Goal: Task Accomplishment & Management: Use online tool/utility

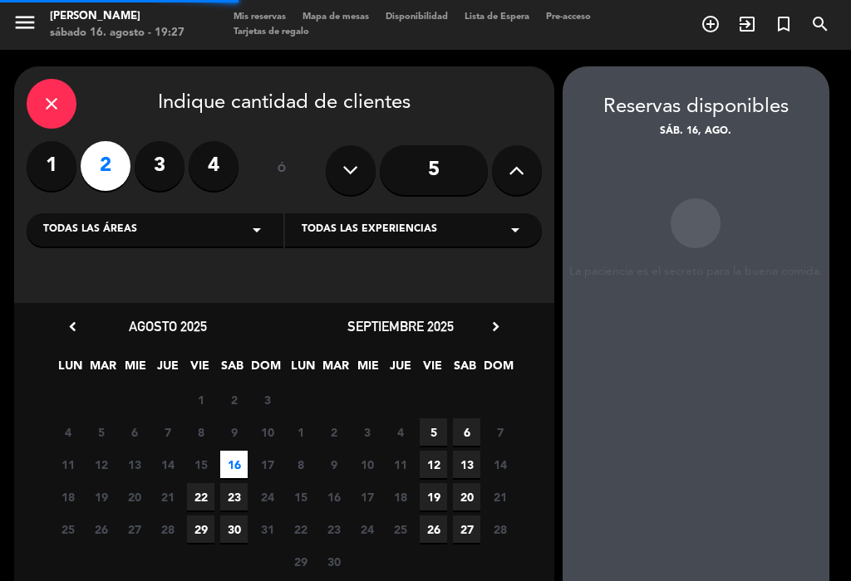
scroll to position [56, 0]
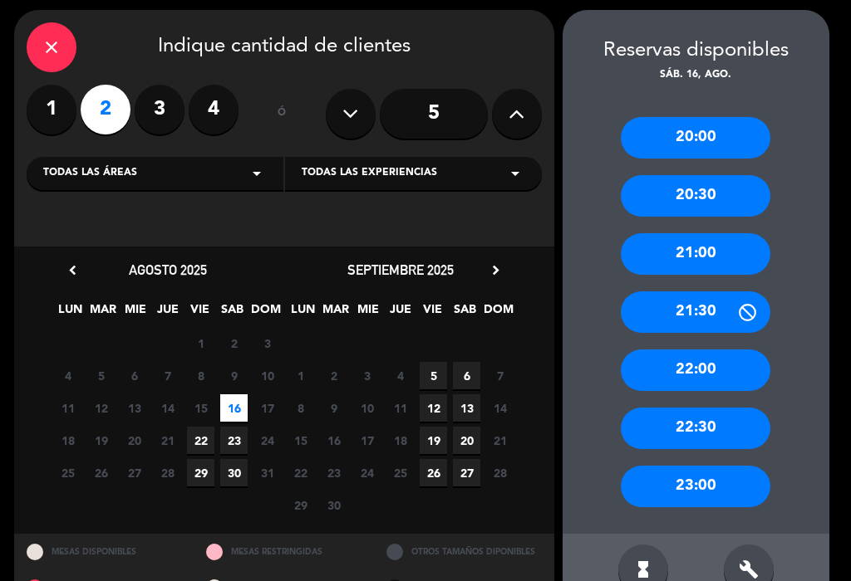
click at [732, 175] on div "20:30" at bounding box center [695, 196] width 150 height 42
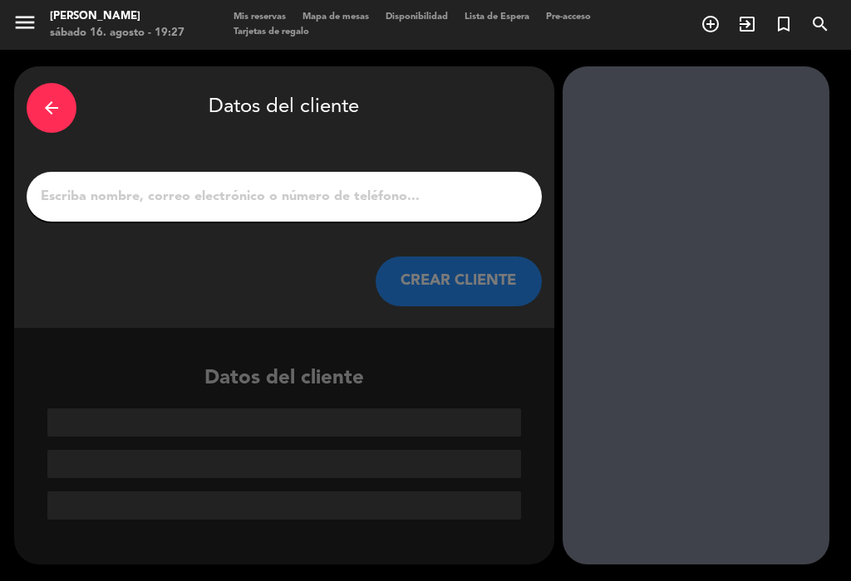
scroll to position [0, 0]
click at [151, 190] on input "1" at bounding box center [284, 196] width 490 height 23
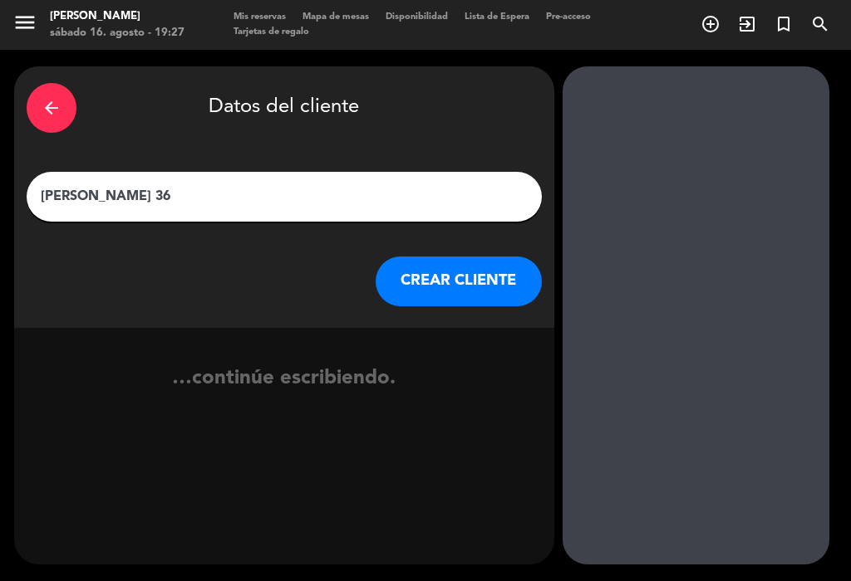
type input "[PERSON_NAME] 365"
click at [473, 287] on button "CREAR CLIENTE" at bounding box center [458, 282] width 166 height 50
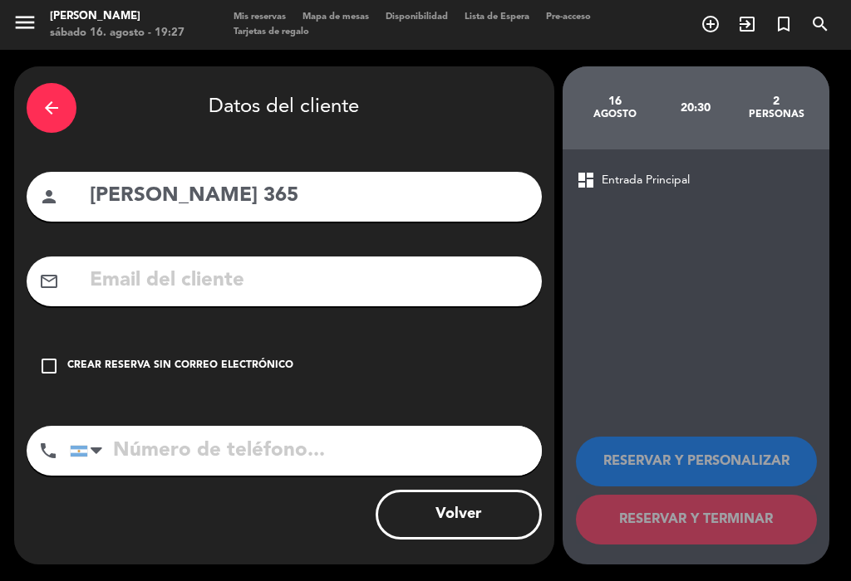
click at [79, 369] on div "Crear reserva sin correo electrónico" at bounding box center [180, 366] width 226 height 17
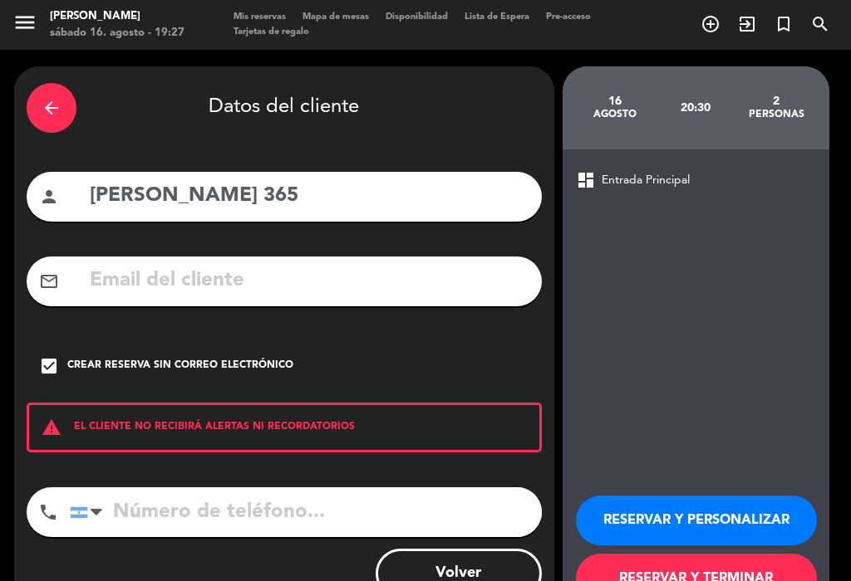
click at [155, 184] on input "[PERSON_NAME] 365" at bounding box center [308, 196] width 441 height 34
type input "[PERSON_NAME] #365"
click at [763, 496] on button "RESERVAR Y PERSONALIZAR" at bounding box center [696, 521] width 241 height 50
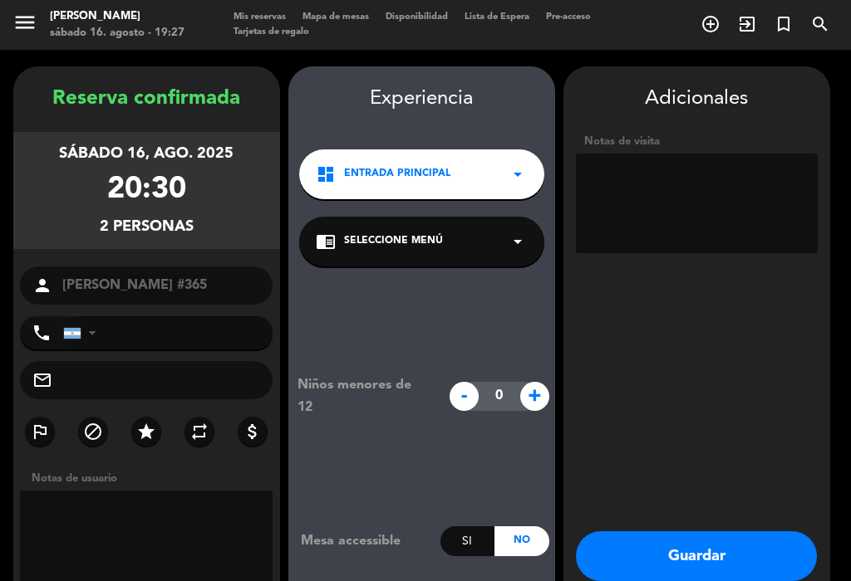
click at [701, 532] on button "Guardar" at bounding box center [696, 557] width 241 height 50
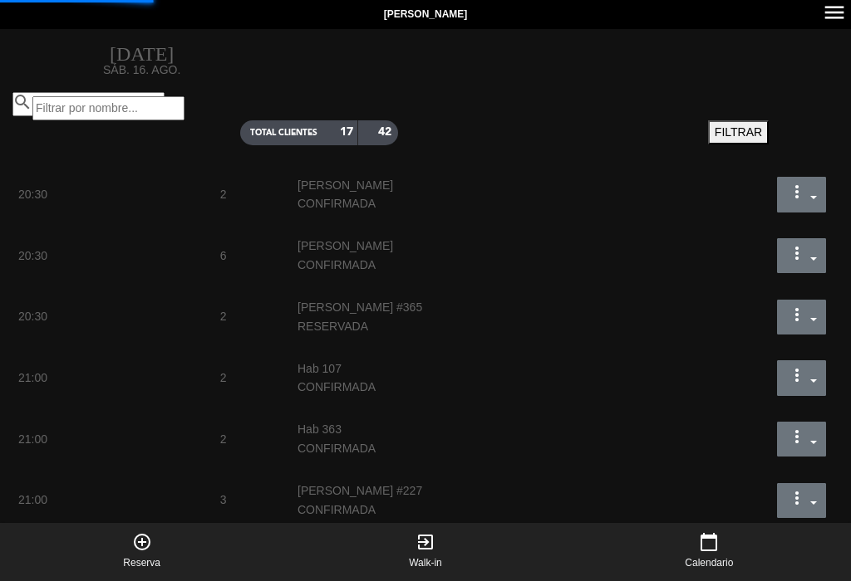
select select "dinner"
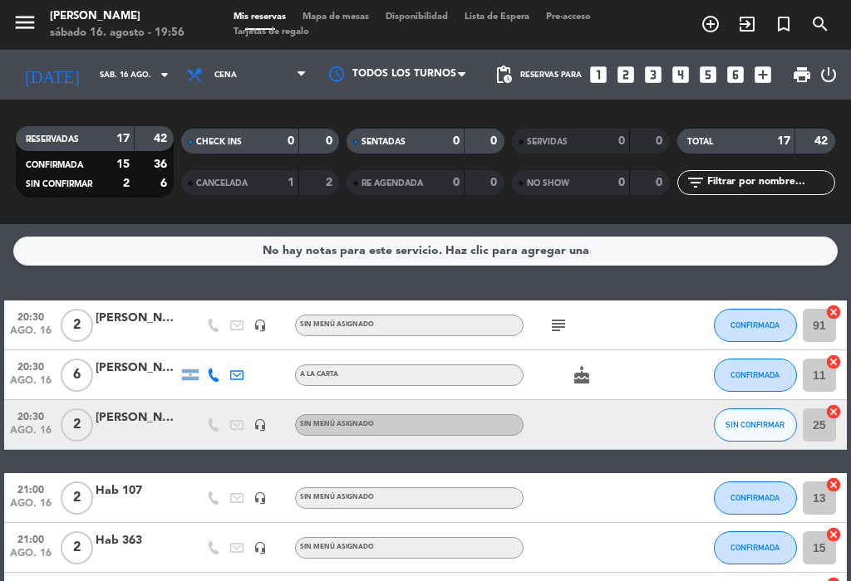
click at [762, 420] on span "SIN CONFIRMAR" at bounding box center [754, 424] width 59 height 9
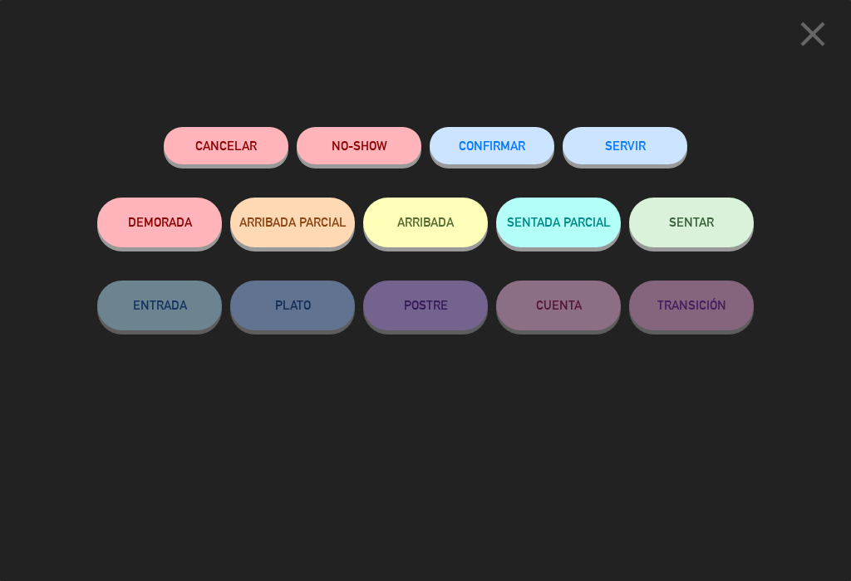
click at [506, 154] on button "CONFIRMAR" at bounding box center [491, 145] width 125 height 37
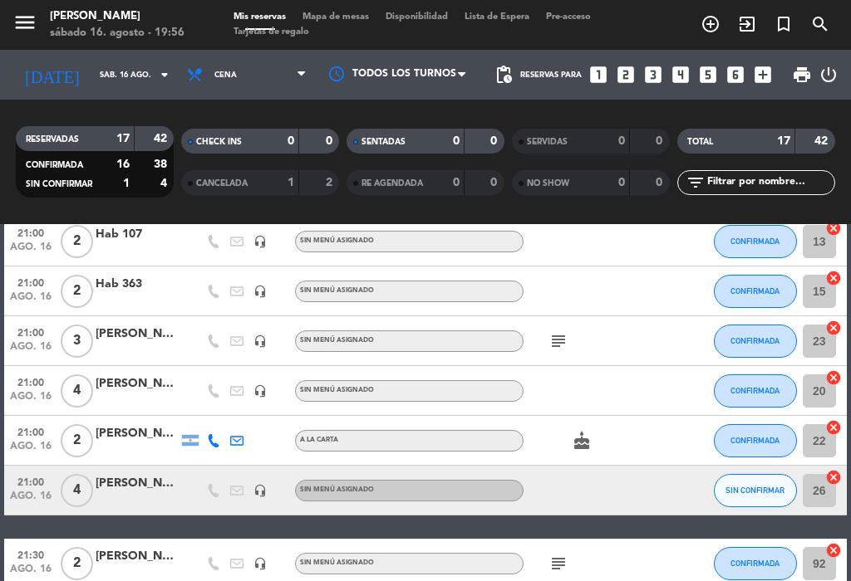
scroll to position [239, 0]
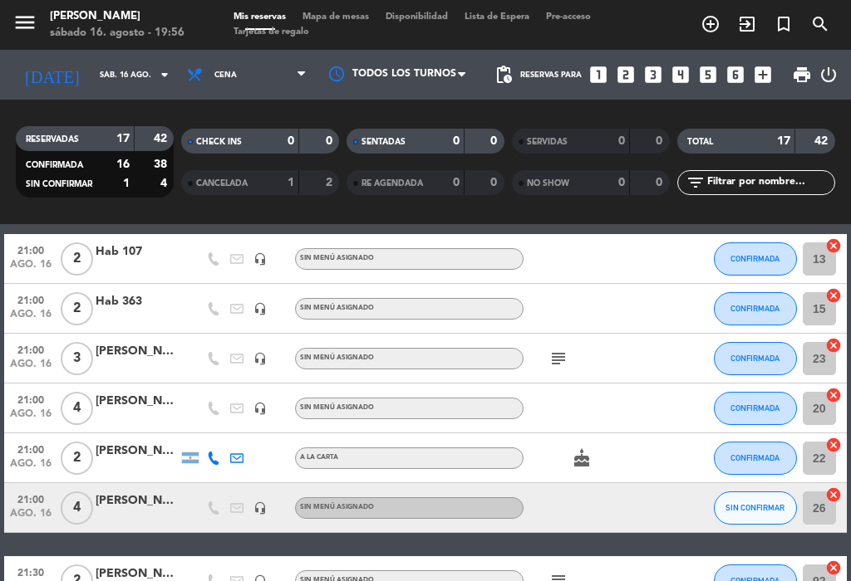
click at [748, 503] on span "SIN CONFIRMAR" at bounding box center [754, 507] width 59 height 9
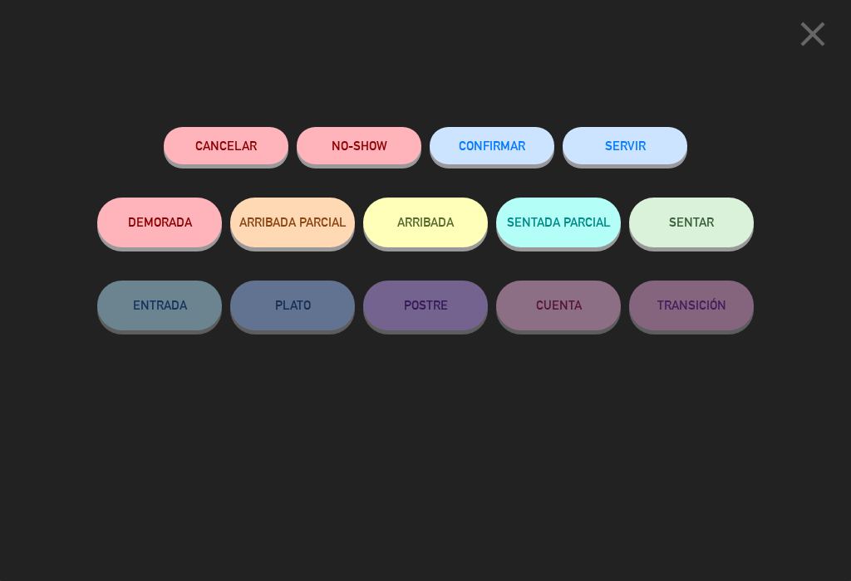
click at [510, 140] on span "CONFIRMAR" at bounding box center [491, 146] width 66 height 14
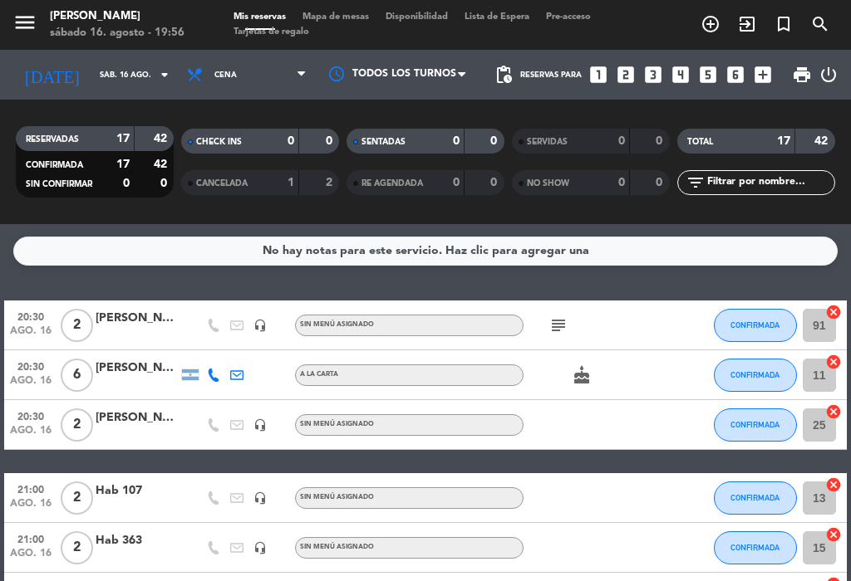
scroll to position [0, 0]
click at [679, 64] on icon "looks_4" at bounding box center [680, 75] width 22 height 22
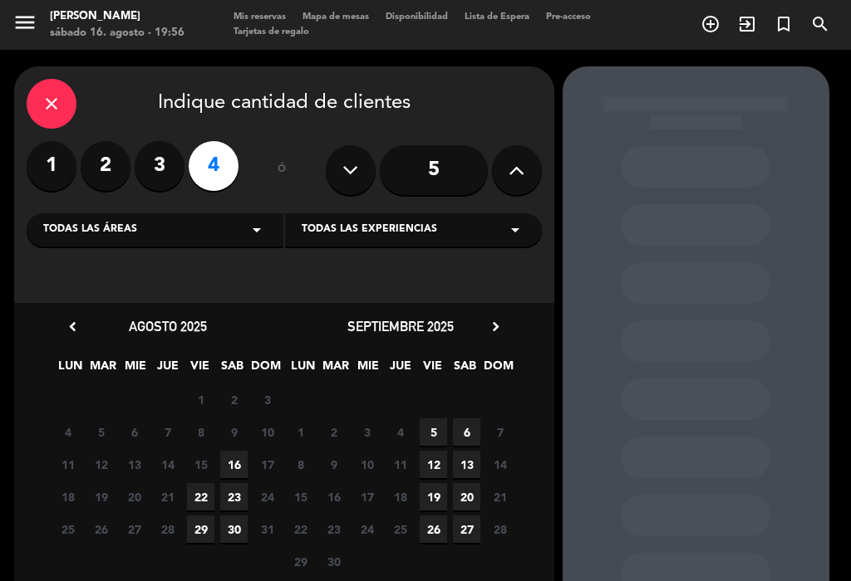
click at [226, 451] on span "16" at bounding box center [233, 464] width 27 height 27
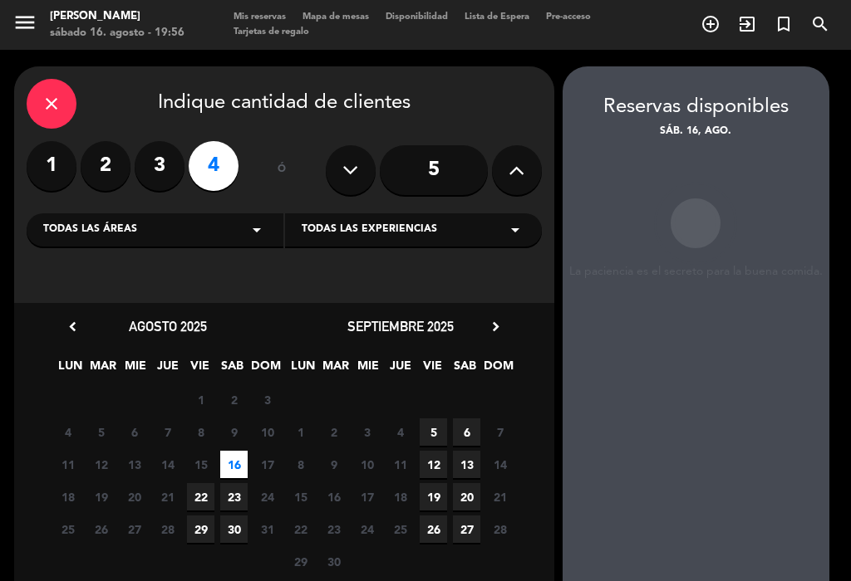
scroll to position [10, 0]
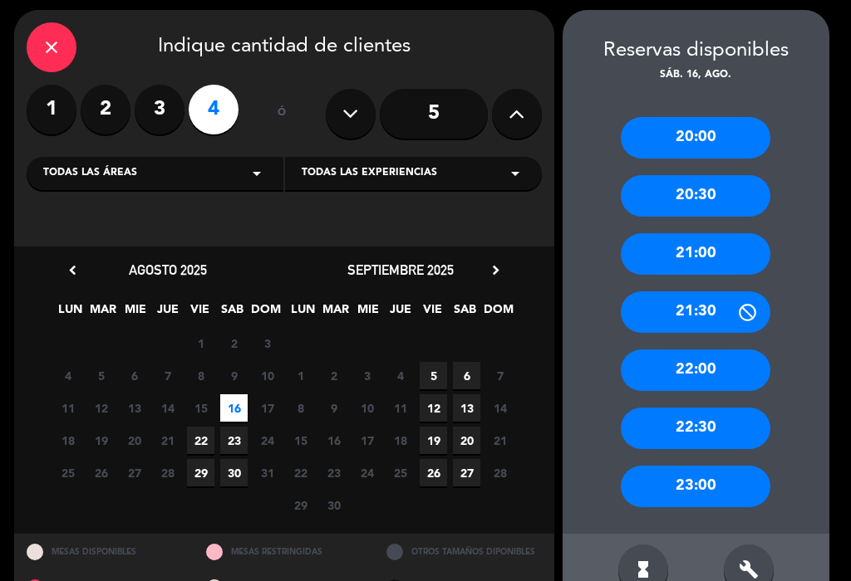
click at [731, 130] on div "20:00" at bounding box center [695, 138] width 150 height 42
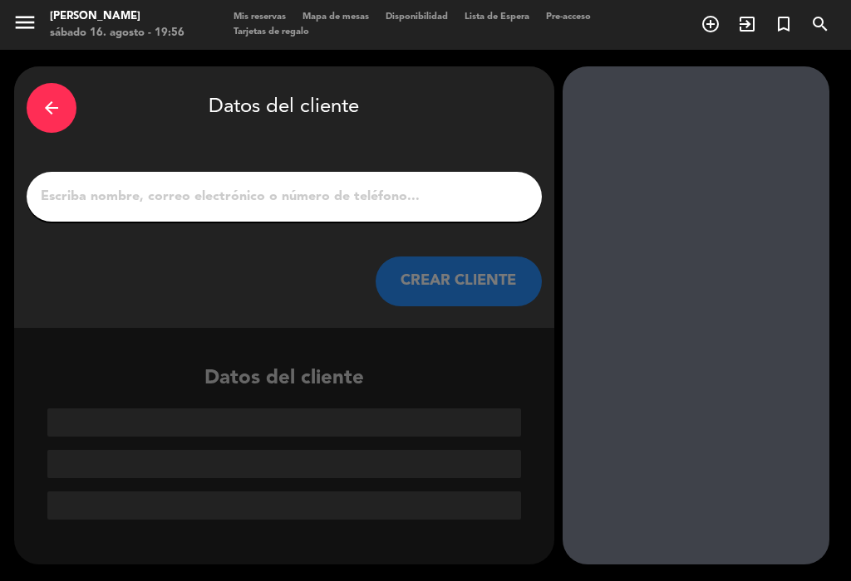
click at [125, 187] on input "1" at bounding box center [284, 196] width 490 height 23
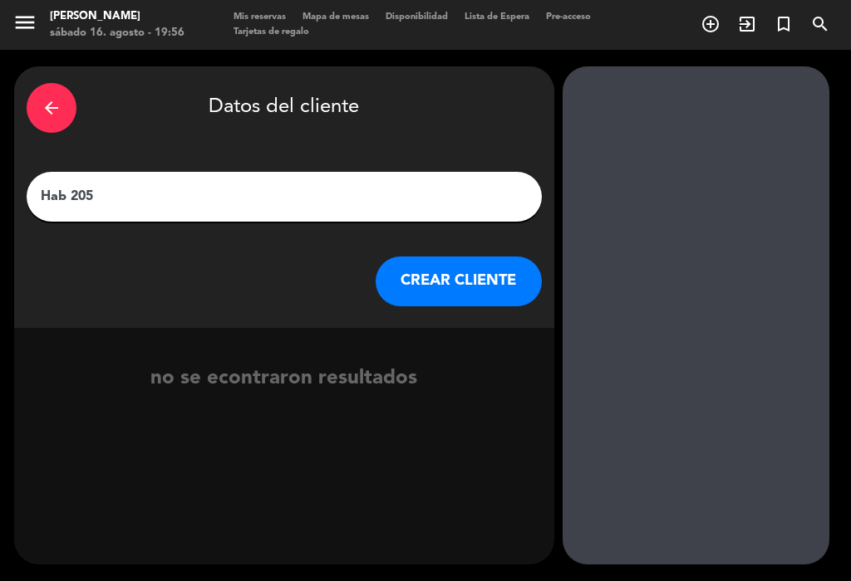
type input "Hab 205"
click at [473, 120] on div "arrow_back Datos del cliente" at bounding box center [284, 108] width 515 height 58
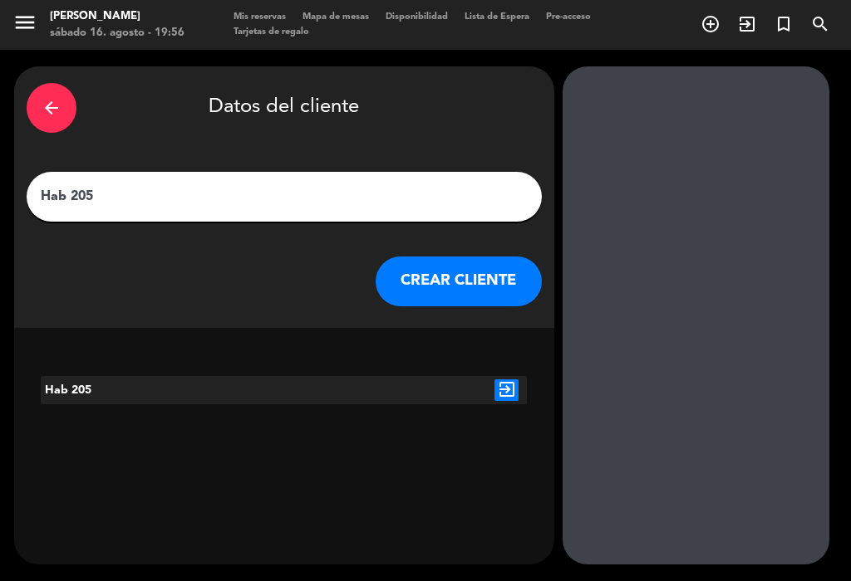
click at [462, 278] on button "CREAR CLIENTE" at bounding box center [458, 282] width 166 height 50
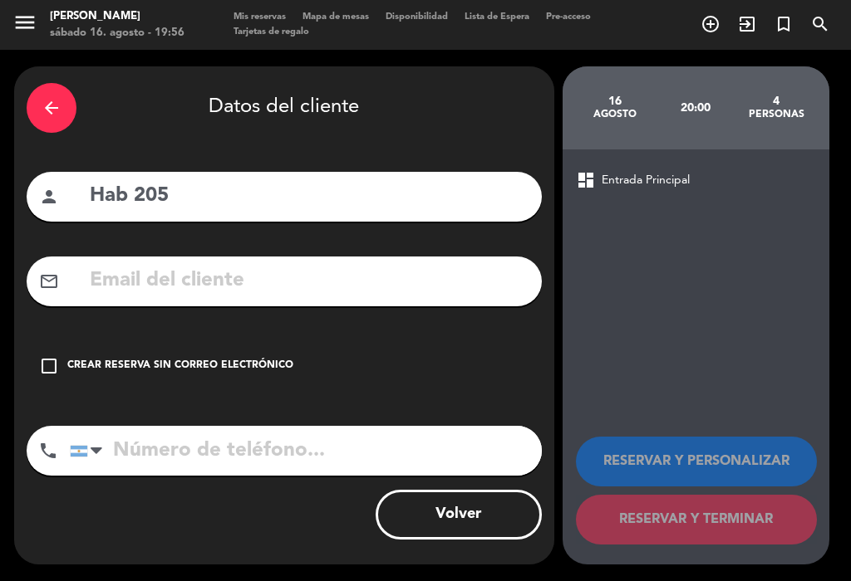
click at [46, 356] on icon "check_box_outline_blank" at bounding box center [49, 366] width 20 height 20
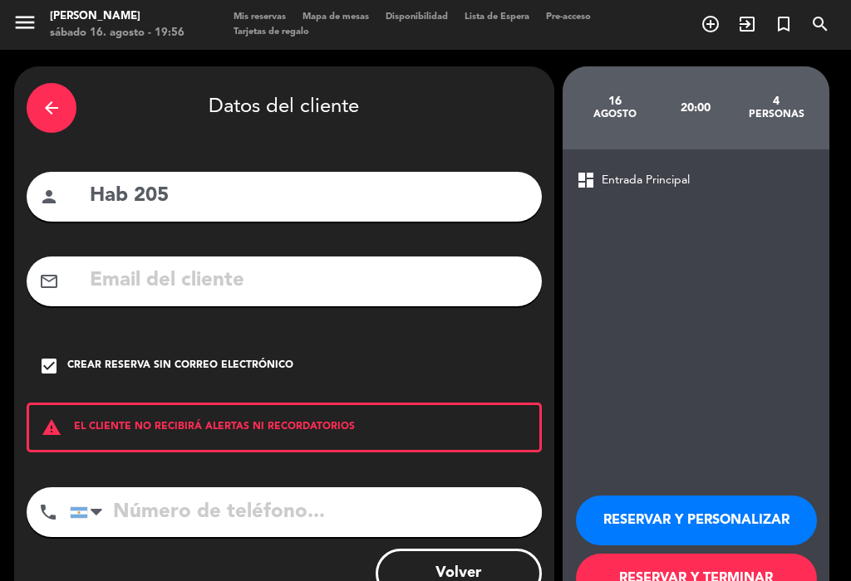
click at [749, 557] on button "RESERVAR Y TERMINAR" at bounding box center [696, 579] width 241 height 50
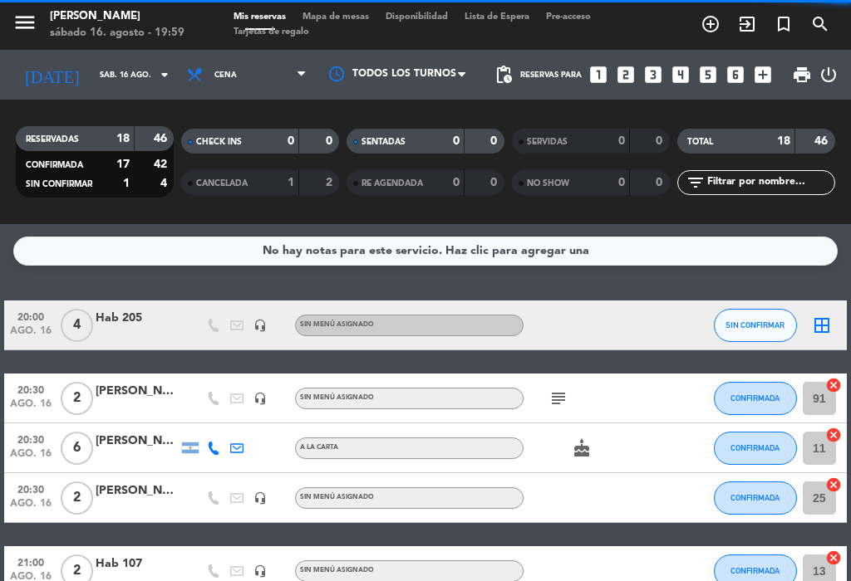
click at [762, 321] on span "SIN CONFIRMAR" at bounding box center [754, 325] width 59 height 9
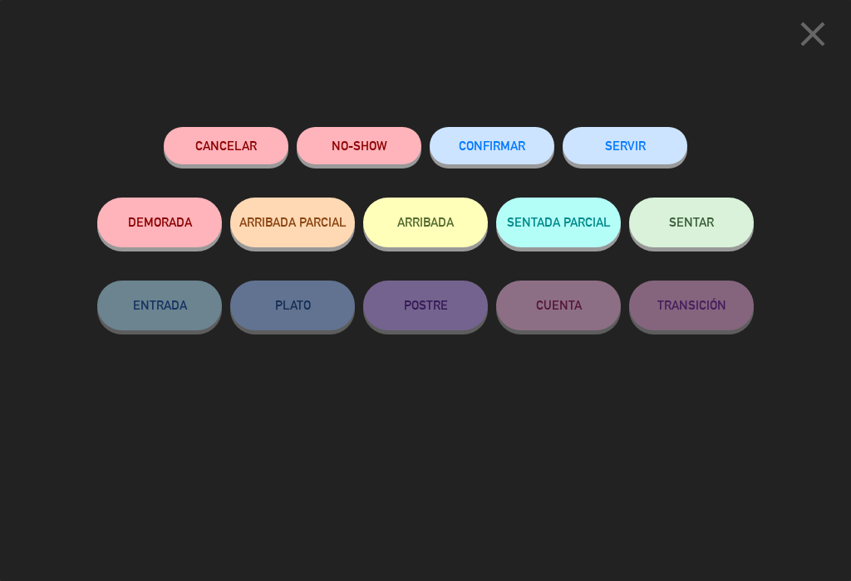
click at [515, 140] on span "CONFIRMAR" at bounding box center [491, 146] width 66 height 14
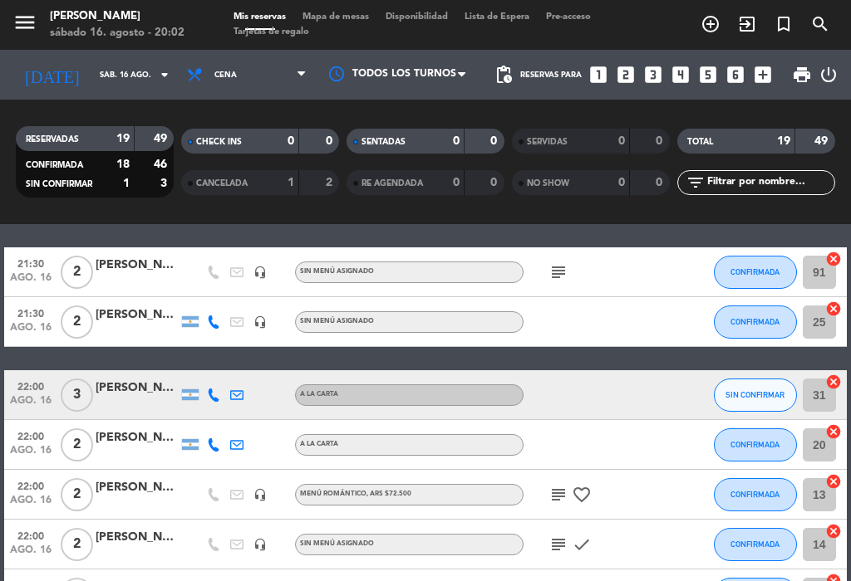
scroll to position [622, 0]
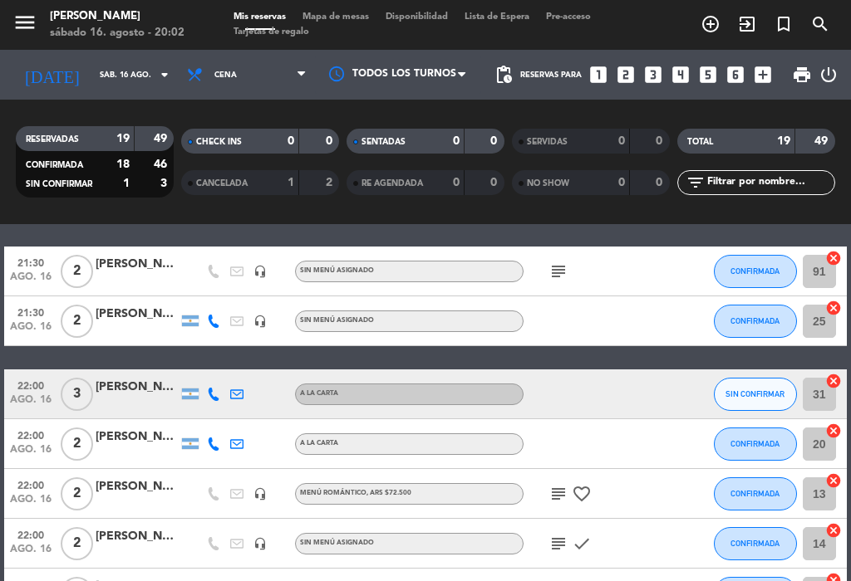
click at [759, 388] on button "SIN CONFIRMAR" at bounding box center [754, 394] width 83 height 33
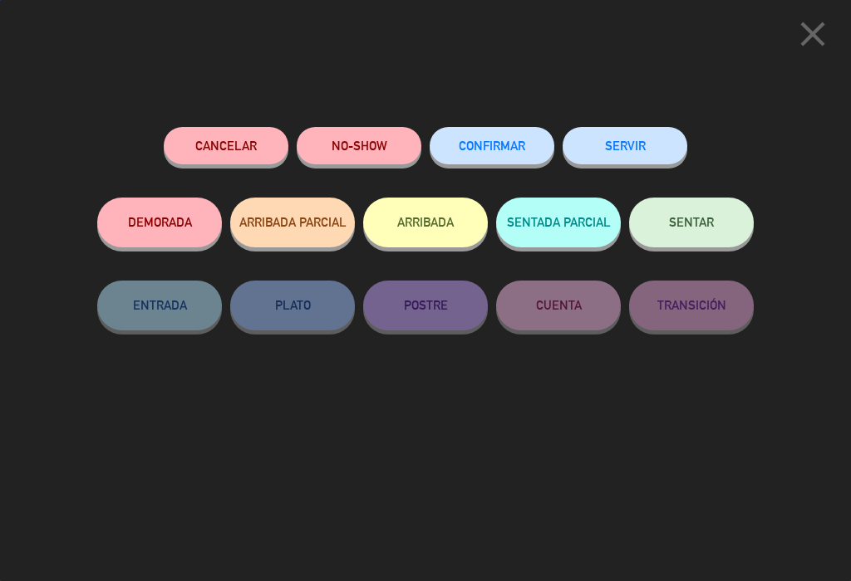
click at [502, 150] on span "CONFIRMAR" at bounding box center [491, 146] width 66 height 14
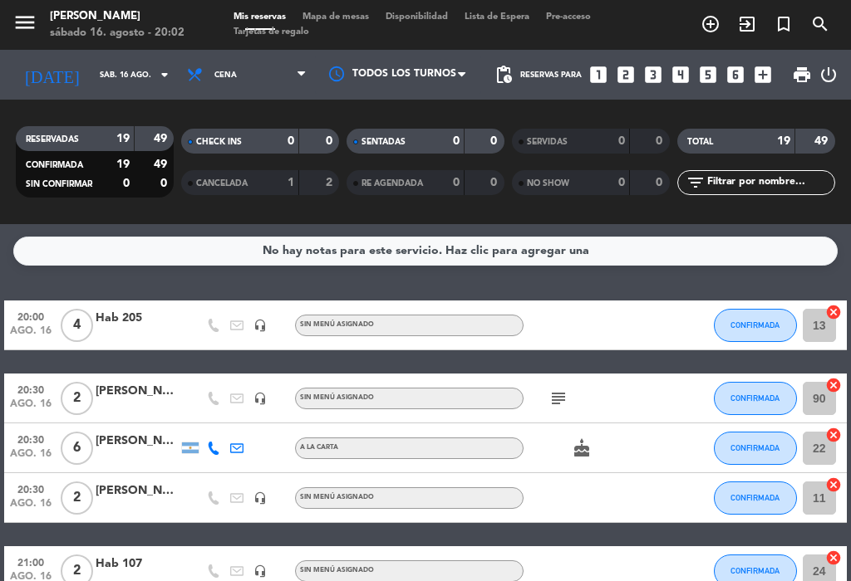
scroll to position [0, 0]
click at [335, 22] on span "Mapa de mesas" at bounding box center [335, 16] width 83 height 9
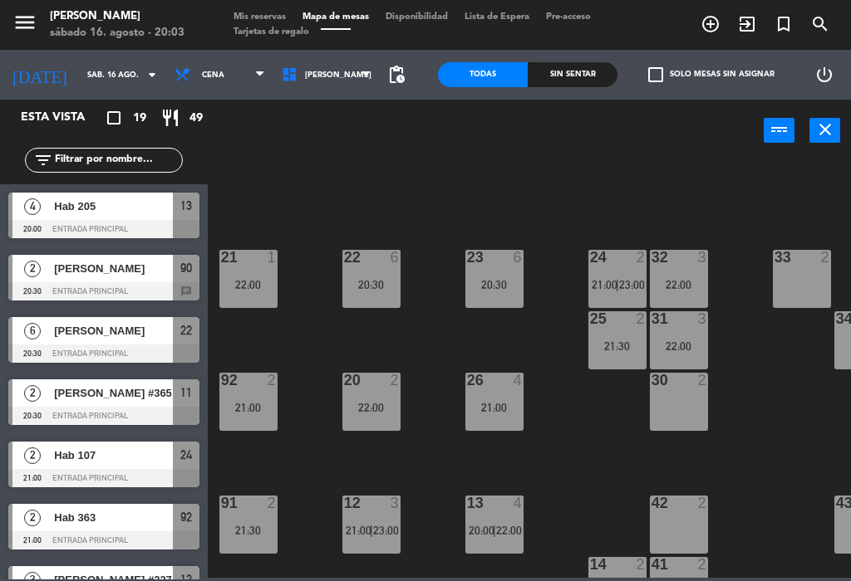
click at [496, 410] on div "21:00" at bounding box center [494, 408] width 58 height 12
click at [569, 380] on div "22 6 20:30 21 1 22:00 23 6 20:30 24 2 21:00 | 23:00 32 3 22:00 33 2 25 2 21:30 …" at bounding box center [533, 368] width 635 height 419
click at [494, 279] on div "20:30" at bounding box center [494, 285] width 58 height 12
click at [576, 420] on div "22 6 20:30 21 1 22:00 23 6 20:30 24 2 21:00 | 23:00 32 3 22:00 33 2 25 2 21:30 …" at bounding box center [533, 368] width 635 height 419
click at [367, 260] on div at bounding box center [370, 257] width 27 height 15
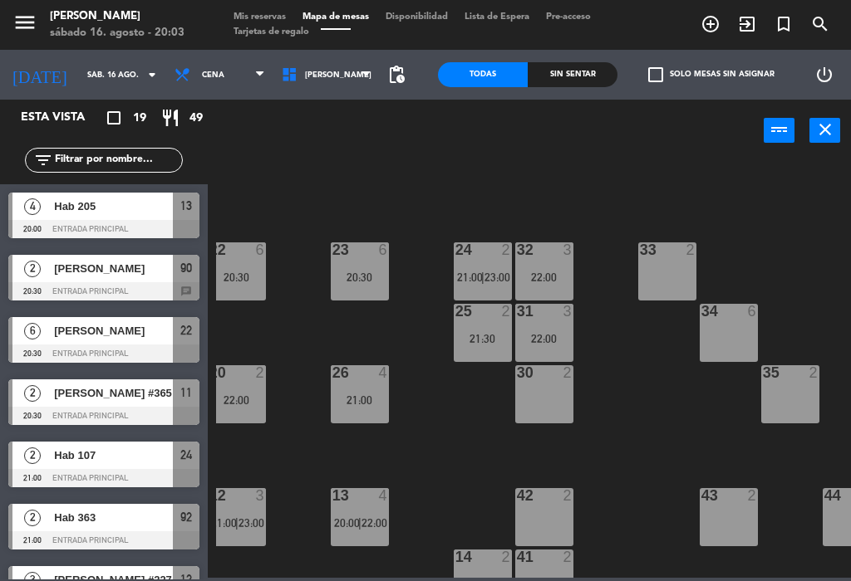
scroll to position [7, 135]
click at [363, 283] on div "20:30" at bounding box center [359, 278] width 58 height 12
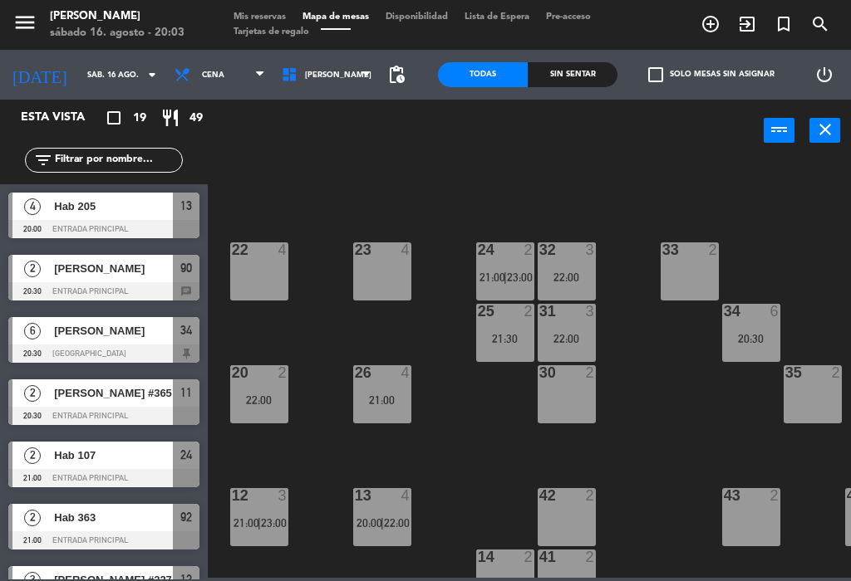
click at [384, 387] on div "26 4 21:00" at bounding box center [382, 394] width 58 height 58
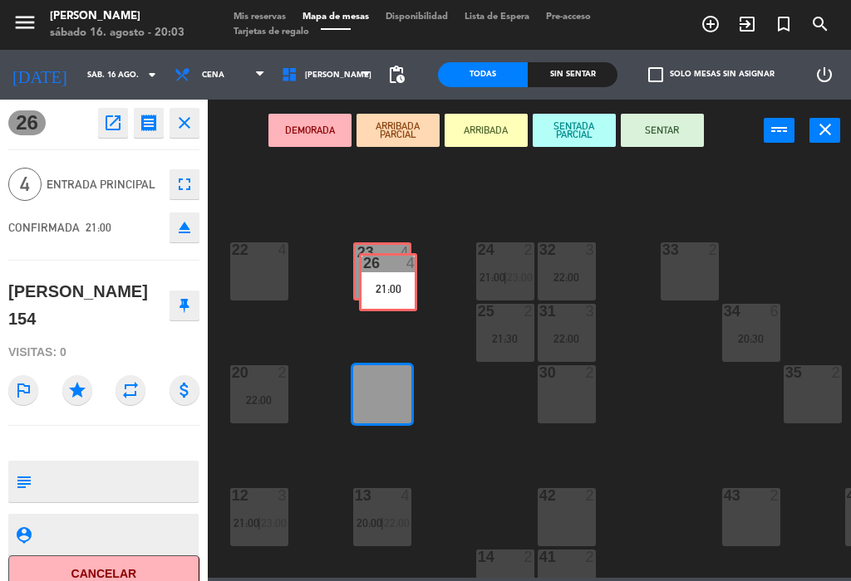
scroll to position [0, 0]
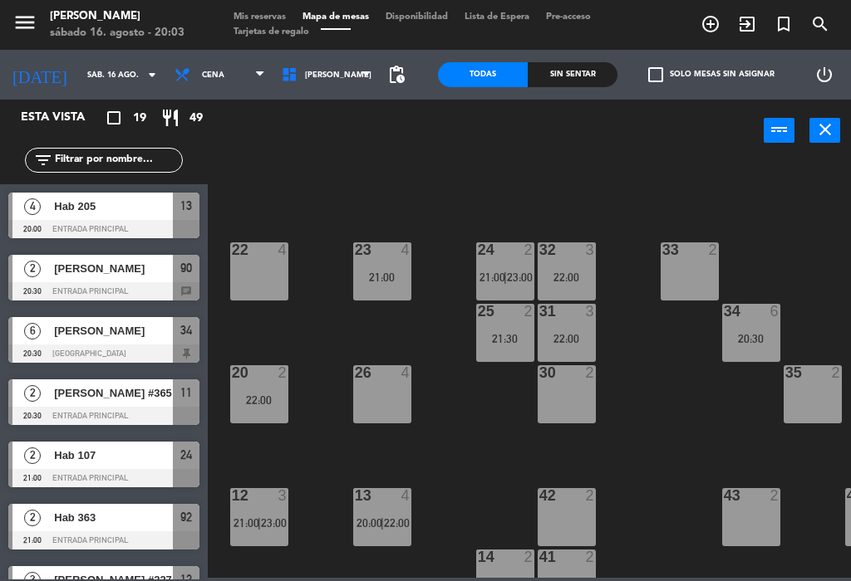
click at [385, 411] on div "26 4" at bounding box center [382, 394] width 58 height 58
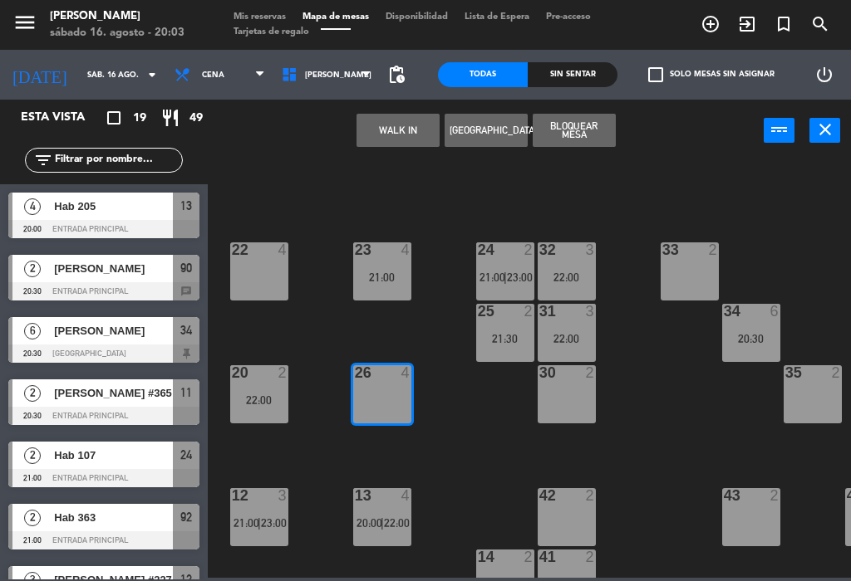
click at [383, 135] on button "WALK IN" at bounding box center [397, 130] width 83 height 33
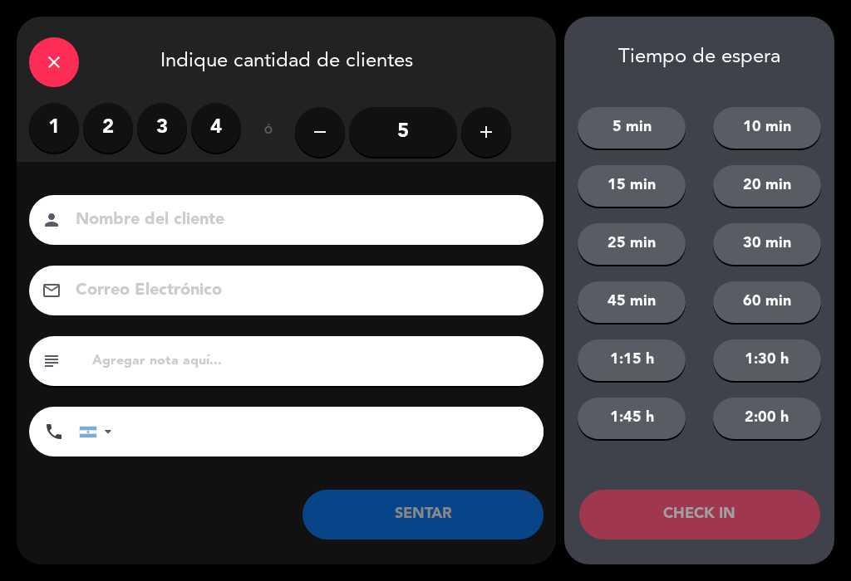
click at [104, 130] on label "2" at bounding box center [108, 128] width 50 height 50
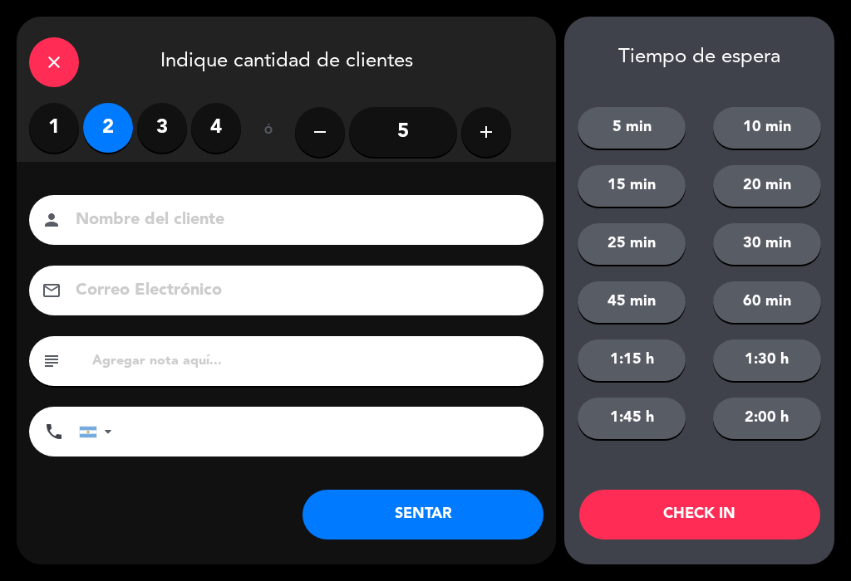
click at [419, 206] on input at bounding box center [298, 220] width 448 height 29
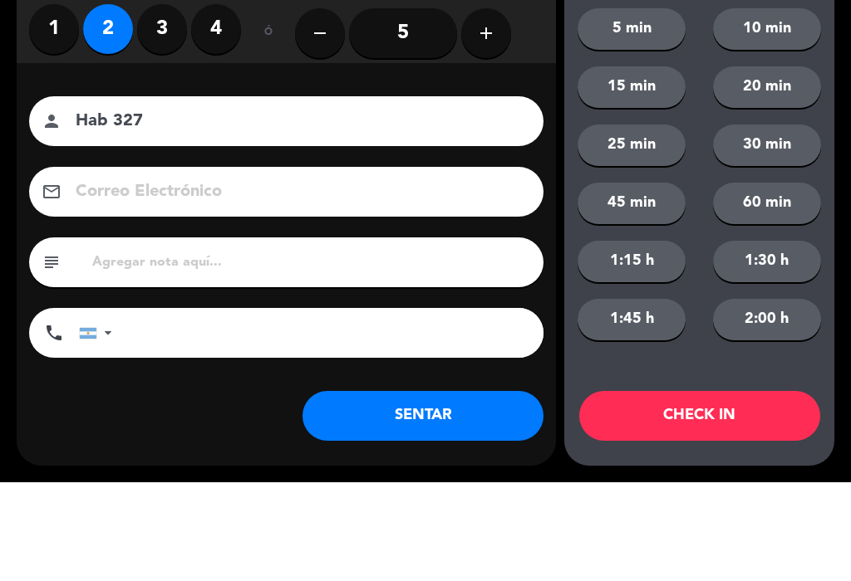
type input "Hab 327"
click at [525, 162] on div "Nombre del cliente person Hab 327 Correo Electrónico email subject phone [GEOGR…" at bounding box center [286, 353] width 539 height 383
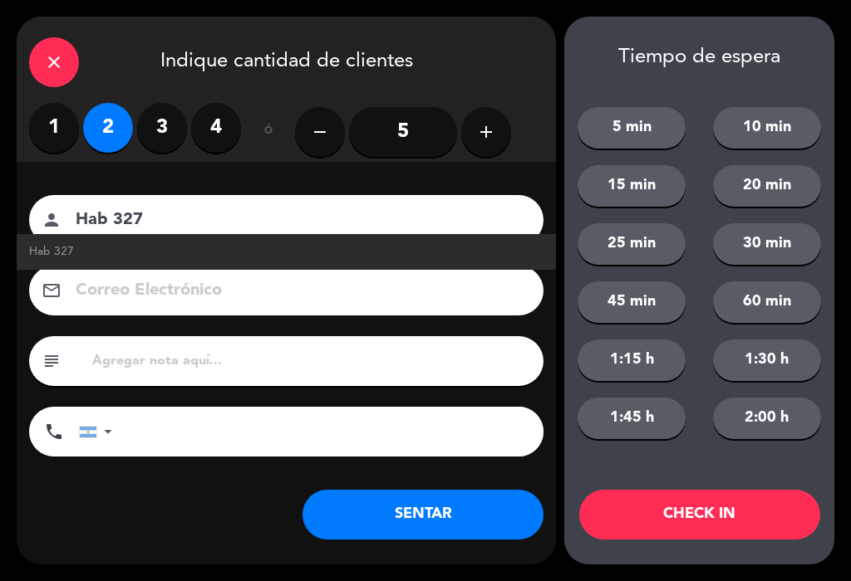
click at [464, 513] on button "SENTAR" at bounding box center [422, 515] width 241 height 50
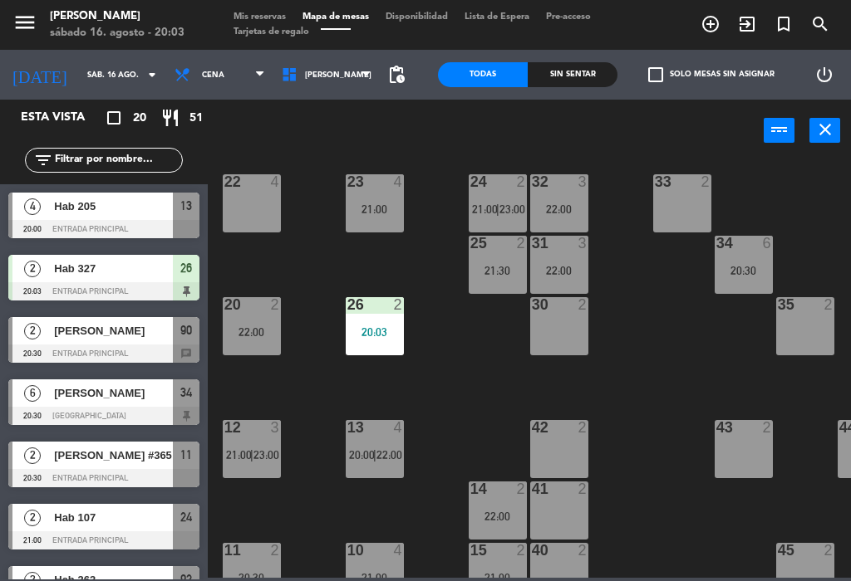
scroll to position [76, 120]
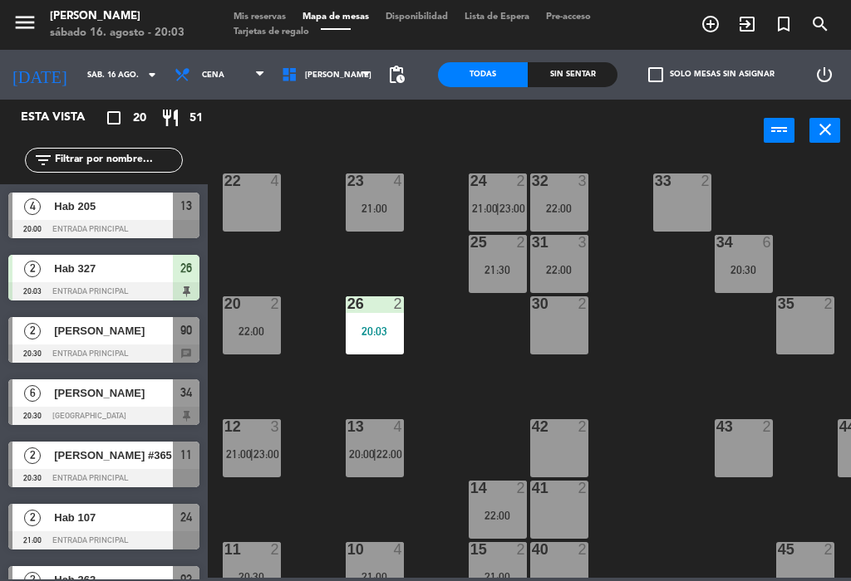
click at [386, 444] on div "13 4 20:00 | 22:00" at bounding box center [375, 448] width 58 height 58
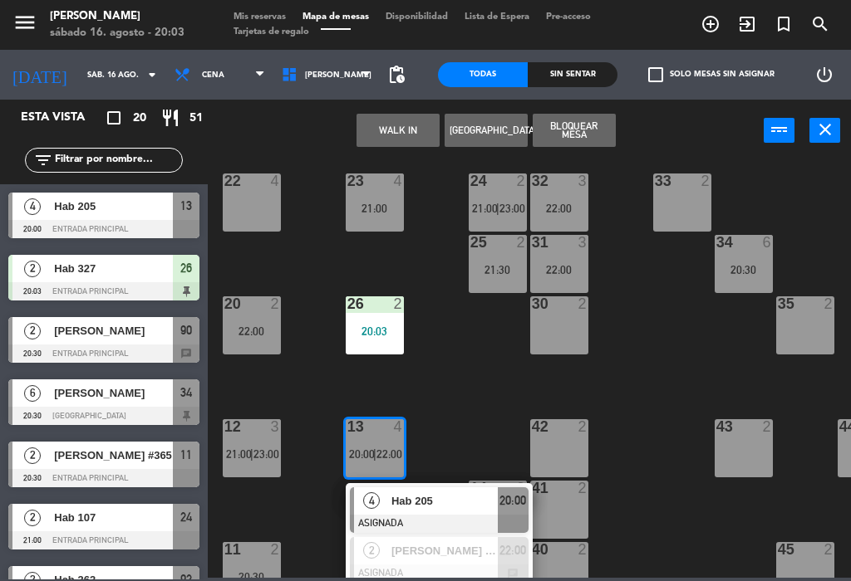
click at [485, 512] on div "Hab 205" at bounding box center [444, 501] width 108 height 27
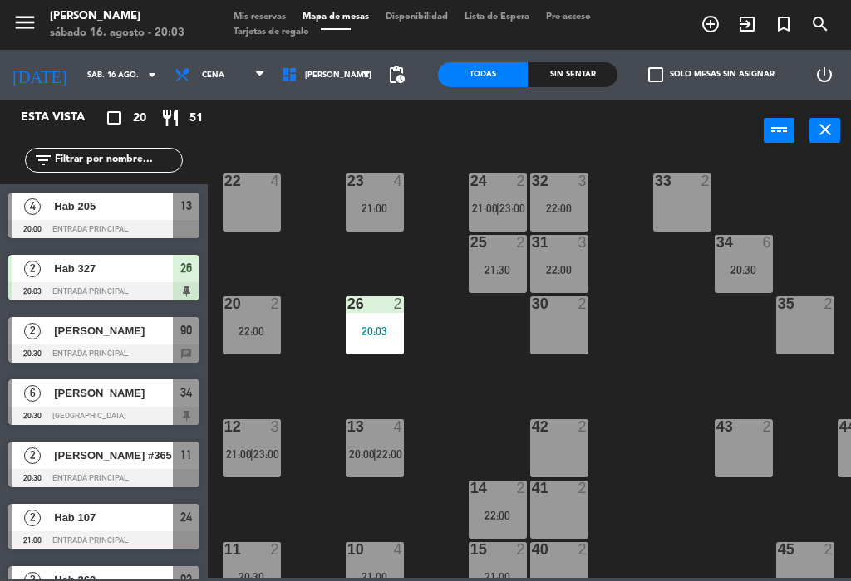
click at [383, 440] on div "13 4 20:00 | 22:00" at bounding box center [375, 448] width 58 height 58
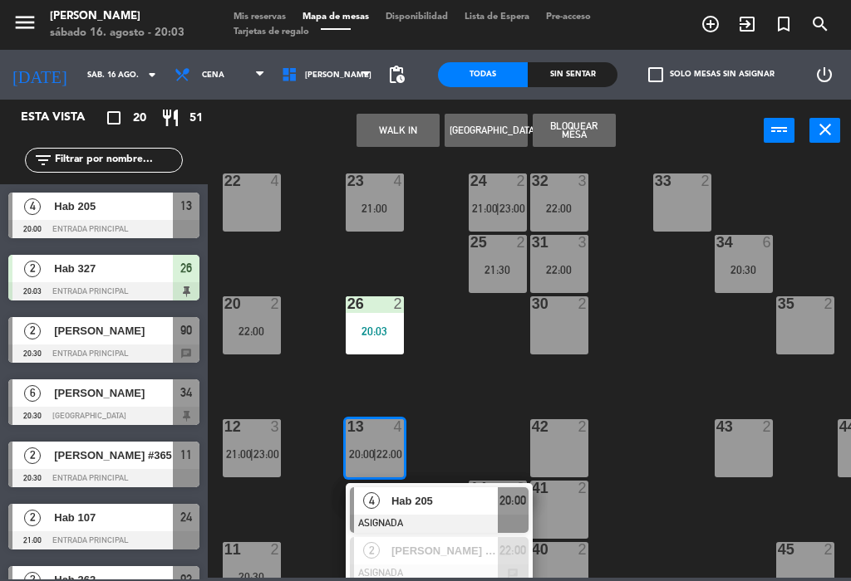
click at [479, 499] on span "Hab 205" at bounding box center [444, 501] width 106 height 17
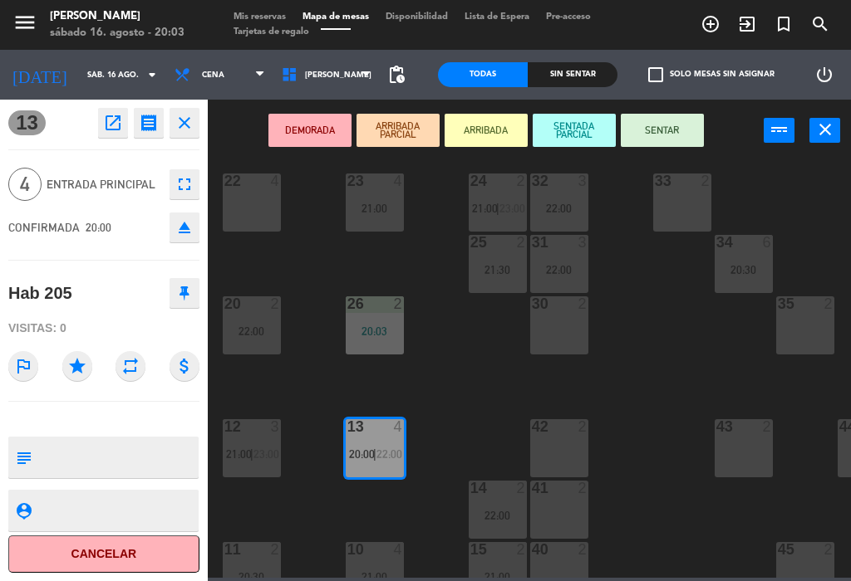
click at [660, 126] on button "SENTAR" at bounding box center [661, 130] width 83 height 33
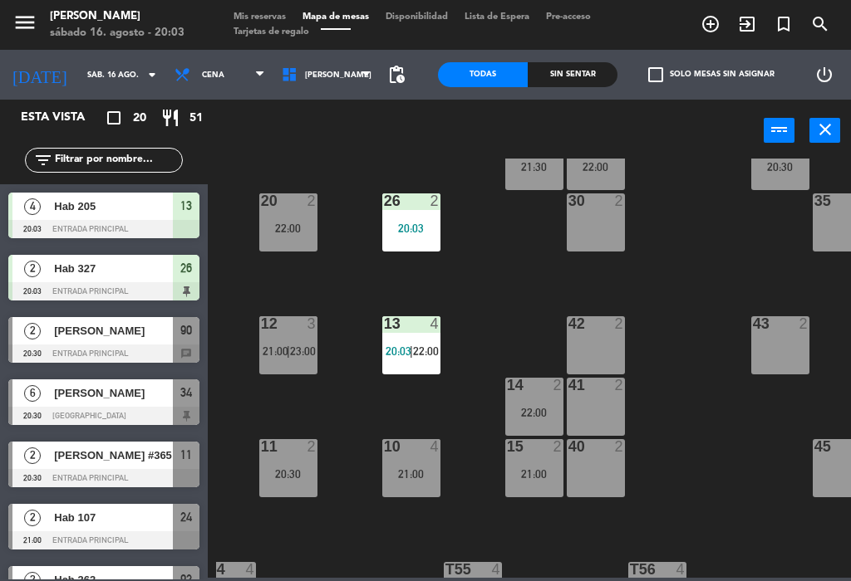
scroll to position [178, 84]
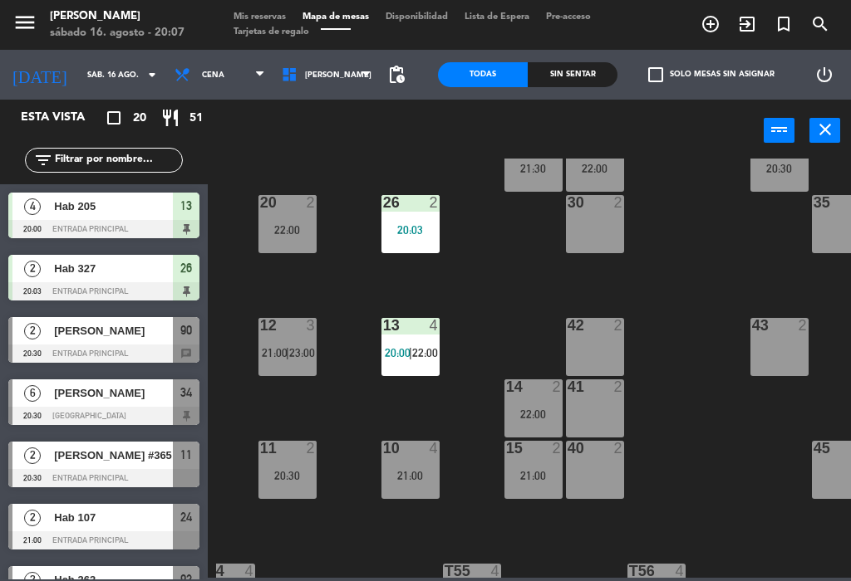
select select
click at [95, 392] on span "[PERSON_NAME]" at bounding box center [113, 393] width 119 height 17
select select
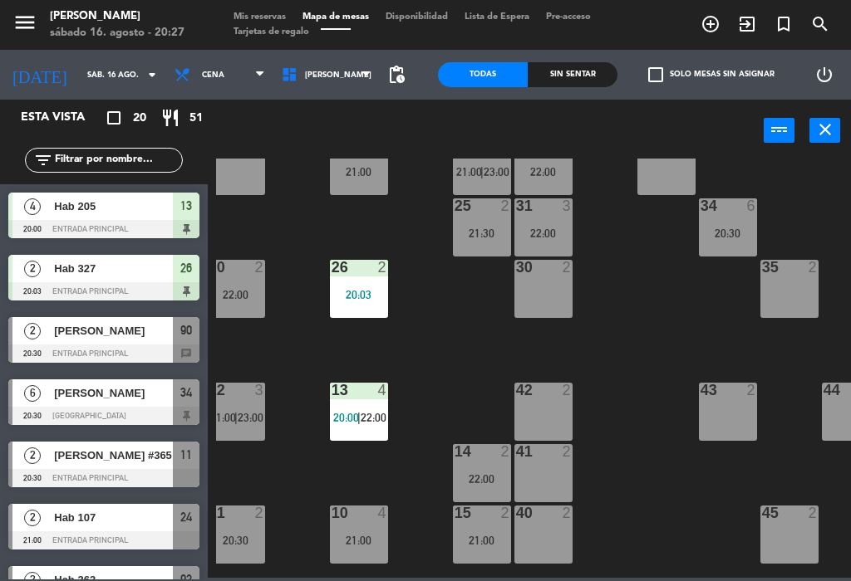
scroll to position [112, 135]
click at [728, 228] on div "20:30" at bounding box center [728, 234] width 58 height 12
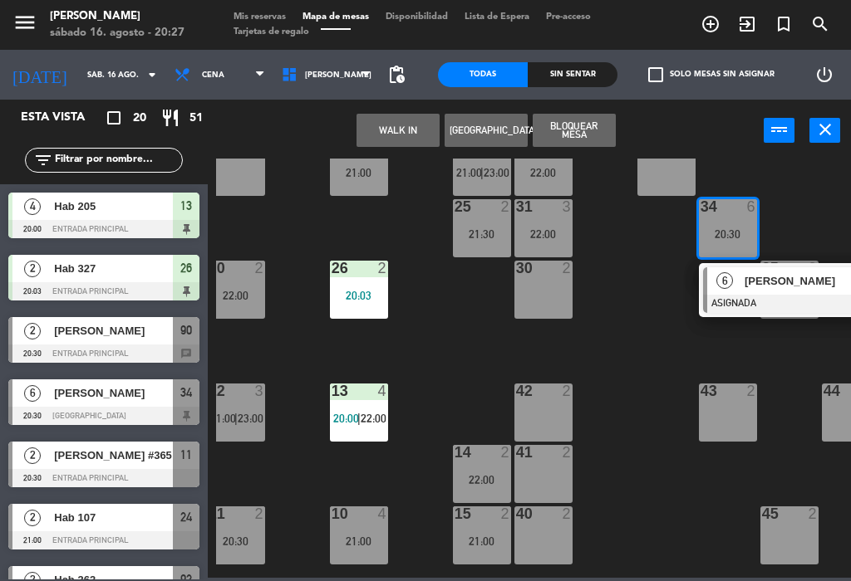
click at [809, 273] on span "[PERSON_NAME]" at bounding box center [797, 280] width 106 height 17
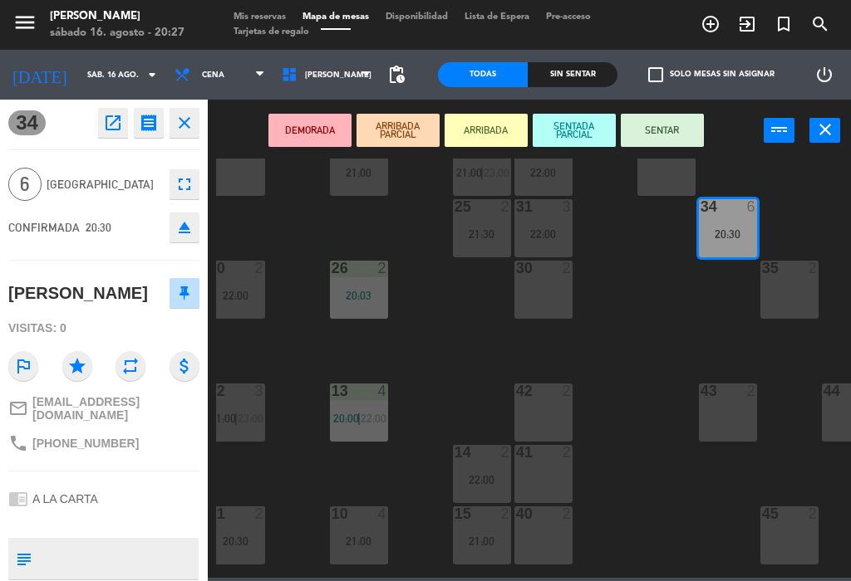
click at [655, 129] on button "SENTAR" at bounding box center [661, 130] width 83 height 33
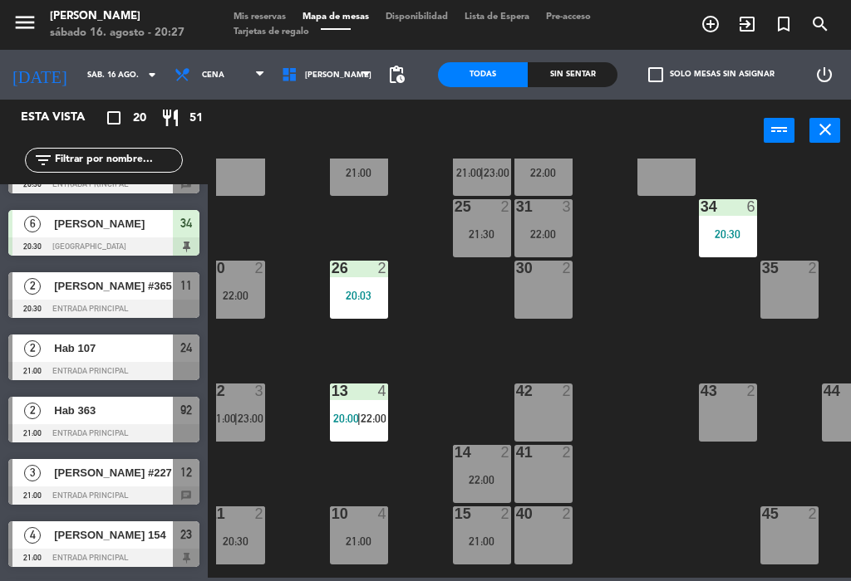
scroll to position [169, 0]
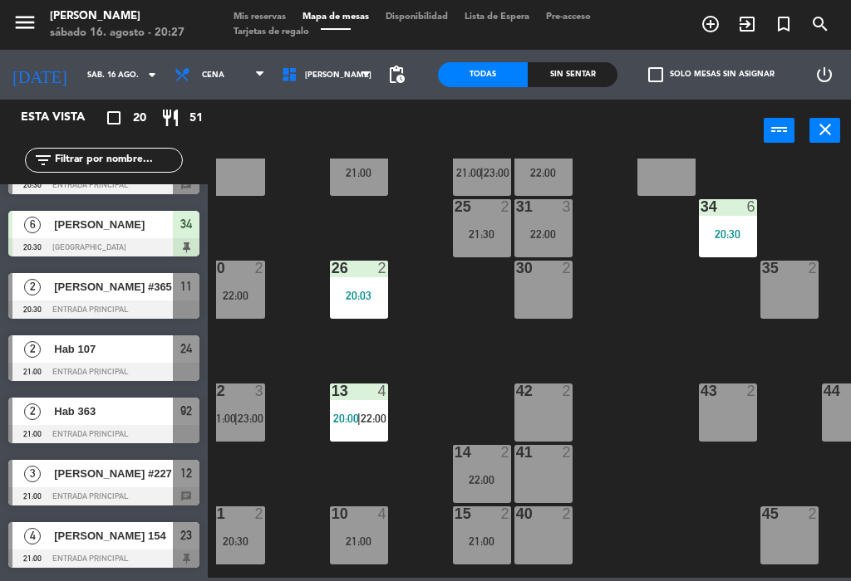
click at [155, 428] on div at bounding box center [103, 434] width 191 height 18
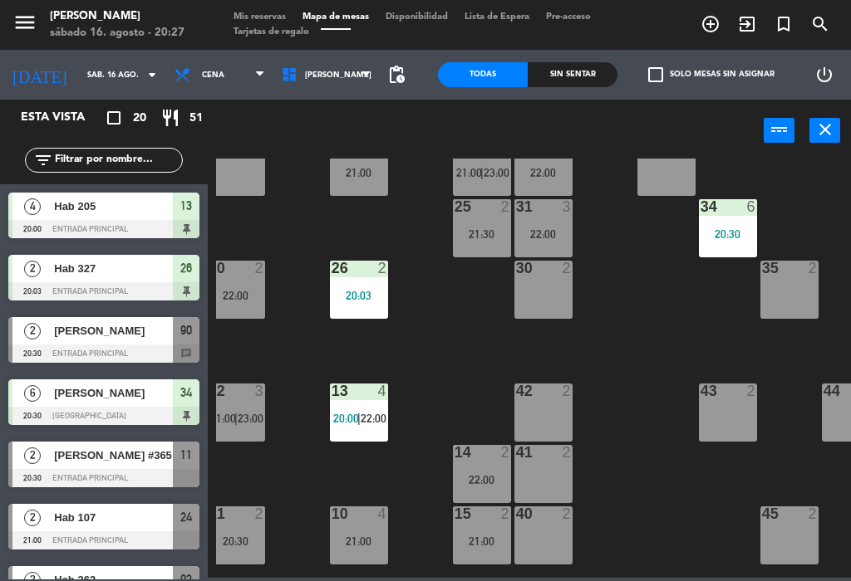
scroll to position [0, 0]
click at [730, 228] on div "20:30" at bounding box center [728, 234] width 58 height 12
click at [628, 388] on div "22 4 21 1 22:00 23 4 21:00 24 2 21:00 | 23:00 32 3 22:00 33 2 25 2 21:30 31 3 2…" at bounding box center [533, 368] width 635 height 419
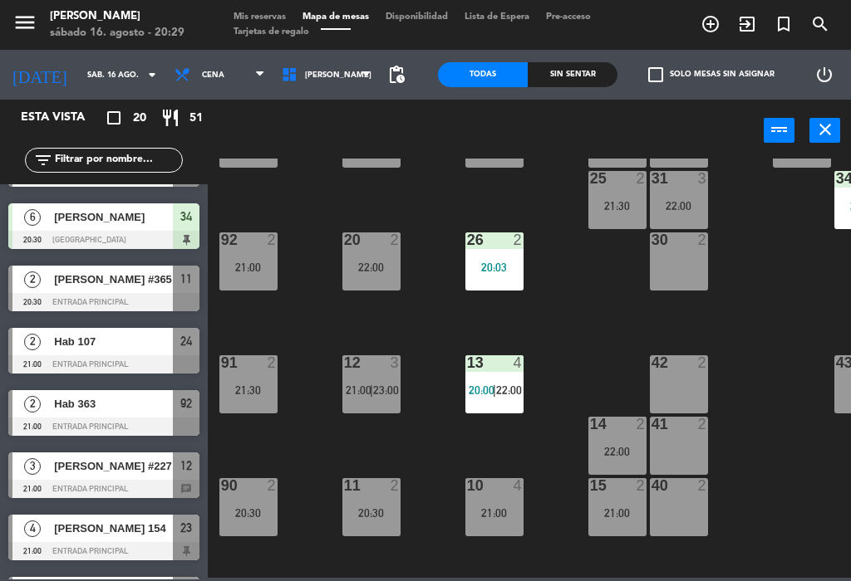
scroll to position [184, 0]
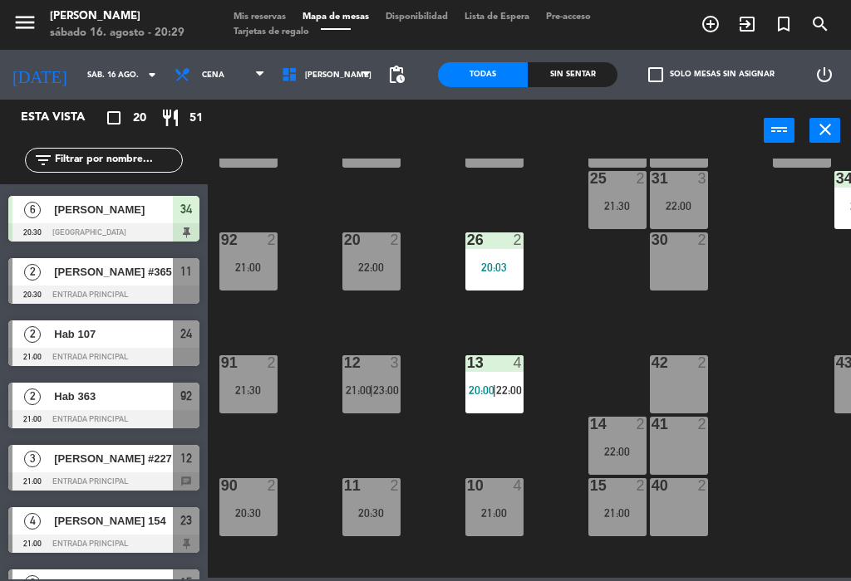
click at [262, 375] on div "91 2 21:30" at bounding box center [248, 384] width 58 height 58
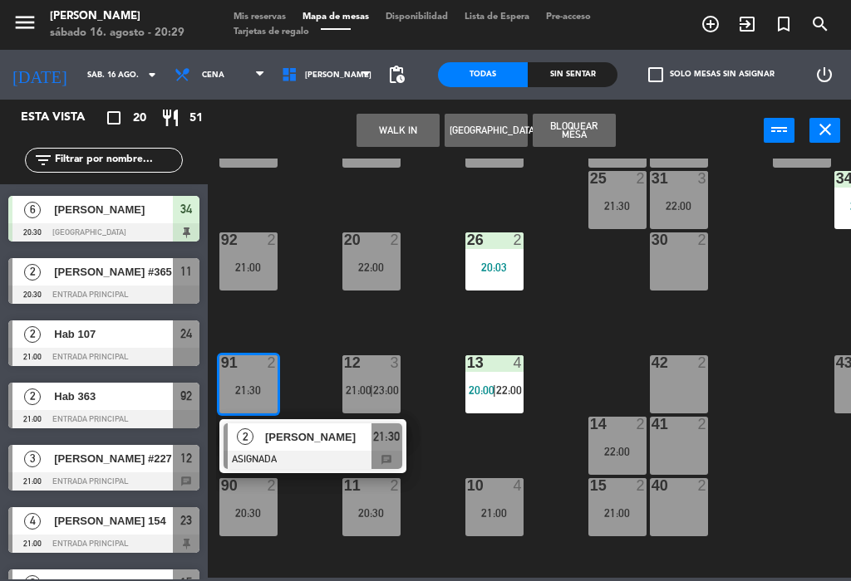
click at [252, 266] on div "21:00" at bounding box center [248, 268] width 58 height 12
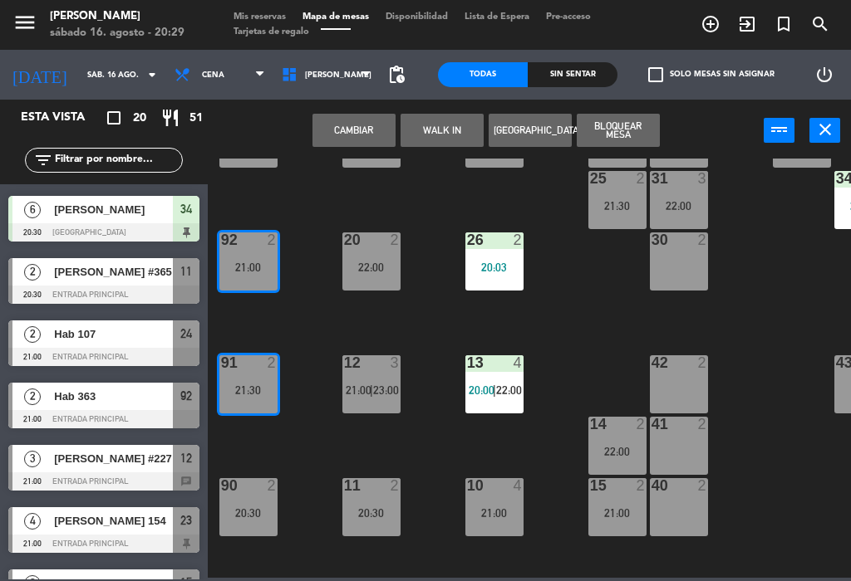
click at [354, 135] on button "Cambiar" at bounding box center [353, 130] width 83 height 33
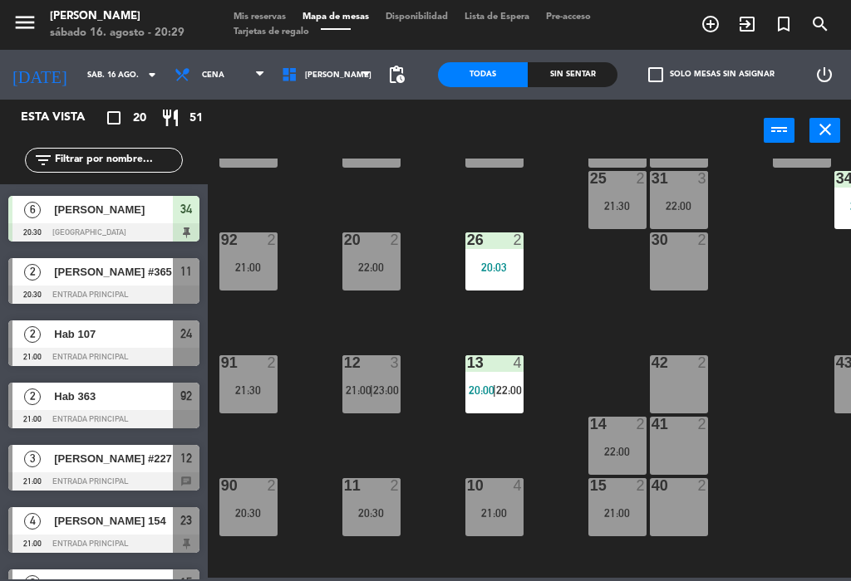
click at [258, 388] on div "21:30" at bounding box center [248, 391] width 58 height 12
click at [327, 311] on div "22 4 21 1 22:00 23 4 21:00 24 2 21:00 | 23:00 32 3 22:00 33 2 25 2 21:30 31 3 2…" at bounding box center [533, 368] width 635 height 419
click at [261, 387] on div "21:00" at bounding box center [248, 391] width 58 height 12
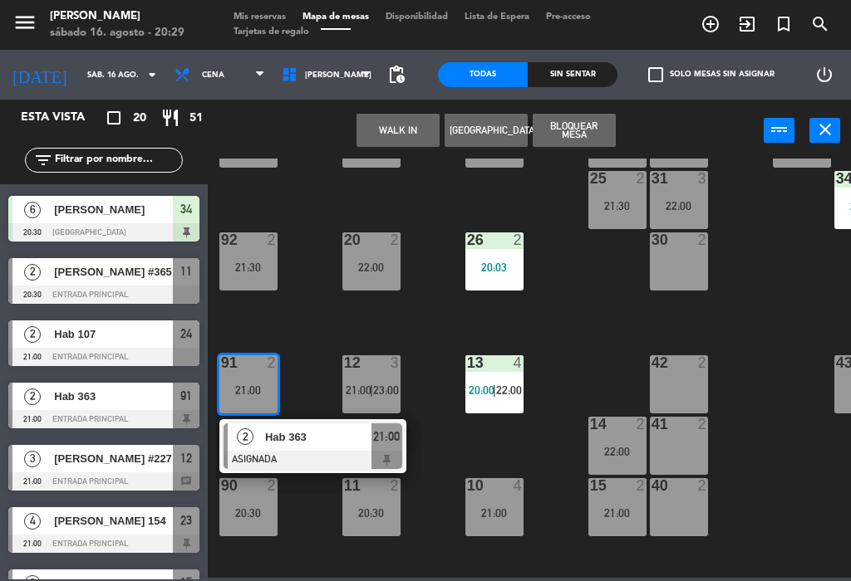
click at [384, 448] on div "21:00" at bounding box center [386, 437] width 31 height 27
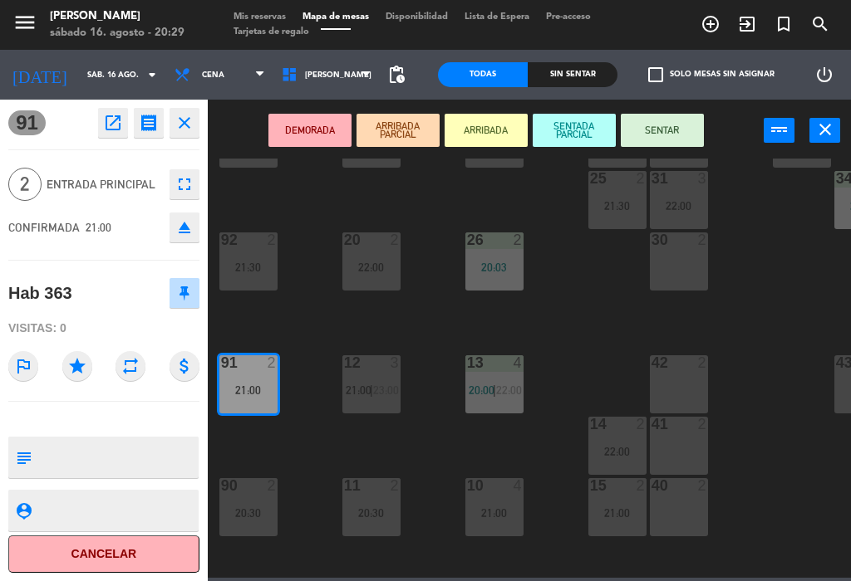
click at [689, 123] on button "SENTAR" at bounding box center [661, 130] width 83 height 33
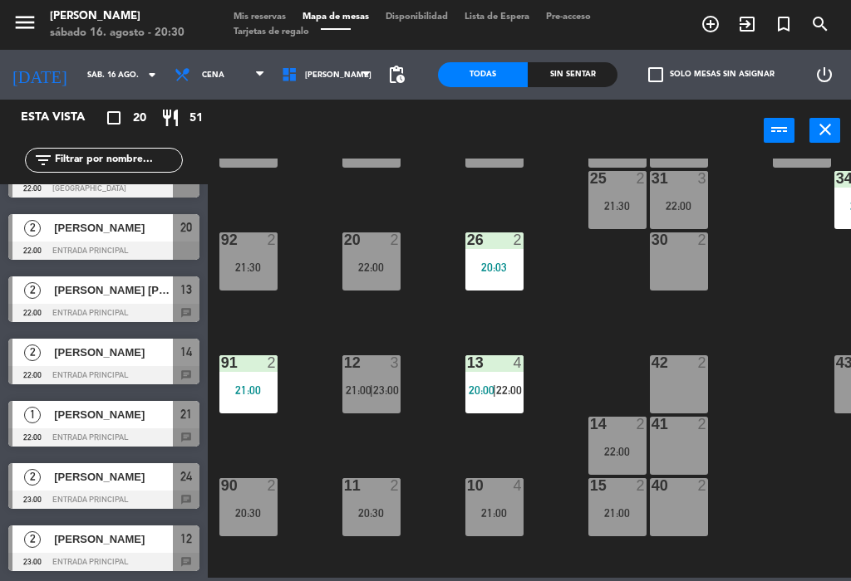
scroll to position [851, 0]
click at [152, 417] on span "[PERSON_NAME]" at bounding box center [113, 414] width 119 height 17
click at [494, 496] on div "10 4 21:00" at bounding box center [494, 507] width 58 height 58
click at [584, 365] on div "22 4 21 1 22:00 23 4 21:00 24 2 21:00 | 23:00 32 3 22:00 33 2 25 2 21:30 31 3 2…" at bounding box center [533, 368] width 635 height 419
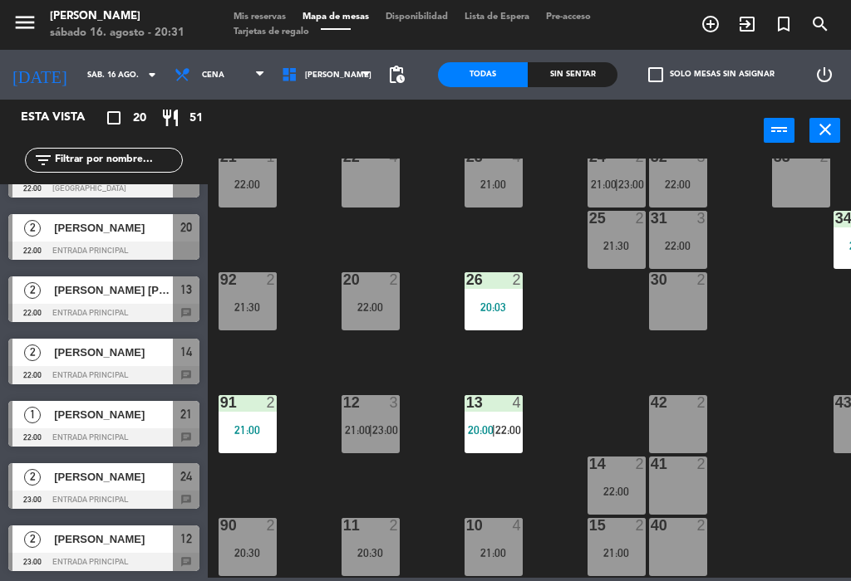
scroll to position [100, 2]
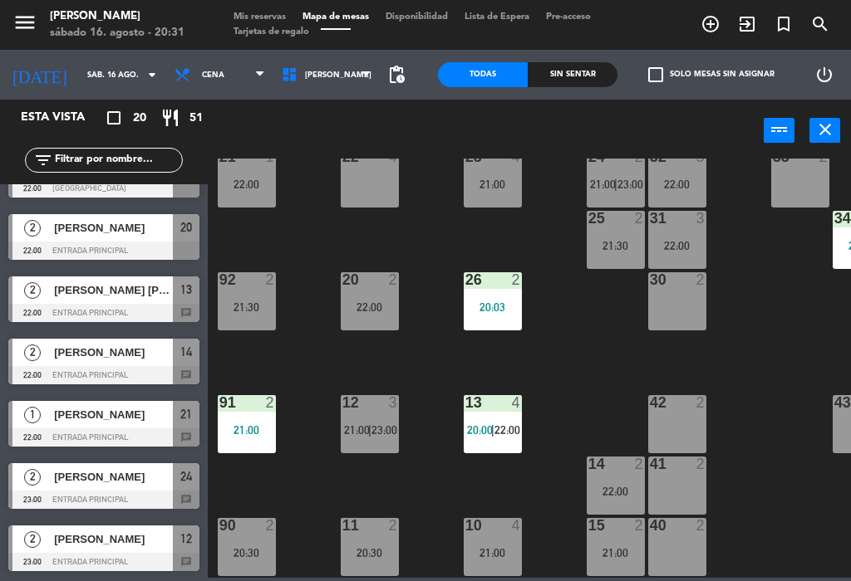
click at [375, 424] on span "23:00" at bounding box center [384, 430] width 26 height 13
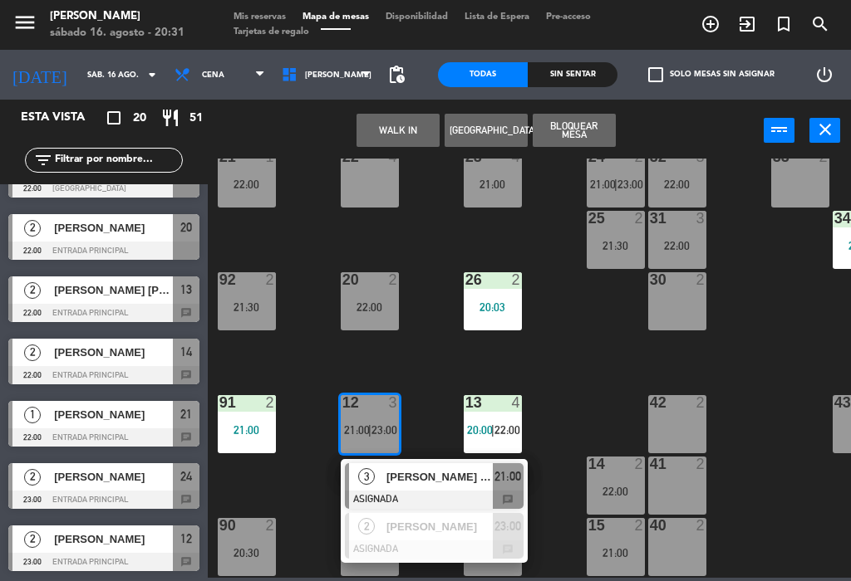
click at [488, 477] on span "[PERSON_NAME] #227" at bounding box center [439, 476] width 106 height 17
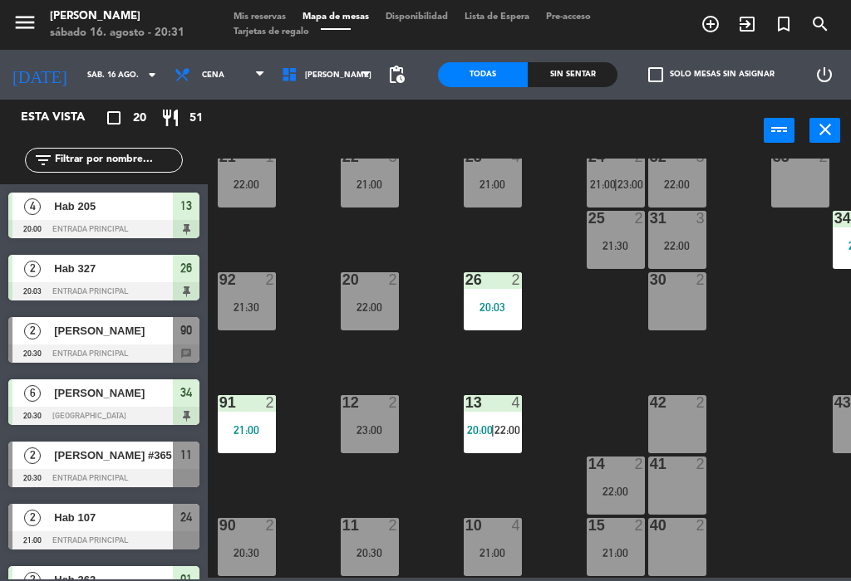
scroll to position [0, 0]
click at [445, 404] on div "22 3 21:00 21 1 22:00 23 4 21:00 24 2 21:00 | 23:00 32 3 22:00 33 2 25 2 21:30 …" at bounding box center [533, 368] width 635 height 419
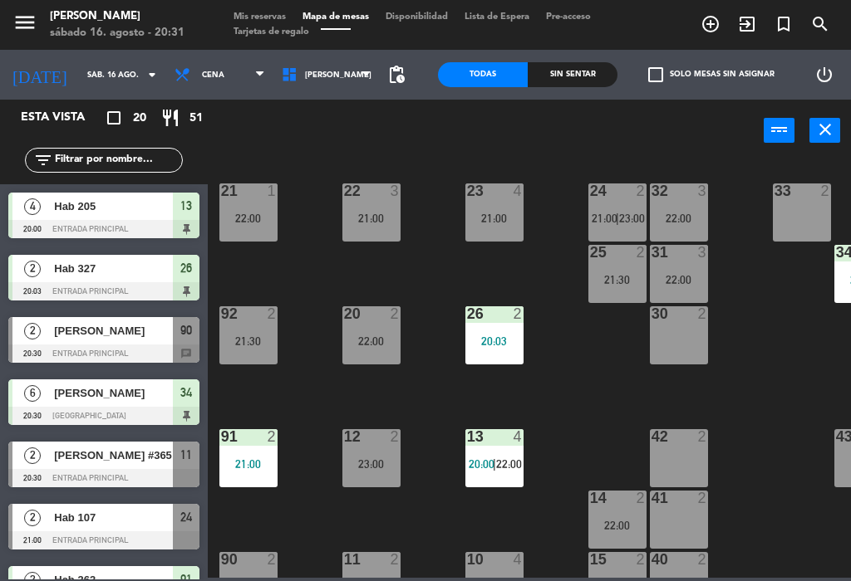
scroll to position [66, 0]
click at [235, 220] on div "22:00" at bounding box center [248, 219] width 58 height 12
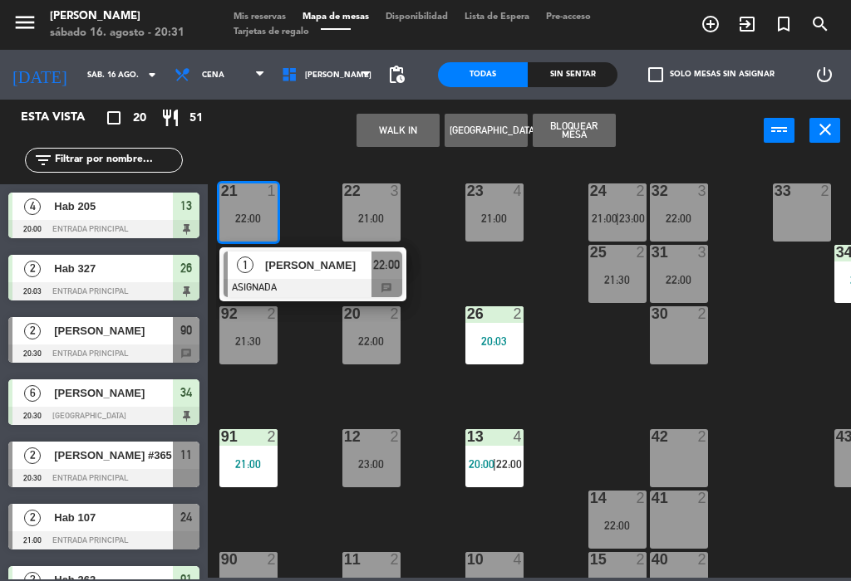
click at [377, 277] on div "22:00" at bounding box center [386, 265] width 31 height 27
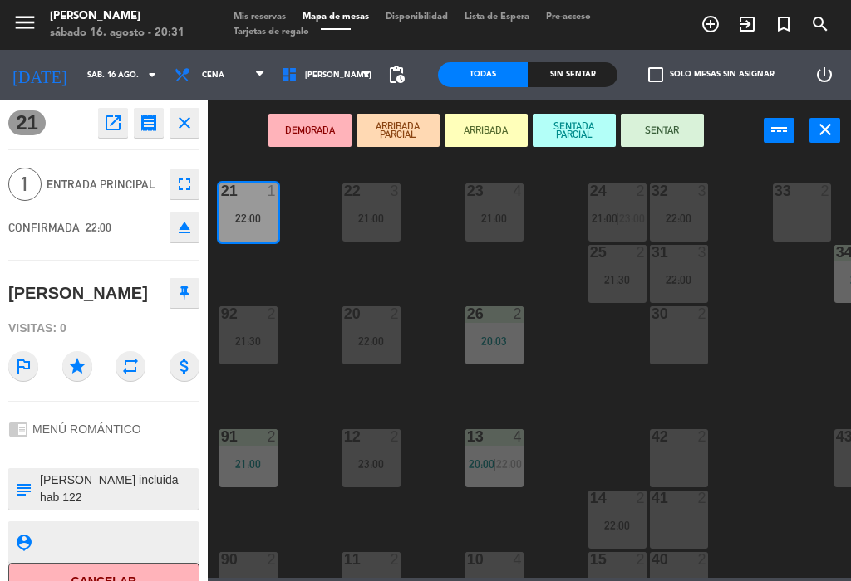
click at [108, 132] on icon "open_in_new" at bounding box center [113, 123] width 20 height 20
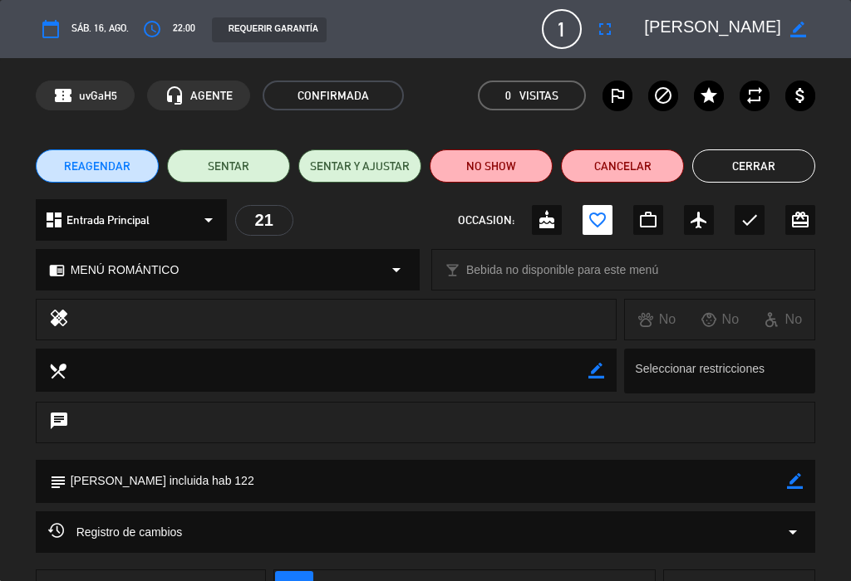
click at [602, 32] on icon "fullscreen" at bounding box center [605, 29] width 20 height 20
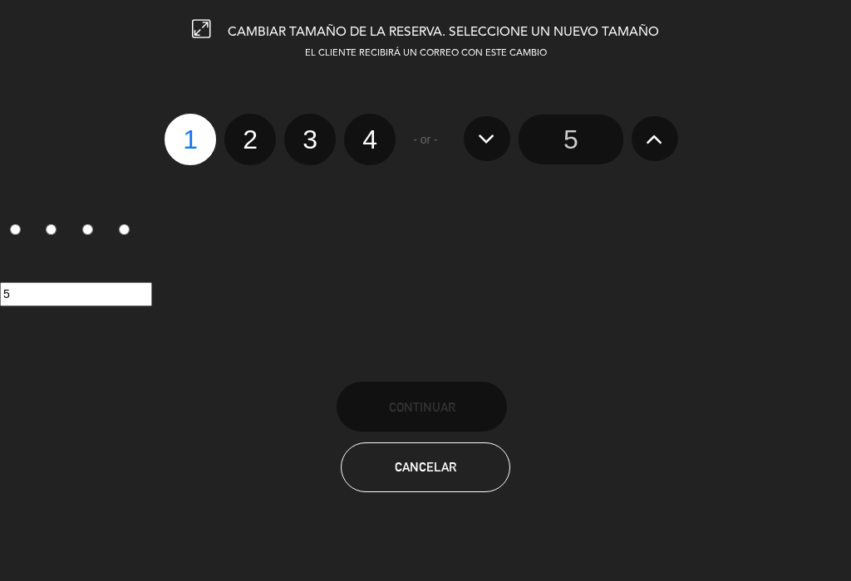
click at [249, 125] on label "2" at bounding box center [249, 139] width 51 height 51
click at [249, 125] on input "2" at bounding box center [248, 125] width 11 height 11
radio input "true"
radio input "false"
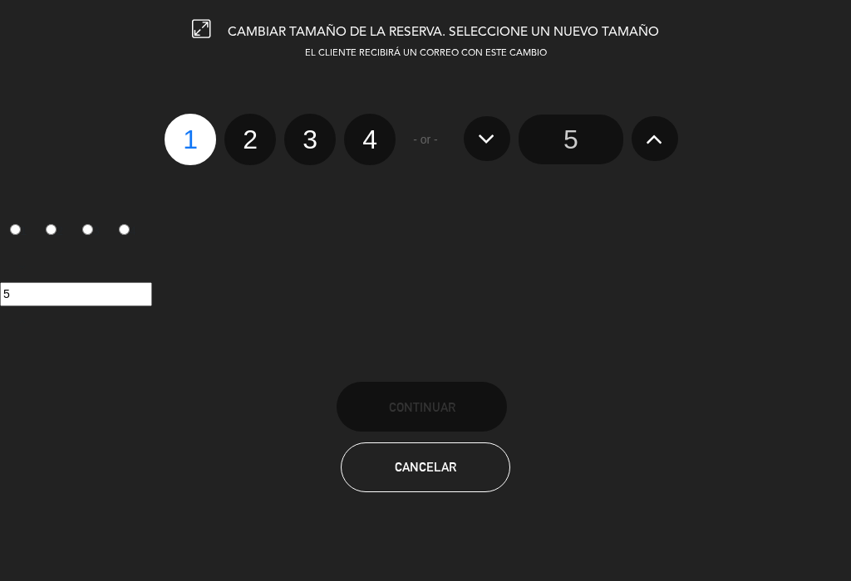
radio input "false"
radio input "true"
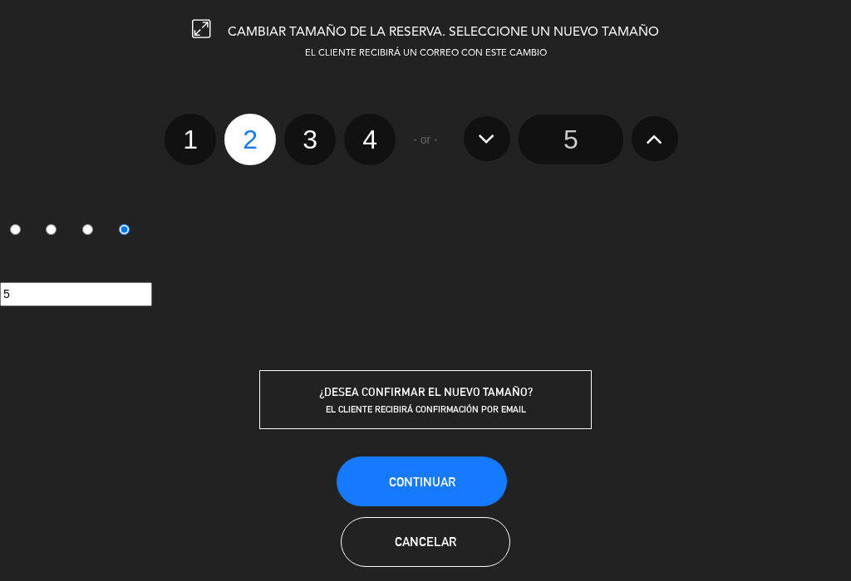
click at [452, 478] on span "Continuar" at bounding box center [422, 482] width 66 height 14
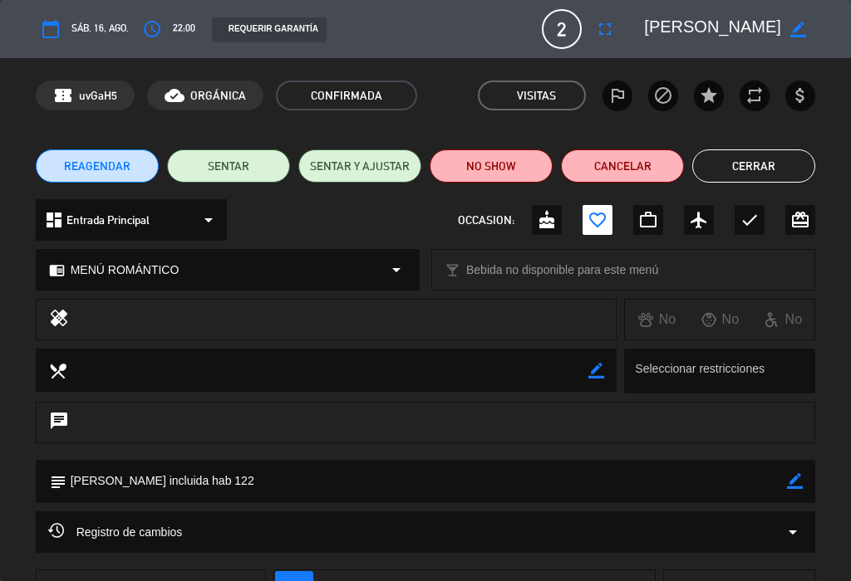
click at [772, 155] on button "Cerrar" at bounding box center [753, 166] width 123 height 33
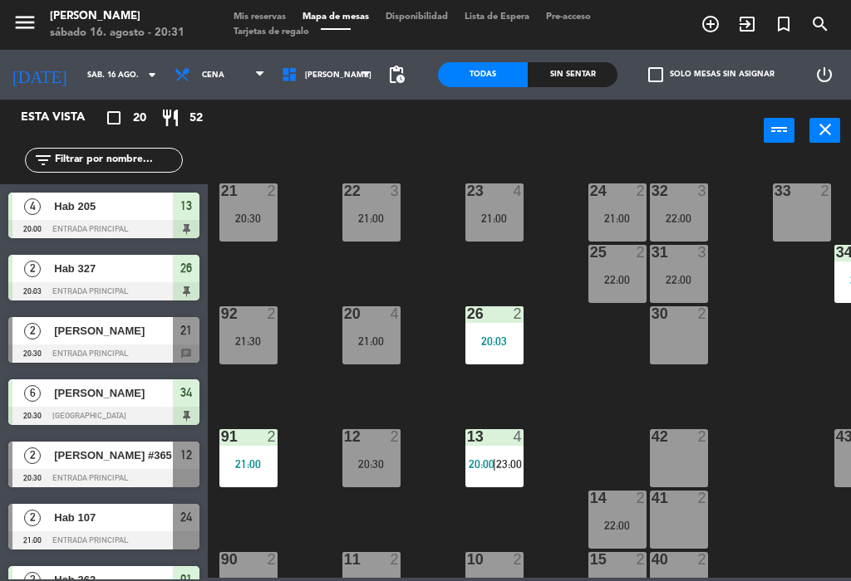
scroll to position [257, 0]
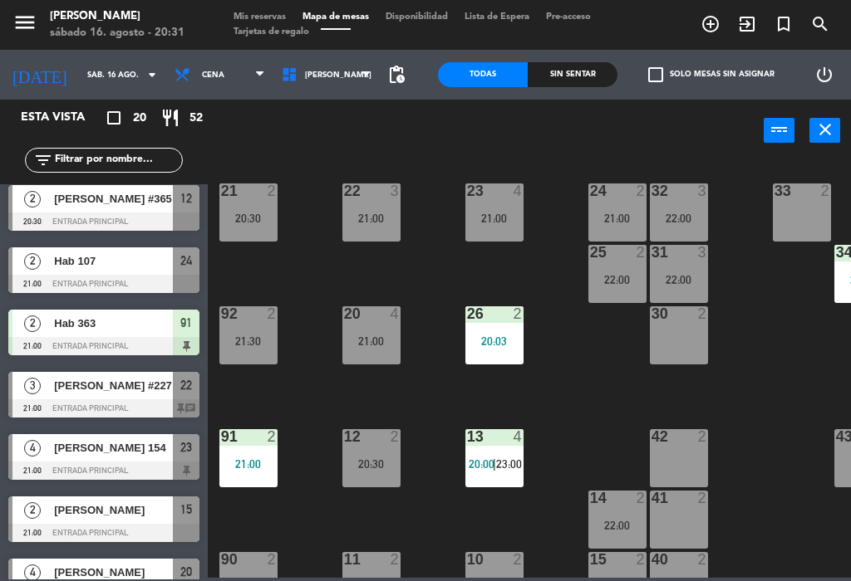
click at [613, 431] on div "22 3 21:00 21 2 20:30 23 4 21:00 24 2 21:00 32 3 22:00 33 2 25 2 22:00 31 3 22:…" at bounding box center [533, 368] width 635 height 419
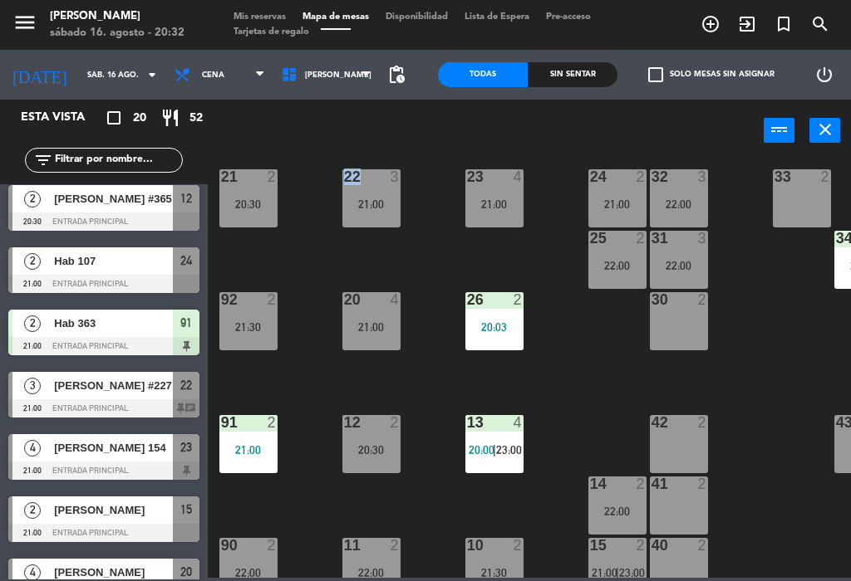
scroll to position [81, 0]
click at [621, 390] on div "22 3 21:00 21 2 20:30 23 4 21:00 24 2 21:00 32 3 22:00 33 2 25 2 22:00 31 3 22:…" at bounding box center [533, 368] width 635 height 419
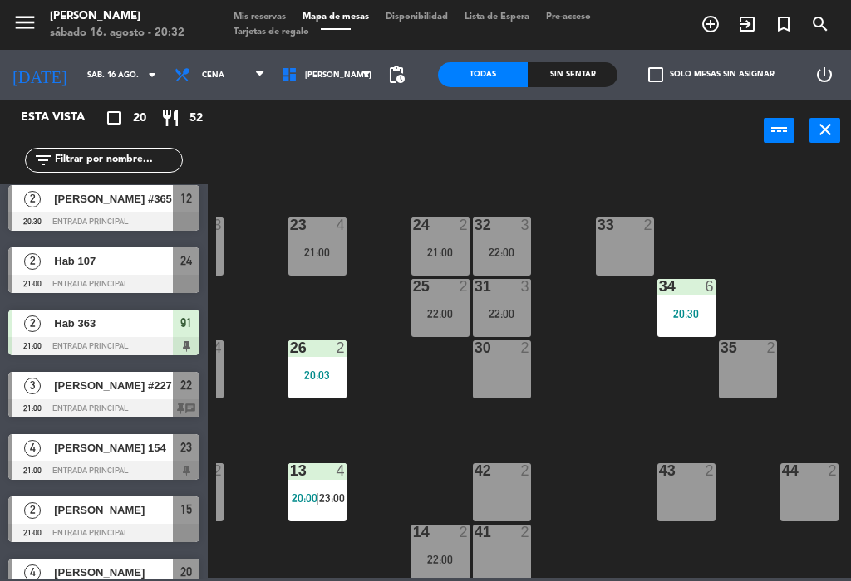
scroll to position [27, 177]
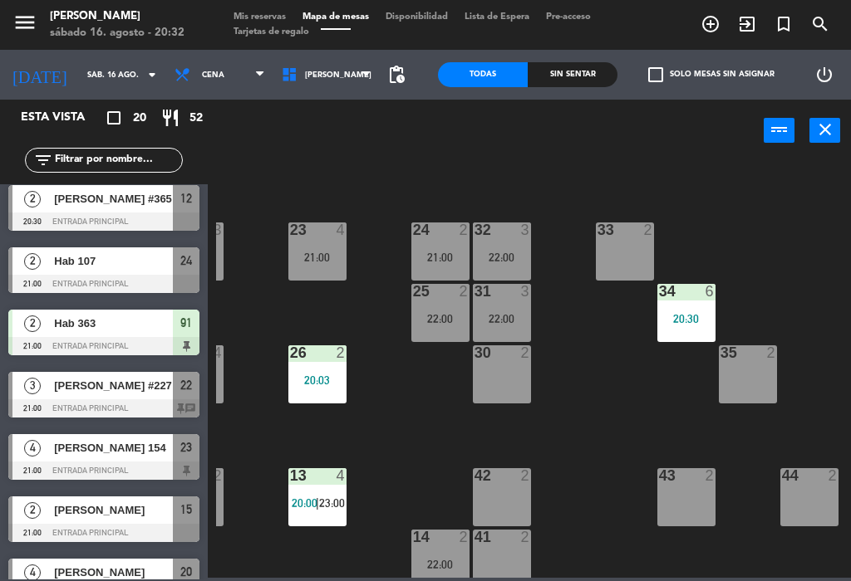
click at [521, 252] on div "22:00" at bounding box center [502, 258] width 58 height 12
click at [606, 404] on div "22 3 21:00 21 2 20:30 23 4 21:00 24 2 21:00 32 3 22:00 33 2 25 2 22:00 31 3 22:…" at bounding box center [533, 368] width 635 height 419
click at [518, 314] on div "22:00" at bounding box center [502, 319] width 58 height 12
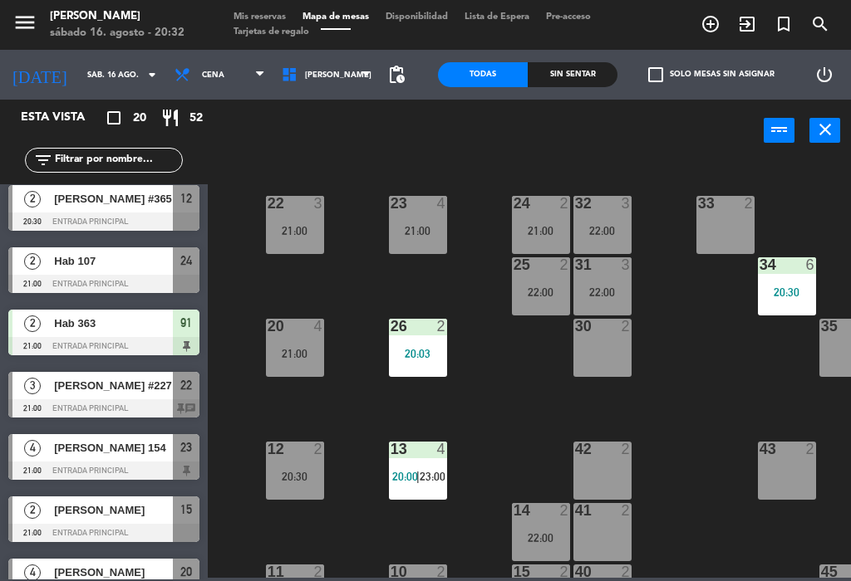
scroll to position [56, 76]
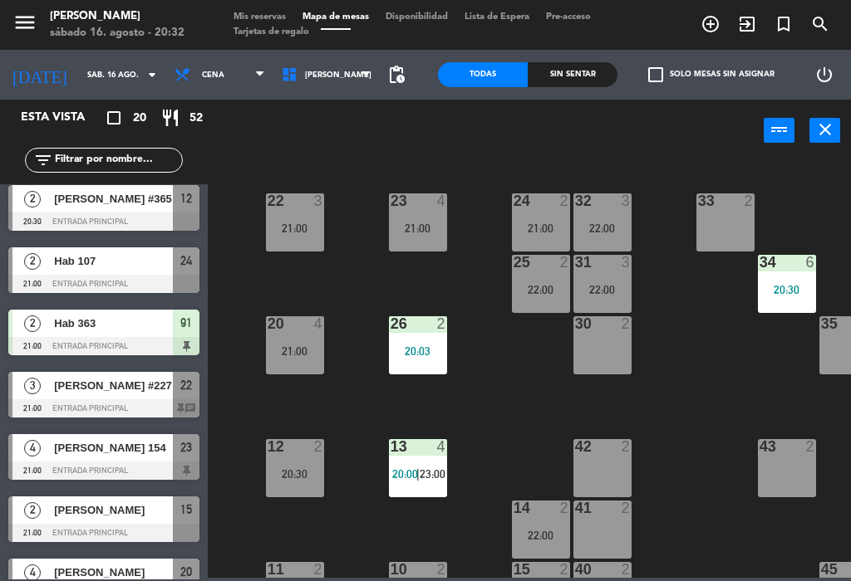
click at [620, 224] on div "22:00" at bounding box center [602, 229] width 58 height 12
click at [713, 367] on div "22 3 21:00 21 2 20:30 23 4 21:00 24 2 21:00 32 3 22:00 33 2 25 2 22:00 31 3 22:…" at bounding box center [533, 368] width 635 height 419
click at [522, 414] on div "22 3 21:00 21 2 20:30 23 4 21:00 24 2 21:00 32 3 22:00 33 2 25 2 22:00 31 3 22:…" at bounding box center [533, 368] width 635 height 419
click at [288, 459] on div "12 2 20:30" at bounding box center [295, 468] width 58 height 58
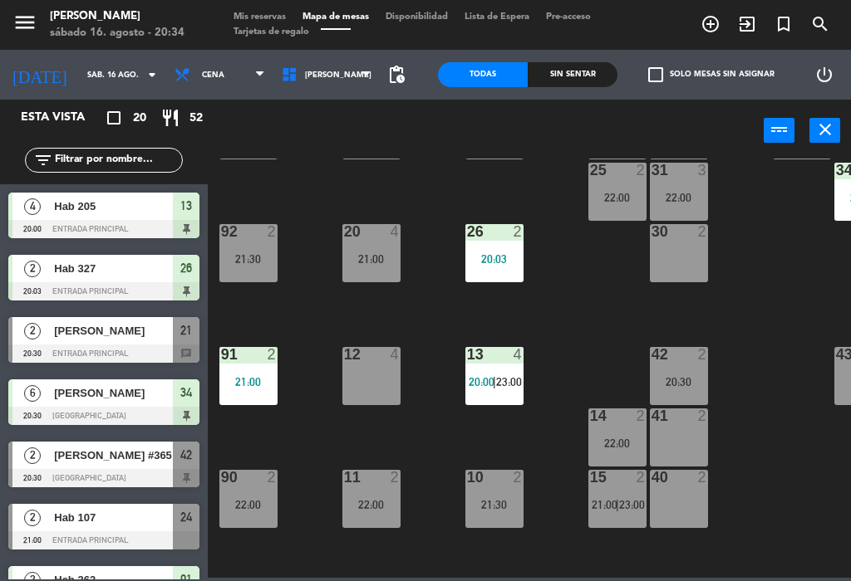
scroll to position [154, 0]
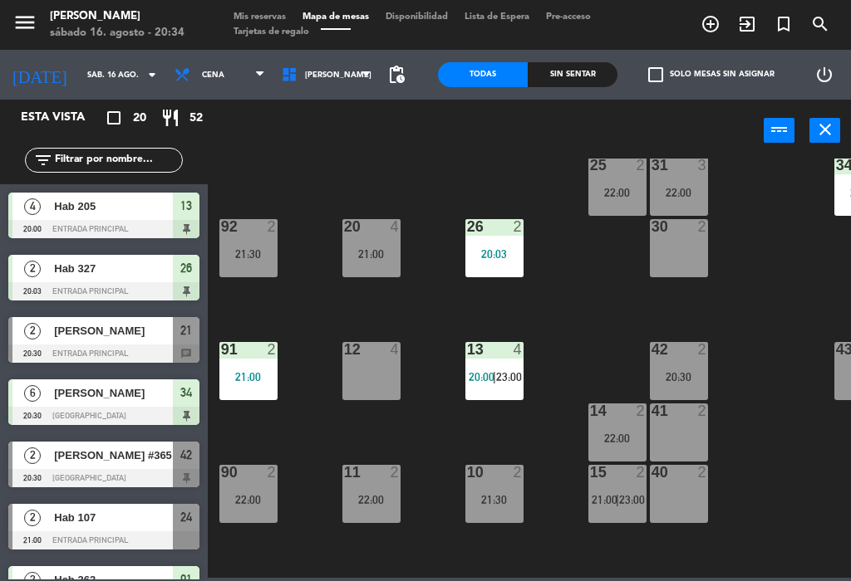
click at [689, 190] on div "22:00" at bounding box center [679, 193] width 58 height 12
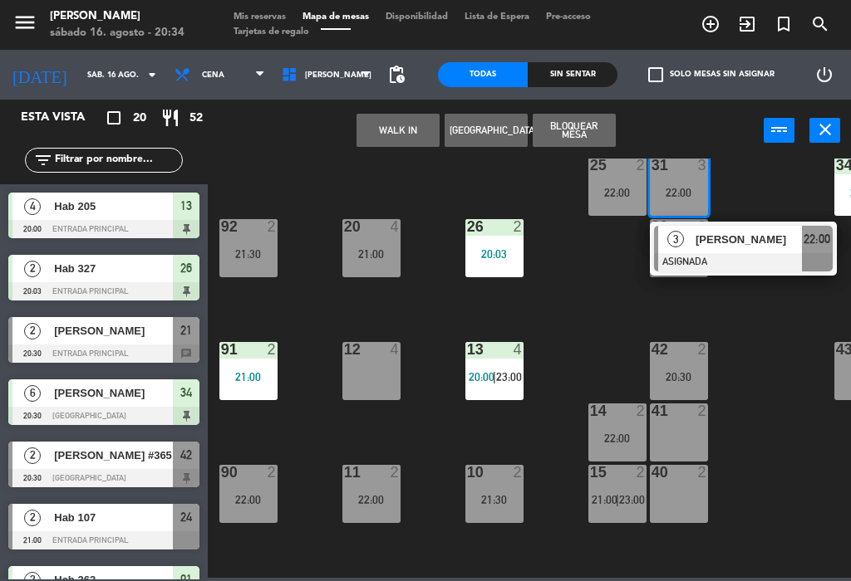
click at [507, 498] on div "21:30" at bounding box center [494, 500] width 58 height 12
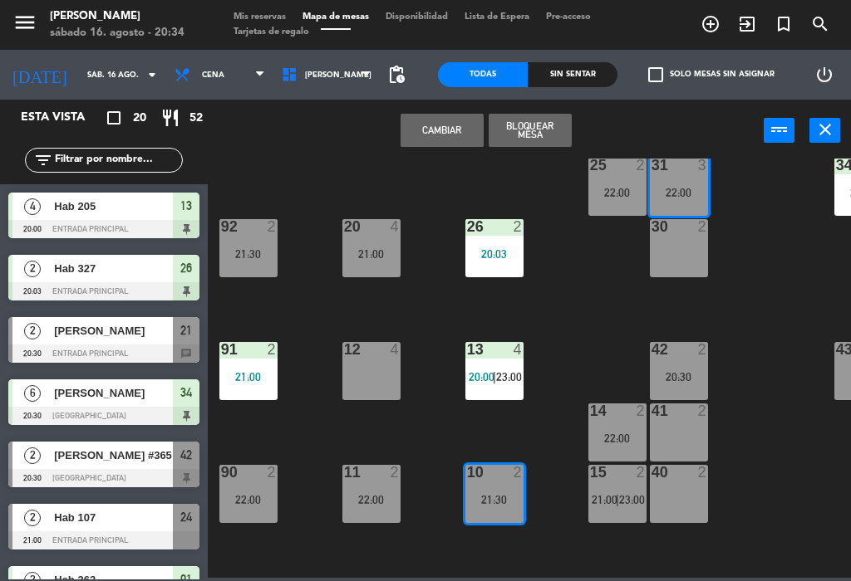
click at [450, 139] on button "Cambiar" at bounding box center [441, 130] width 83 height 33
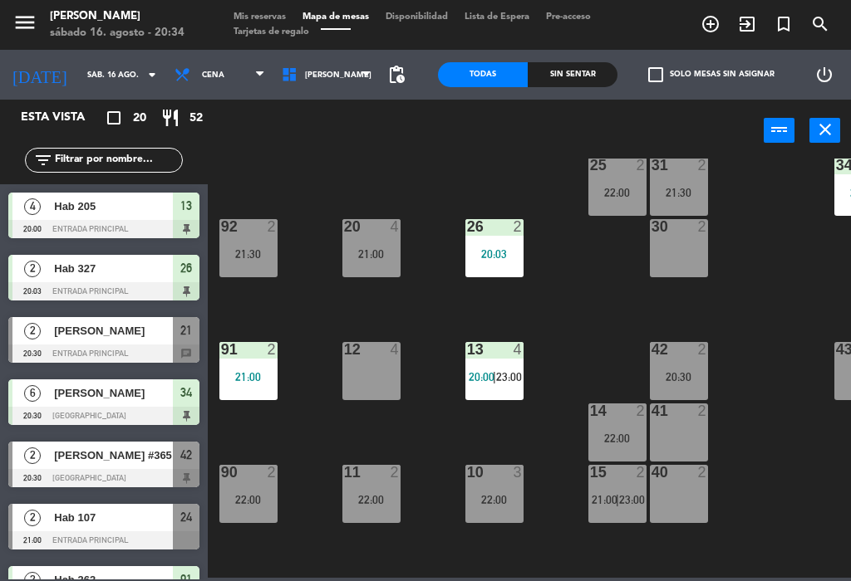
click at [594, 355] on div "22 3 21:00 21 2 20:30 23 4 21:00 24 2 21:00 32 2 21:30 33 2 25 2 22:00 31 2 21:…" at bounding box center [533, 368] width 635 height 419
click at [502, 372] on span "23:00" at bounding box center [509, 376] width 26 height 13
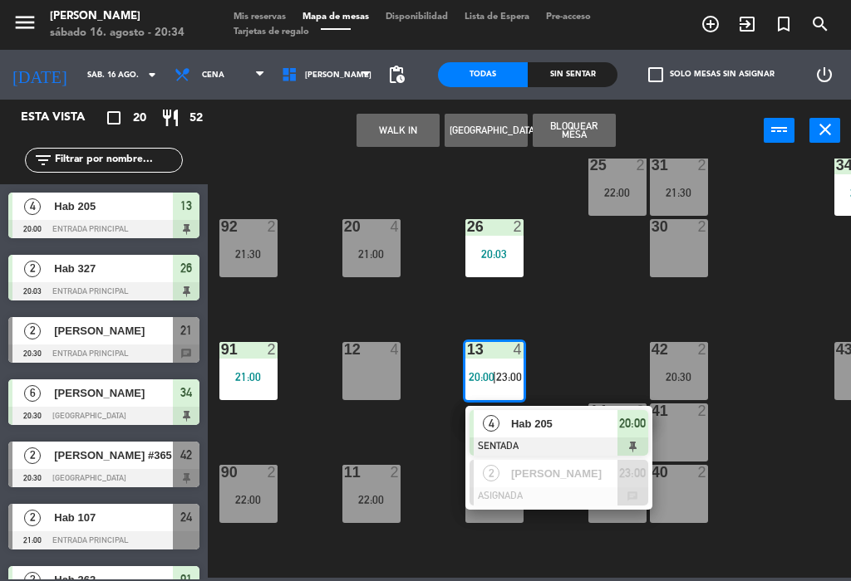
click at [603, 473] on span "[PERSON_NAME]" at bounding box center [564, 473] width 106 height 17
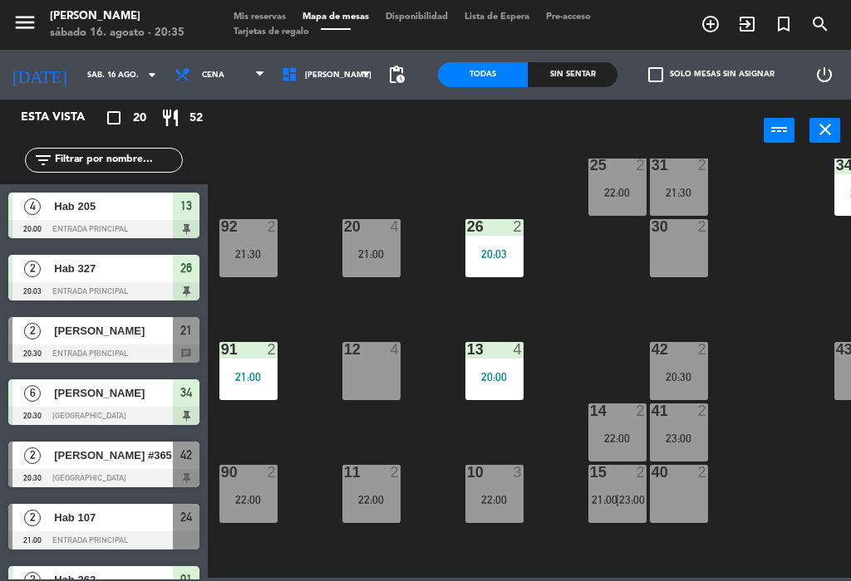
scroll to position [0, 0]
click at [301, 325] on div "22 3 21:00 21 2 20:30 23 4 21:00 24 2 21:00 32 2 21:30 33 2 25 2 22:00 31 2 21:…" at bounding box center [533, 368] width 635 height 419
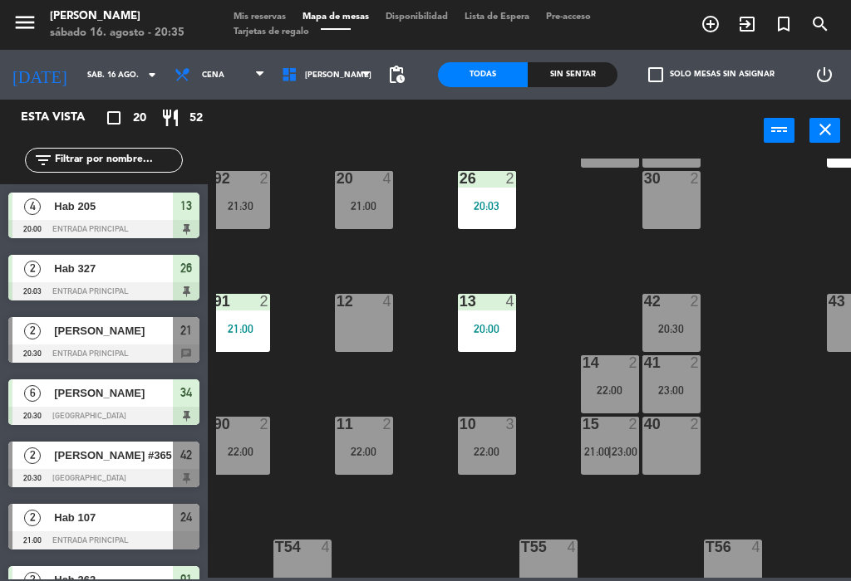
click at [360, 458] on div "22:00" at bounding box center [364, 452] width 58 height 12
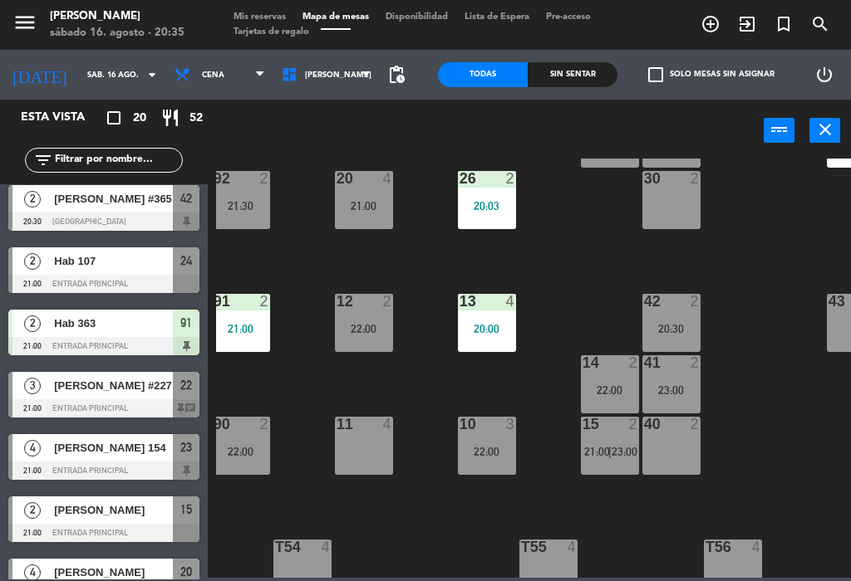
click at [360, 333] on div "22:00" at bounding box center [364, 329] width 58 height 12
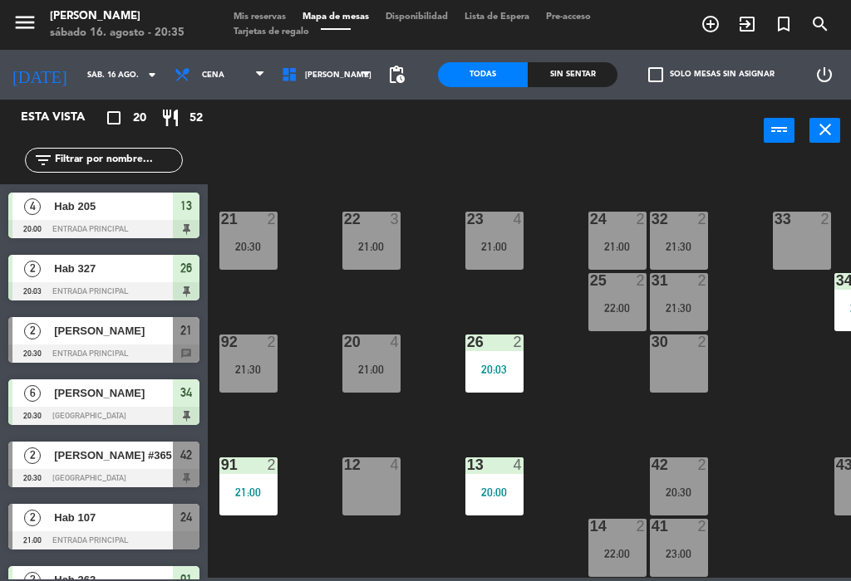
scroll to position [38, 0]
click at [369, 481] on div "12 4" at bounding box center [371, 487] width 58 height 58
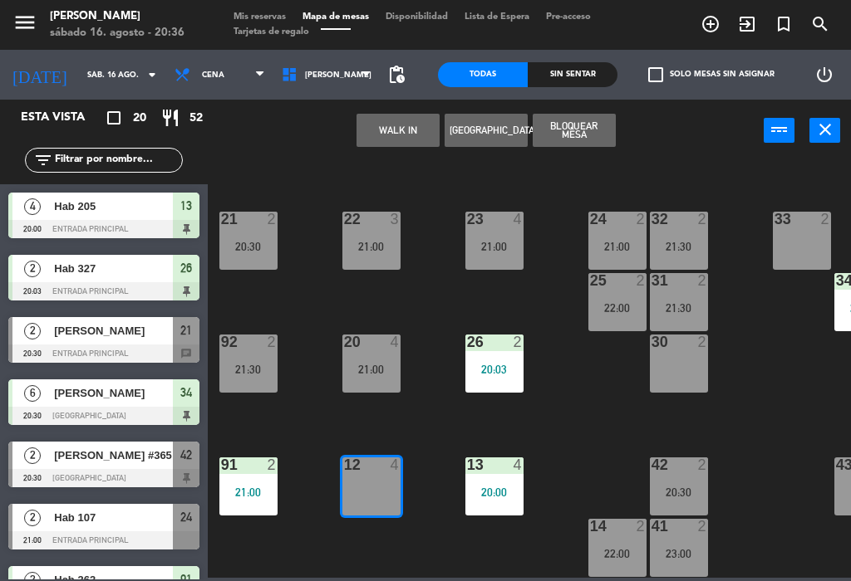
click at [393, 135] on button "WALK IN" at bounding box center [397, 130] width 83 height 33
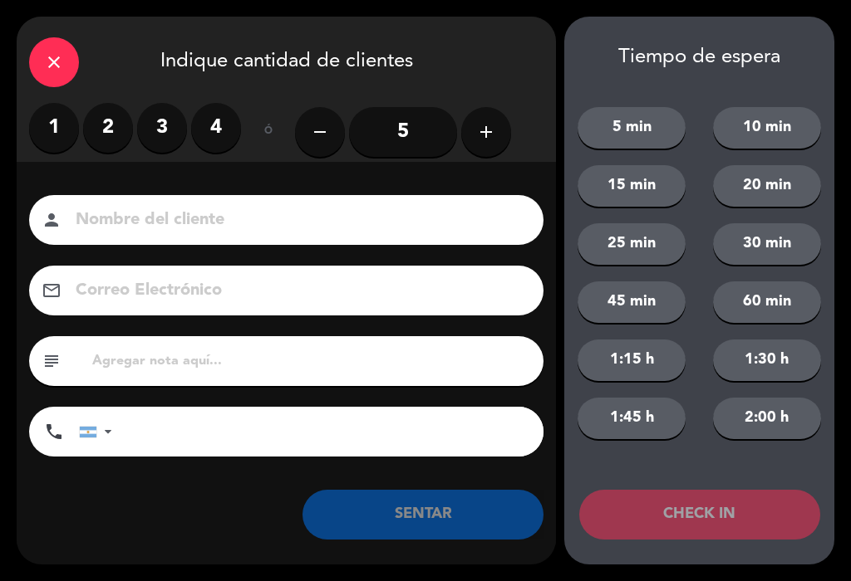
click at [109, 129] on label "2" at bounding box center [108, 128] width 50 height 50
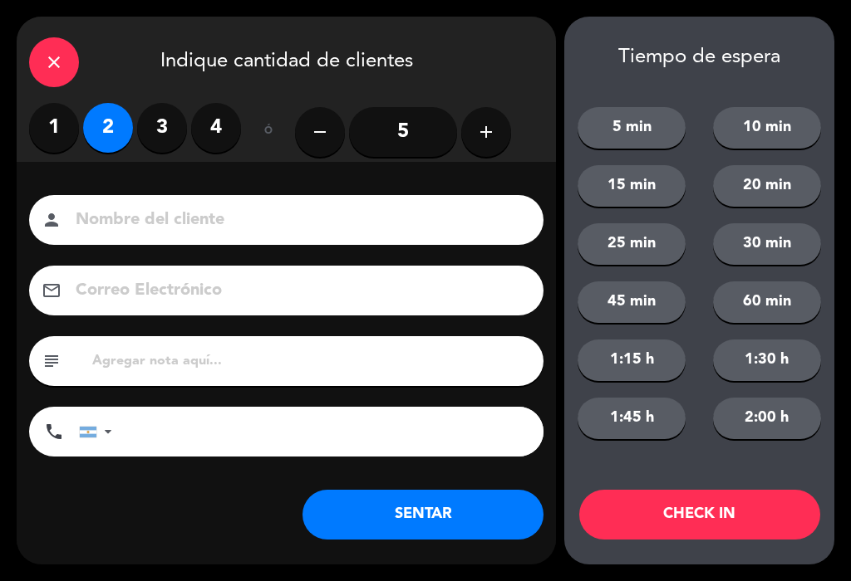
click at [258, 218] on input at bounding box center [298, 220] width 448 height 29
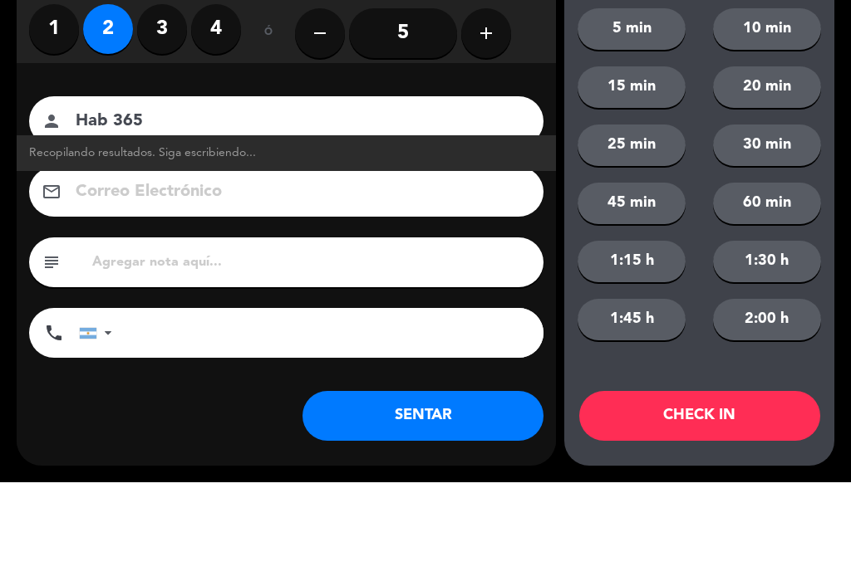
type input "Hab 365"
click at [536, 162] on div "Nombre del cliente person Hab 365 Recopilando resultados. Siga escribiendo... C…" at bounding box center [286, 353] width 539 height 383
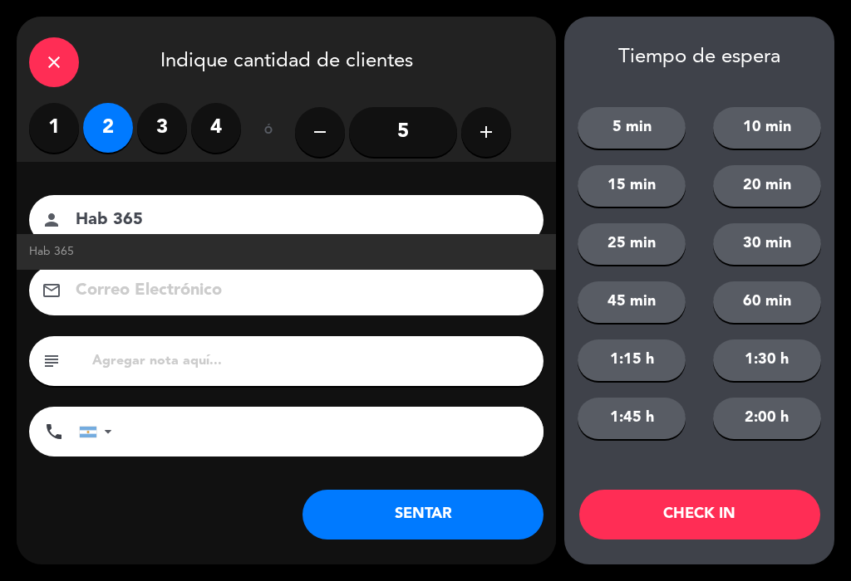
click at [458, 521] on button "SENTAR" at bounding box center [422, 515] width 241 height 50
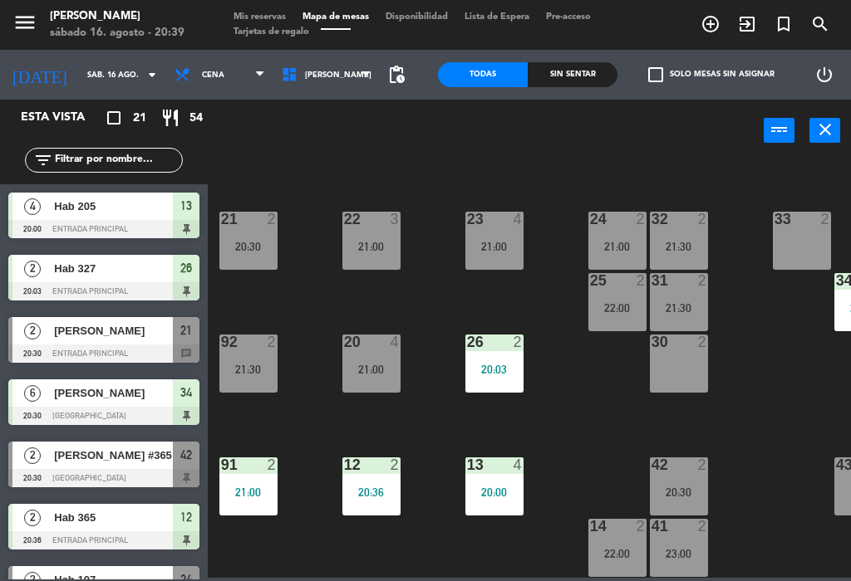
scroll to position [0, 0]
click at [713, 26] on icon "add_circle_outline" at bounding box center [710, 24] width 20 height 20
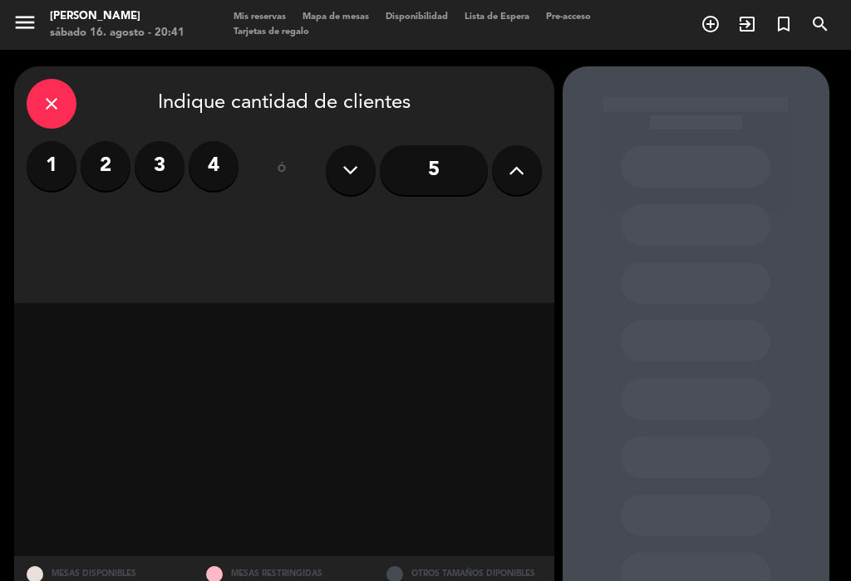
click at [45, 96] on icon "close" at bounding box center [52, 104] width 20 height 20
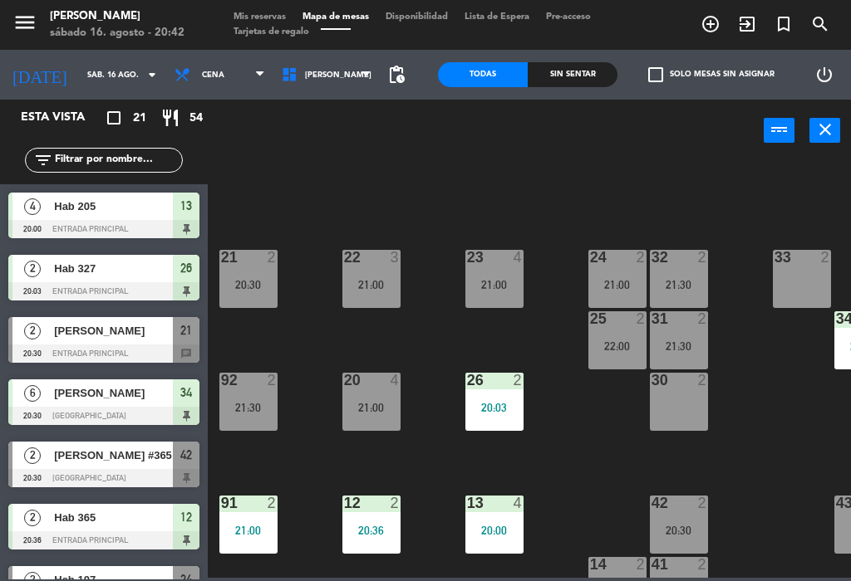
click at [267, 20] on span "Mis reservas" at bounding box center [259, 16] width 69 height 9
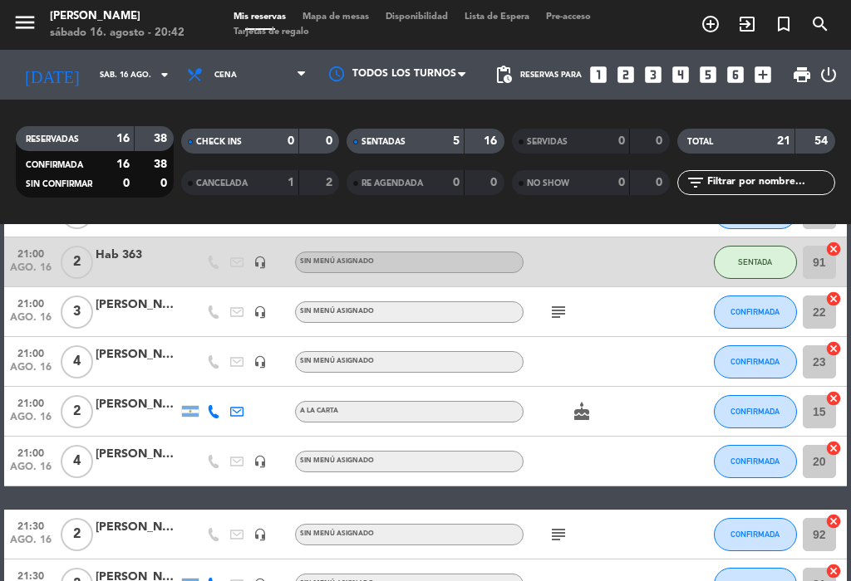
scroll to position [503, 0]
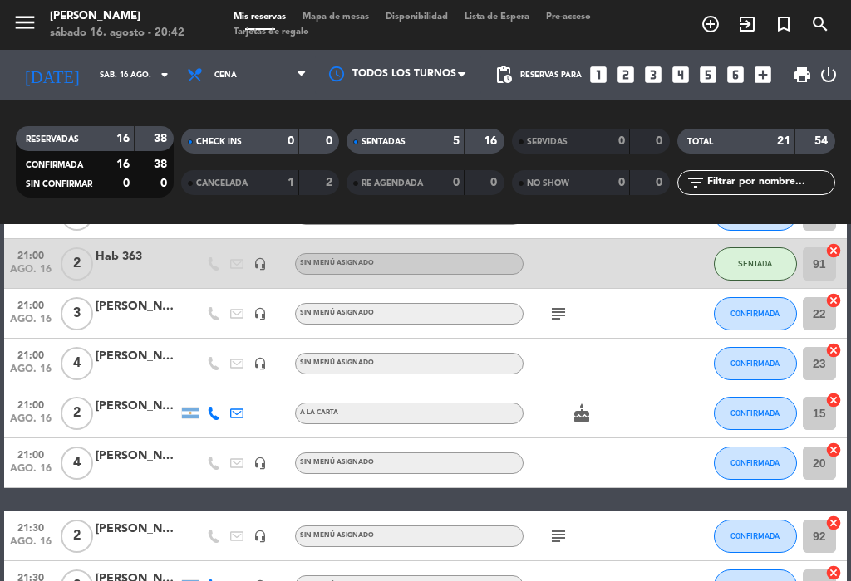
click at [351, 21] on span "Mapa de mesas" at bounding box center [335, 16] width 83 height 9
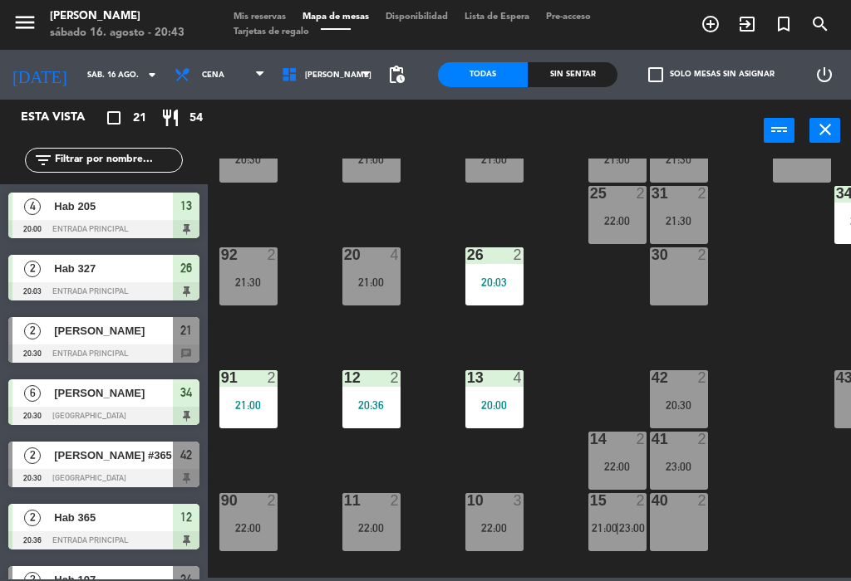
click at [147, 337] on span "[PERSON_NAME]" at bounding box center [113, 330] width 119 height 17
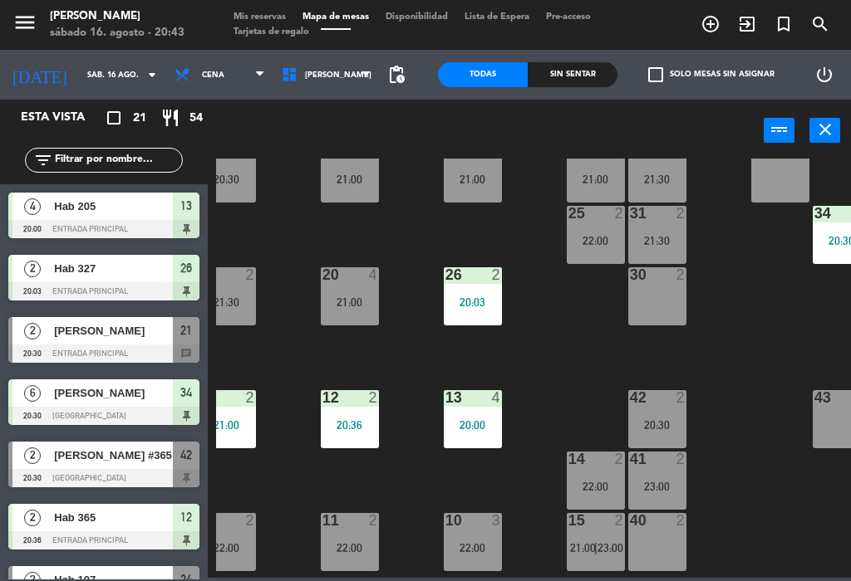
scroll to position [104, 22]
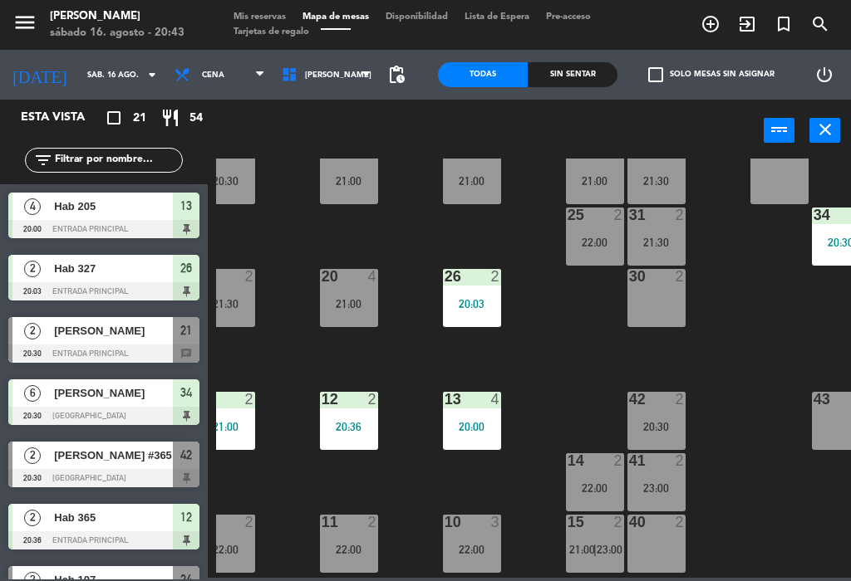
click at [239, 188] on div "21 2 20:30" at bounding box center [226, 175] width 58 height 58
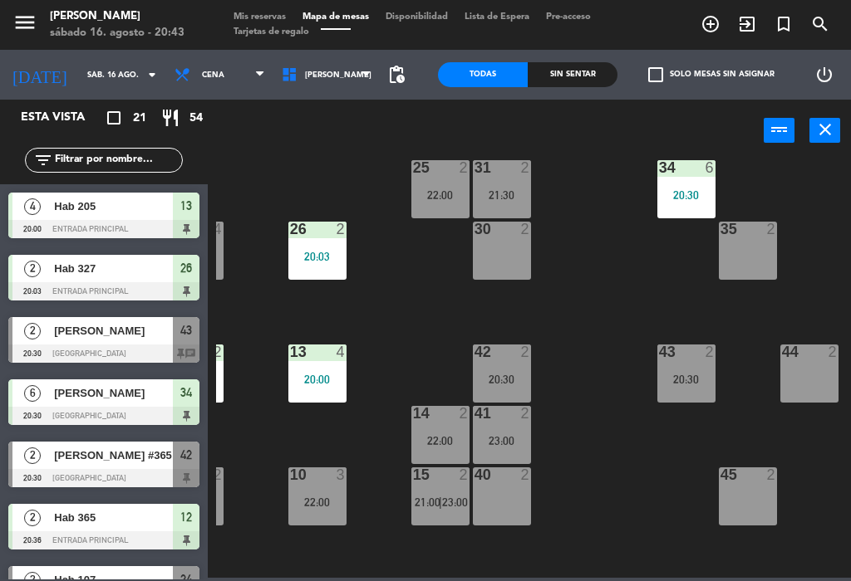
scroll to position [151, 177]
click at [684, 374] on div "20:30" at bounding box center [686, 380] width 58 height 12
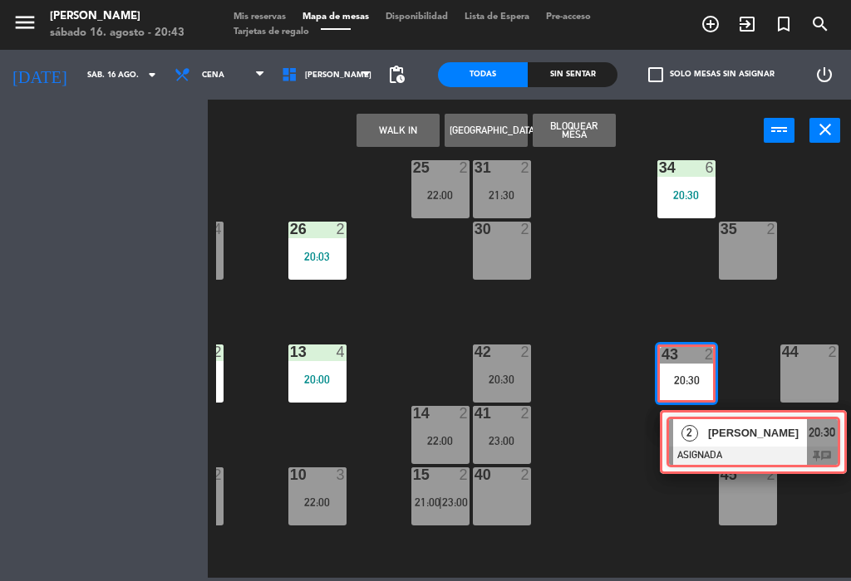
scroll to position [151, 174]
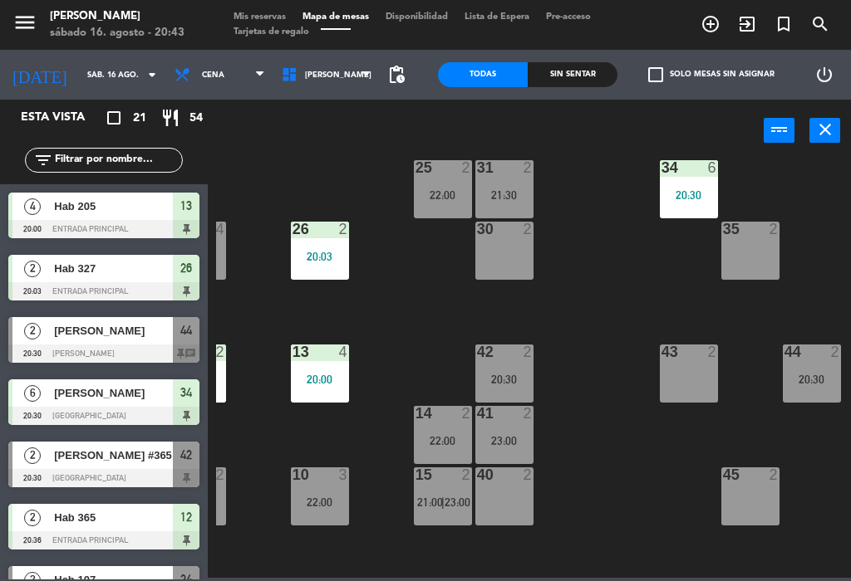
click at [809, 375] on div "20:30" at bounding box center [811, 380] width 58 height 12
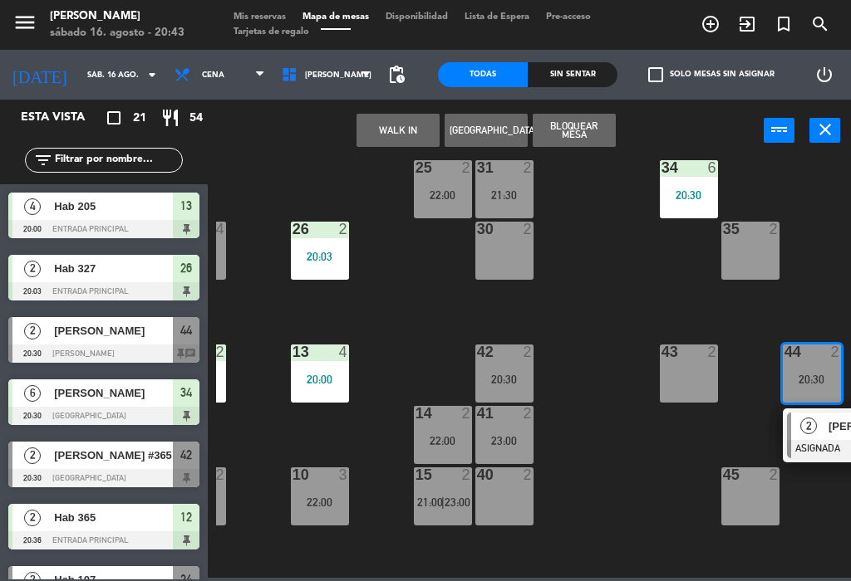
click at [822, 430] on div "2" at bounding box center [809, 426] width 36 height 27
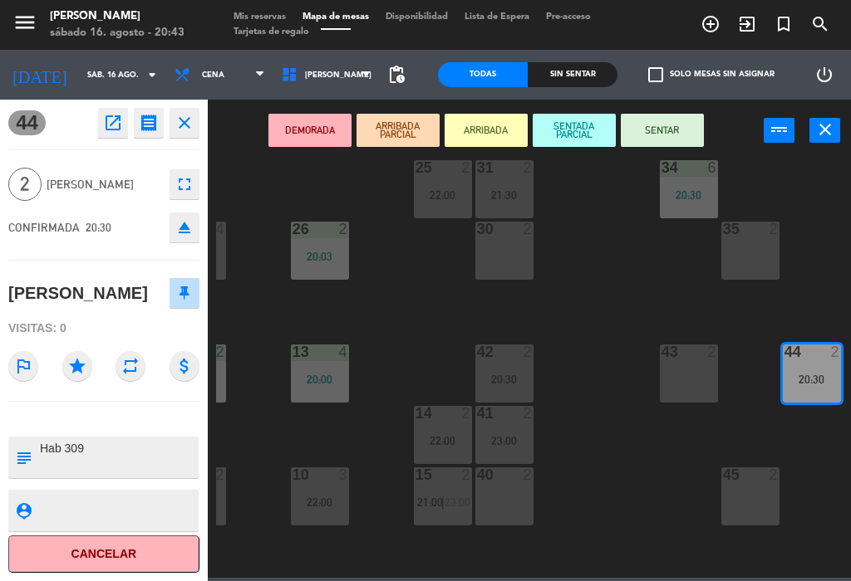
click at [665, 131] on button "SENTAR" at bounding box center [661, 130] width 83 height 33
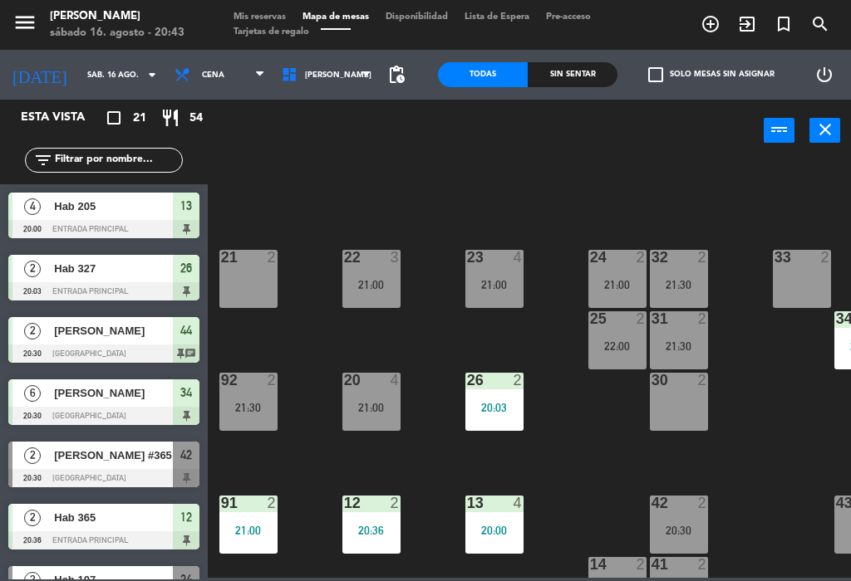
scroll to position [0, 0]
click at [694, 32] on span "add_circle_outline" at bounding box center [710, 24] width 37 height 28
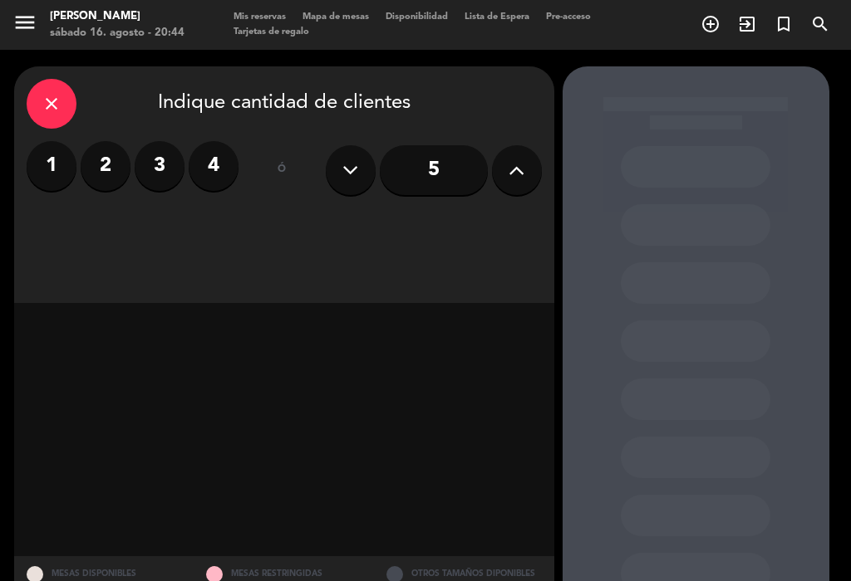
click at [104, 182] on label "2" at bounding box center [106, 166] width 50 height 50
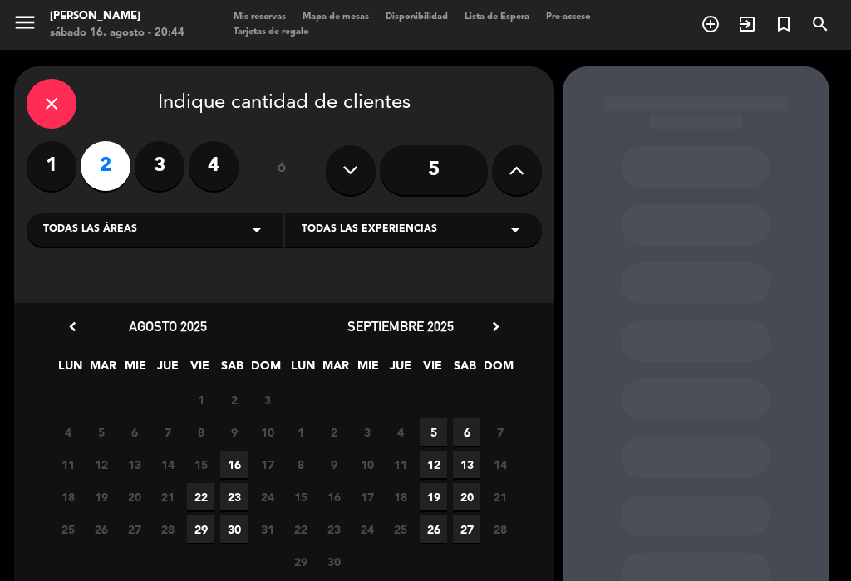
click at [229, 462] on span "16" at bounding box center [233, 464] width 27 height 27
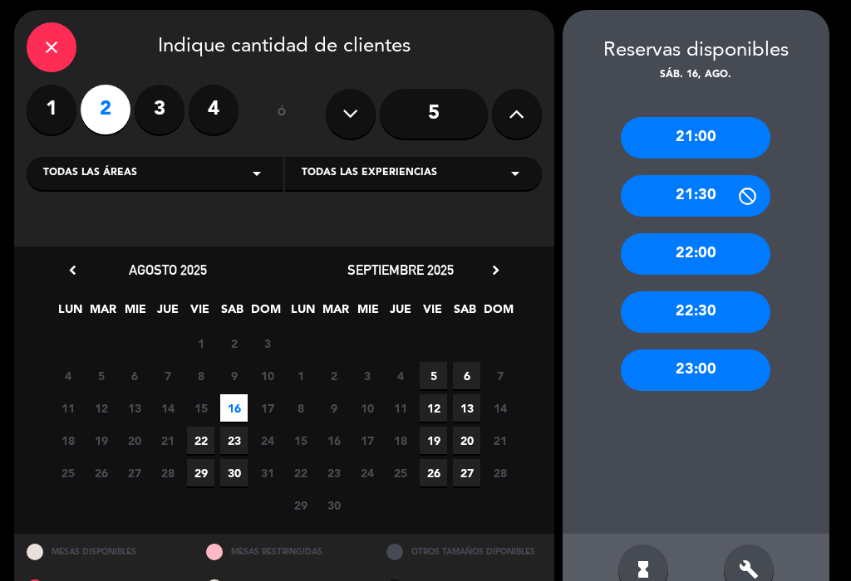
click at [737, 190] on icon at bounding box center [747, 196] width 21 height 21
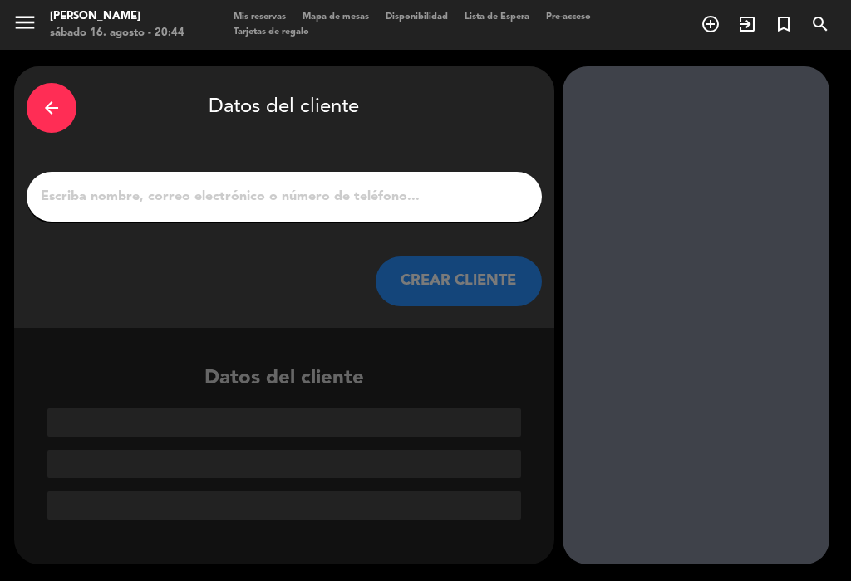
scroll to position [0, 0]
click at [439, 195] on input "1" at bounding box center [284, 196] width 490 height 23
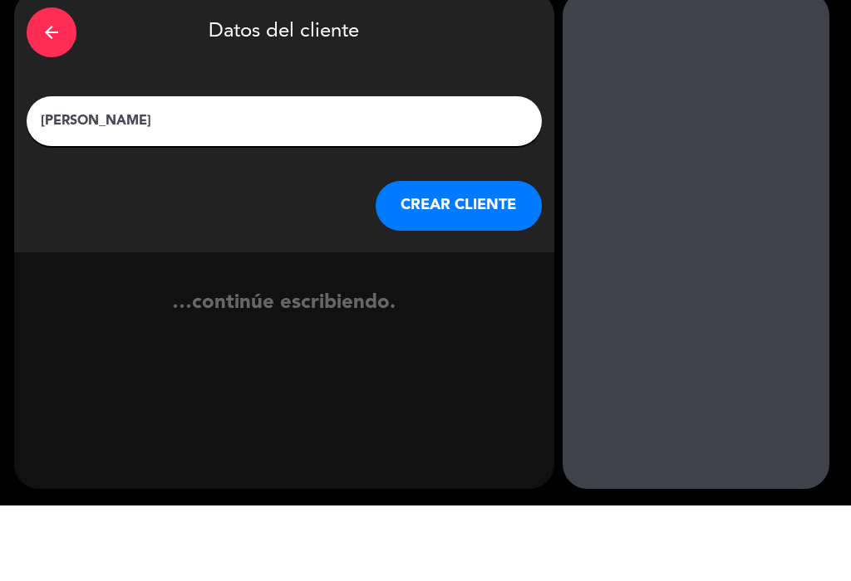
type input "[PERSON_NAME]"
click at [486, 79] on div "arrow_back Datos del cliente" at bounding box center [284, 108] width 515 height 58
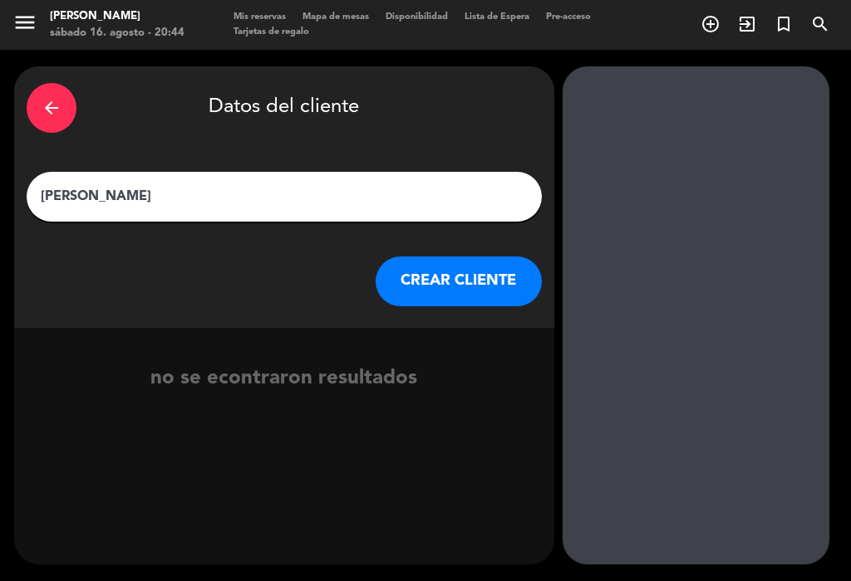
click at [470, 267] on button "CREAR CLIENTE" at bounding box center [458, 282] width 166 height 50
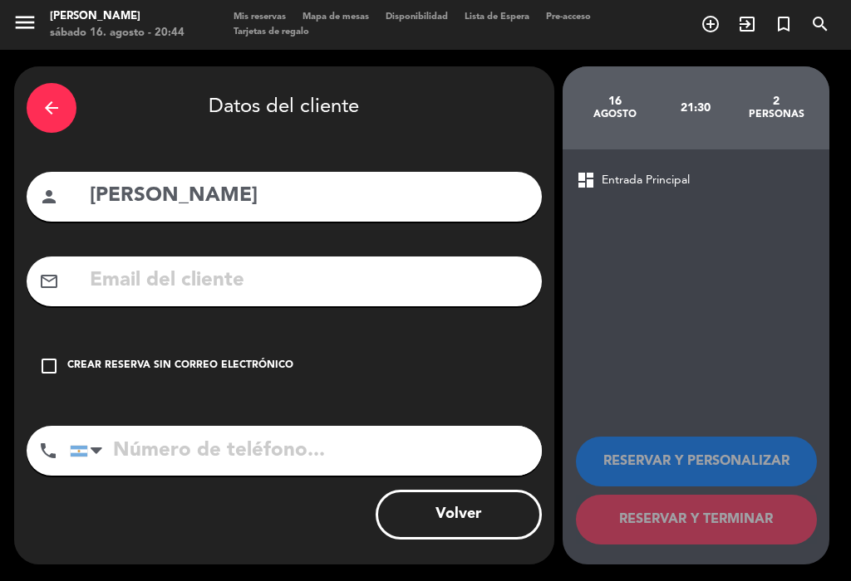
click at [44, 347] on div "check_box_outline_blank Crear reserva sin correo electrónico" at bounding box center [284, 366] width 515 height 50
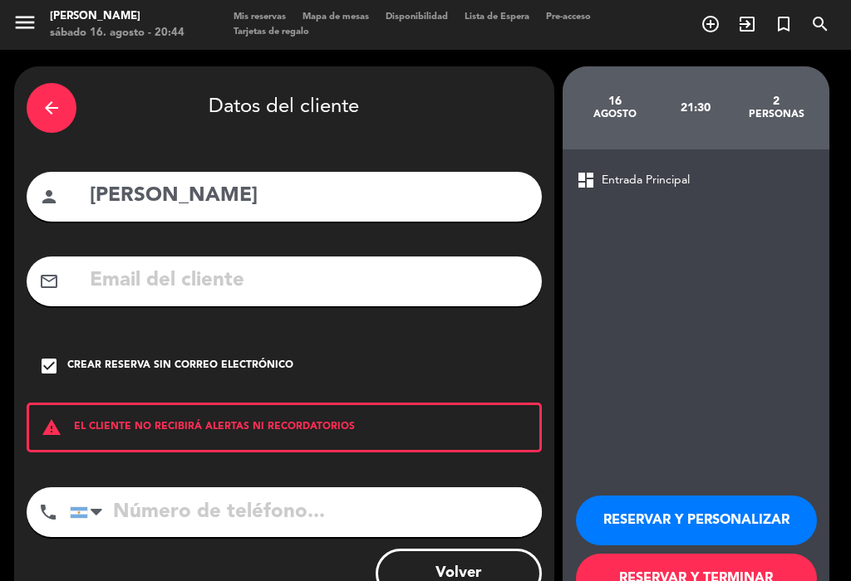
click at [738, 496] on button "RESERVAR Y PERSONALIZAR" at bounding box center [696, 521] width 241 height 50
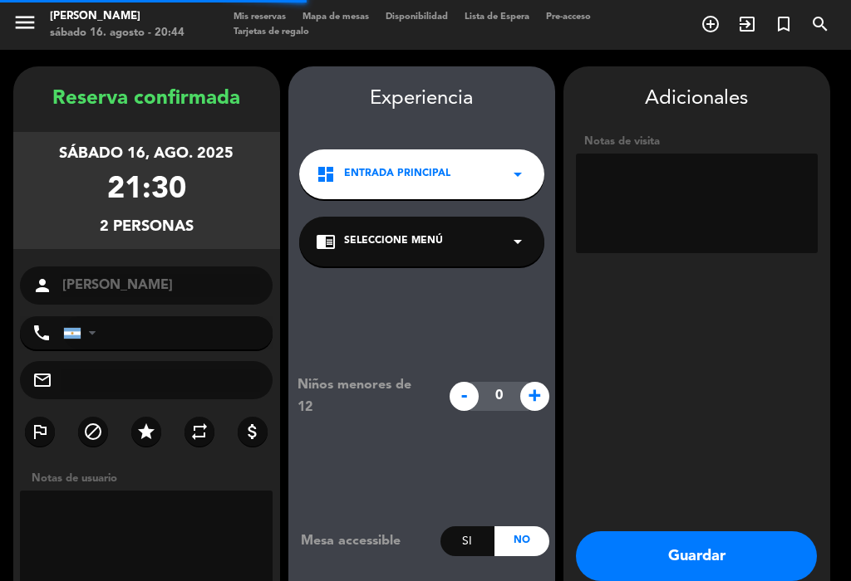
scroll to position [24, 0]
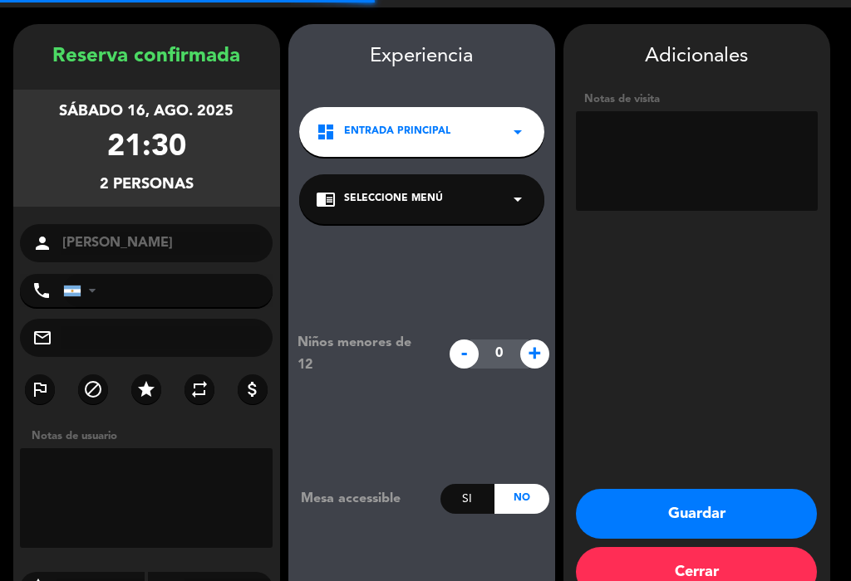
click at [468, 180] on div "chrome_reader_mode Seleccione Menú arrow_drop_down" at bounding box center [421, 199] width 245 height 50
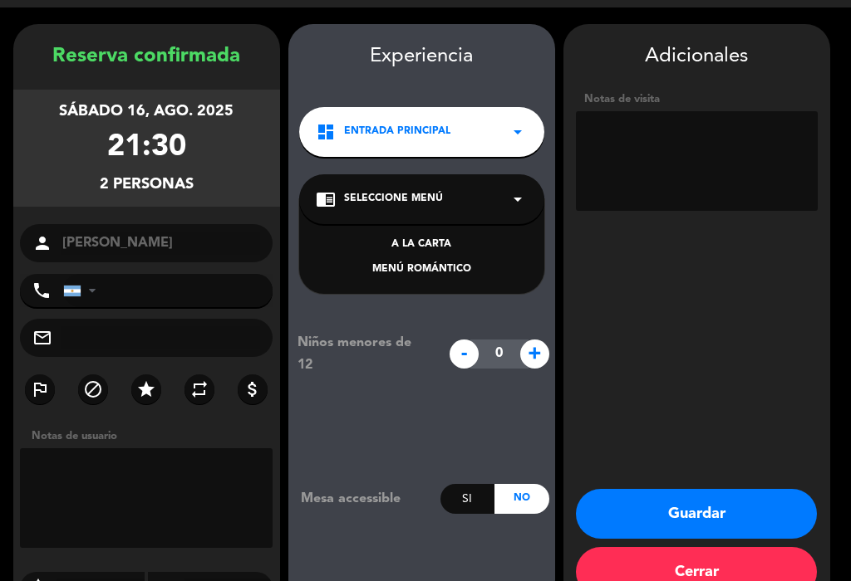
click at [436, 262] on div "MENÚ ROMÁNTICO" at bounding box center [422, 270] width 212 height 17
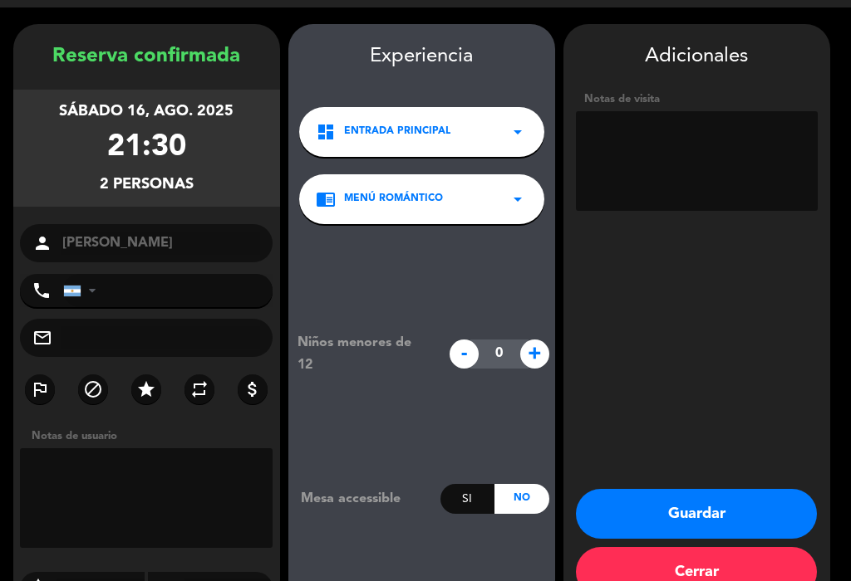
click at [726, 125] on textarea at bounding box center [697, 161] width 242 height 100
type textarea "[PERSON_NAME] incluido hab 207"
click at [778, 46] on div "Adicionales" at bounding box center [697, 57] width 242 height 32
click at [731, 491] on button "Guardar" at bounding box center [696, 514] width 241 height 50
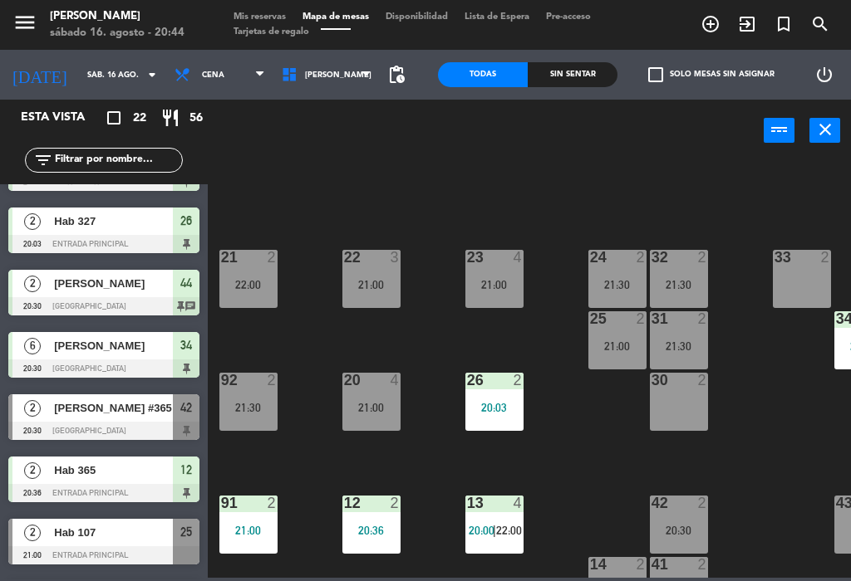
scroll to position [50, 0]
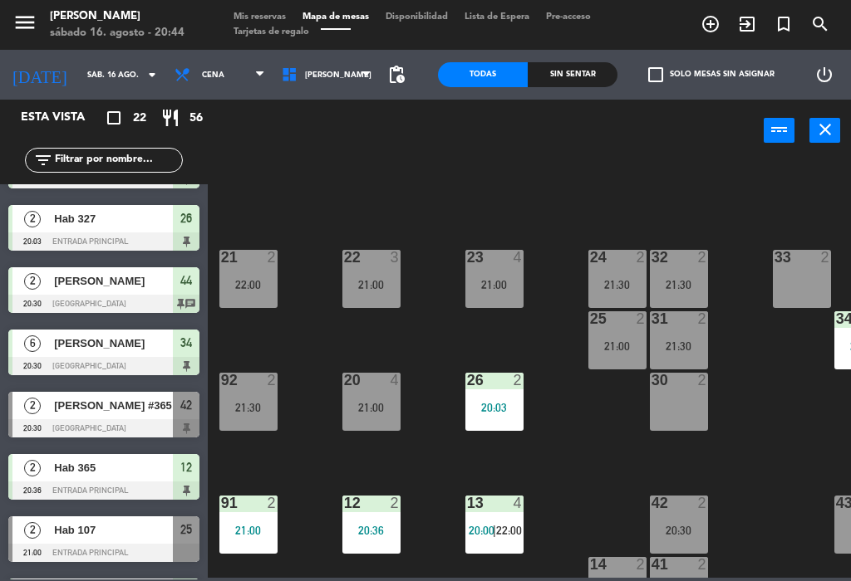
click at [64, 412] on span "[PERSON_NAME] #365" at bounding box center [113, 405] width 119 height 17
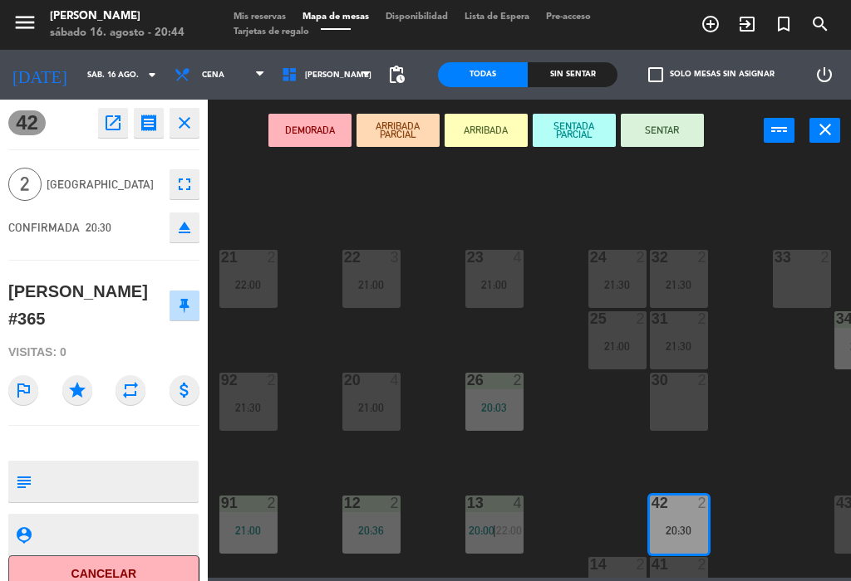
click at [316, 122] on button "DEMORADA" at bounding box center [309, 130] width 83 height 33
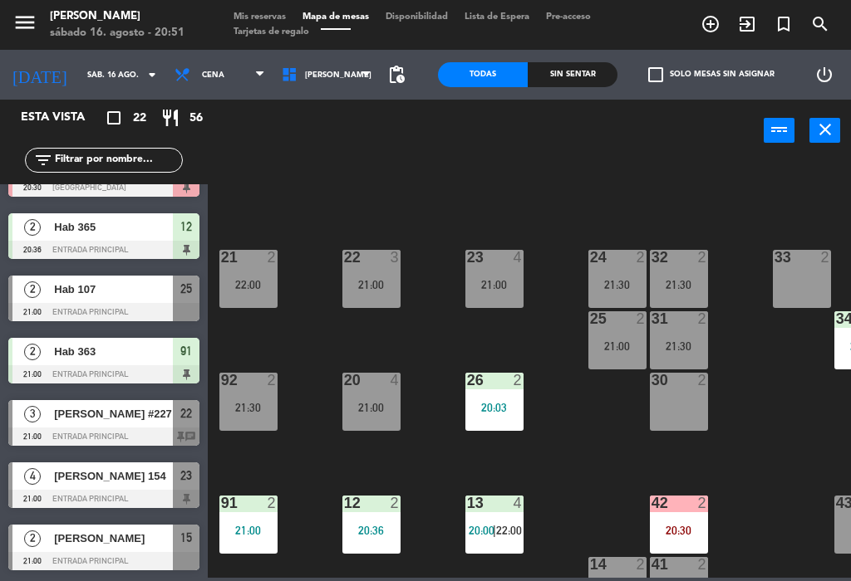
scroll to position [292, 0]
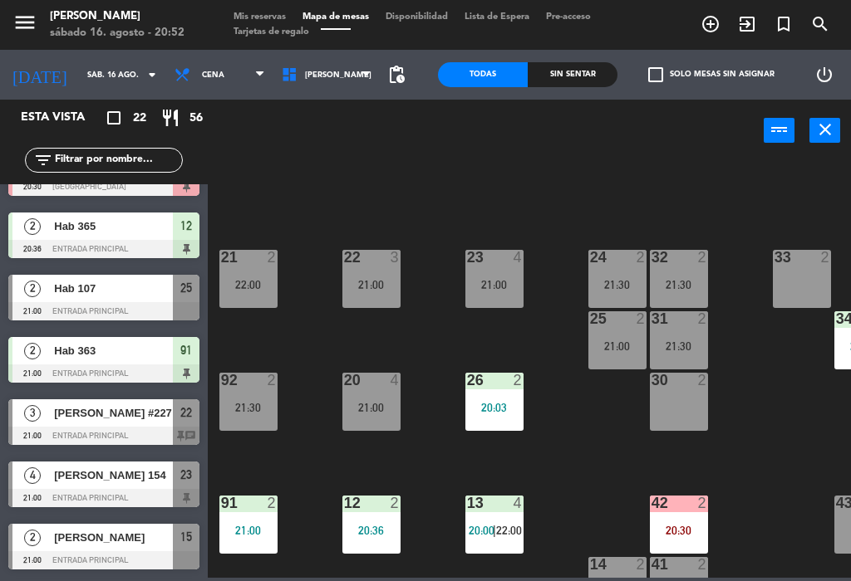
click at [155, 480] on span "[PERSON_NAME] 154" at bounding box center [113, 475] width 119 height 17
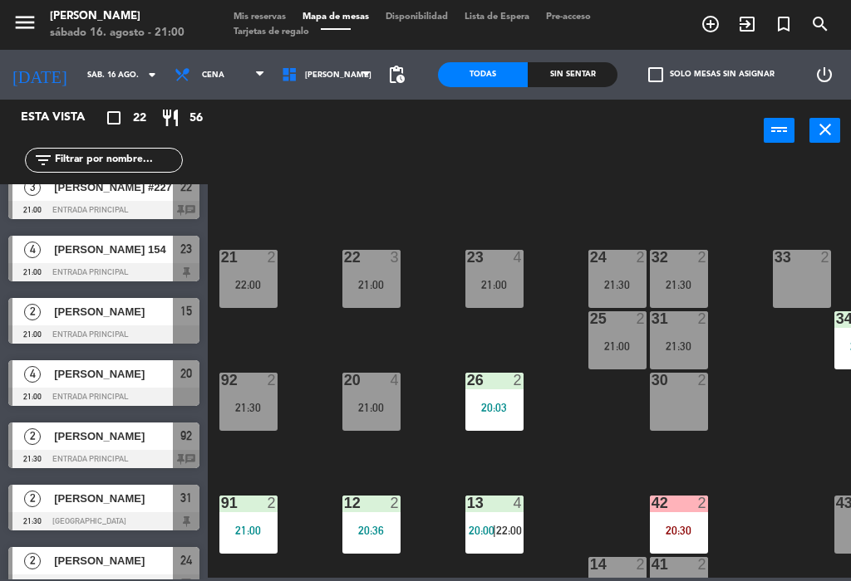
scroll to position [517, 0]
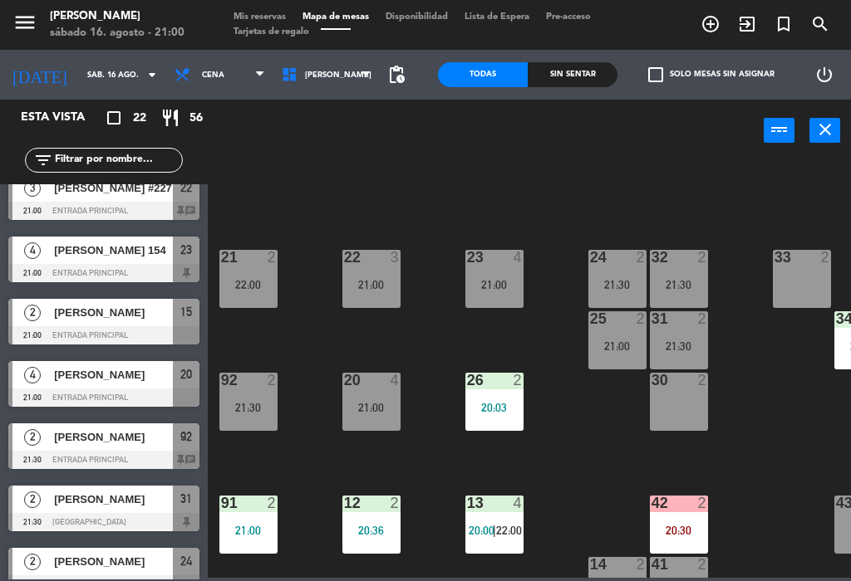
click at [167, 318] on span "[PERSON_NAME]" at bounding box center [113, 312] width 119 height 17
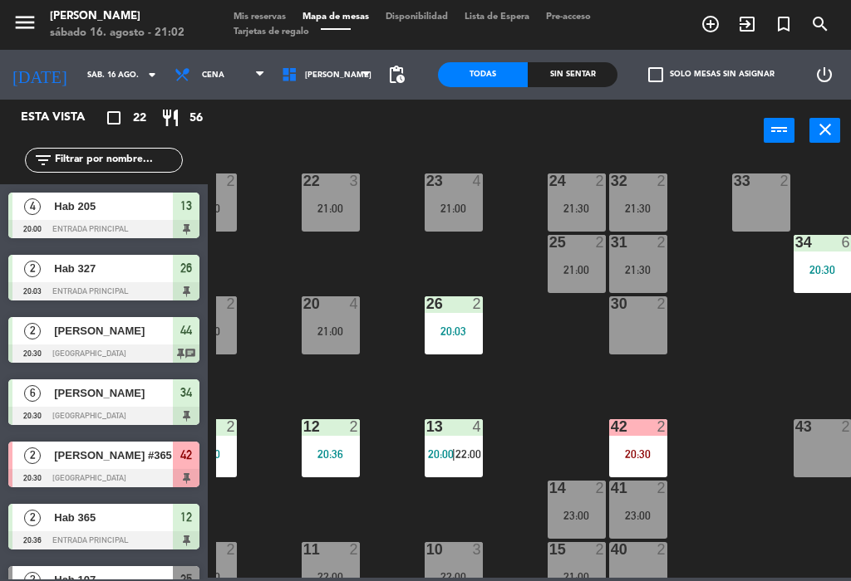
scroll to position [77, 42]
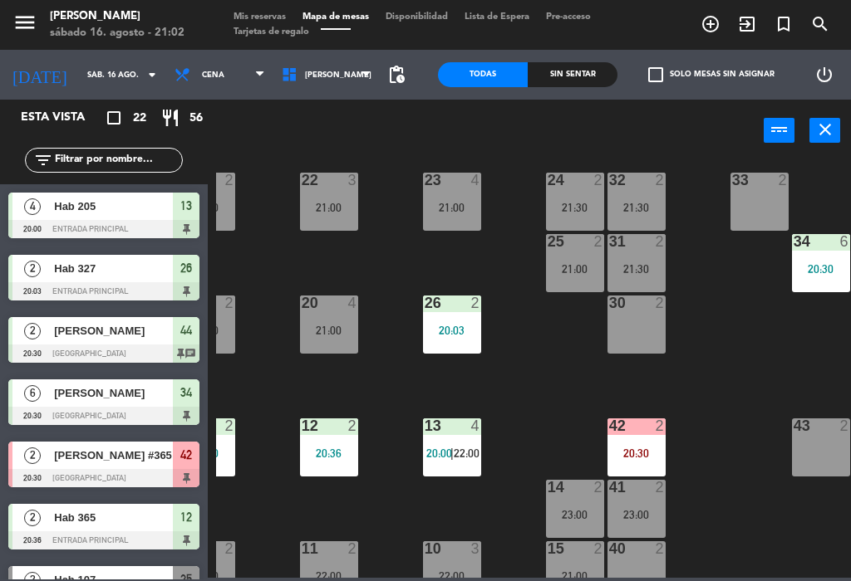
click at [587, 557] on div "15 2" at bounding box center [575, 550] width 58 height 17
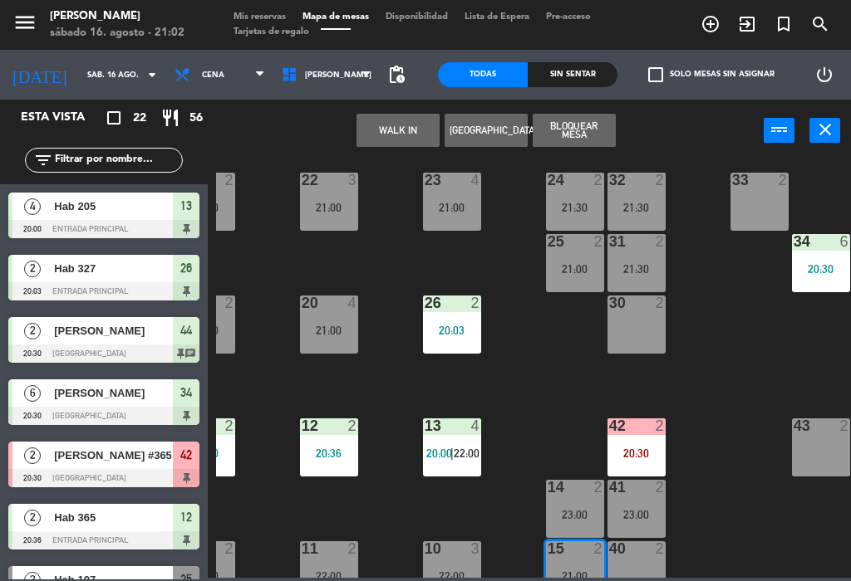
click at [652, 199] on div "32 2 21:30" at bounding box center [636, 202] width 58 height 58
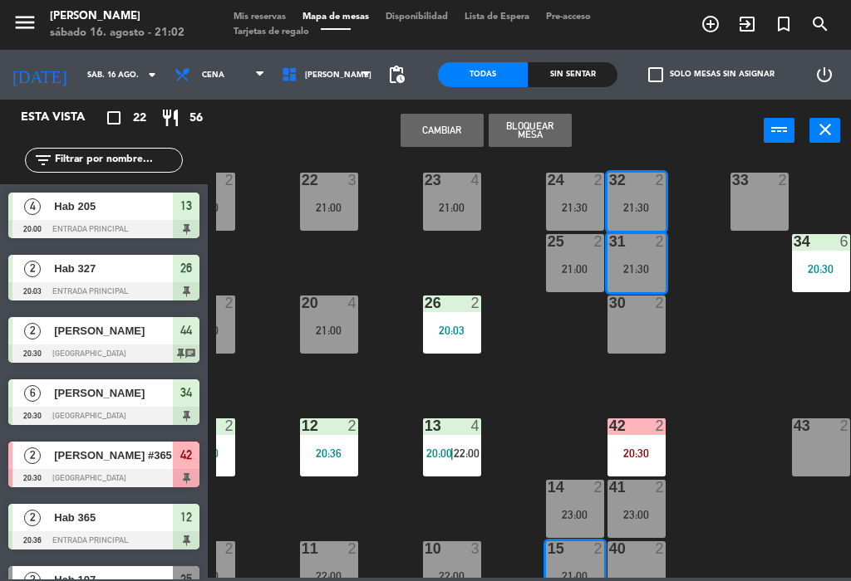
click at [449, 135] on button "Cambiar" at bounding box center [441, 130] width 83 height 33
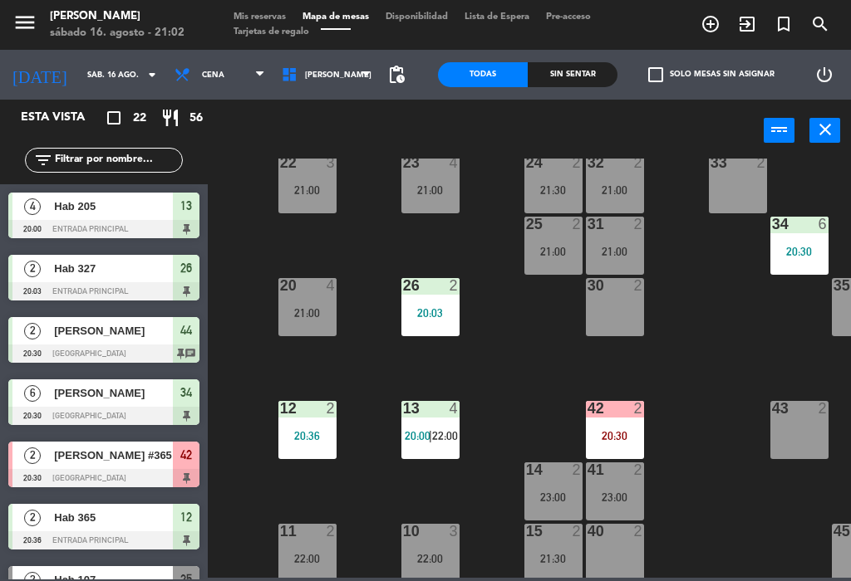
scroll to position [93, 64]
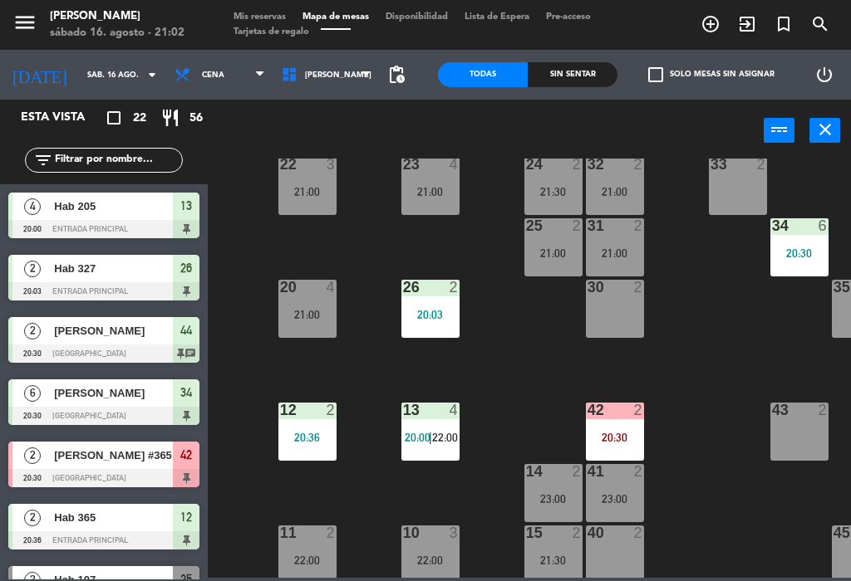
click at [620, 202] on div "32 2 21:00" at bounding box center [615, 186] width 58 height 58
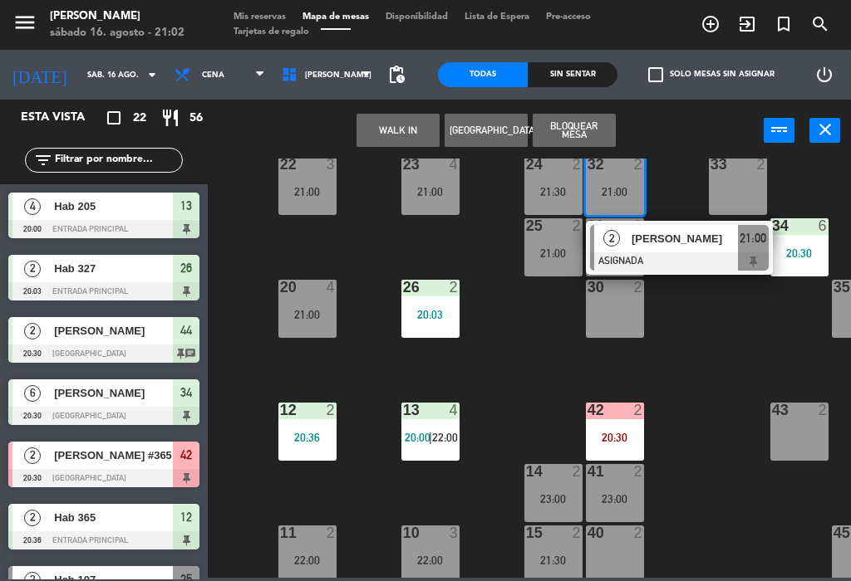
click at [739, 258] on div at bounding box center [679, 261] width 179 height 18
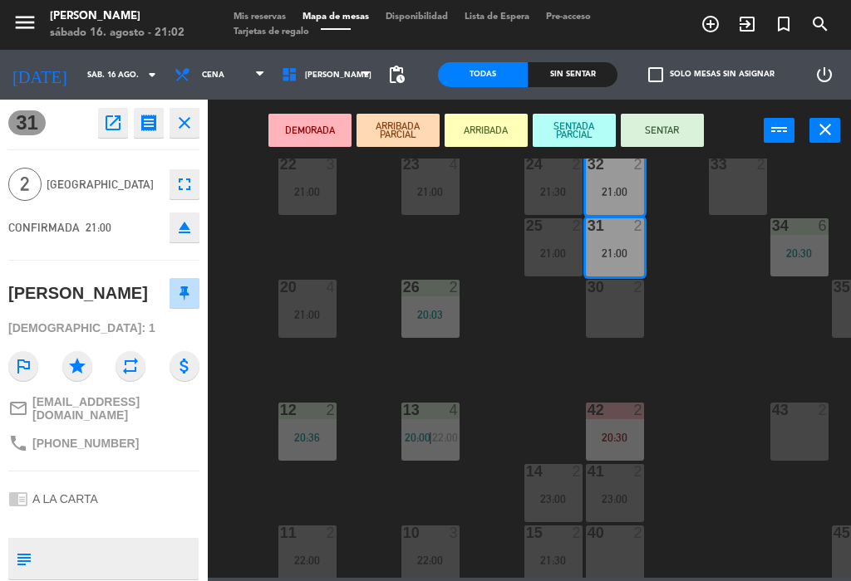
click at [674, 131] on button "SENTAR" at bounding box center [661, 130] width 83 height 33
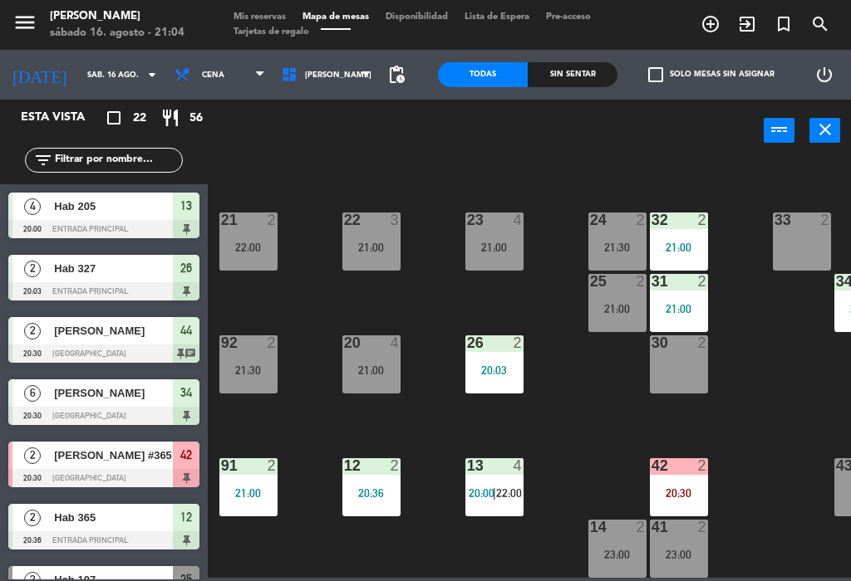
scroll to position [37, 0]
click at [370, 238] on div "22 3 21:00" at bounding box center [371, 242] width 58 height 58
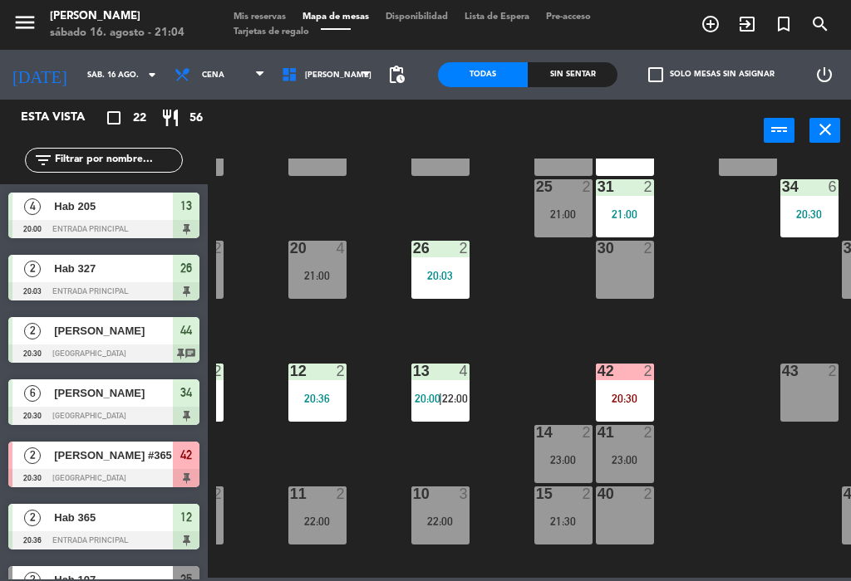
scroll to position [135, 54]
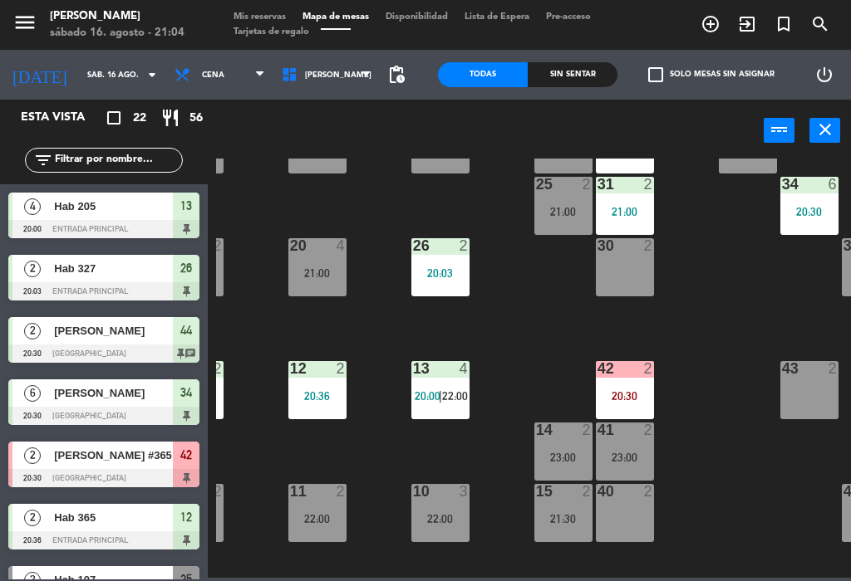
click at [640, 451] on div "23:00" at bounding box center [625, 457] width 58 height 12
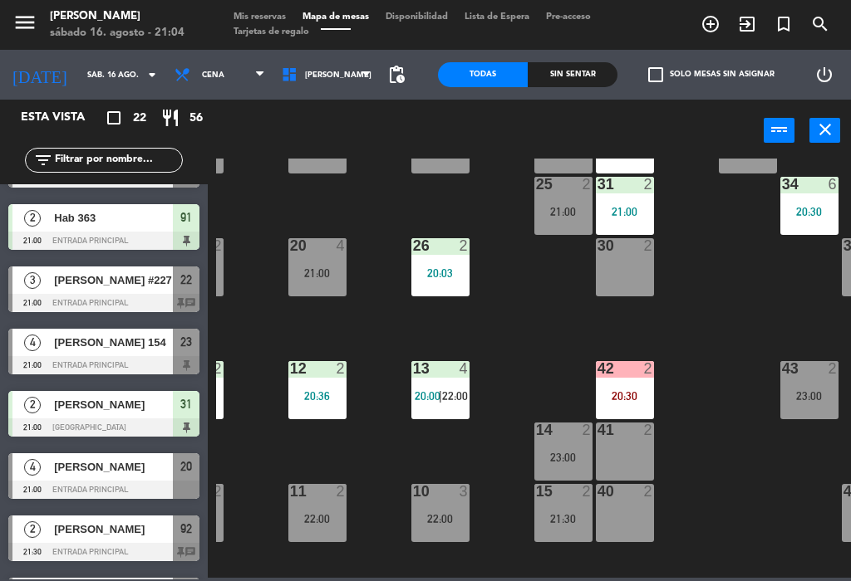
scroll to position [0, 0]
click at [634, 449] on div "41 2" at bounding box center [625, 452] width 58 height 58
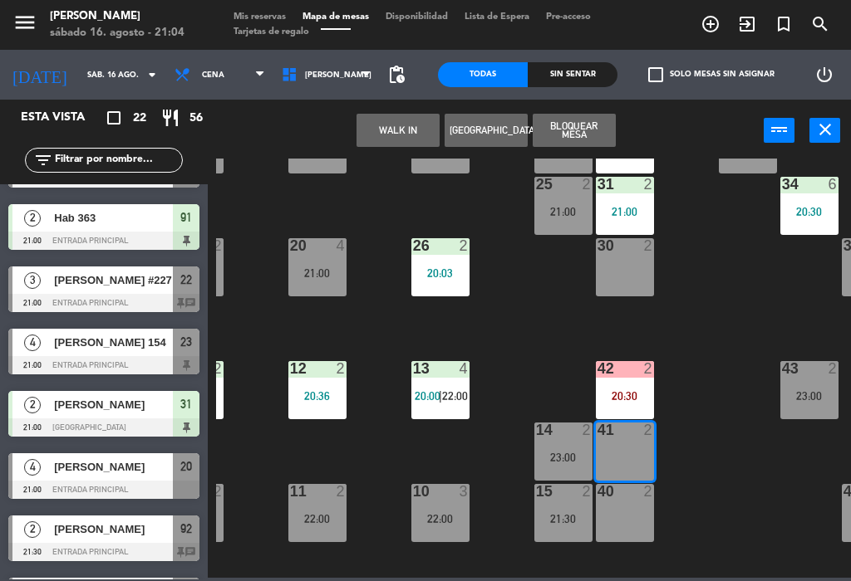
click at [635, 507] on div "40 2" at bounding box center [625, 513] width 58 height 58
click at [589, 122] on button "Bloquear Mesa" at bounding box center [573, 130] width 83 height 33
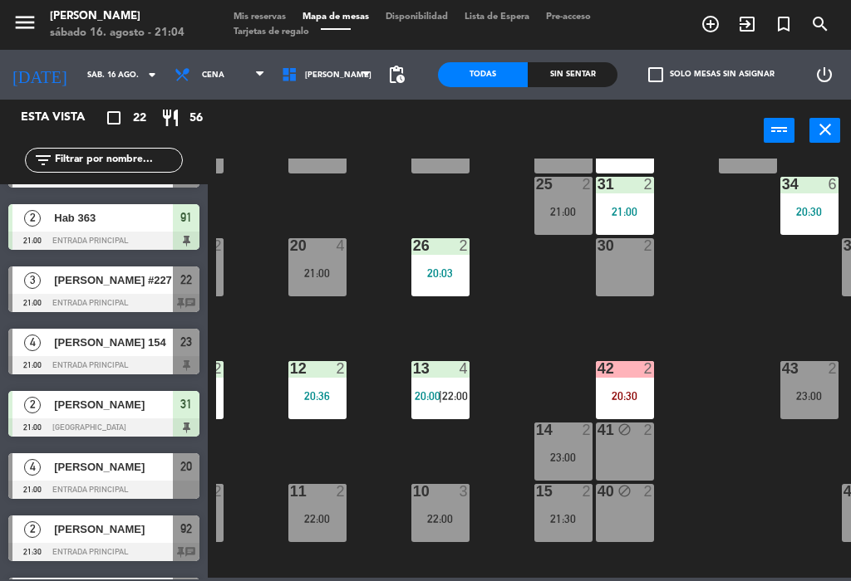
scroll to position [86, 13]
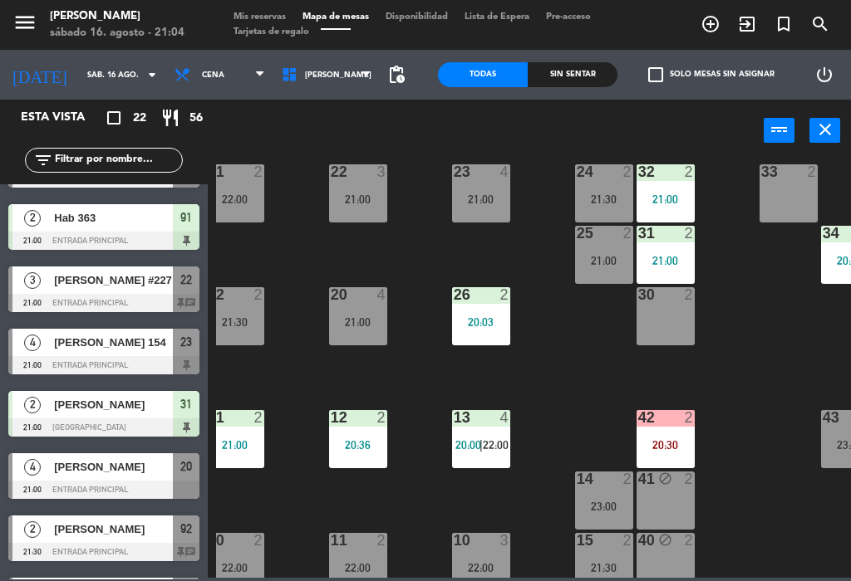
click at [346, 321] on div "21:00" at bounding box center [358, 322] width 58 height 12
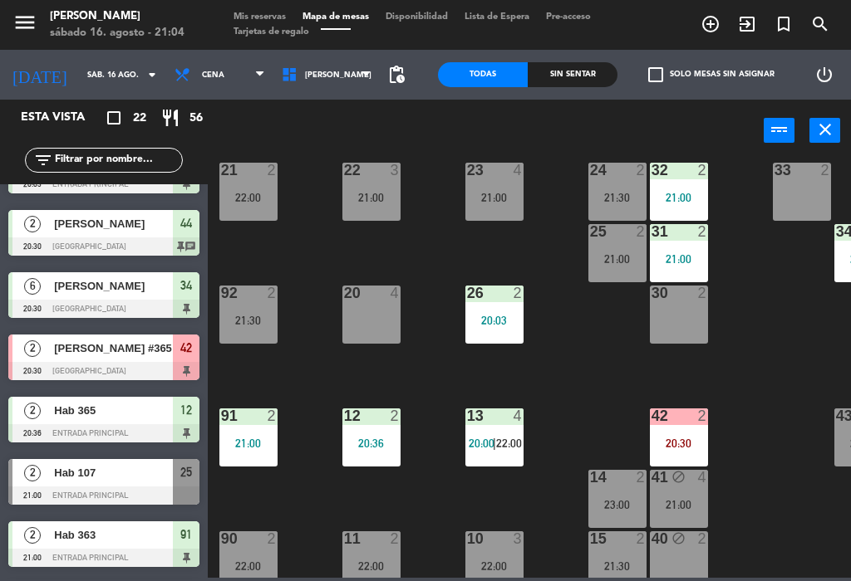
scroll to position [86, 0]
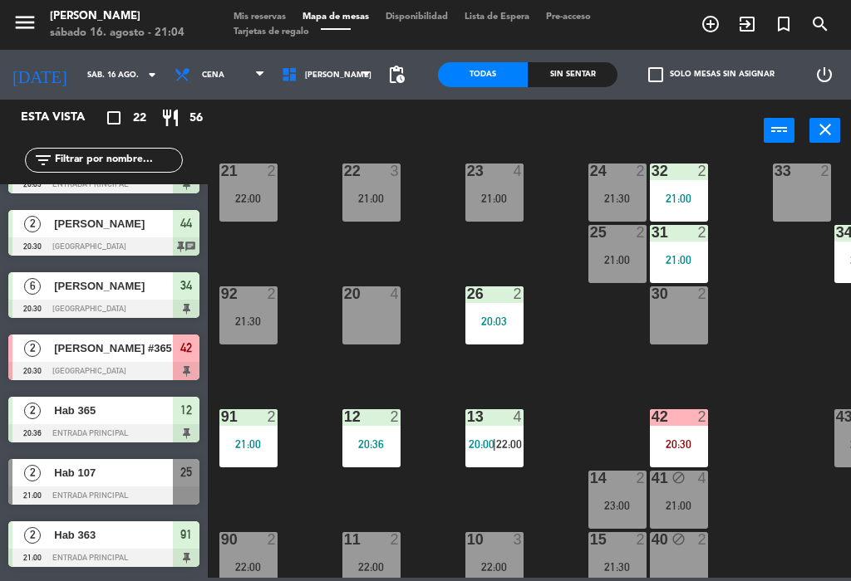
click at [370, 317] on div "20 4" at bounding box center [371, 316] width 58 height 58
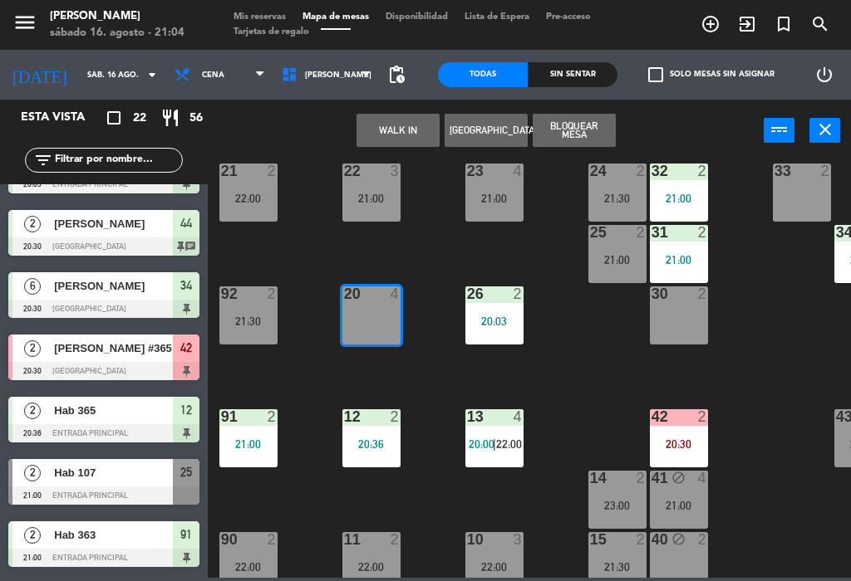
click at [400, 127] on button "WALK IN" at bounding box center [397, 130] width 83 height 33
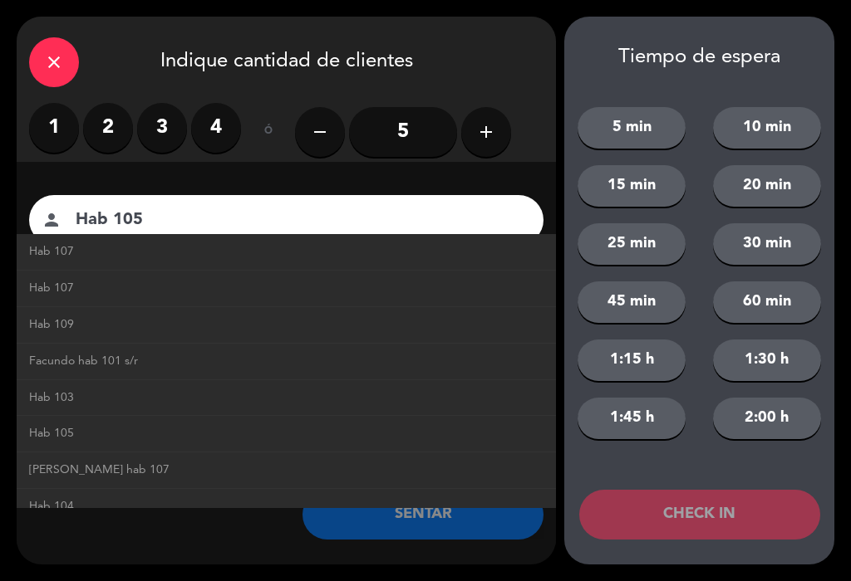
type input "Hab 105"
click at [532, 71] on div "close Indique cantidad de clientes" at bounding box center [286, 60] width 539 height 86
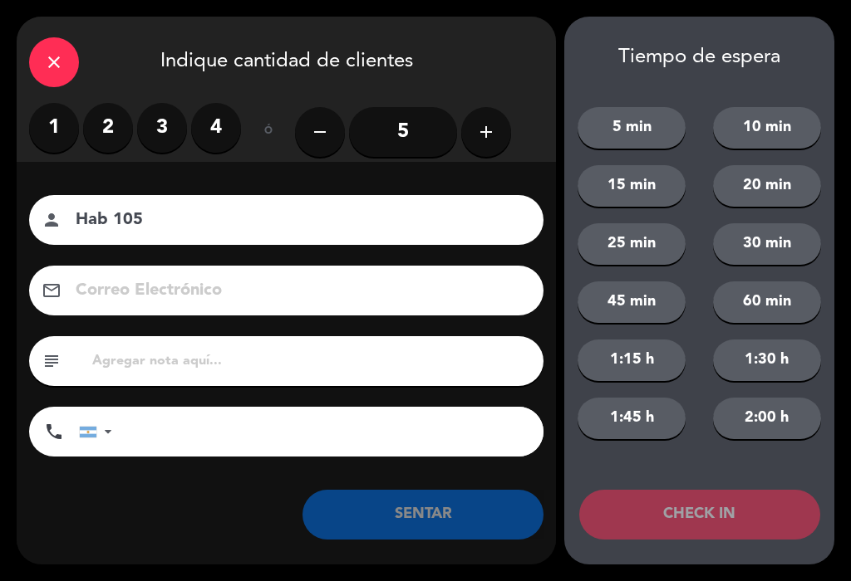
click at [115, 120] on label "2" at bounding box center [108, 128] width 50 height 50
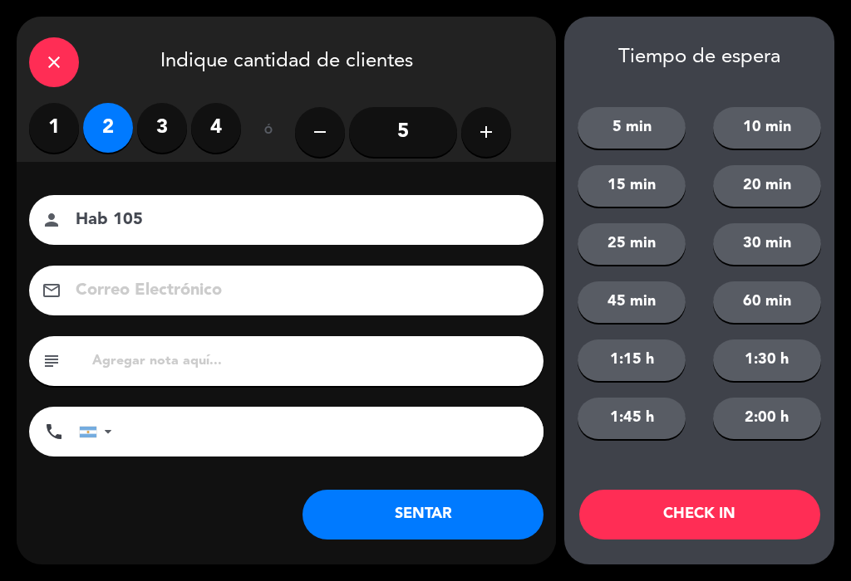
click at [463, 503] on button "SENTAR" at bounding box center [422, 515] width 241 height 50
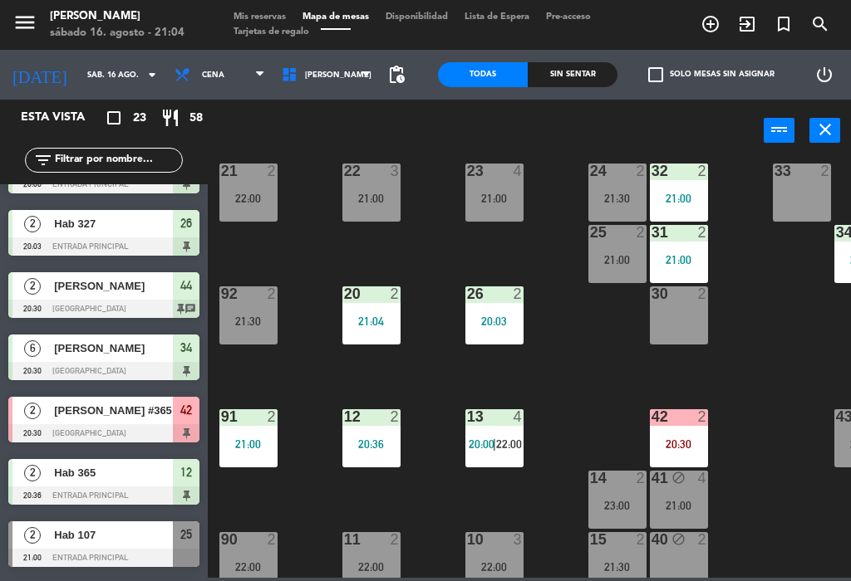
scroll to position [0, 0]
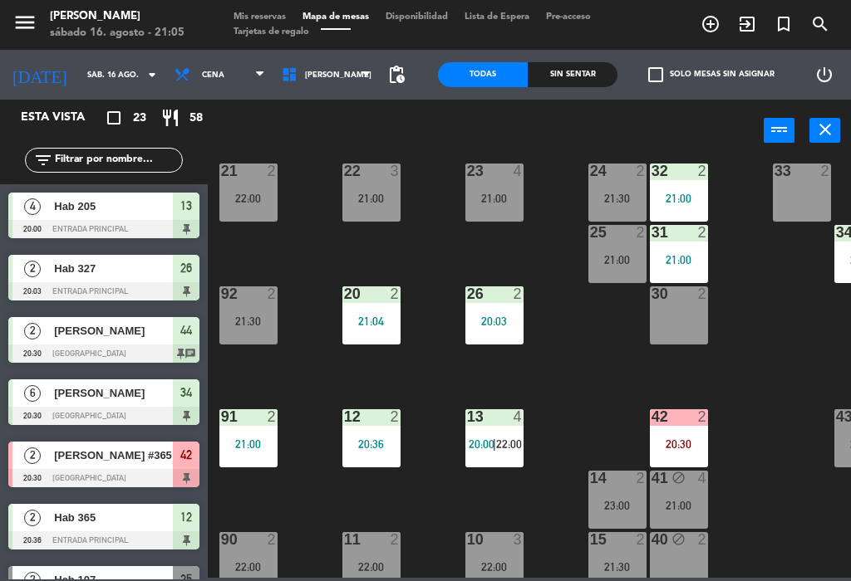
click at [372, 217] on div "22 3 21:00" at bounding box center [371, 193] width 58 height 58
click at [586, 419] on div "22 3 21:00 21 2 22:00 23 4 21:00 24 2 21:30 32 2 21:00 33 2 25 2 21:00 31 2 21:…" at bounding box center [533, 368] width 635 height 419
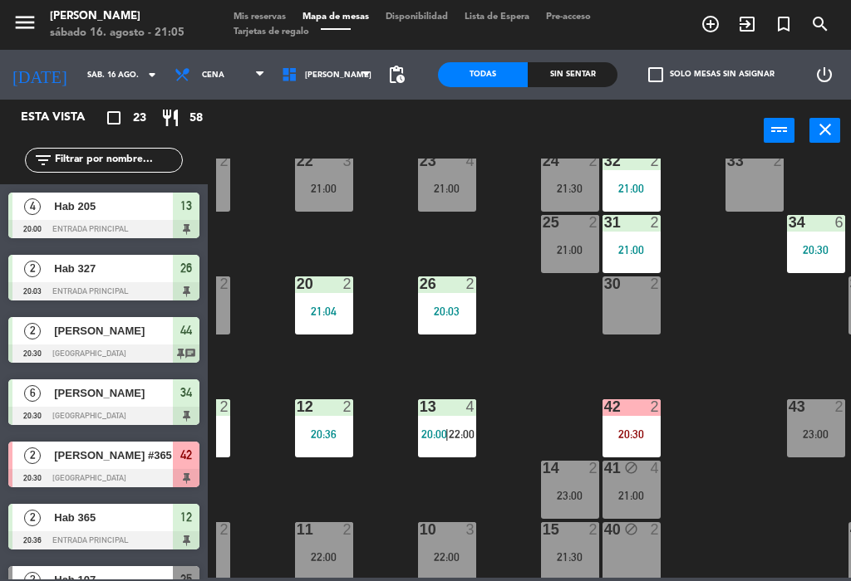
scroll to position [102, 44]
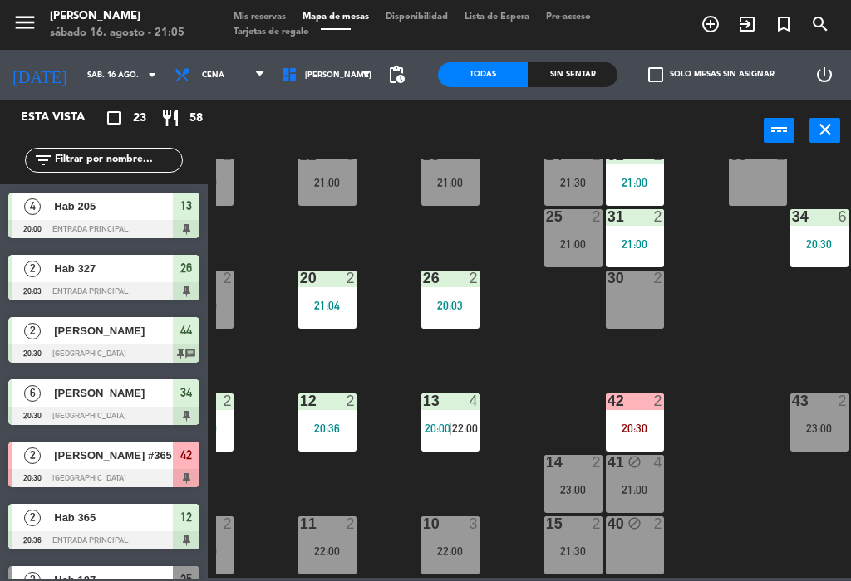
click at [342, 548] on div "22:00" at bounding box center [327, 552] width 58 height 12
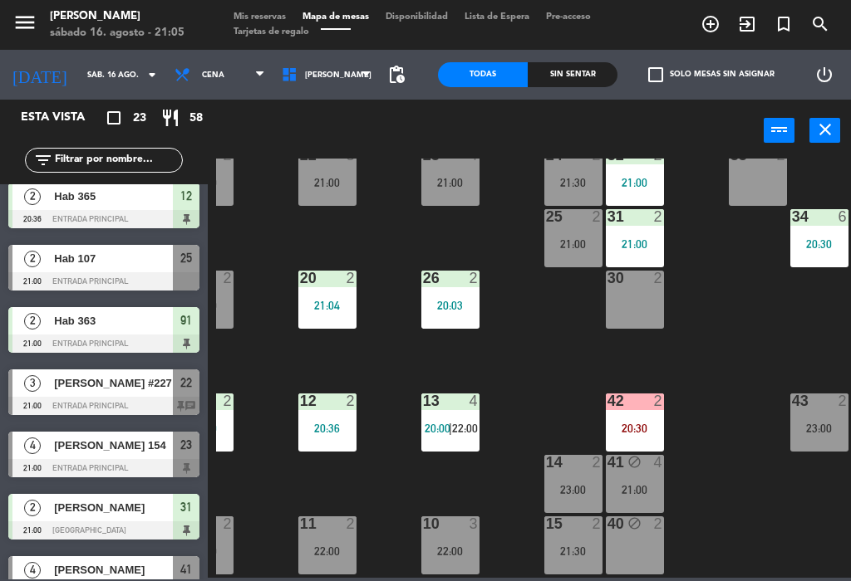
click at [451, 537] on div "10 3 22:00" at bounding box center [450, 546] width 58 height 58
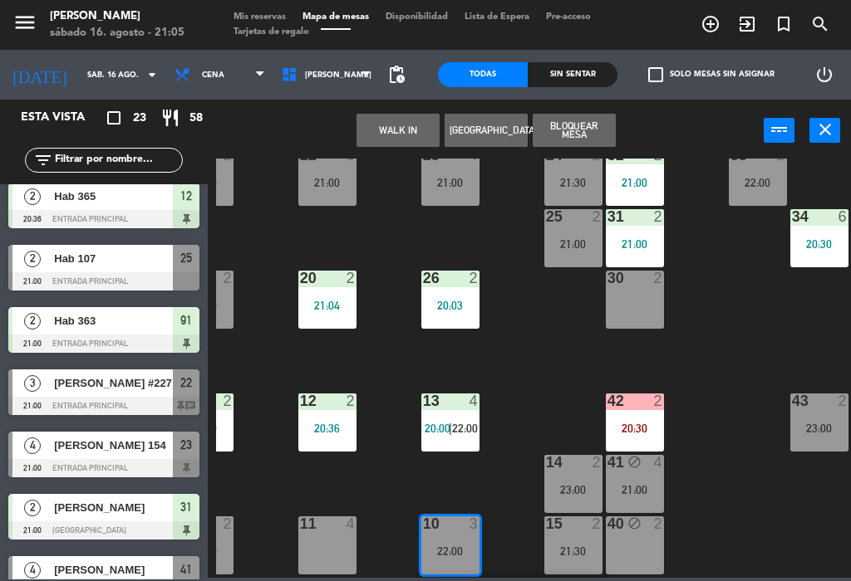
click at [341, 532] on div "11 4" at bounding box center [327, 525] width 58 height 17
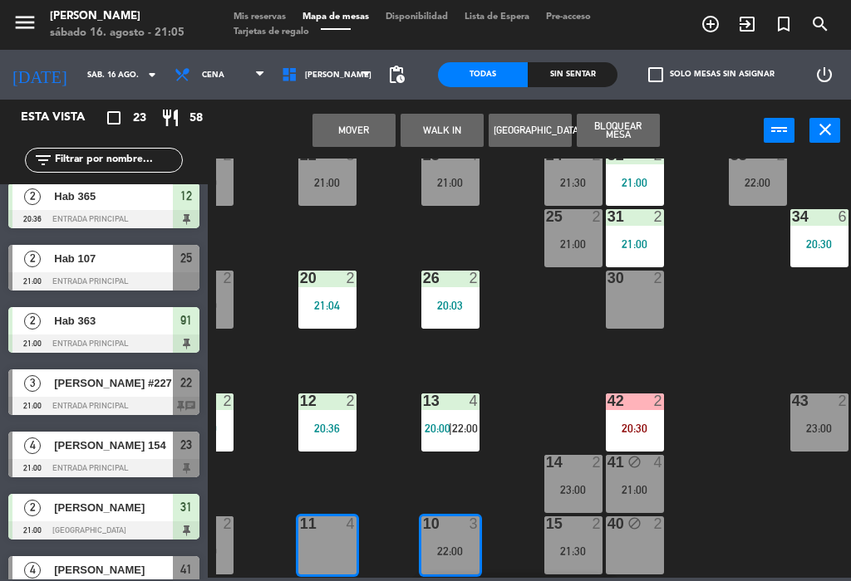
click at [354, 131] on button "Mover" at bounding box center [353, 130] width 83 height 33
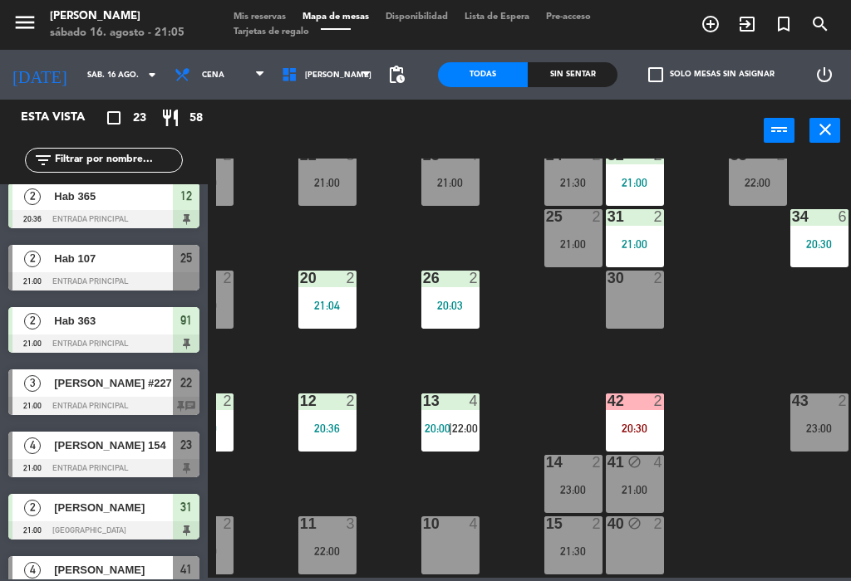
click at [455, 520] on div at bounding box center [449, 524] width 27 height 15
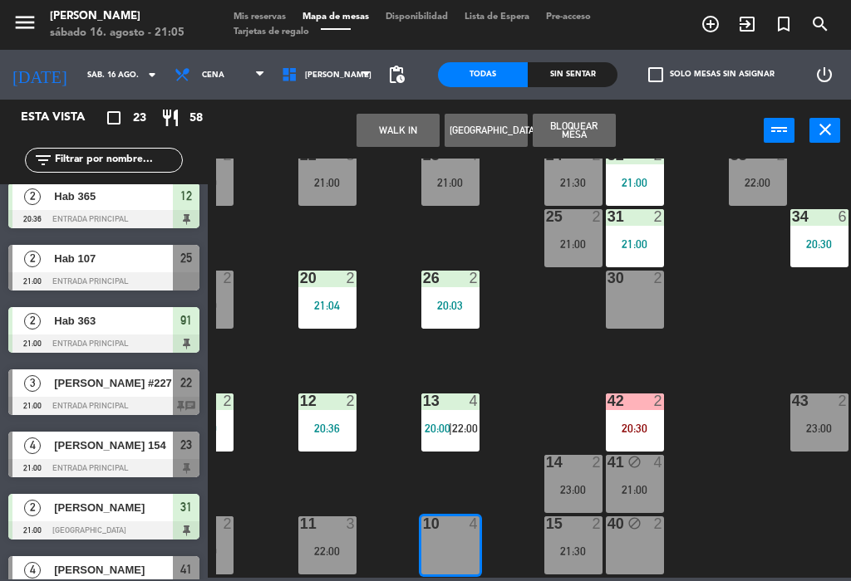
click at [414, 131] on button "WALK IN" at bounding box center [397, 130] width 83 height 33
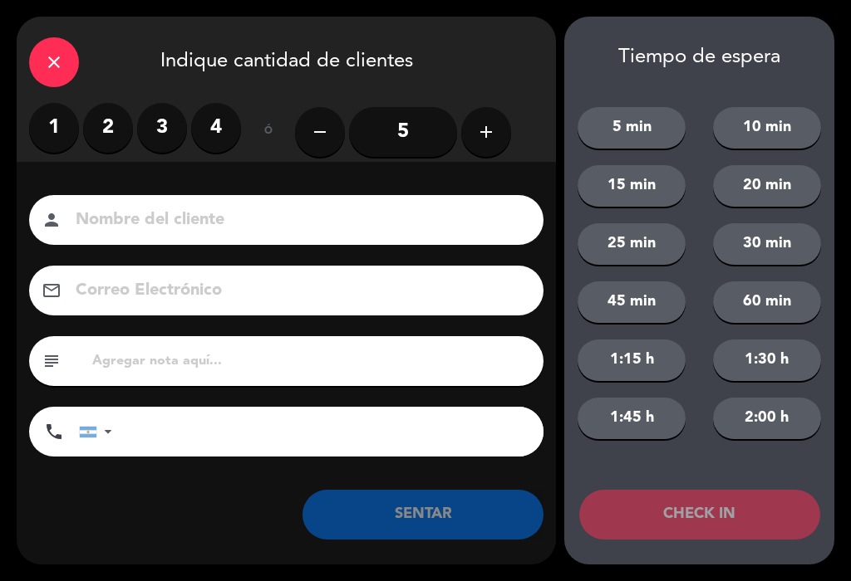
click at [65, 80] on div "close" at bounding box center [54, 62] width 50 height 50
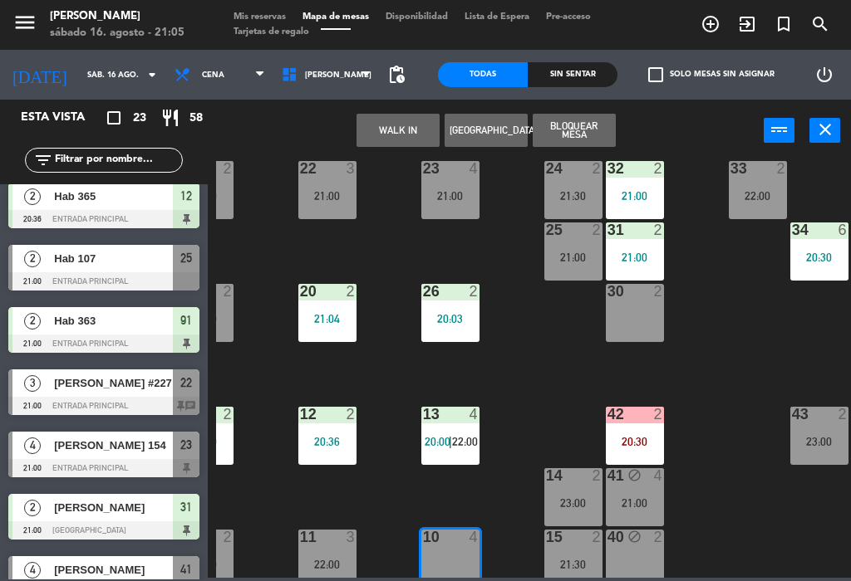
click at [100, 442] on span "[PERSON_NAME] 154" at bounding box center [113, 445] width 119 height 17
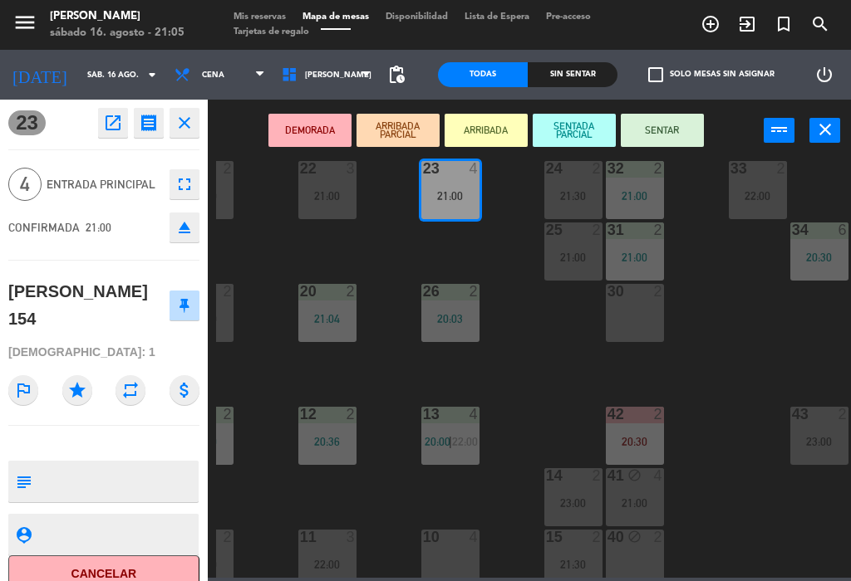
click at [453, 556] on div "10 4" at bounding box center [450, 559] width 58 height 58
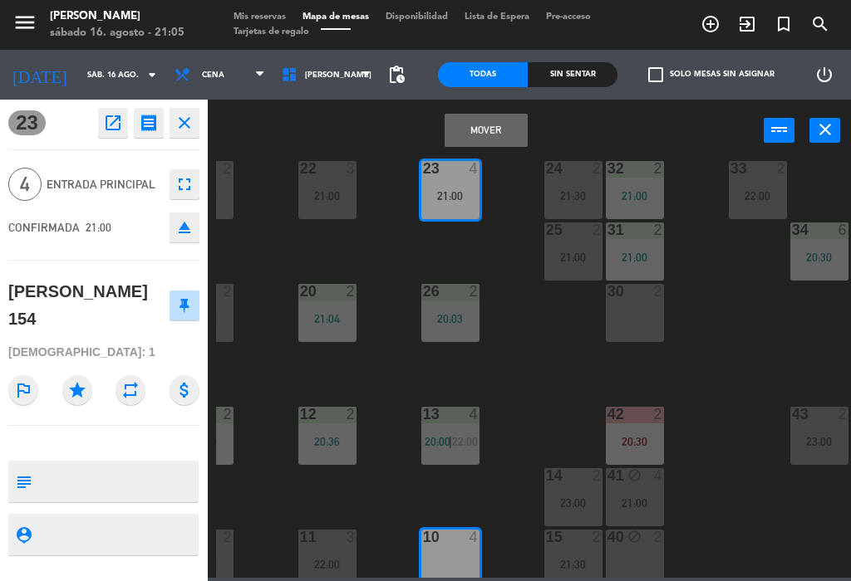
click at [502, 132] on button "Mover" at bounding box center [485, 130] width 83 height 33
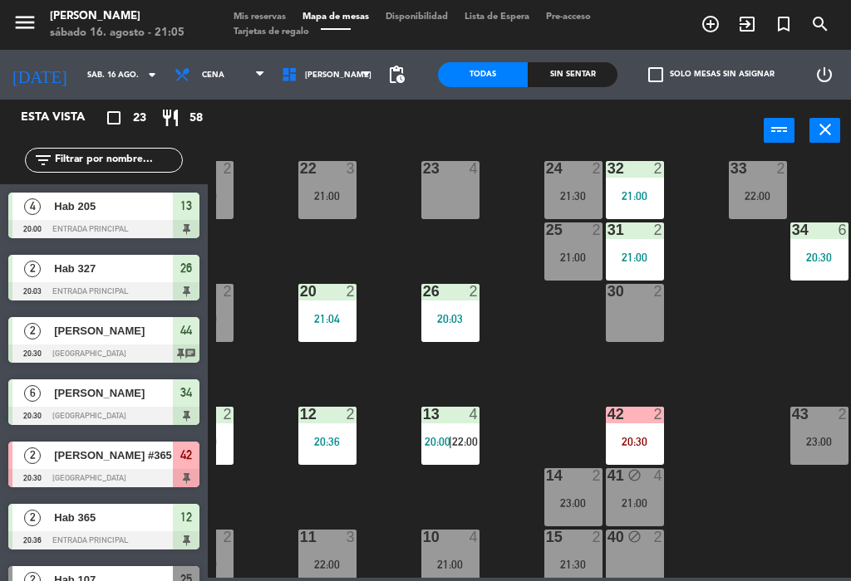
scroll to position [0, 0]
click at [455, 548] on div "10 4 21:00" at bounding box center [450, 559] width 58 height 58
click at [529, 406] on div "22 3 21:00 21 2 22:00 23 4 24 2 21:30 32 2 21:00 33 2 22:00 25 2 21:00 31 2 21:…" at bounding box center [533, 368] width 635 height 419
click at [461, 532] on div at bounding box center [449, 537] width 27 height 15
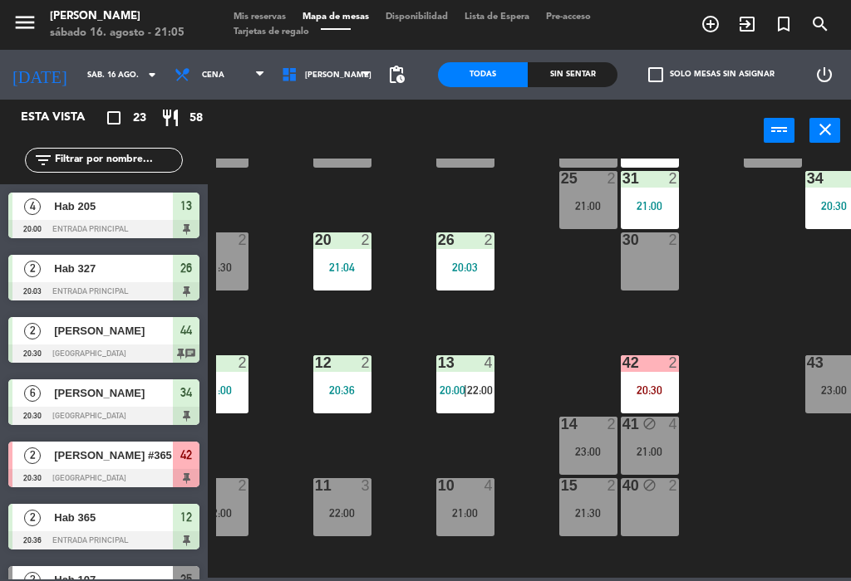
scroll to position [140, 29]
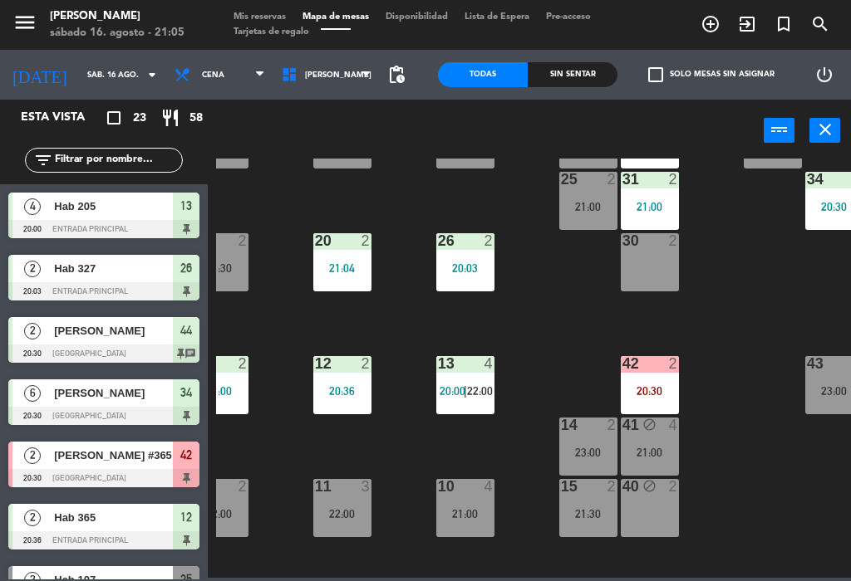
click at [469, 501] on div "10 4 21:00" at bounding box center [465, 508] width 58 height 58
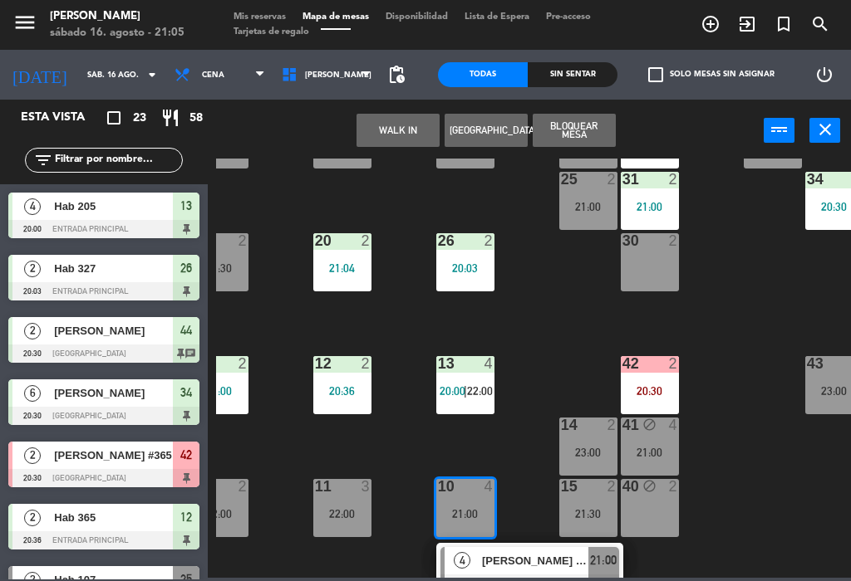
click at [552, 557] on span "[PERSON_NAME] 154" at bounding box center [535, 560] width 106 height 17
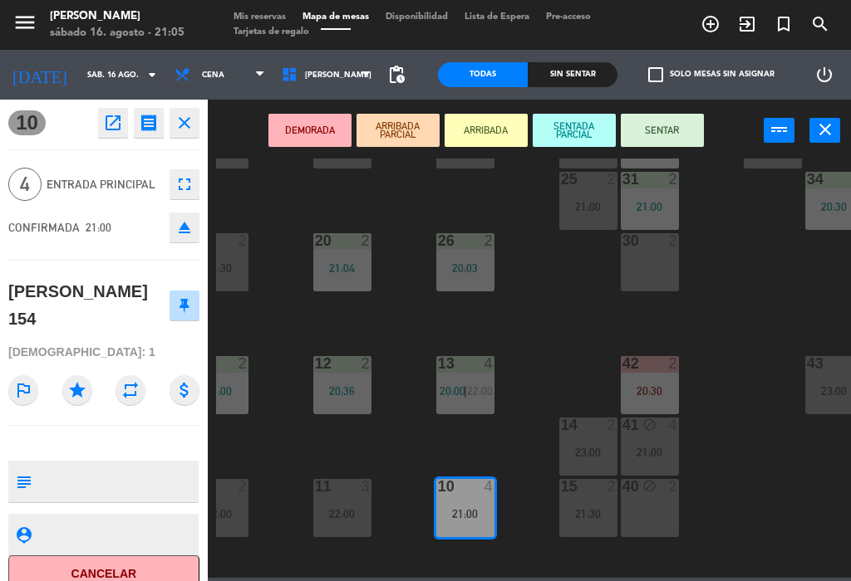
click at [672, 125] on button "SENTAR" at bounding box center [661, 130] width 83 height 33
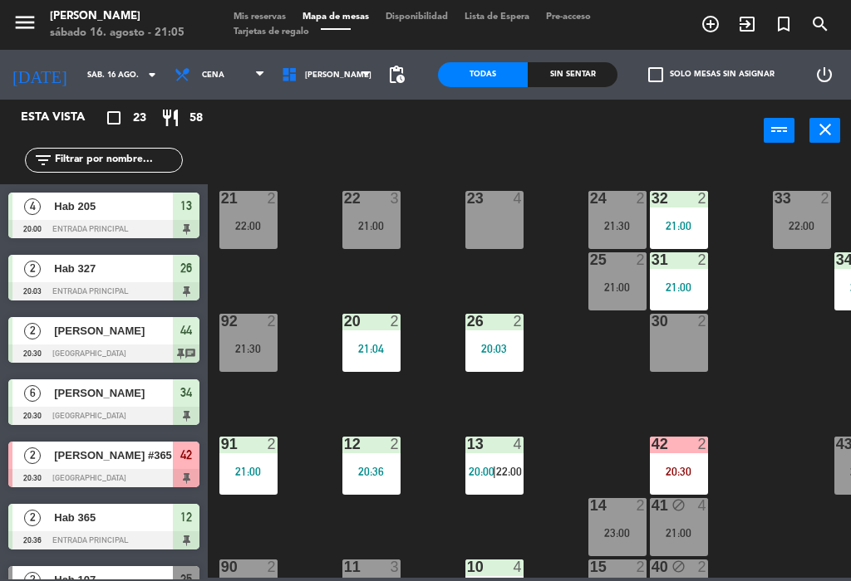
scroll to position [58, 0]
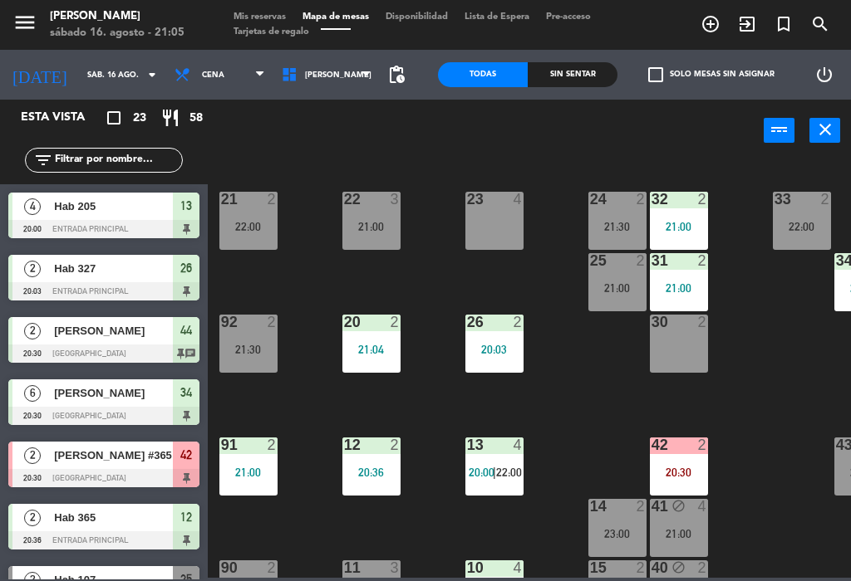
click at [373, 223] on div "21:00" at bounding box center [371, 227] width 58 height 12
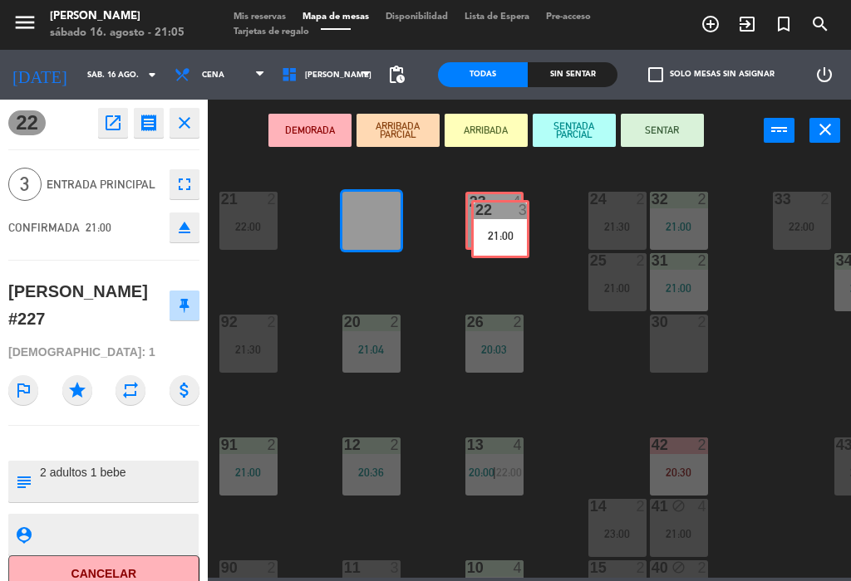
scroll to position [0, 0]
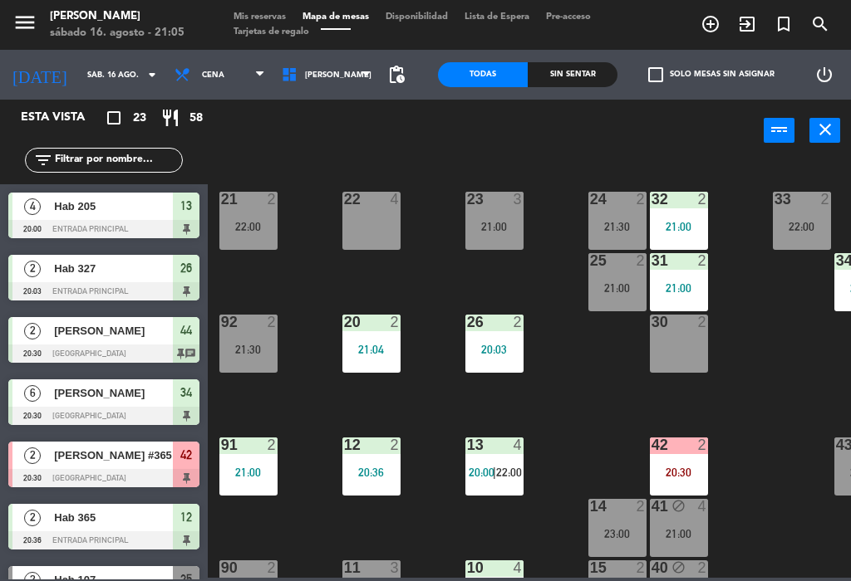
click at [376, 223] on div "22 4" at bounding box center [371, 221] width 58 height 58
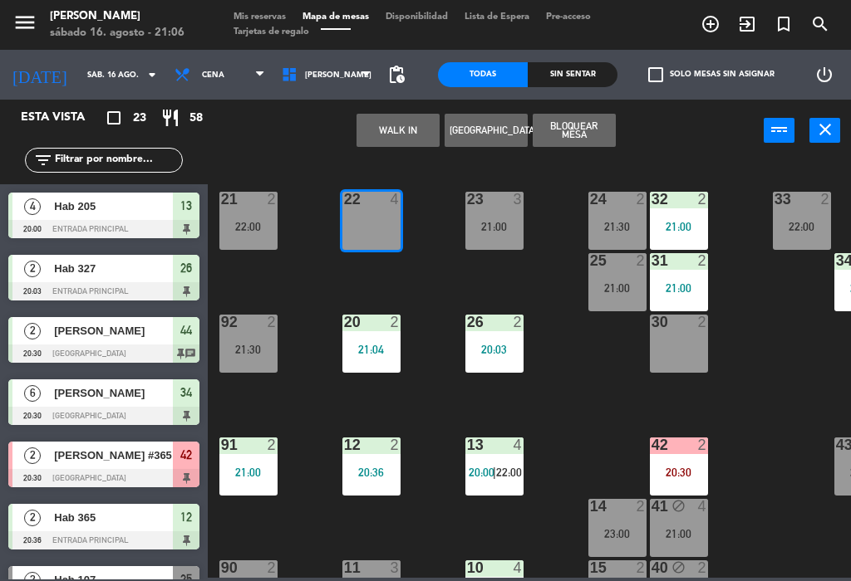
click at [398, 127] on button "WALK IN" at bounding box center [397, 130] width 83 height 33
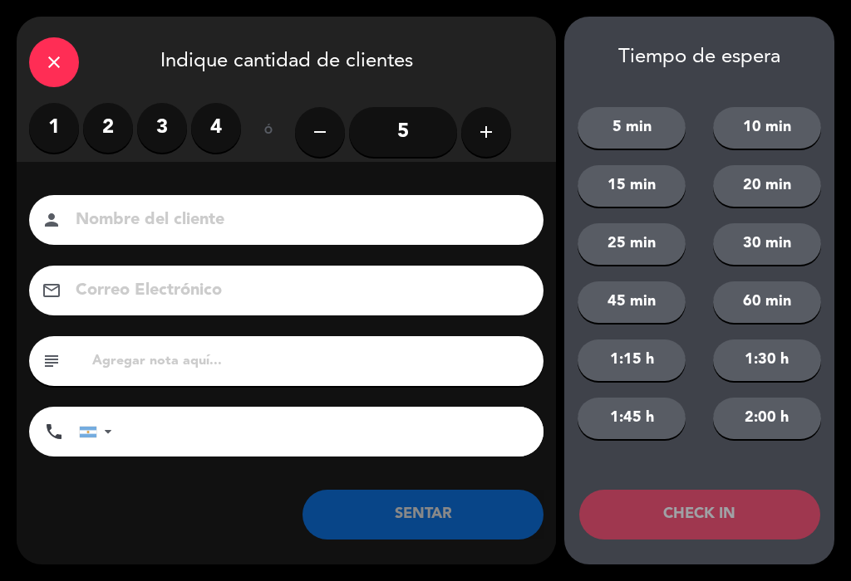
click at [215, 123] on label "4" at bounding box center [216, 128] width 50 height 50
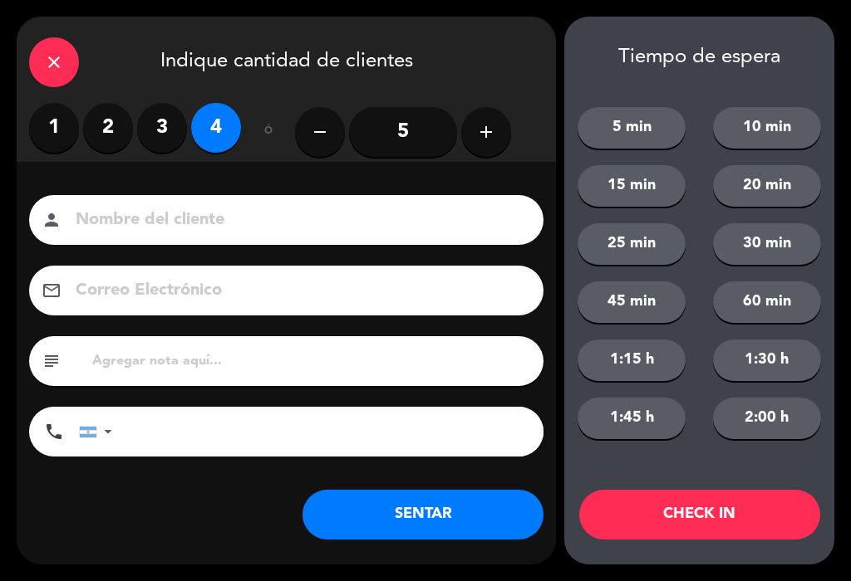
click at [345, 218] on input at bounding box center [298, 220] width 448 height 29
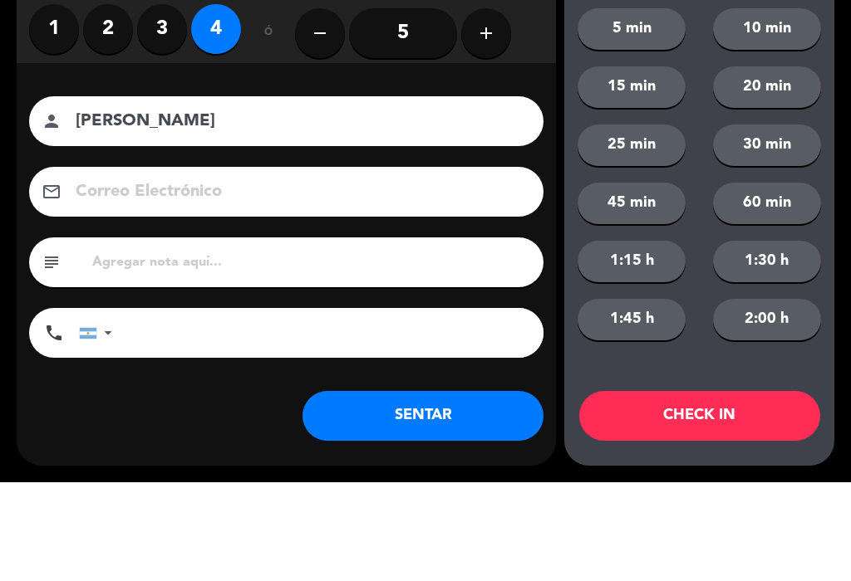
click at [528, 162] on div "Nombre del cliente person [PERSON_NAME] Electrónico email subject phone [GEOGRA…" at bounding box center [286, 353] width 539 height 383
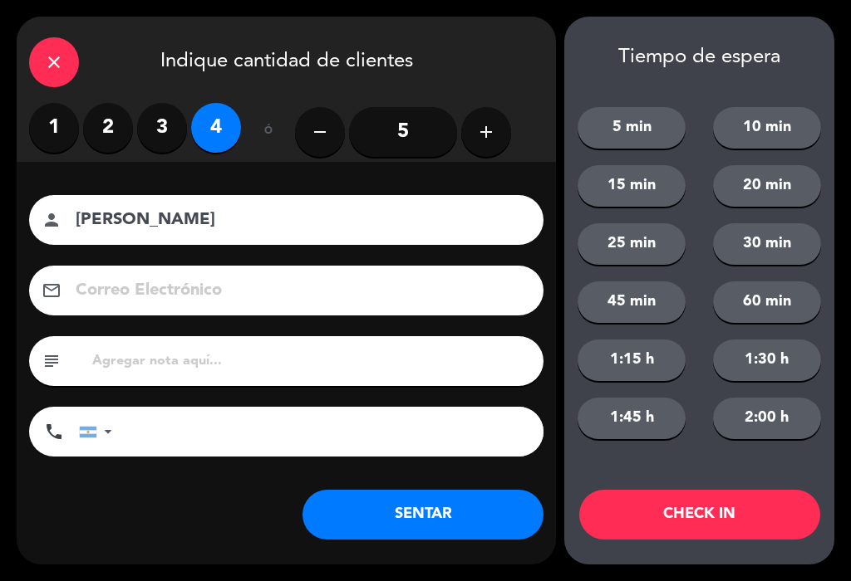
click at [463, 206] on input "[PERSON_NAME]" at bounding box center [298, 220] width 448 height 29
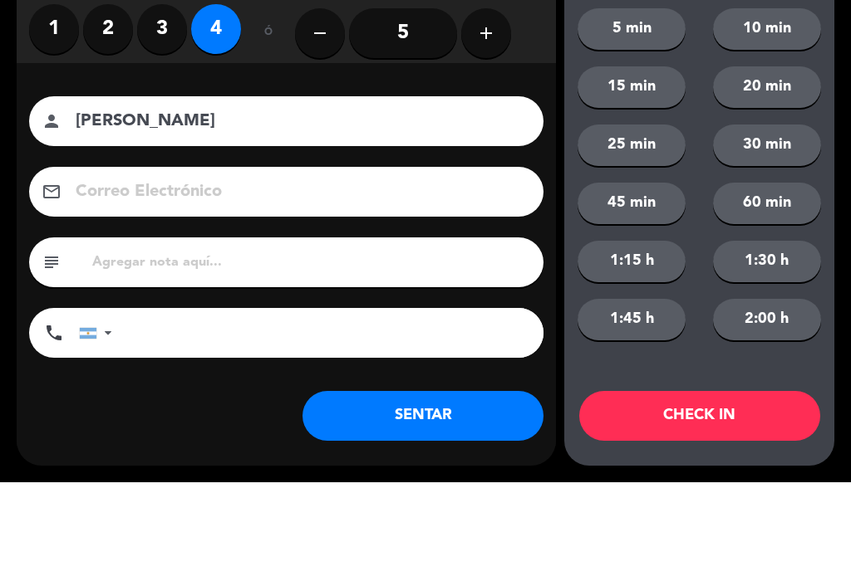
click at [427, 206] on input "[PERSON_NAME]" at bounding box center [298, 220] width 448 height 29
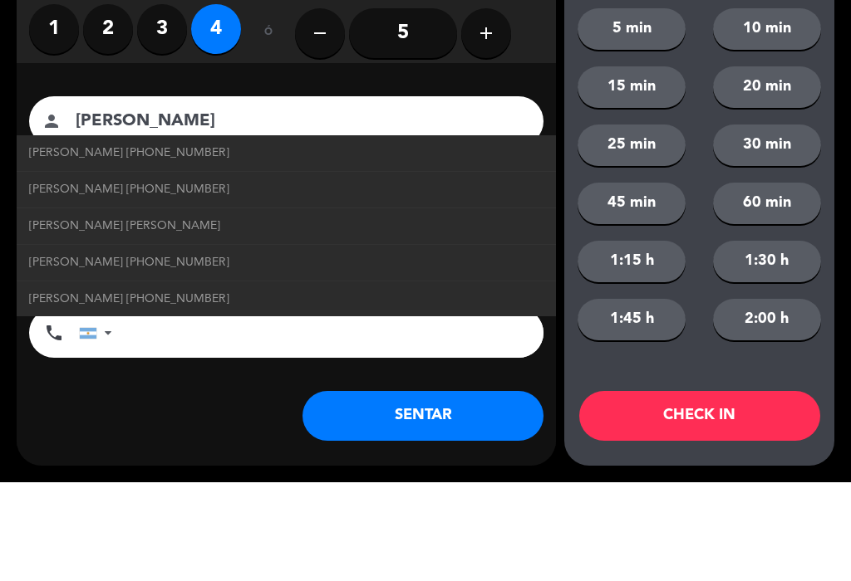
click at [453, 243] on link "[PERSON_NAME] [PHONE_NUMBER]" at bounding box center [286, 252] width 514 height 19
type input "[PERSON_NAME]"
type input "[PHONE_NUMBER]"
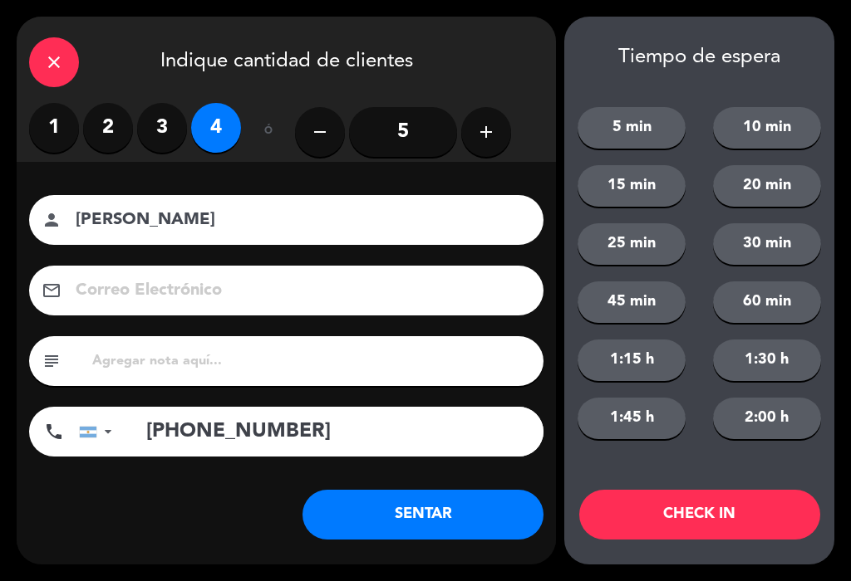
click at [475, 499] on button "SENTAR" at bounding box center [422, 515] width 241 height 50
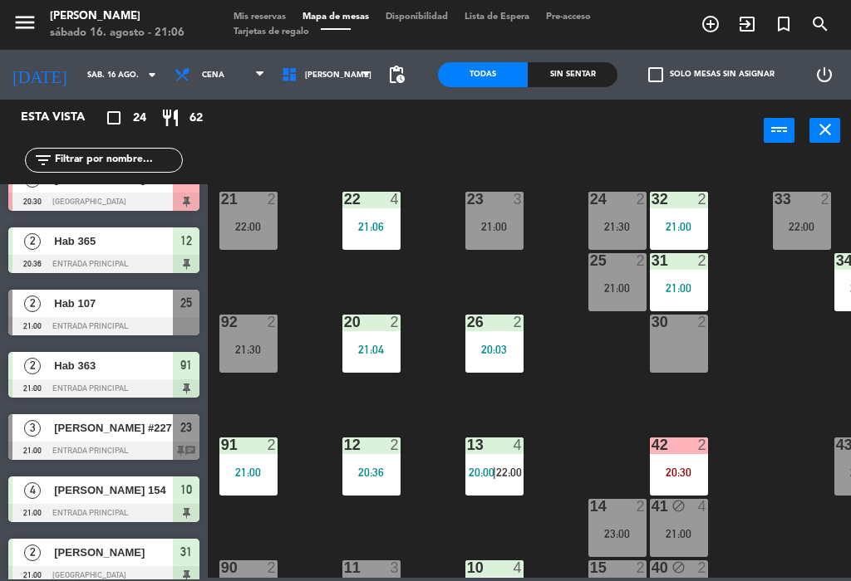
scroll to position [277, 0]
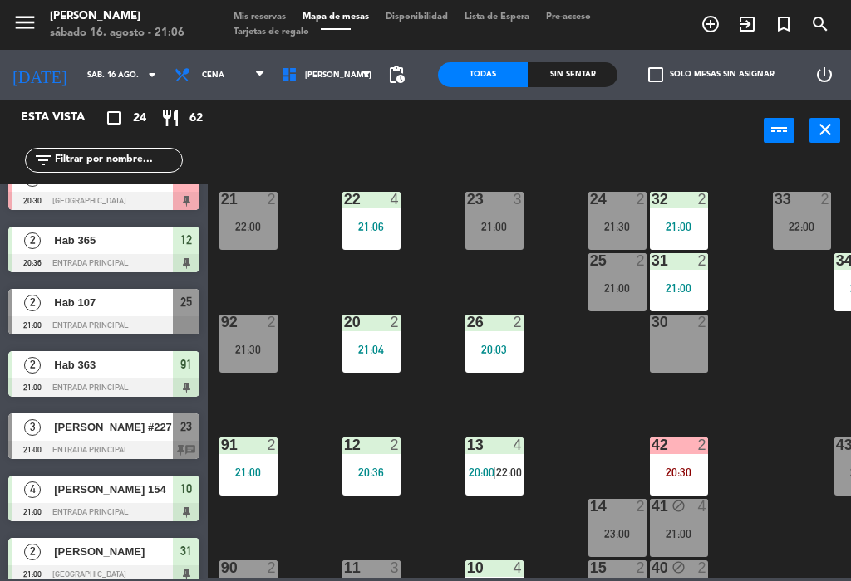
click at [365, 355] on div "21:04" at bounding box center [371, 350] width 58 height 12
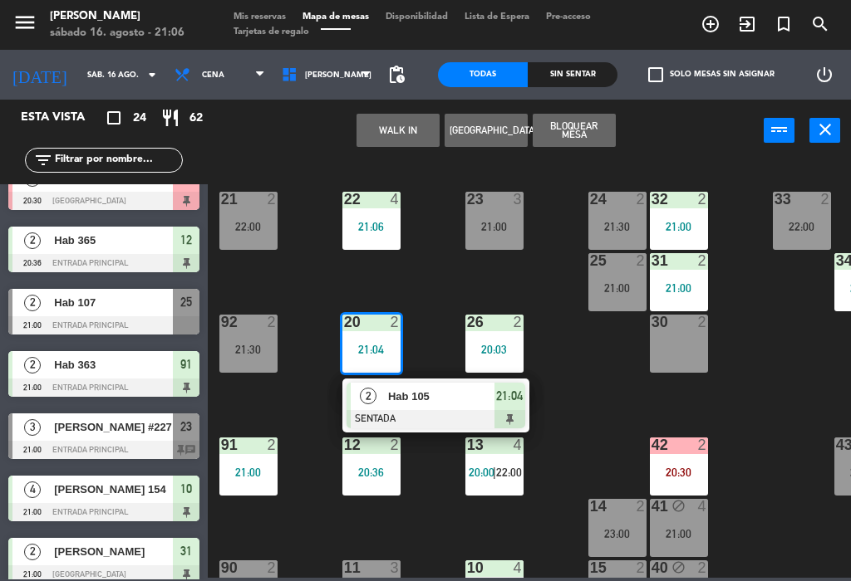
click at [83, 549] on span "[PERSON_NAME]" at bounding box center [113, 551] width 119 height 17
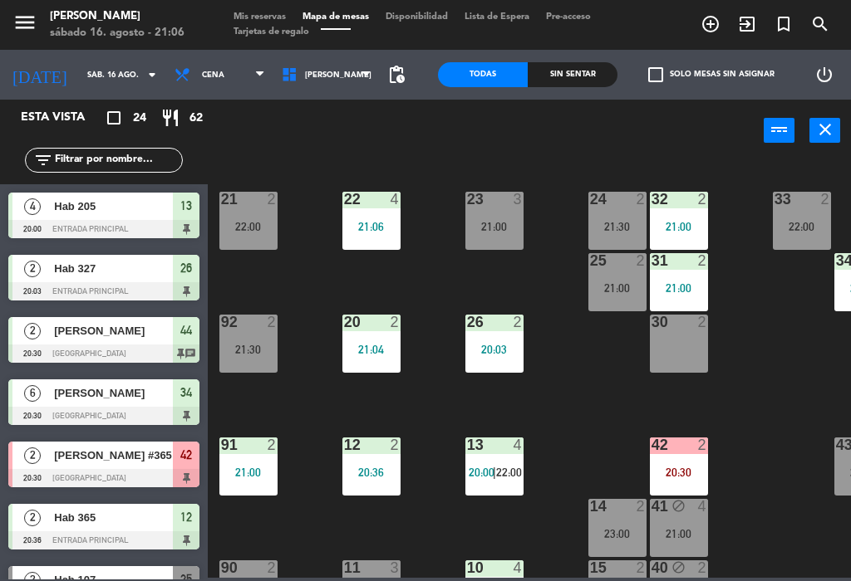
scroll to position [0, 0]
click at [693, 279] on div "31 2 21:00" at bounding box center [679, 282] width 58 height 58
click at [752, 268] on div "22 4 21:06 21 2 22:00 23 3 21:00 24 2 21:30 32 2 21:00 33 2 22:00 25 2 21:00 31…" at bounding box center [533, 368] width 635 height 419
click at [686, 277] on div "31 2 21:00" at bounding box center [679, 282] width 58 height 58
click at [751, 260] on div "22 4 21:06 21 2 22:00 23 3 21:00 24 2 21:30 32 2 21:00 33 2 22:00 25 2 21:00 31…" at bounding box center [533, 368] width 635 height 419
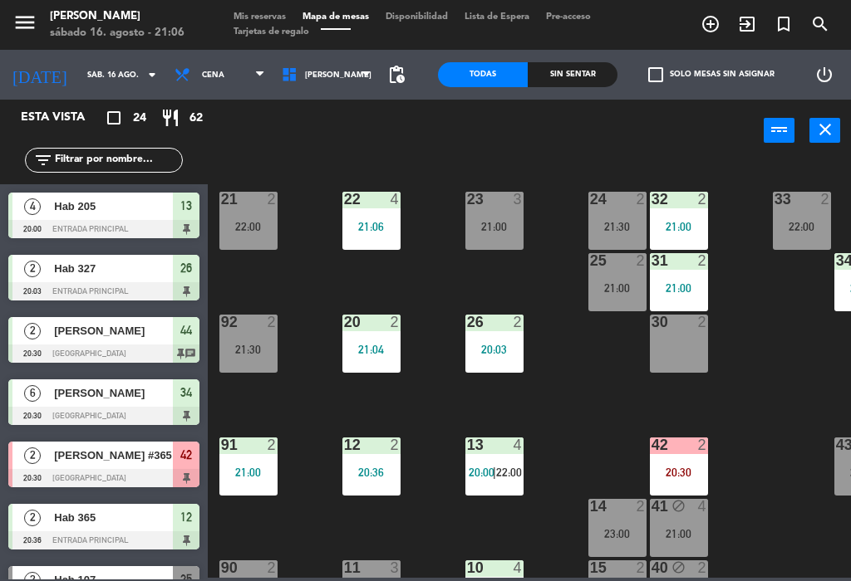
click at [702, 214] on div "32 2 21:00" at bounding box center [679, 221] width 58 height 58
click at [757, 354] on div "22 4 21:06 21 2 22:00 23 3 21:00 24 2 21:30 32 2 21:00 33 2 22:00 25 2 21:00 31…" at bounding box center [533, 368] width 635 height 419
click at [685, 253] on div at bounding box center [677, 260] width 27 height 15
click at [689, 267] on div at bounding box center [677, 260] width 27 height 15
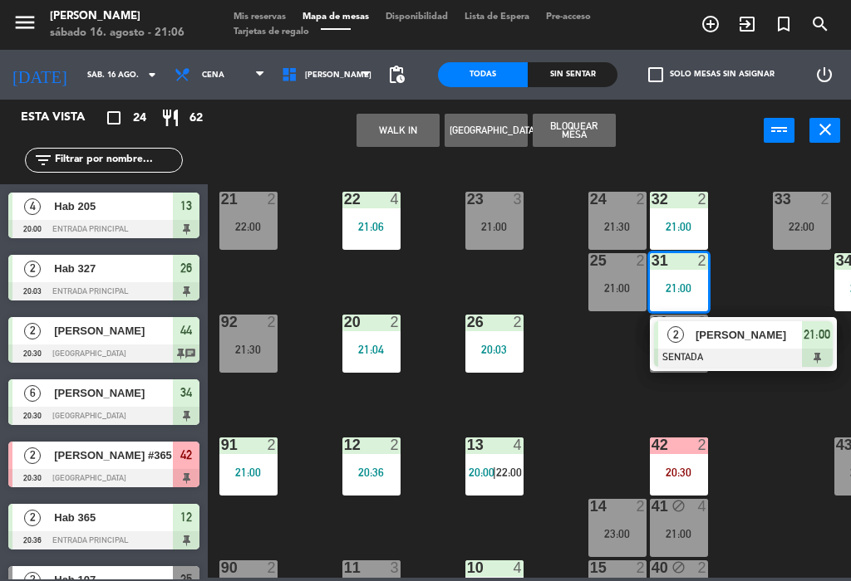
click at [799, 214] on div "33 2 22:00" at bounding box center [801, 221] width 58 height 58
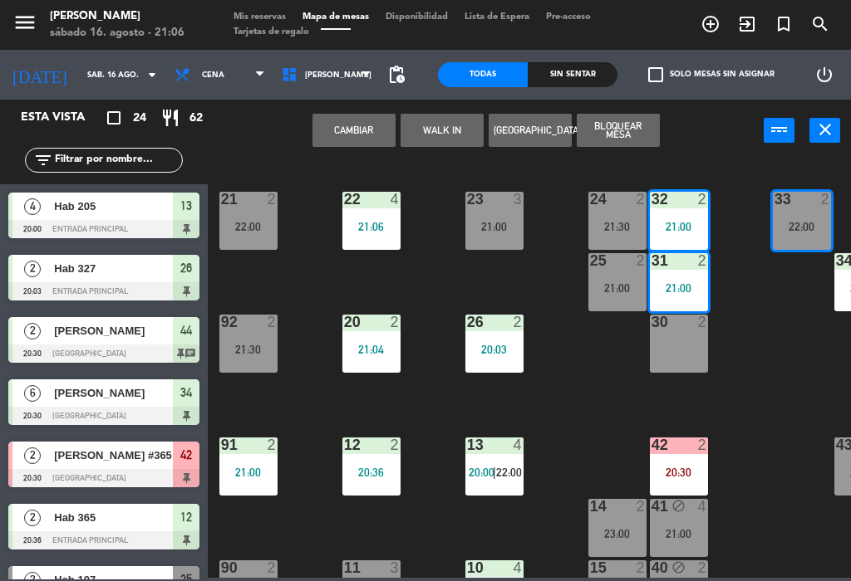
click at [366, 128] on button "Cambiar" at bounding box center [353, 130] width 83 height 33
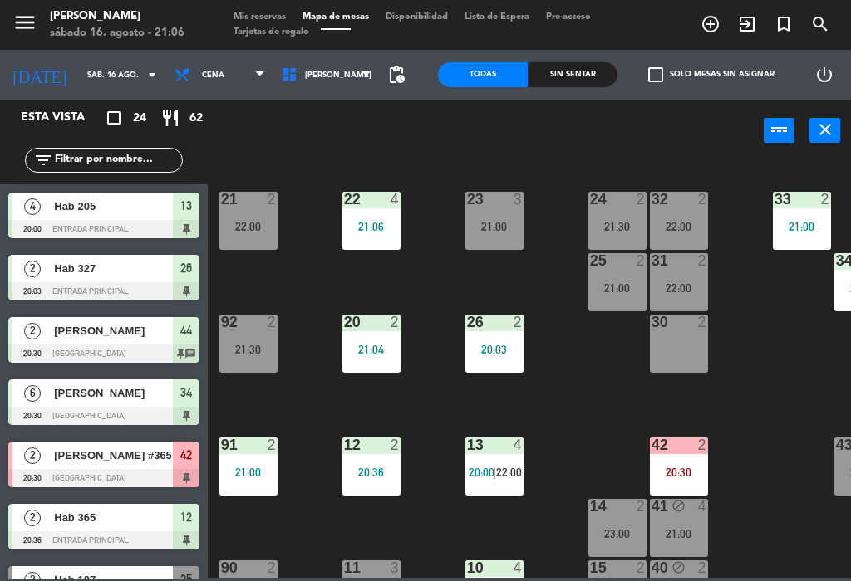
click at [789, 216] on div "33 2 21:00" at bounding box center [801, 221] width 58 height 58
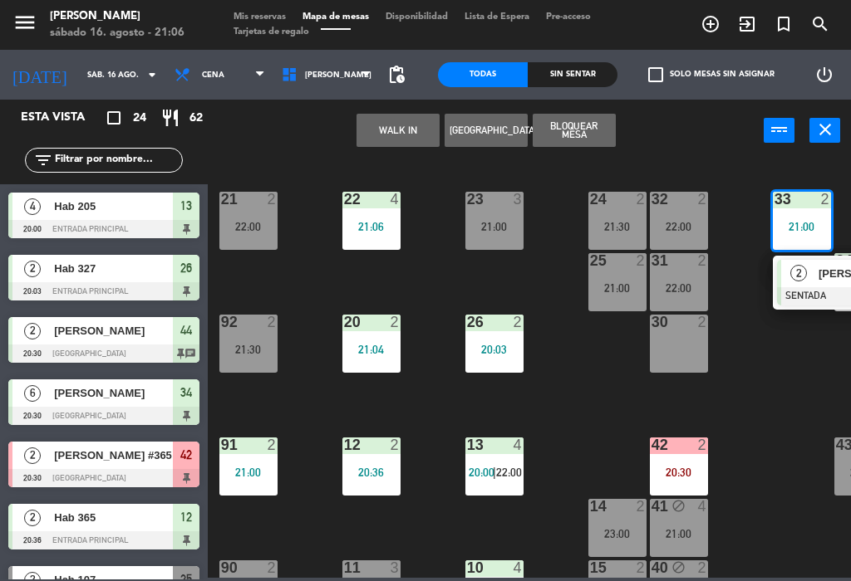
click at [693, 228] on div "22:00" at bounding box center [679, 227] width 58 height 12
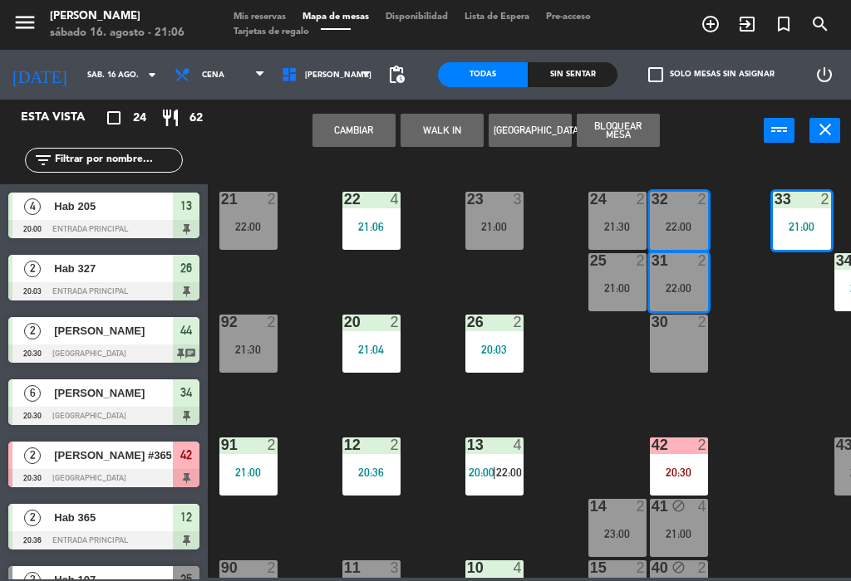
click at [362, 125] on button "Cambiar" at bounding box center [353, 130] width 83 height 33
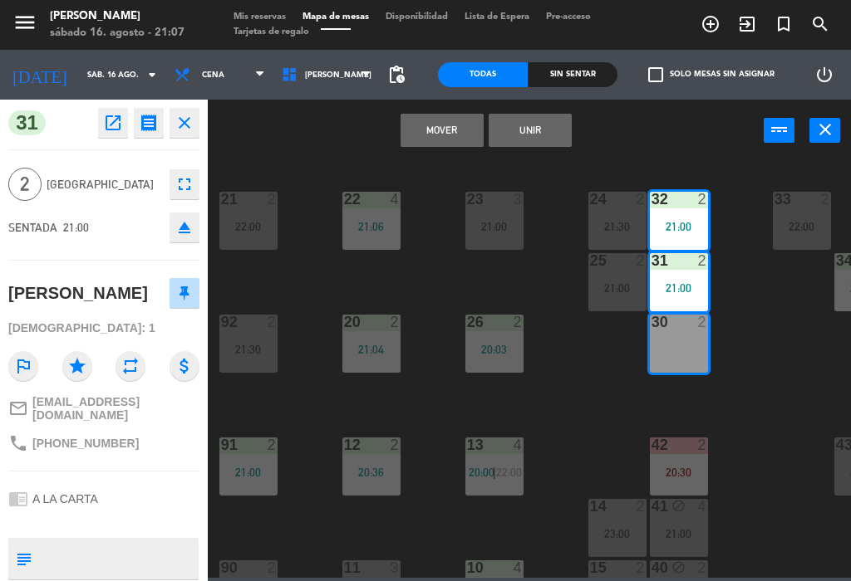
click at [549, 129] on button "Unir" at bounding box center [529, 130] width 83 height 33
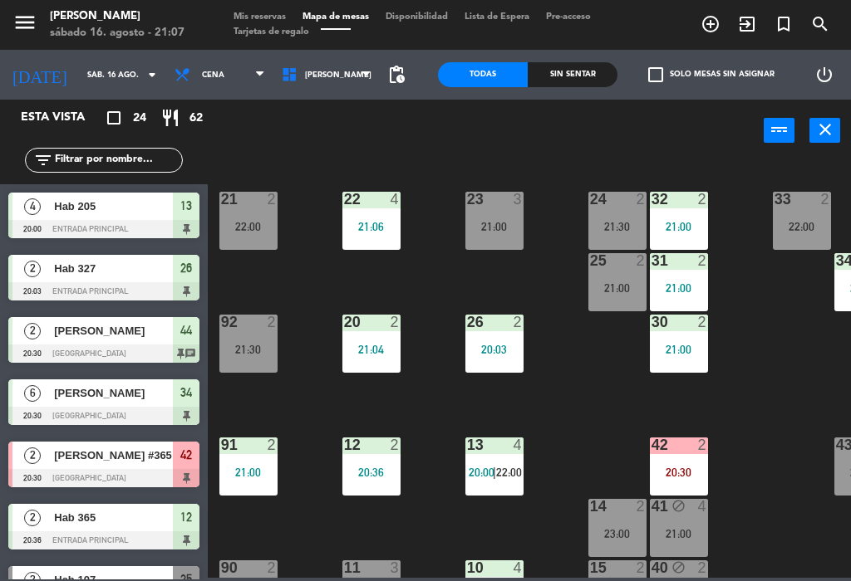
click at [692, 325] on div "2" at bounding box center [705, 322] width 27 height 15
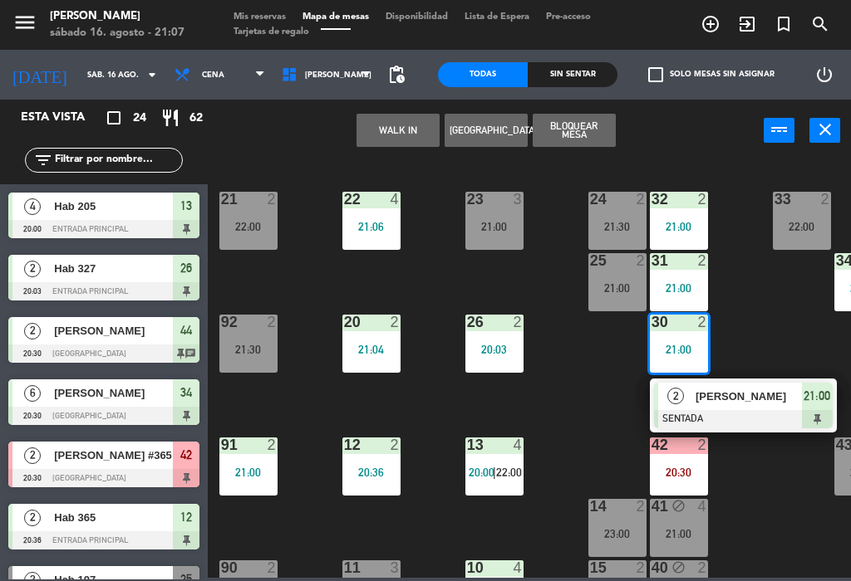
click at [687, 279] on div "31 2 21:00" at bounding box center [679, 282] width 58 height 58
click at [689, 209] on div "32 2 21:00" at bounding box center [679, 221] width 58 height 58
click at [673, 221] on div "21:00" at bounding box center [679, 227] width 58 height 12
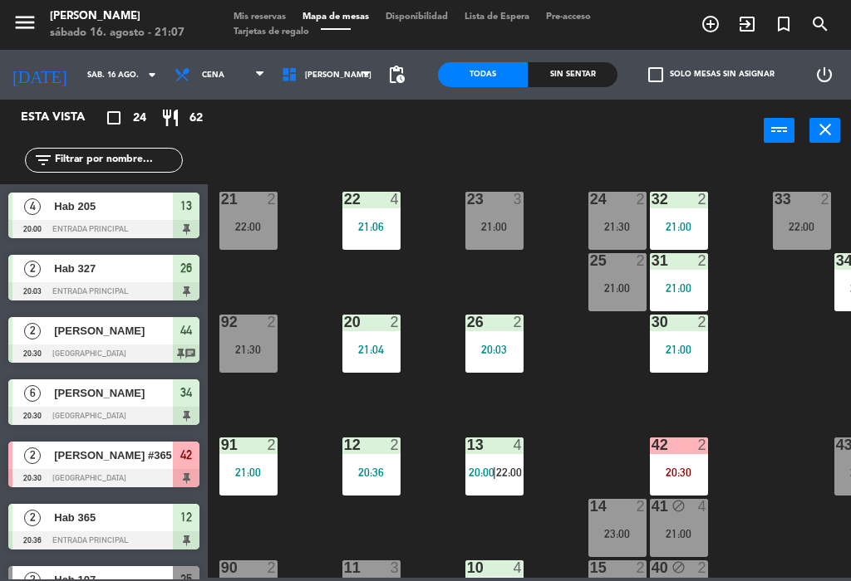
click at [753, 312] on div "22 4 21:06 21 2 22:00 23 3 21:00 24 2 21:30 32 2 21:00 33 2 22:00 25 2 21:00 31…" at bounding box center [533, 368] width 635 height 419
click at [674, 228] on div "21:00" at bounding box center [679, 227] width 58 height 12
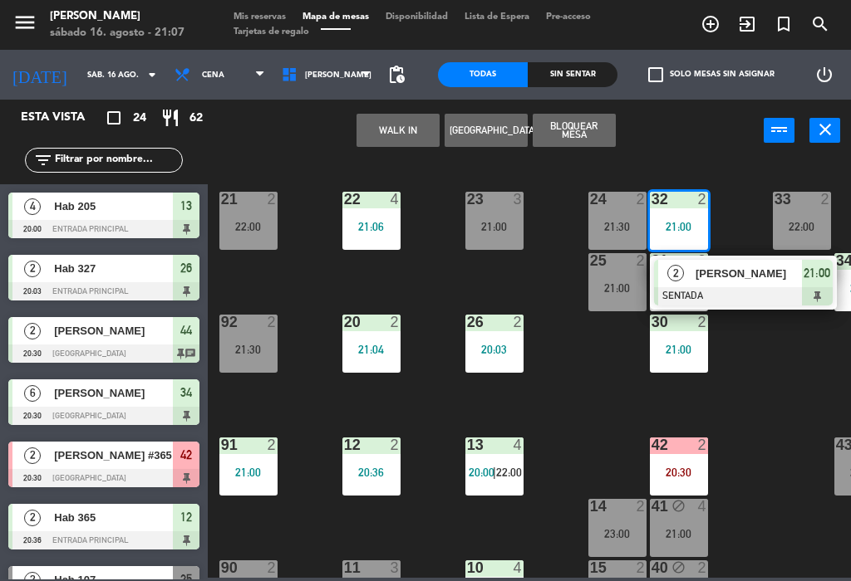
click at [815, 300] on div at bounding box center [743, 296] width 179 height 18
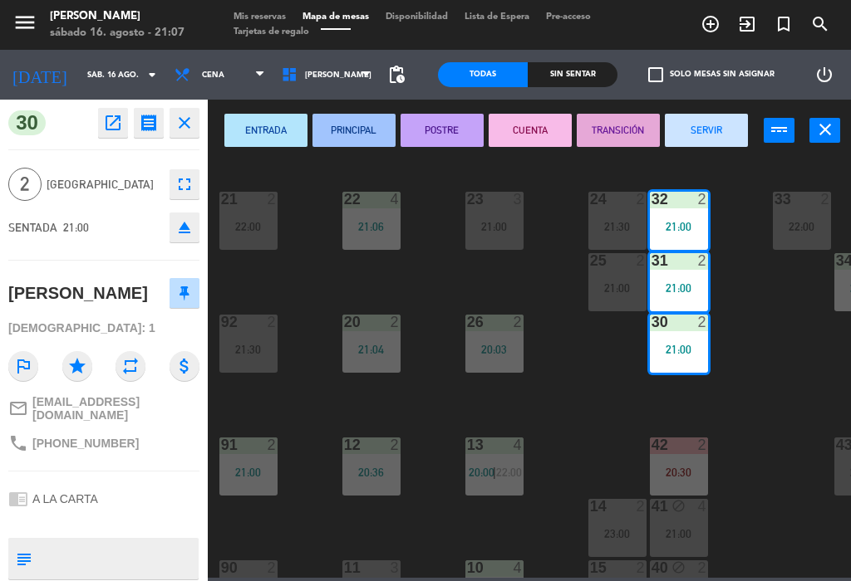
scroll to position [-5, 0]
click at [816, 130] on icon "close" at bounding box center [825, 130] width 20 height 20
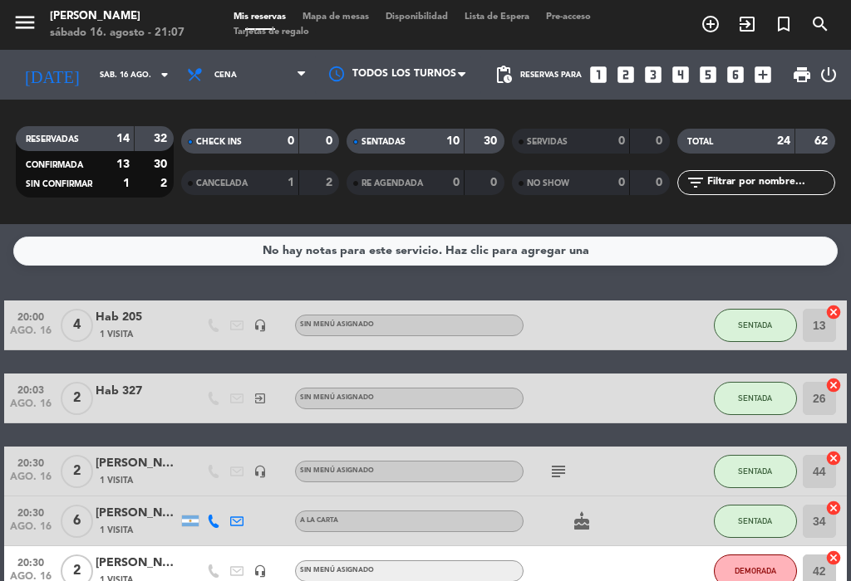
click at [326, 20] on span "Mapa de mesas" at bounding box center [335, 16] width 83 height 9
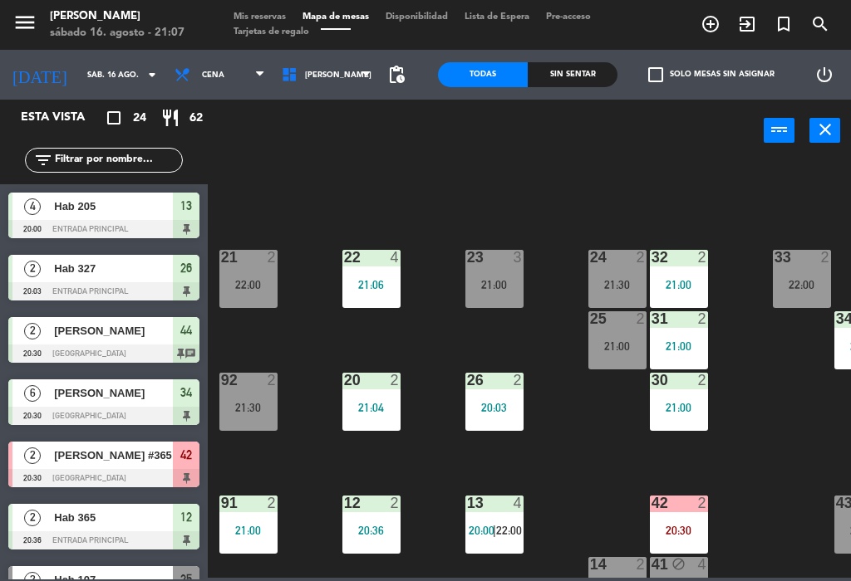
click at [691, 350] on div "21:00" at bounding box center [679, 347] width 58 height 12
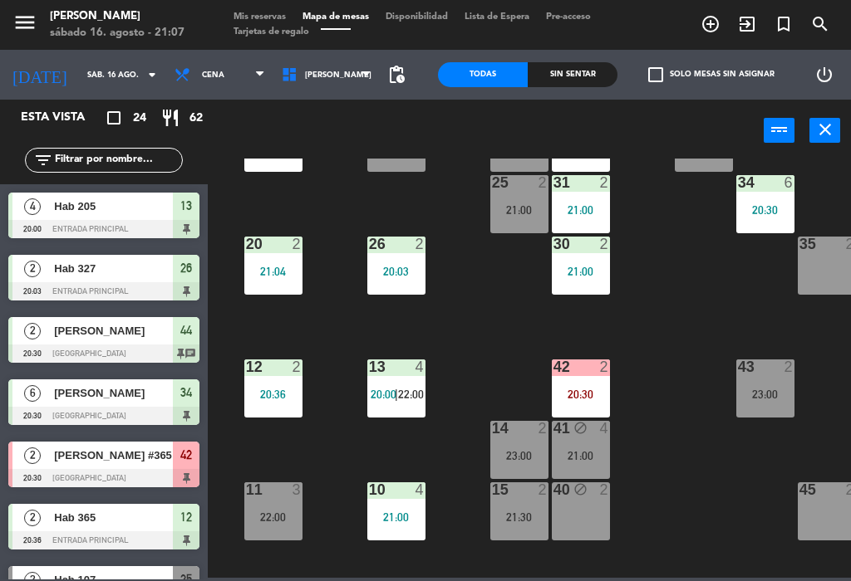
scroll to position [110, 146]
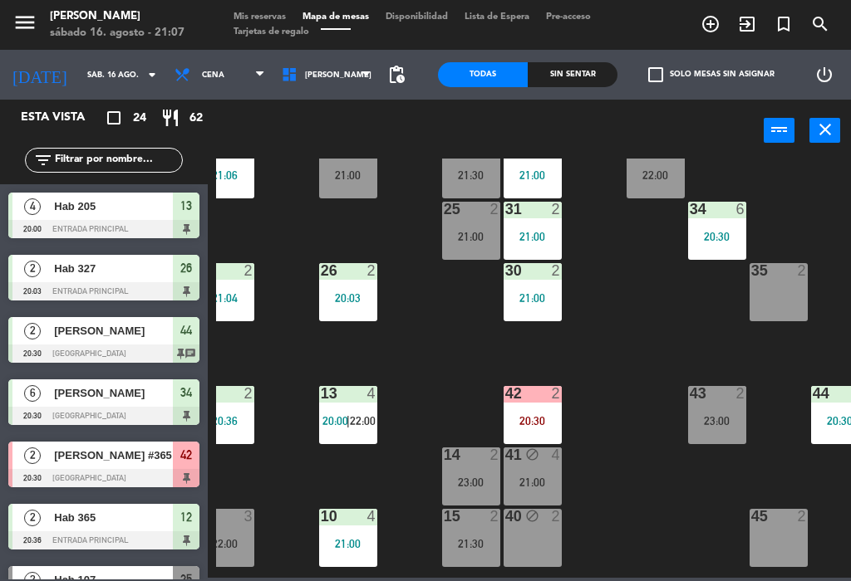
click at [474, 478] on div "23:00" at bounding box center [471, 483] width 58 height 12
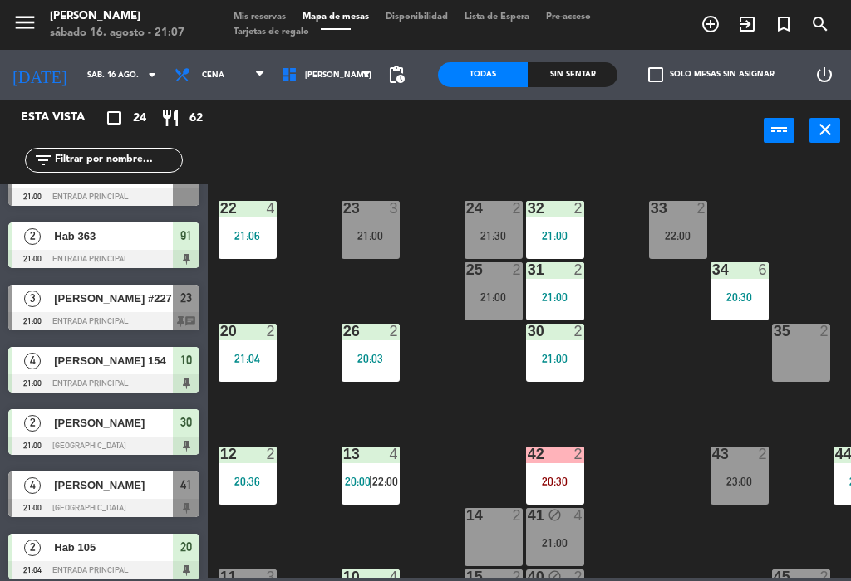
scroll to position [49, 123]
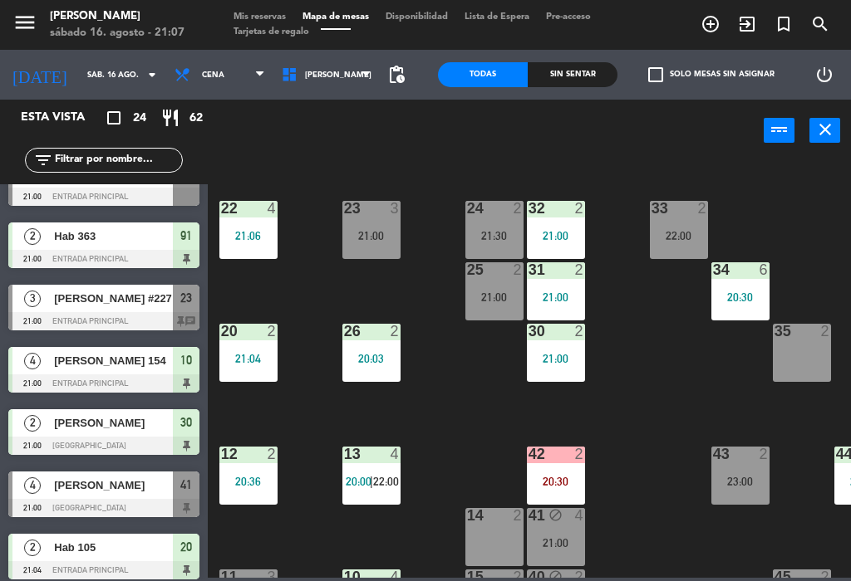
click at [572, 357] on div "21:00" at bounding box center [556, 359] width 58 height 12
click at [645, 329] on div "22 4 21:06 21 2 22:00 23 3 21:00 24 2 21:30 32 2 21:00 33 2 22:00 25 2 21:00 31…" at bounding box center [533, 368] width 635 height 419
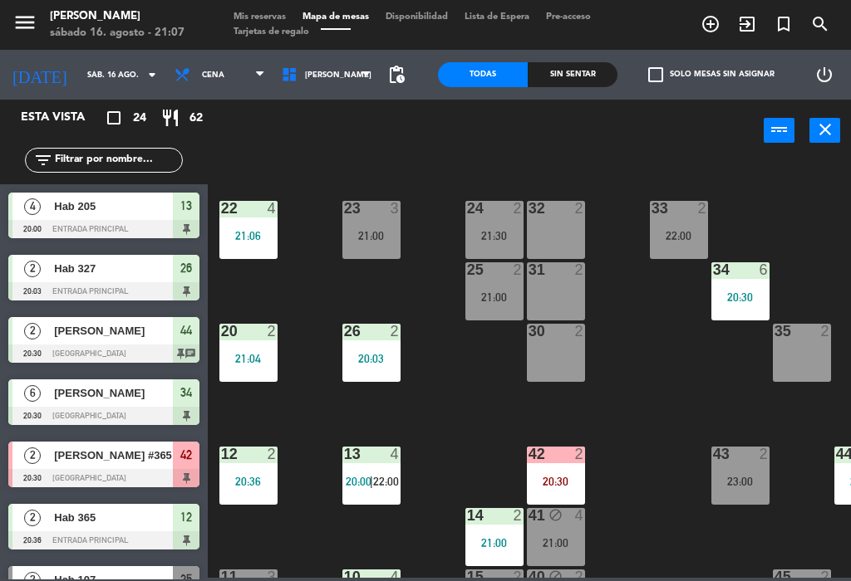
scroll to position [0, 0]
click at [557, 235] on div "32 2" at bounding box center [556, 230] width 58 height 58
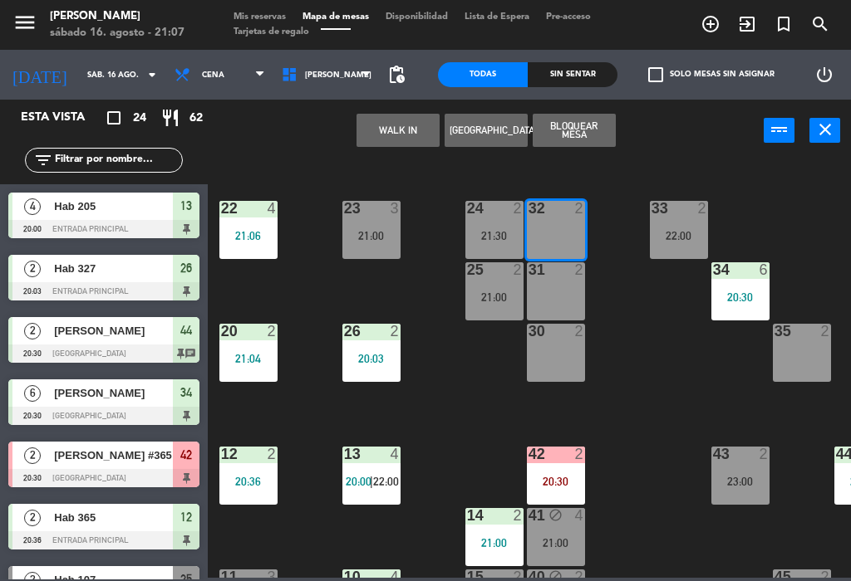
click at [573, 282] on div "31 2" at bounding box center [556, 291] width 58 height 58
click at [565, 355] on div "30 2" at bounding box center [556, 353] width 58 height 58
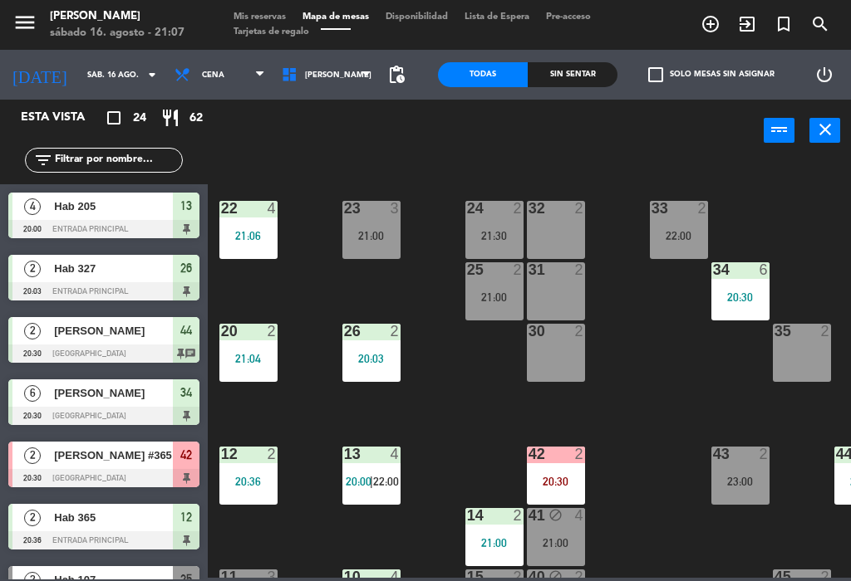
click at [638, 351] on div "22 4 21:06 21 2 22:00 23 3 21:00 24 2 21:30 32 2 33 2 22:00 25 2 21:00 31 2 34 …" at bounding box center [533, 368] width 635 height 419
click at [550, 345] on div "30 2" at bounding box center [556, 353] width 58 height 58
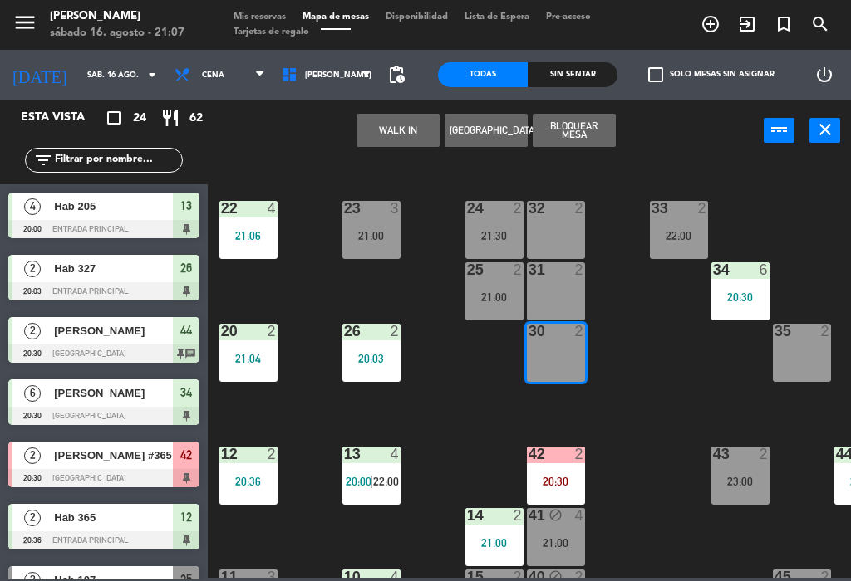
click at [563, 287] on div "31 2" at bounding box center [556, 291] width 58 height 58
click at [571, 218] on div "32 2" at bounding box center [556, 230] width 58 height 58
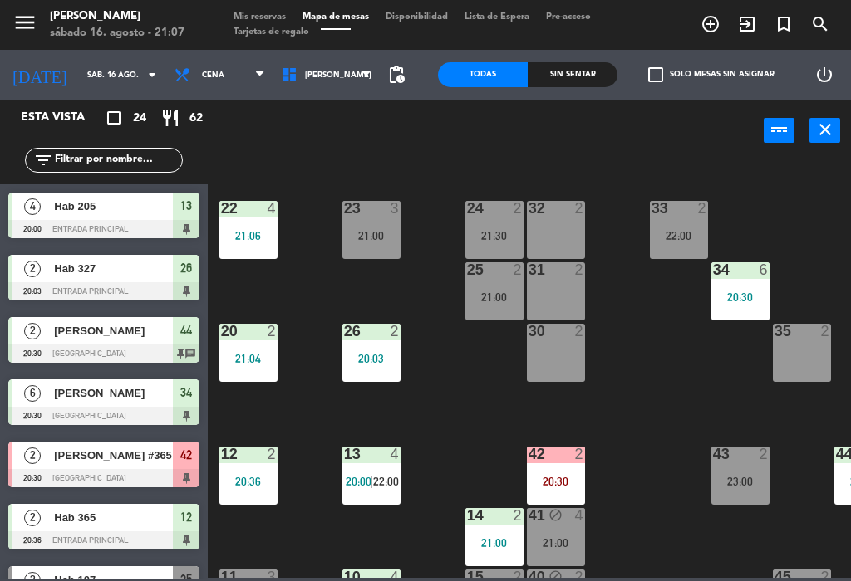
click at [495, 535] on div "14 2 21:00" at bounding box center [494, 537] width 58 height 58
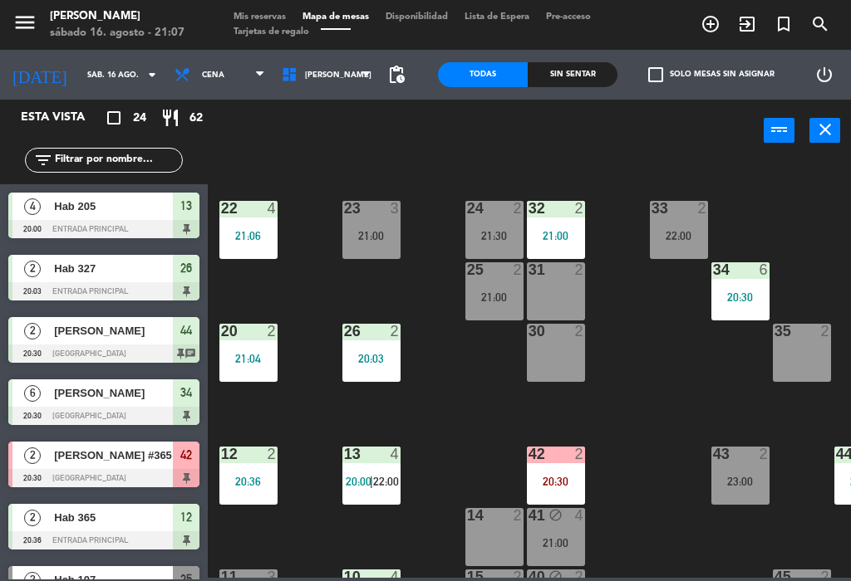
click at [650, 335] on div "22 4 21:06 21 2 22:00 23 3 21:00 24 2 21:30 32 2 21:00 33 2 22:00 25 2 21:00 31…" at bounding box center [533, 368] width 635 height 419
click at [561, 228] on div "32 2 21:00" at bounding box center [556, 230] width 58 height 58
click at [664, 433] on div "22 4 21:06 21 2 22:00 23 3 21:00 24 2 21:30 32 2 21:00 33 2 22:00 25 2 21:00 31…" at bounding box center [533, 368] width 635 height 419
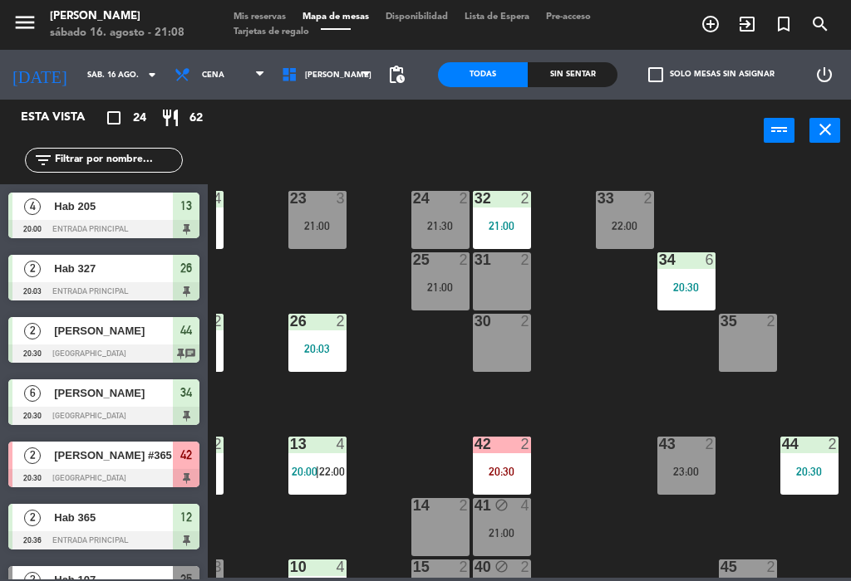
scroll to position [61, 177]
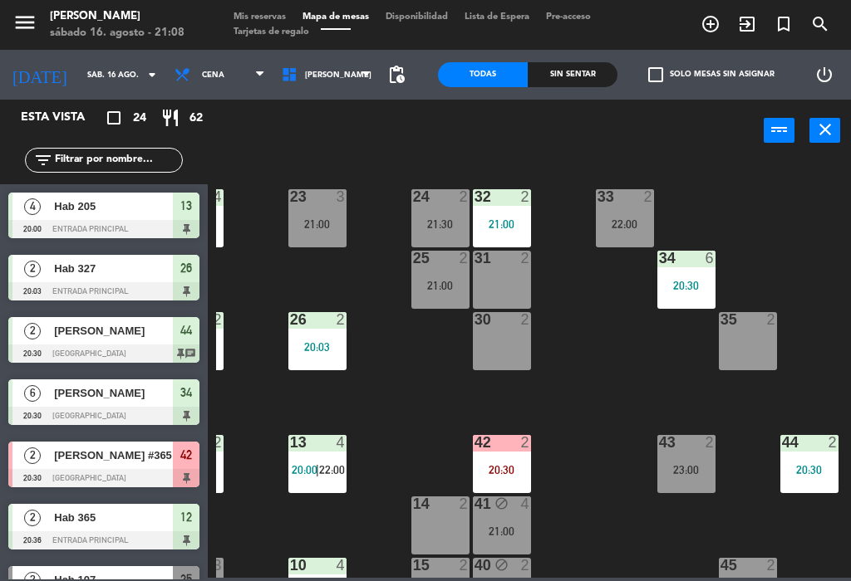
click at [619, 228] on div "22:00" at bounding box center [625, 224] width 58 height 12
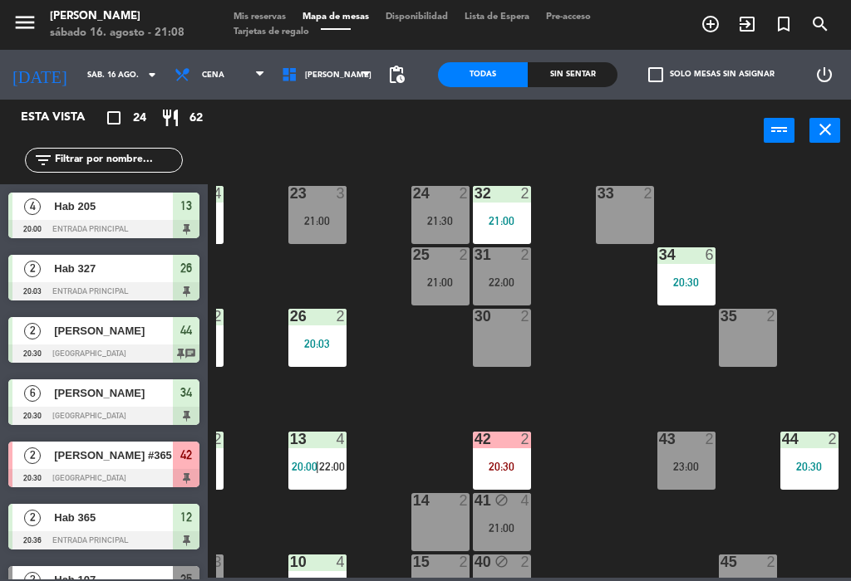
scroll to position [344, 0]
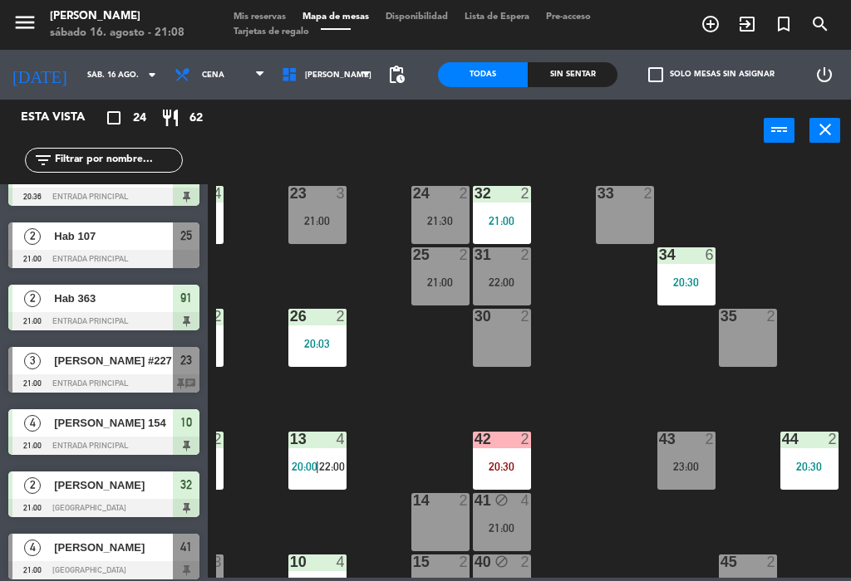
click at [607, 404] on div "22 4 21:06 21 2 22:00 23 3 21:00 24 2 21:30 32 2 21:00 33 2 25 2 21:00 31 2 22:…" at bounding box center [533, 368] width 635 height 419
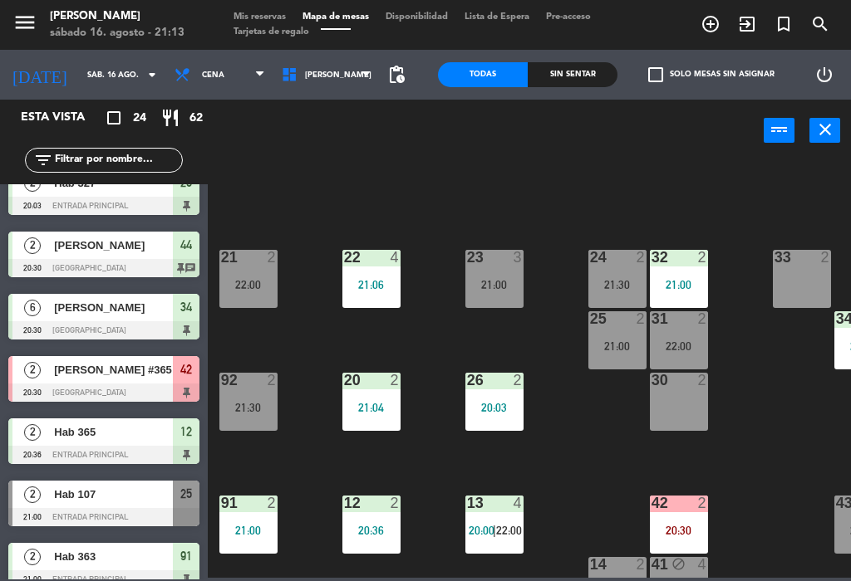
scroll to position [101, 0]
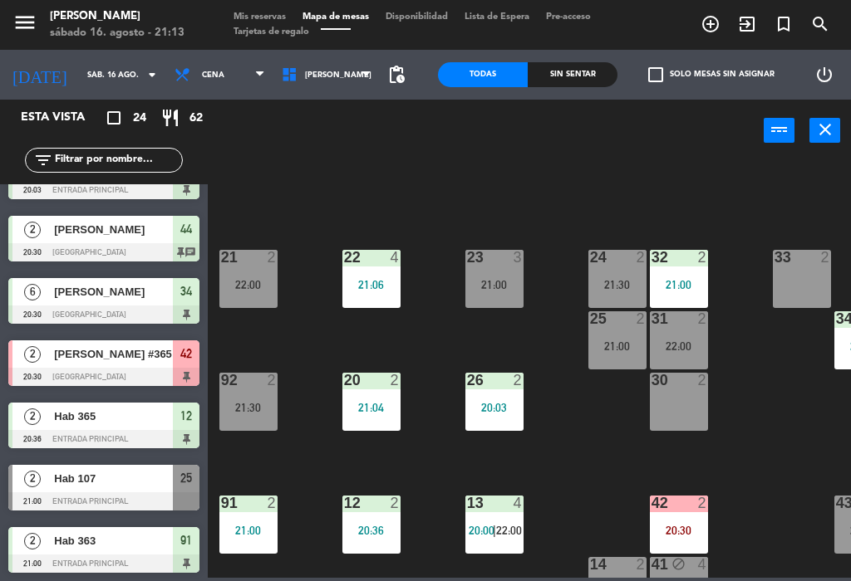
click at [147, 491] on div "Hab 107" at bounding box center [112, 478] width 120 height 27
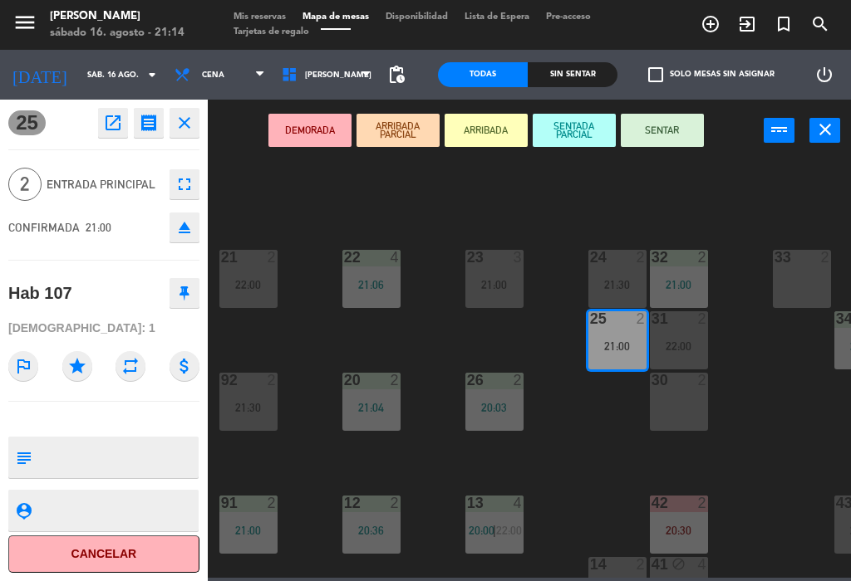
click at [802, 275] on div "33 2" at bounding box center [801, 279] width 58 height 58
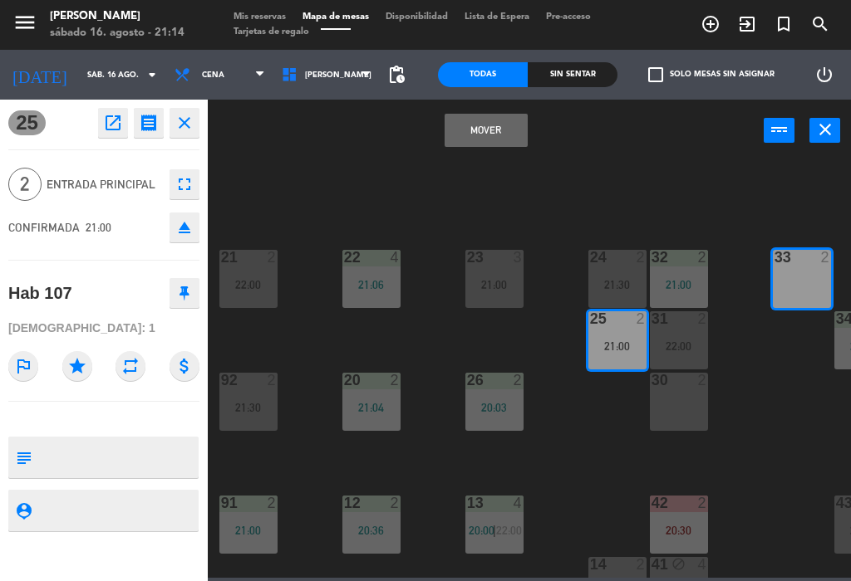
click at [507, 128] on button "Mover" at bounding box center [485, 130] width 83 height 33
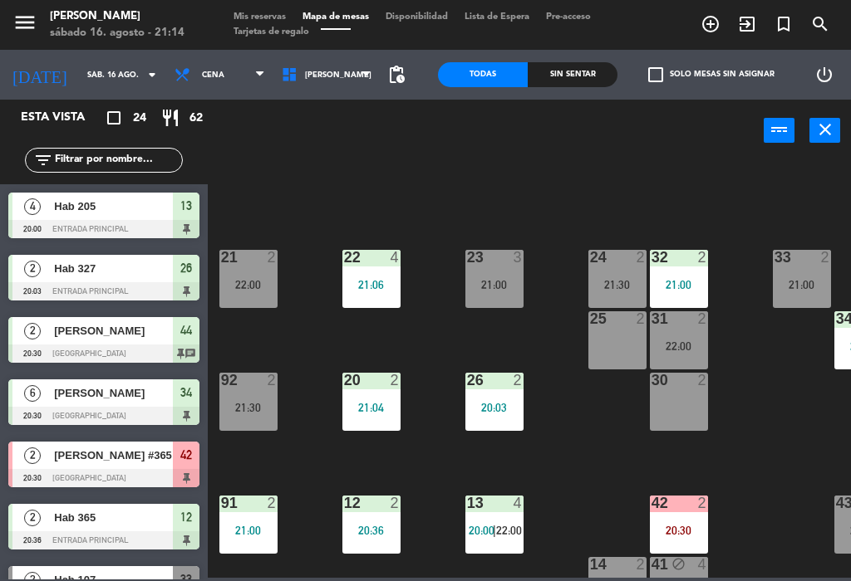
scroll to position [0, 0]
click at [786, 274] on div "33 2 21:00" at bounding box center [801, 279] width 58 height 58
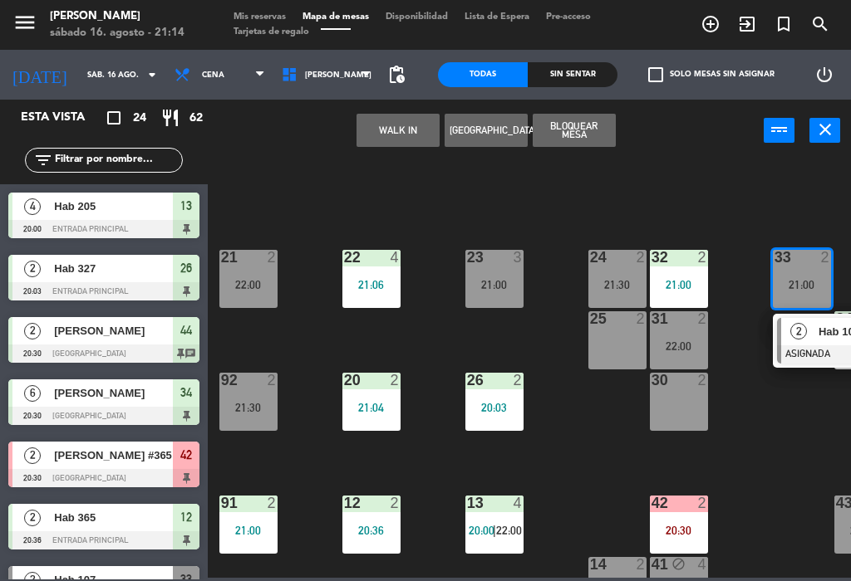
click at [806, 336] on div "2" at bounding box center [799, 331] width 36 height 27
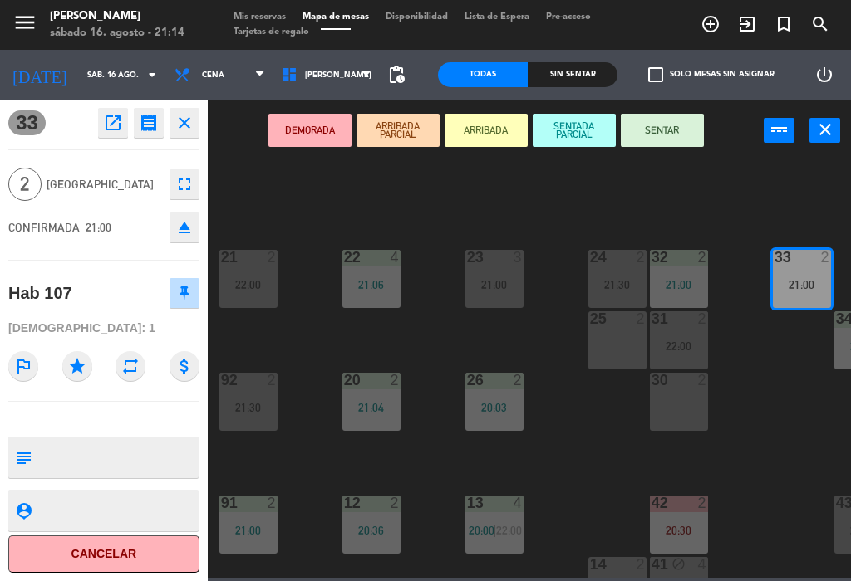
click at [684, 131] on button "SENTAR" at bounding box center [661, 130] width 83 height 33
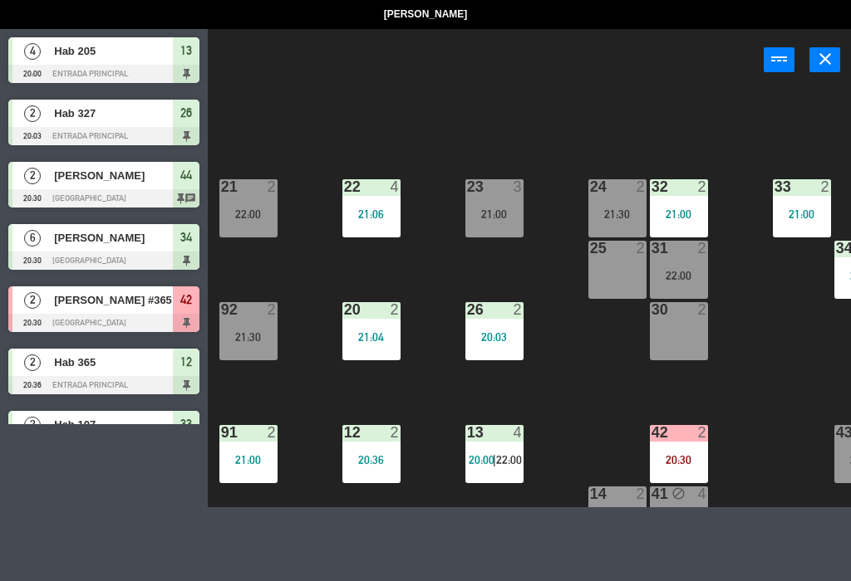
select select
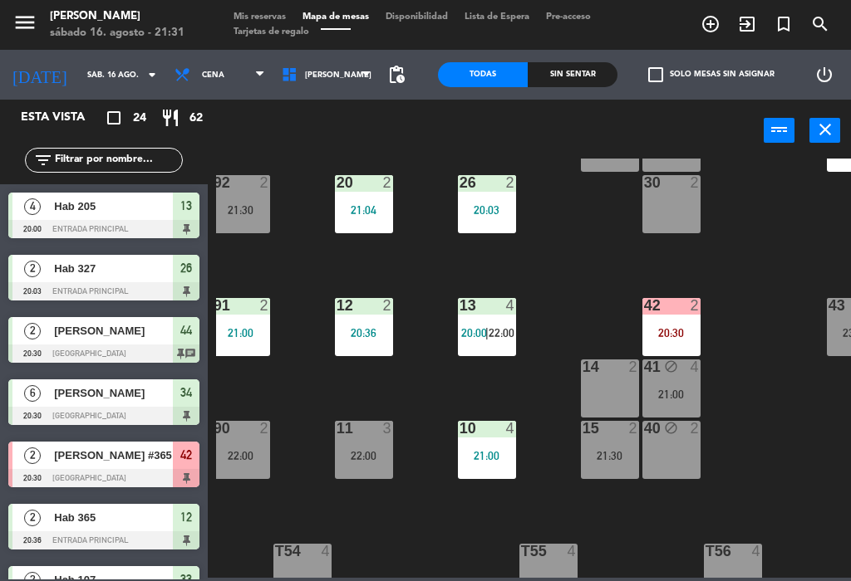
scroll to position [197, 9]
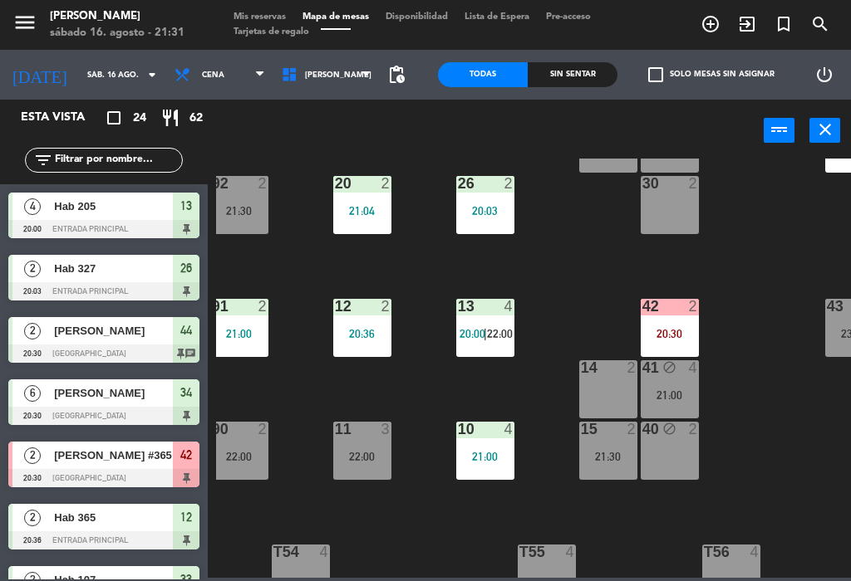
click at [484, 206] on div "20:03" at bounding box center [485, 211] width 58 height 12
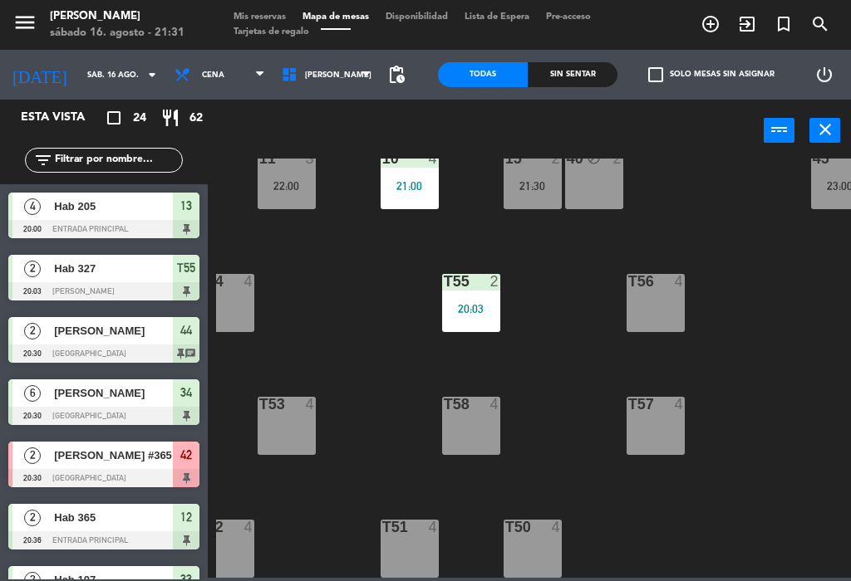
scroll to position [468, 86]
click at [478, 307] on div "20:03" at bounding box center [470, 309] width 58 height 12
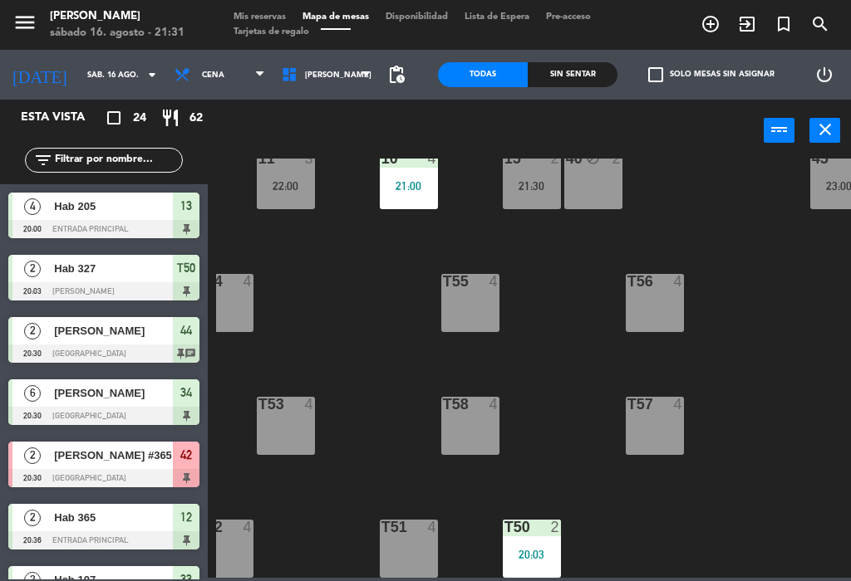
click at [576, 383] on div "22 4 21:06 21 2 22:00 23 3 21:00 24 2 21:30 32 2 21:00 33 2 21:00 25 2 31 2 22:…" at bounding box center [533, 368] width 635 height 419
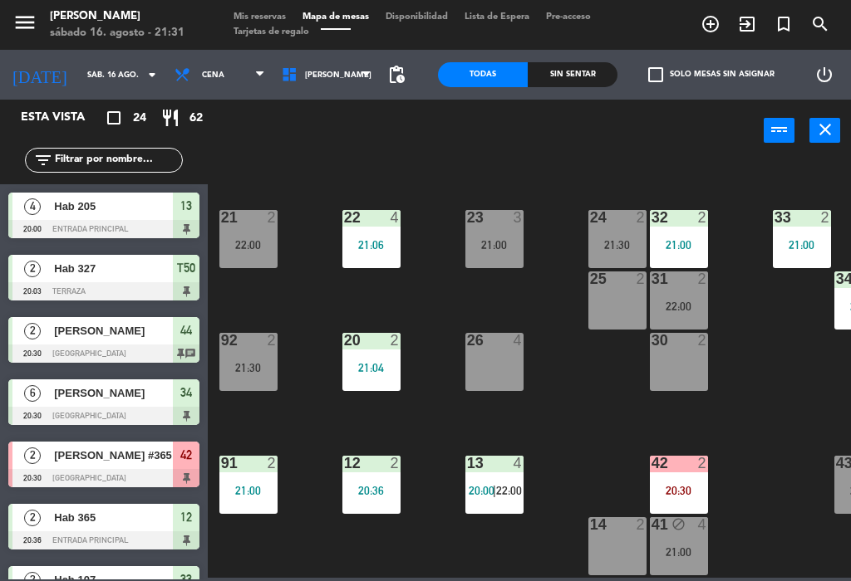
scroll to position [39, 1]
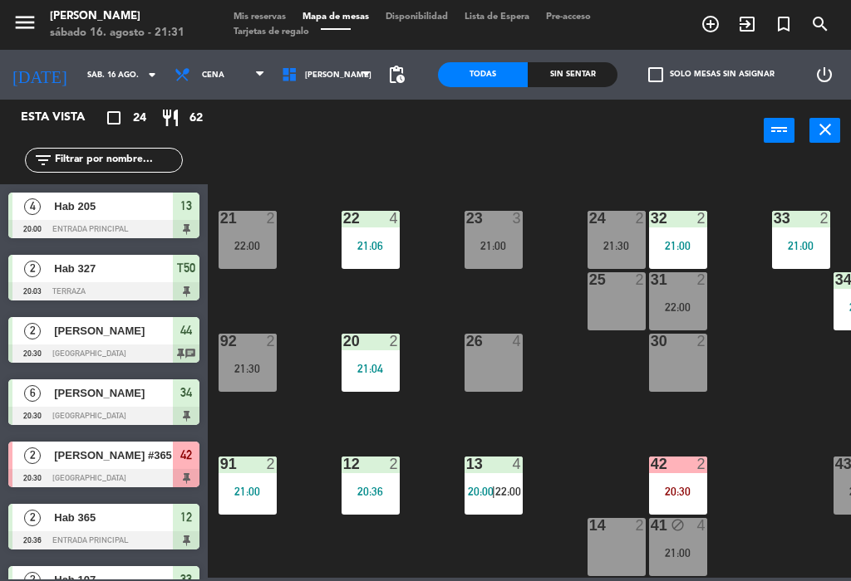
click at [502, 483] on div "13 4 20:00 | 22:00" at bounding box center [493, 486] width 58 height 58
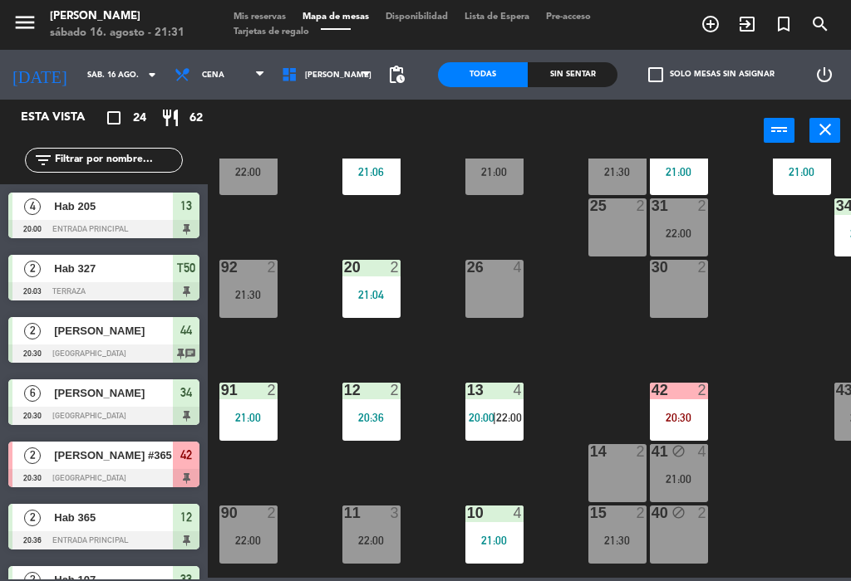
scroll to position [117, 4]
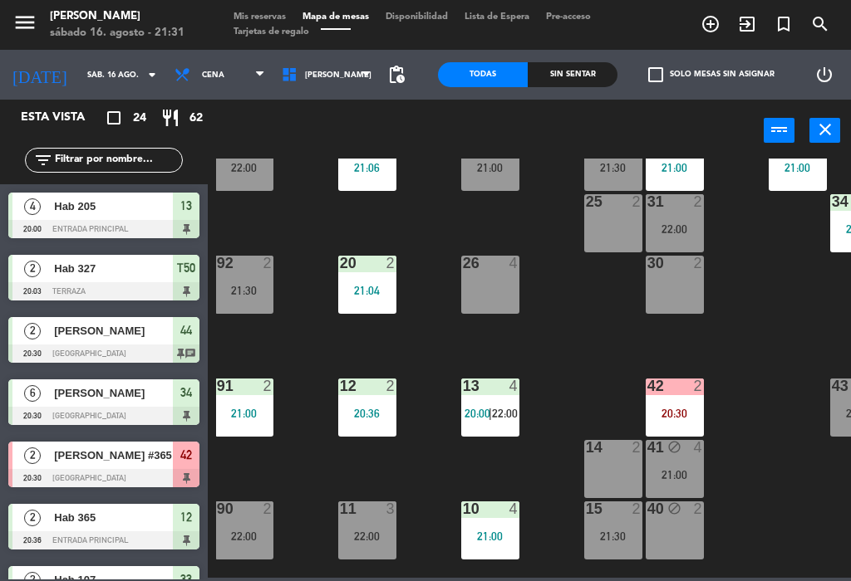
click at [487, 409] on span "20:00" at bounding box center [477, 413] width 26 height 13
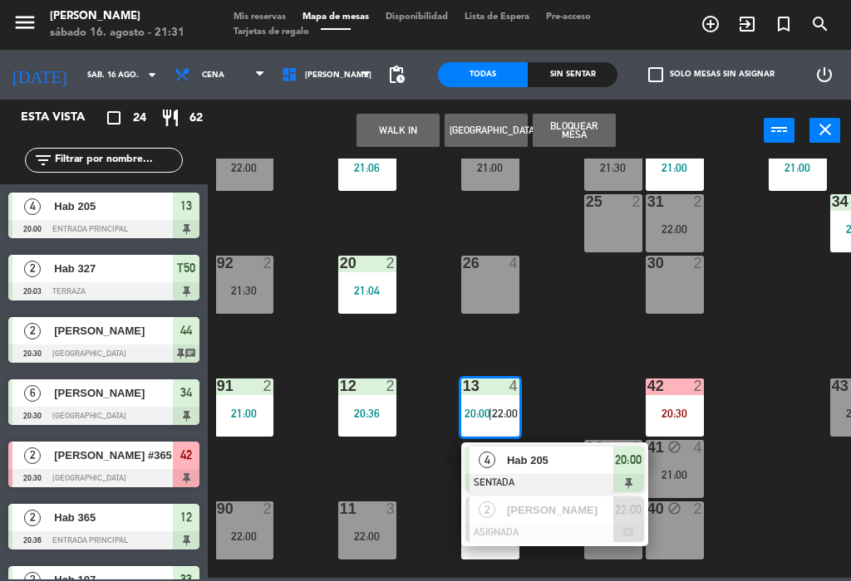
click at [601, 502] on span "[PERSON_NAME]" at bounding box center [560, 510] width 106 height 17
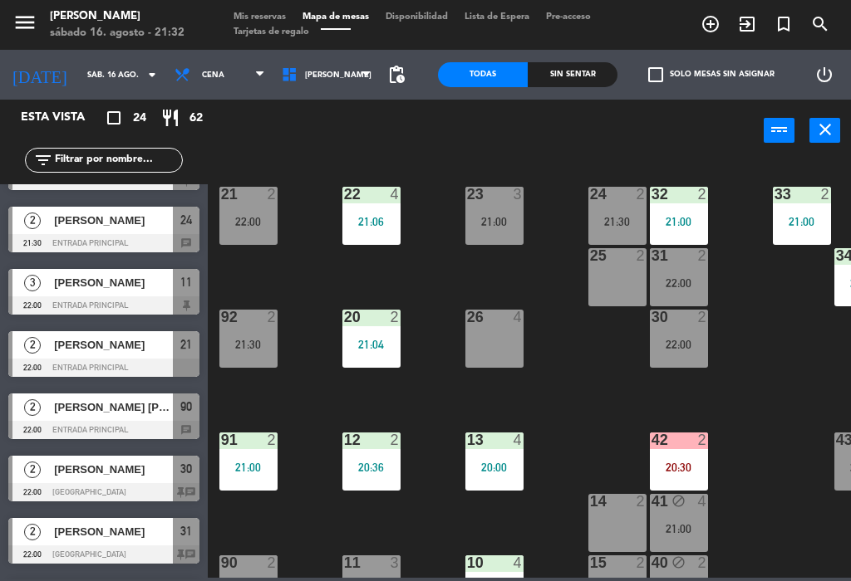
scroll to position [983, 0]
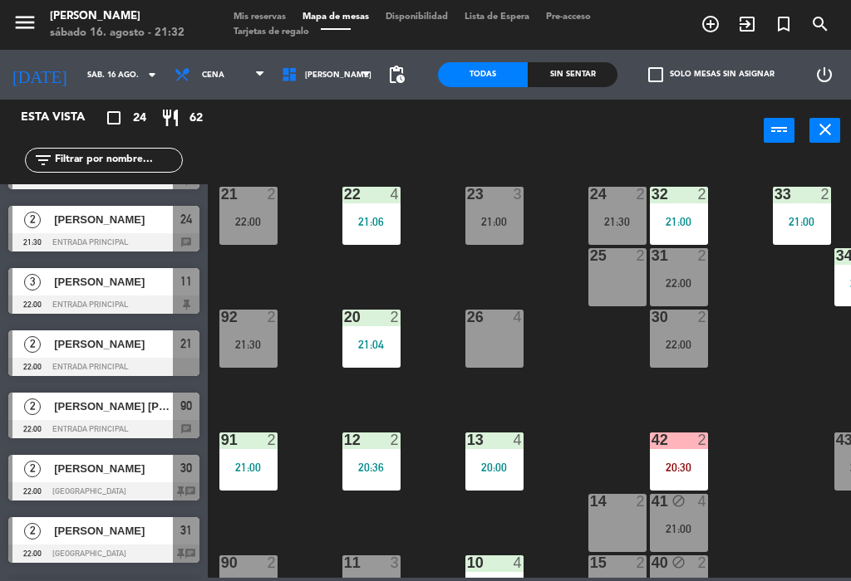
click at [76, 416] on div "[PERSON_NAME] [PERSON_NAME]" at bounding box center [112, 406] width 120 height 27
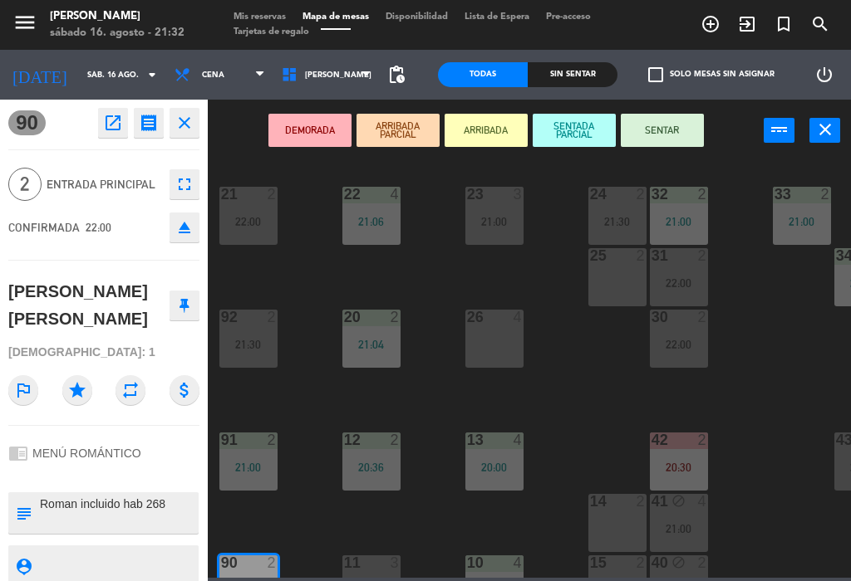
click at [88, 225] on span "22:00" at bounding box center [99, 227] width 26 height 13
click at [96, 228] on span "22:00" at bounding box center [99, 227] width 26 height 13
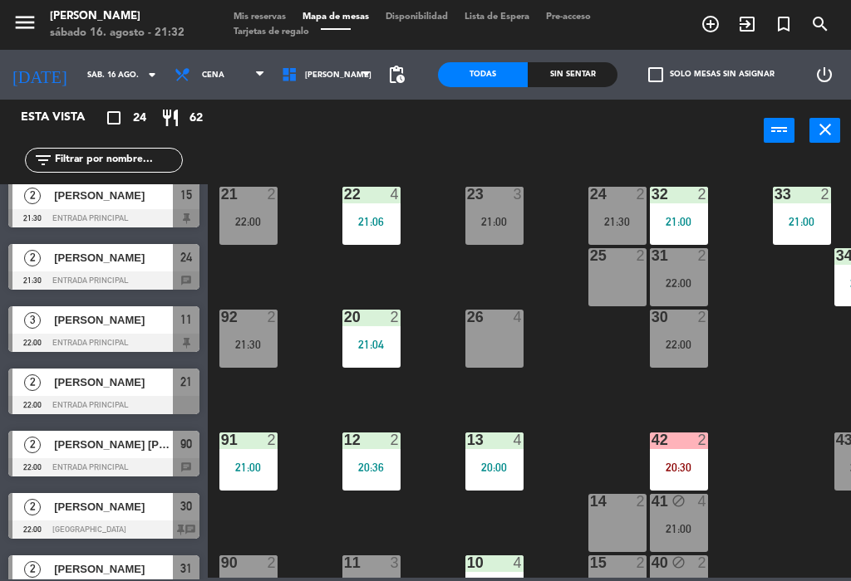
scroll to position [949, 0]
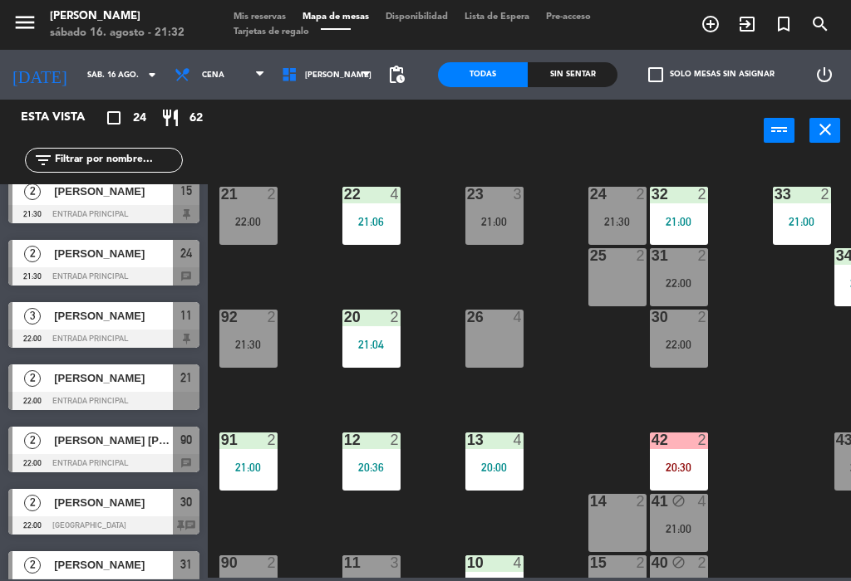
click at [99, 441] on span "[PERSON_NAME] [PERSON_NAME]" at bounding box center [113, 440] width 119 height 17
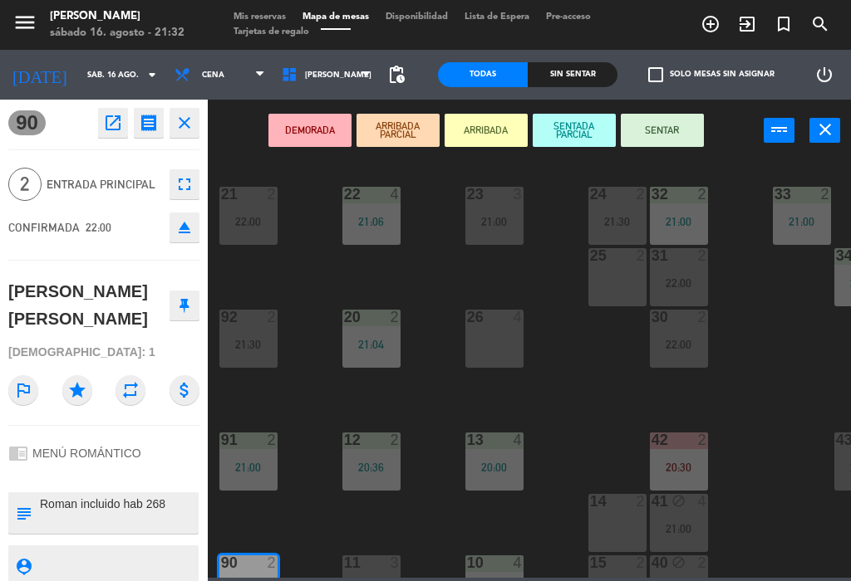
click at [259, 22] on span "Mis reservas" at bounding box center [259, 16] width 69 height 9
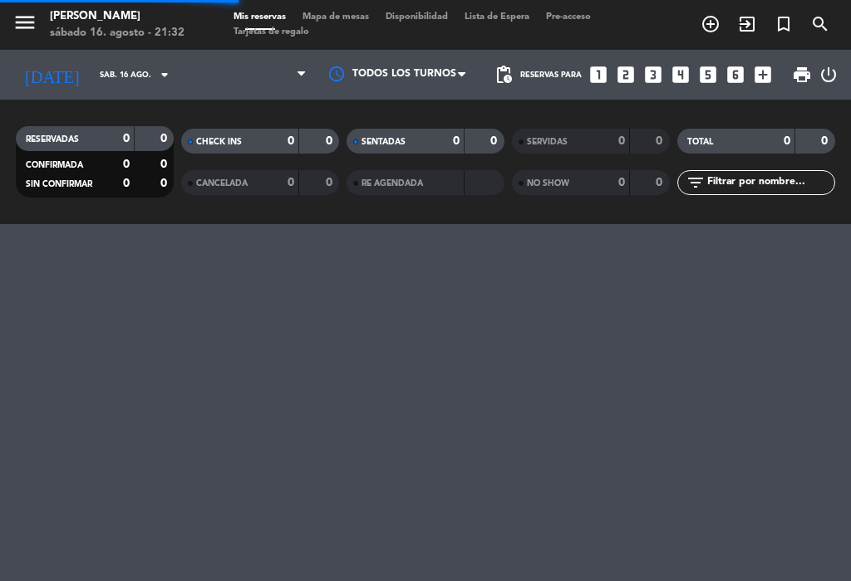
click at [254, 16] on span "Mis reservas" at bounding box center [259, 16] width 69 height 9
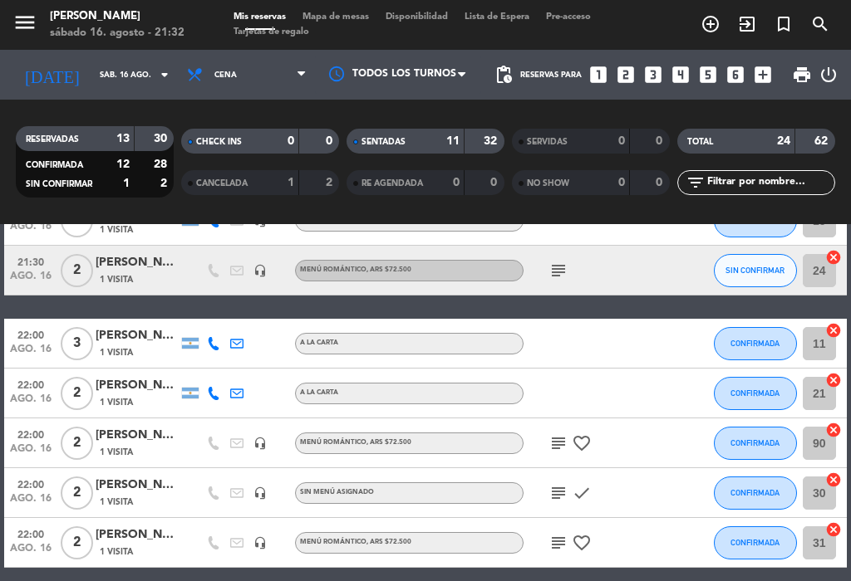
scroll to position [1025, 0]
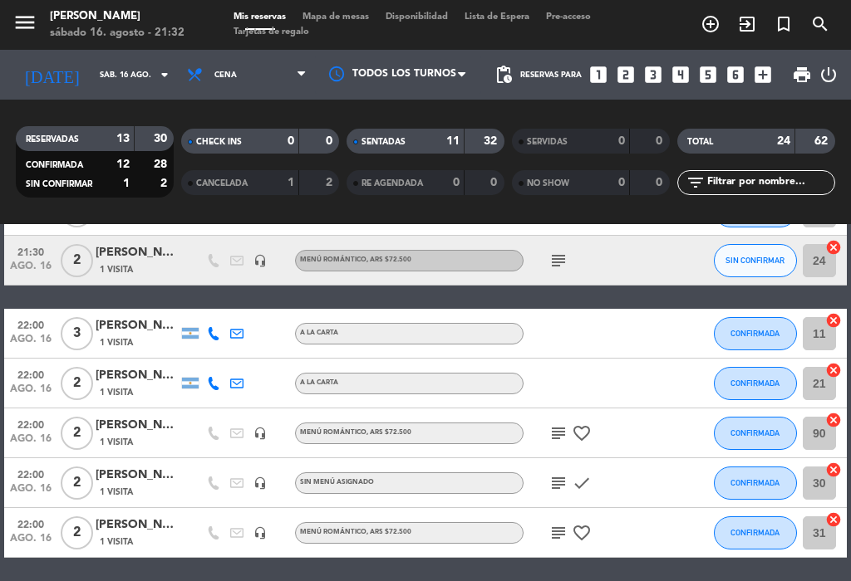
click at [134, 430] on div "[PERSON_NAME] [PERSON_NAME]" at bounding box center [137, 425] width 83 height 19
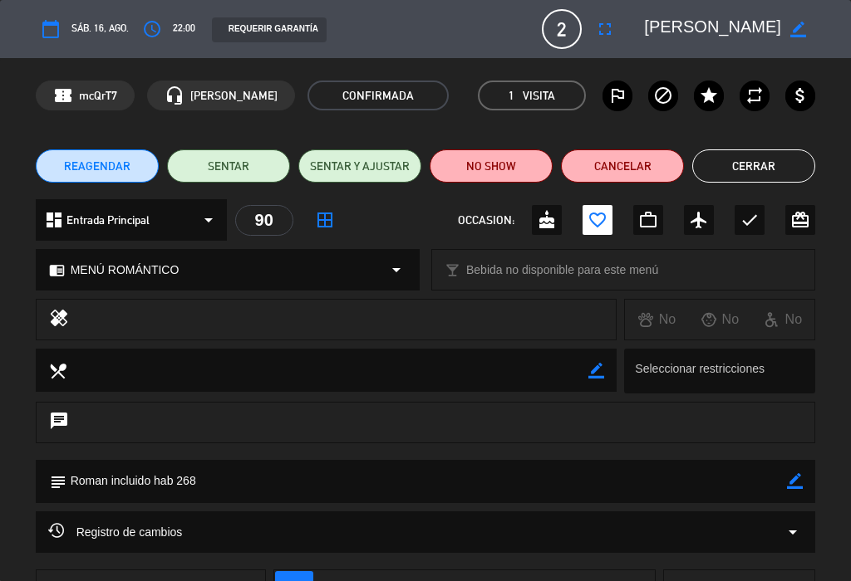
scroll to position [0, 0]
click at [754, 162] on button "Cerrar" at bounding box center [753, 166] width 123 height 33
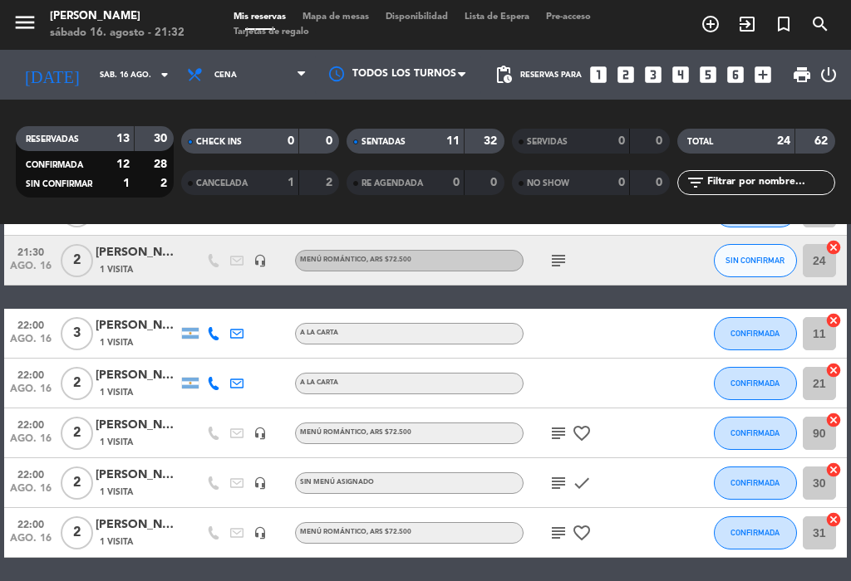
click at [753, 426] on button "CONFIRMADA" at bounding box center [754, 433] width 83 height 33
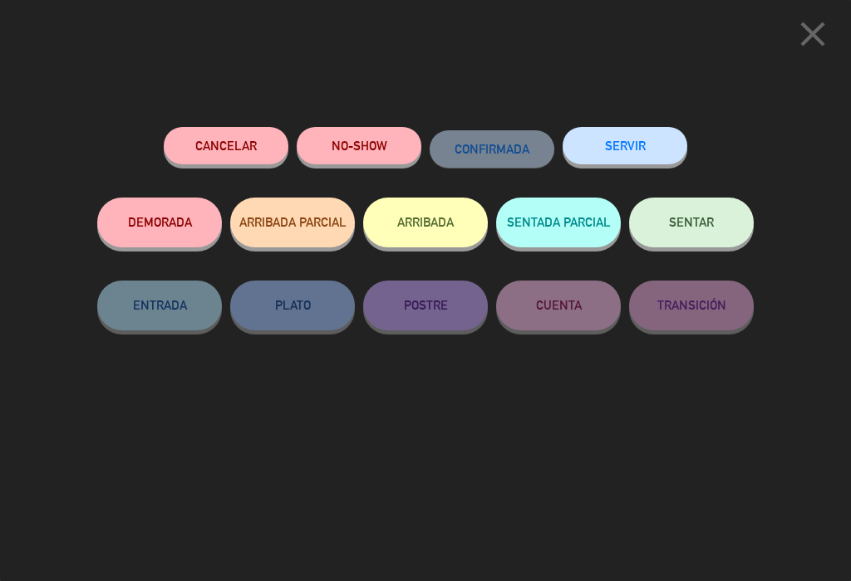
click at [800, 45] on icon "close" at bounding box center [813, 34] width 42 height 42
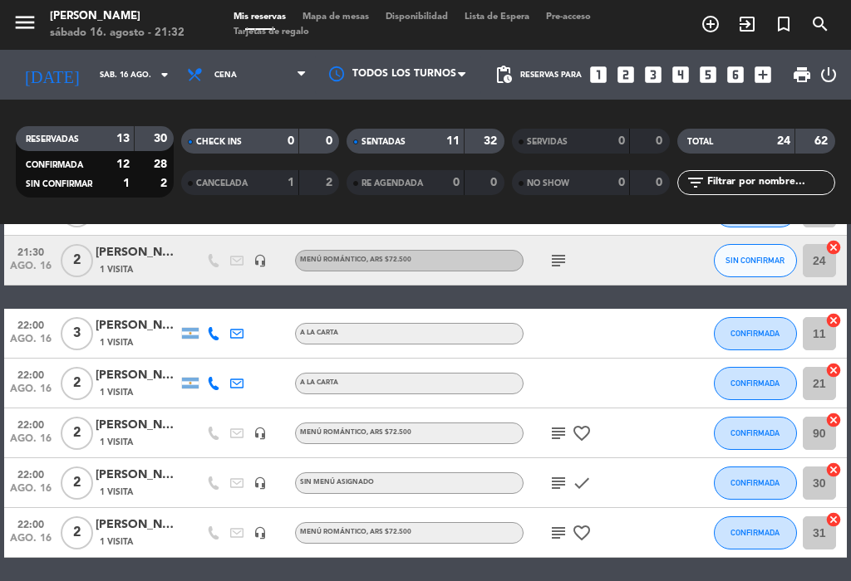
click at [319, 22] on span "Mapa de mesas" at bounding box center [335, 16] width 83 height 9
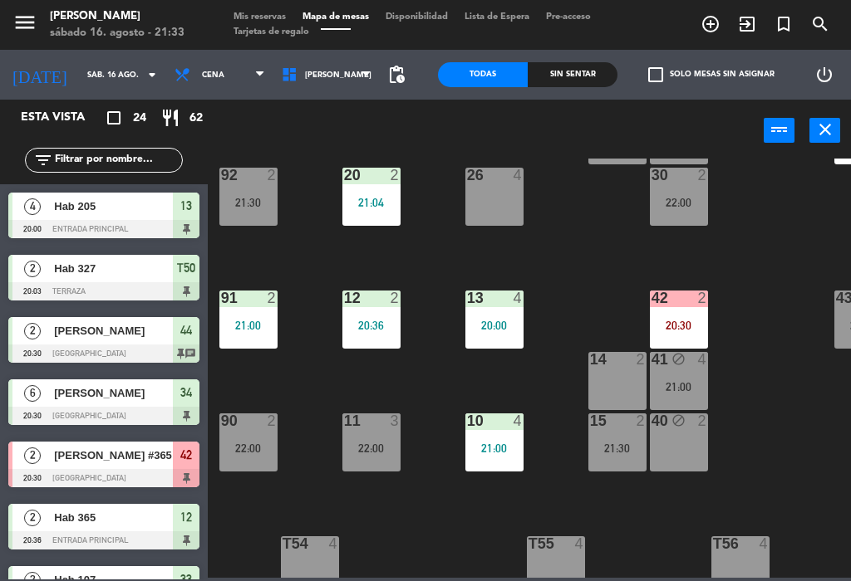
scroll to position [154, 2]
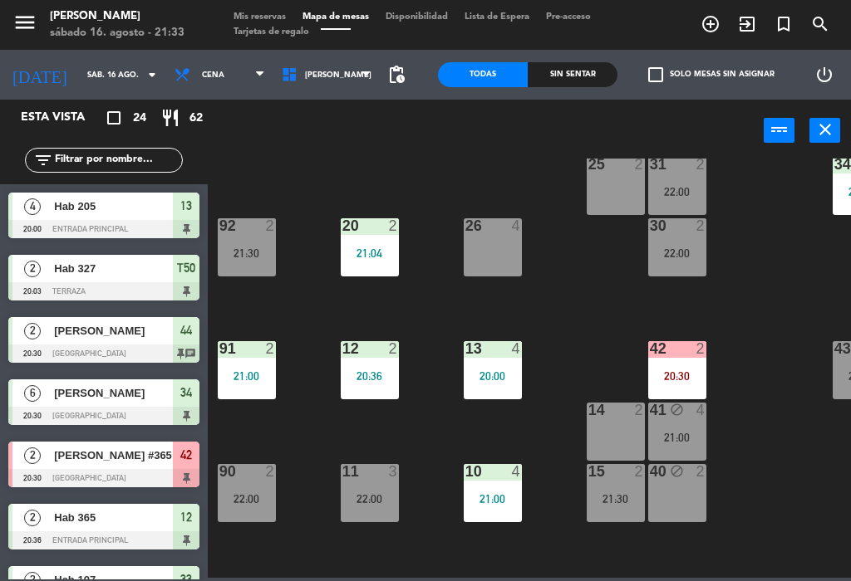
click at [362, 497] on div "22:00" at bounding box center [370, 499] width 58 height 12
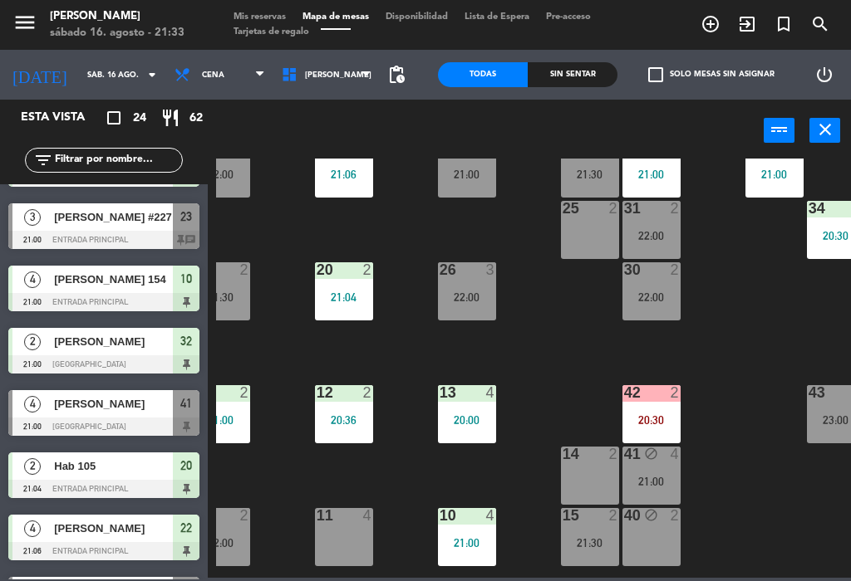
scroll to position [488, 0]
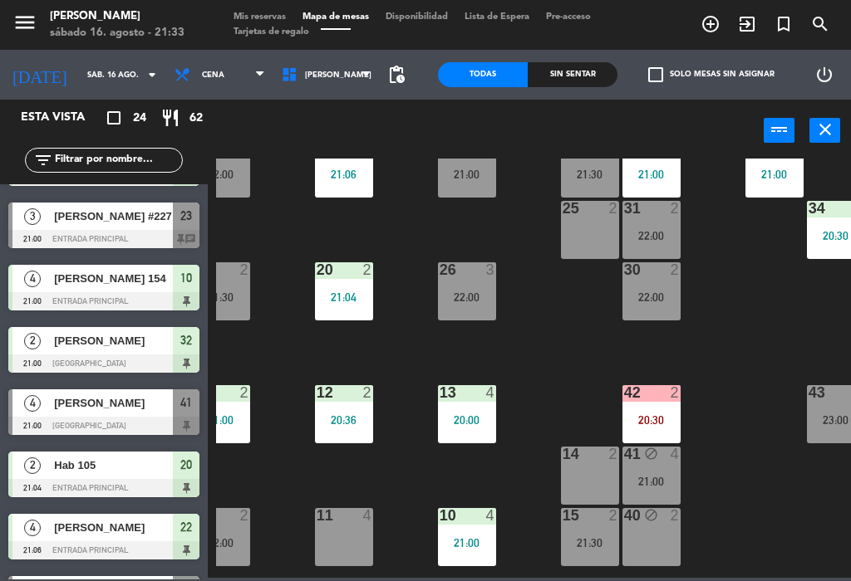
click at [68, 224] on span "[PERSON_NAME] #227" at bounding box center [113, 216] width 119 height 17
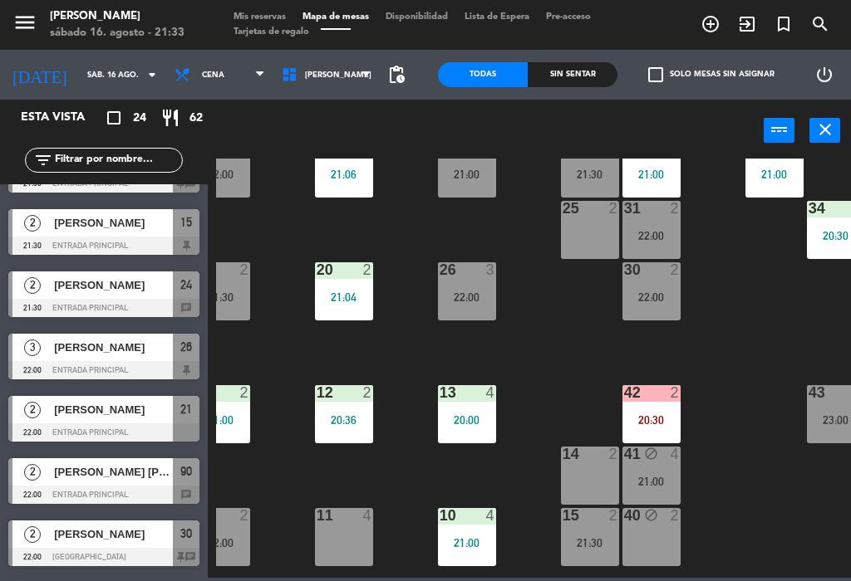
scroll to position [926, 0]
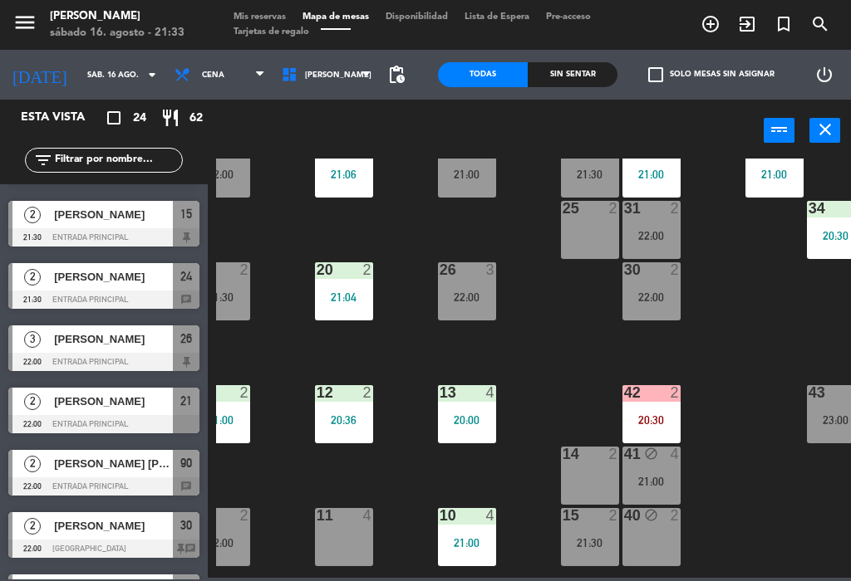
click at [72, 355] on div at bounding box center [103, 362] width 191 height 18
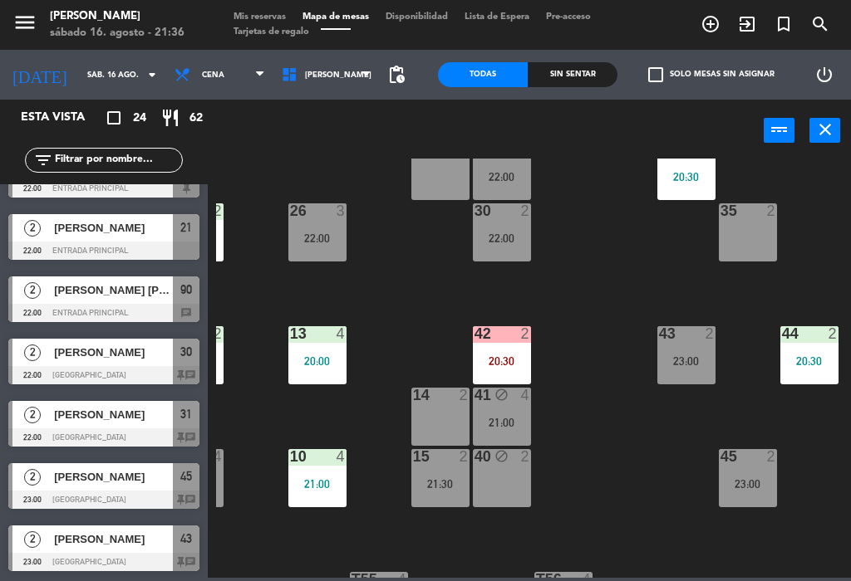
scroll to position [170, 177]
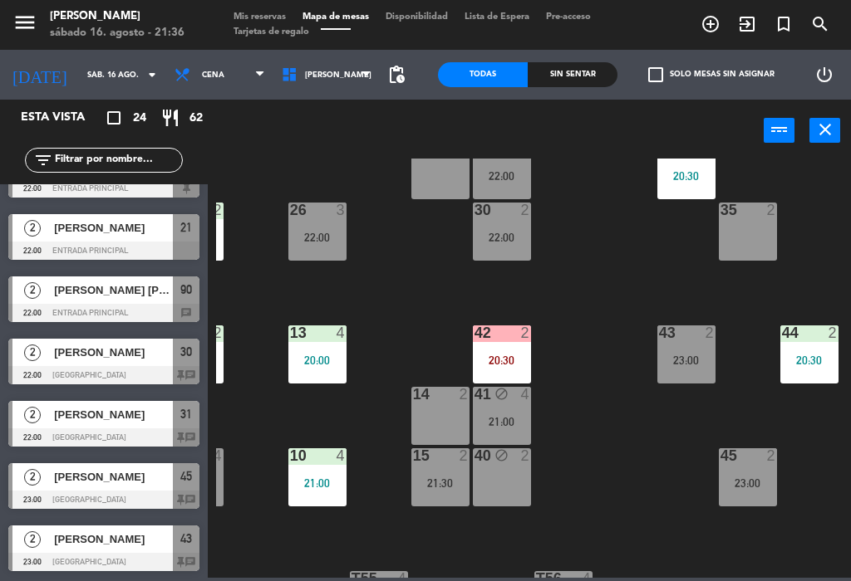
click at [759, 473] on div "45 2 23:00" at bounding box center [747, 478] width 58 height 58
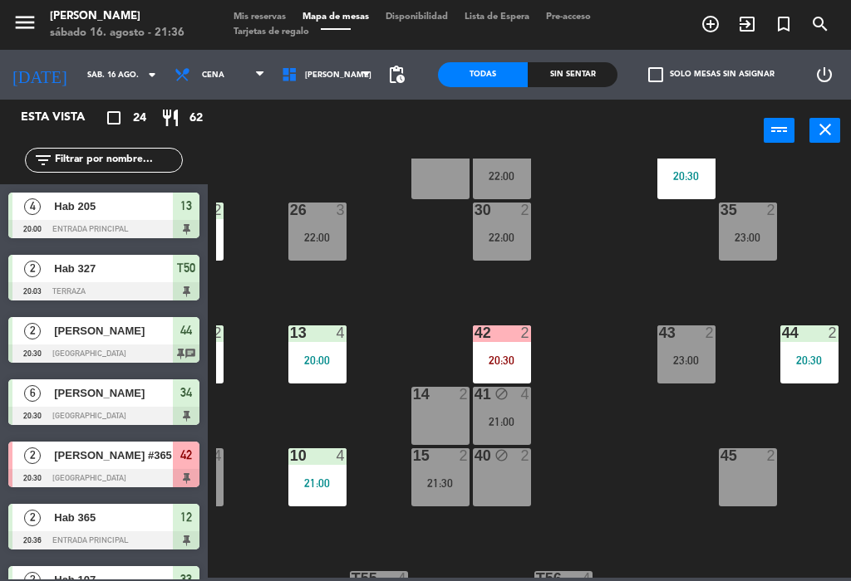
scroll to position [406, 0]
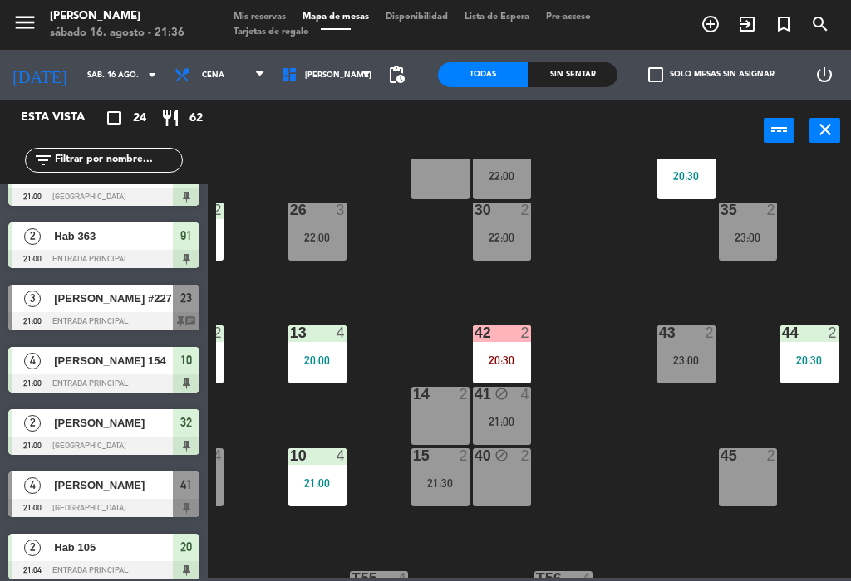
click at [742, 489] on div "45 2" at bounding box center [747, 478] width 58 height 58
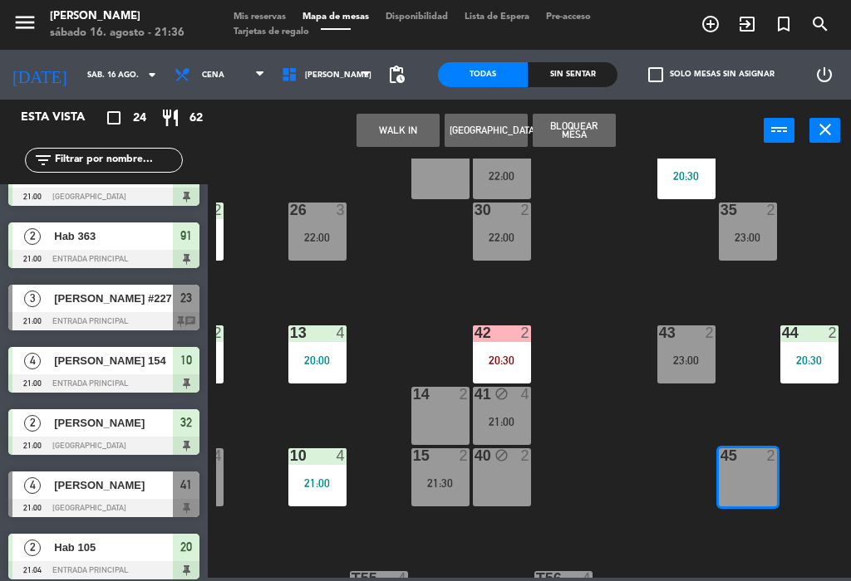
click at [395, 134] on button "WALK IN" at bounding box center [397, 130] width 83 height 33
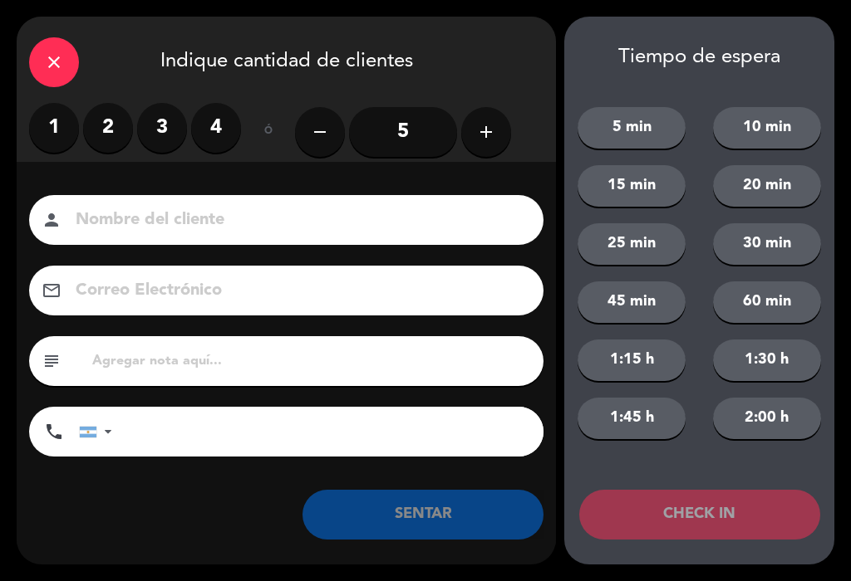
scroll to position [0, 0]
click at [115, 136] on label "2" at bounding box center [108, 128] width 50 height 50
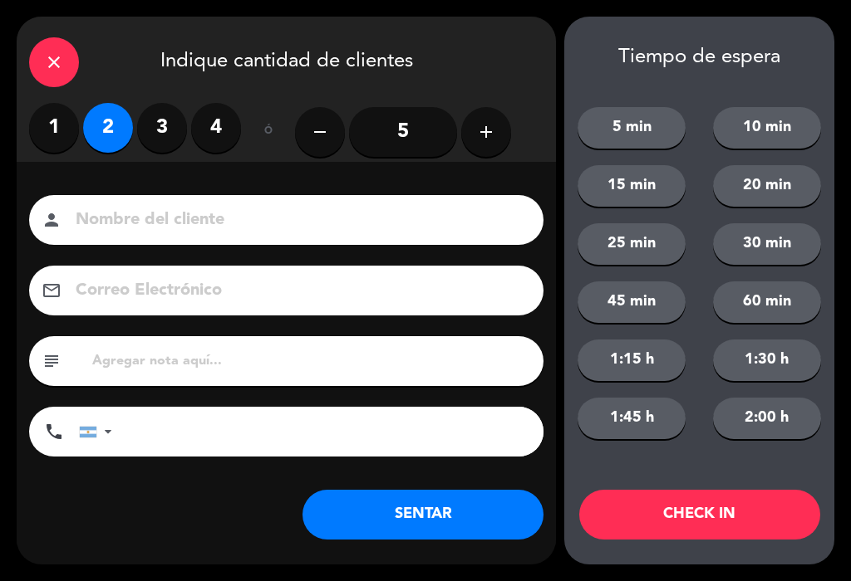
click at [139, 230] on input at bounding box center [298, 220] width 448 height 29
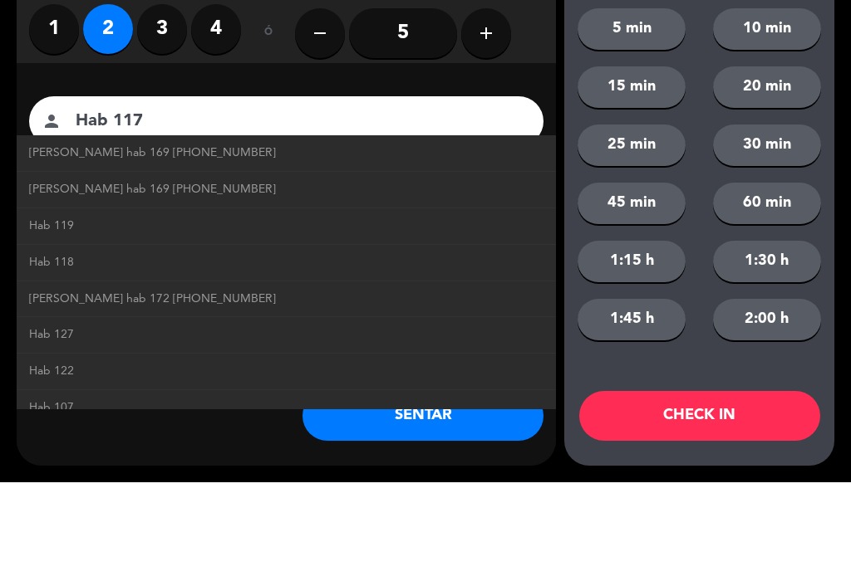
type input "Hab 117"
click at [536, 162] on div "Nombre del cliente person Hab 117 [PERSON_NAME] hab 169 [PHONE_NUMBER] [PERSON_…" at bounding box center [286, 353] width 539 height 383
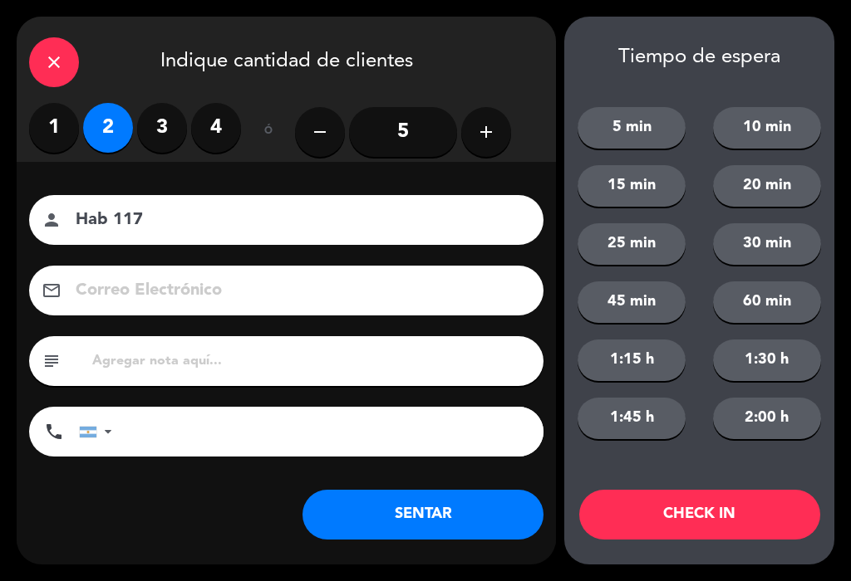
click at [492, 503] on button "SENTAR" at bounding box center [422, 515] width 241 height 50
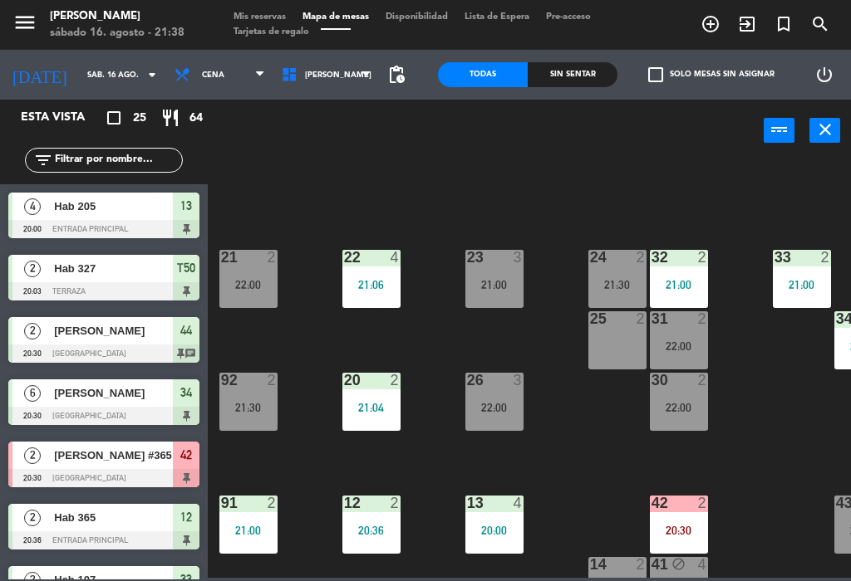
select select
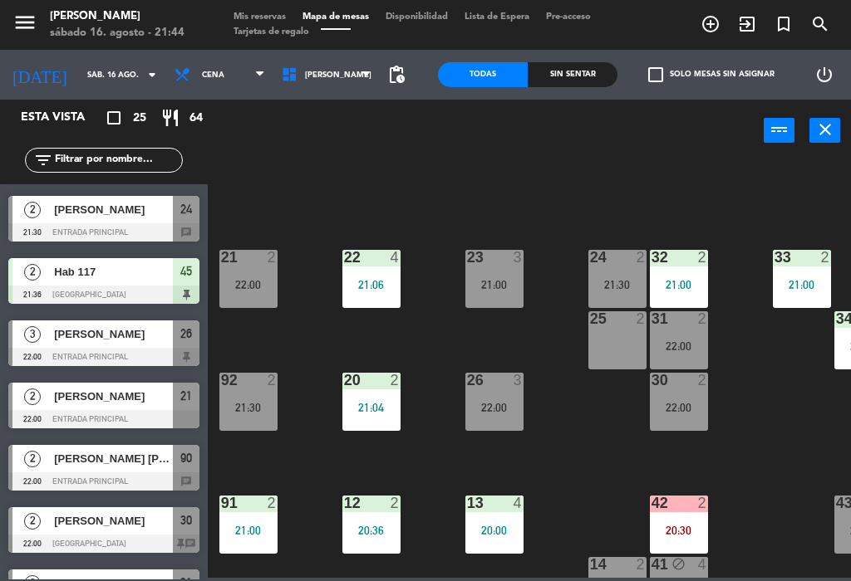
scroll to position [993, 0]
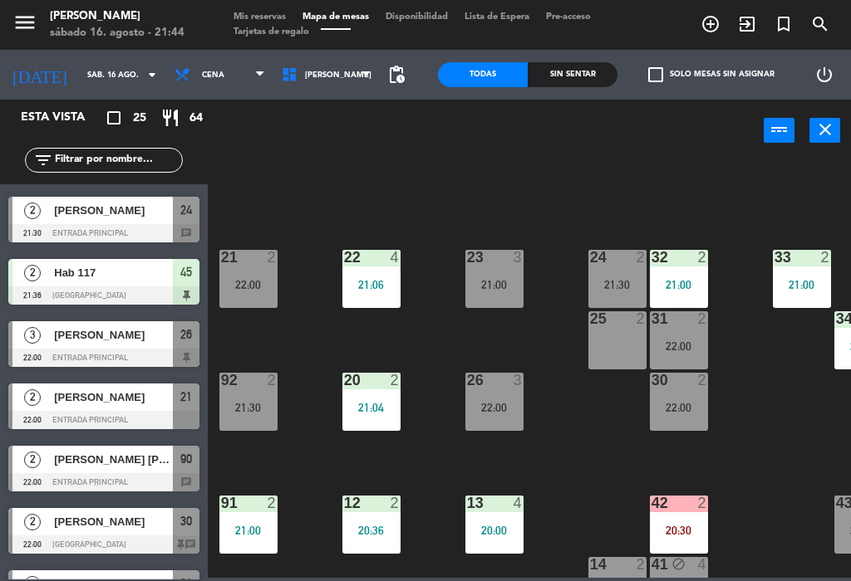
click at [161, 342] on span "[PERSON_NAME]" at bounding box center [113, 334] width 119 height 17
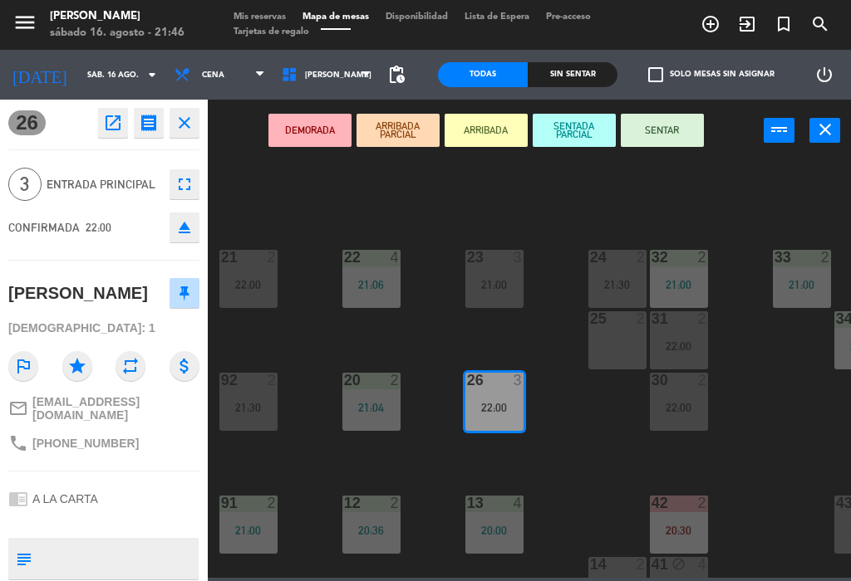
select select
click at [669, 124] on button "SENTAR" at bounding box center [661, 130] width 83 height 33
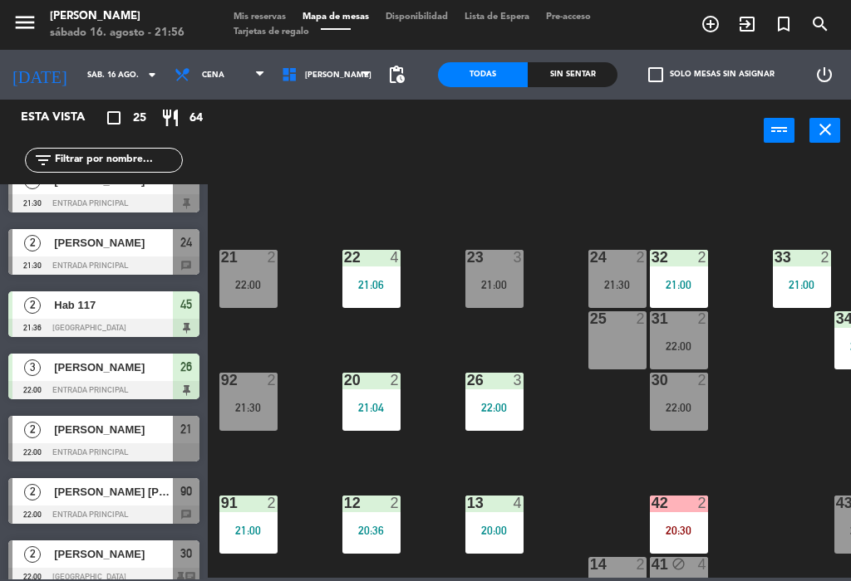
scroll to position [962, 0]
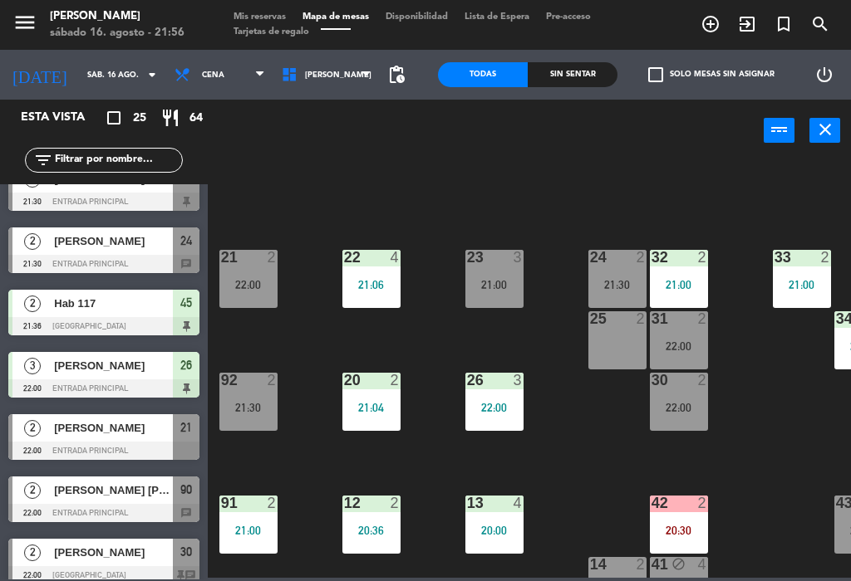
click at [104, 431] on span "[PERSON_NAME]" at bounding box center [113, 427] width 119 height 17
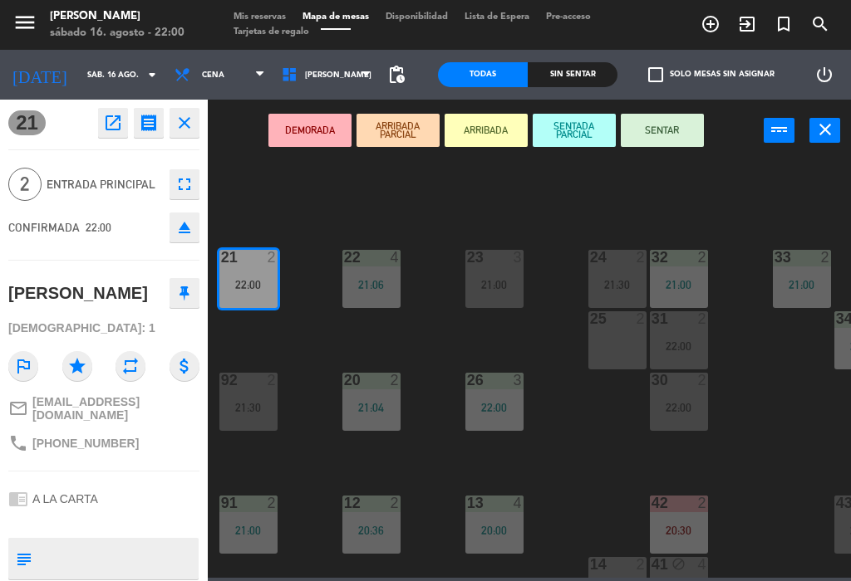
click at [684, 336] on div "31 2 22:00" at bounding box center [679, 340] width 58 height 58
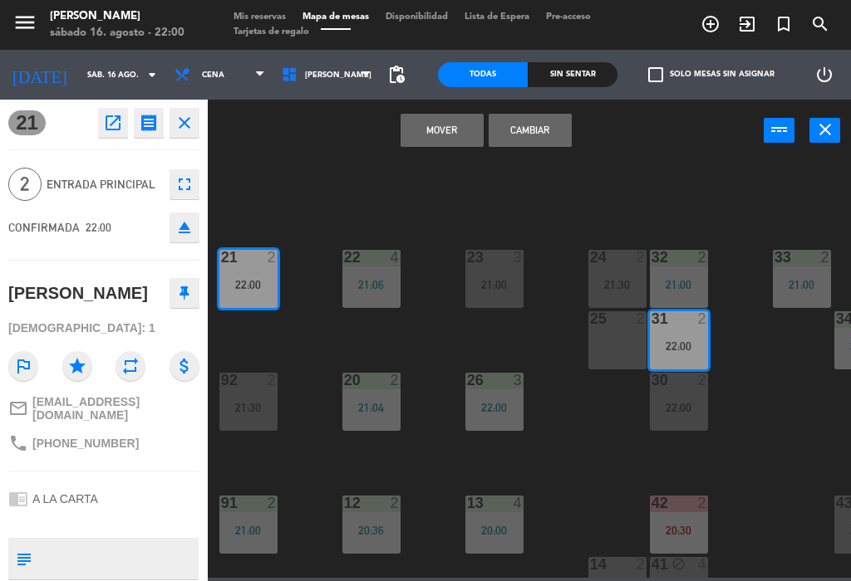
click at [438, 144] on button "Mover" at bounding box center [441, 130] width 83 height 33
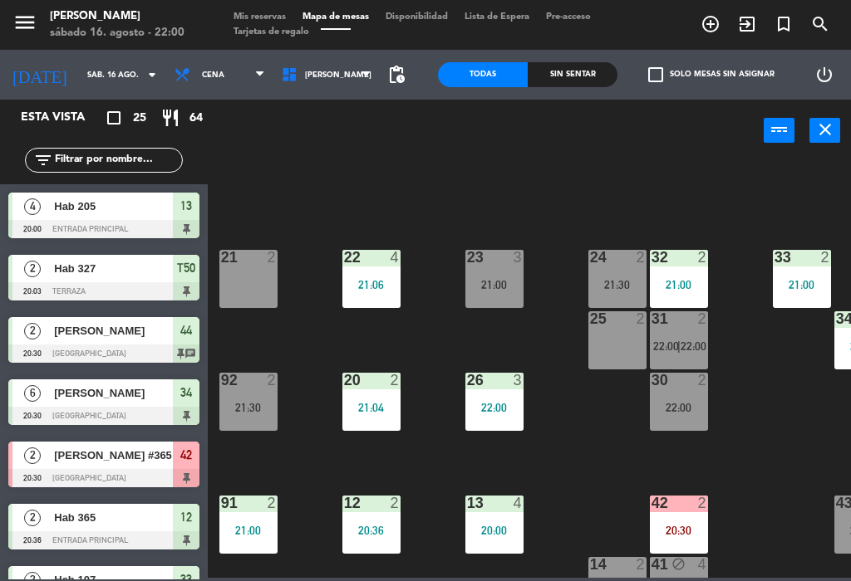
scroll to position [179, 0]
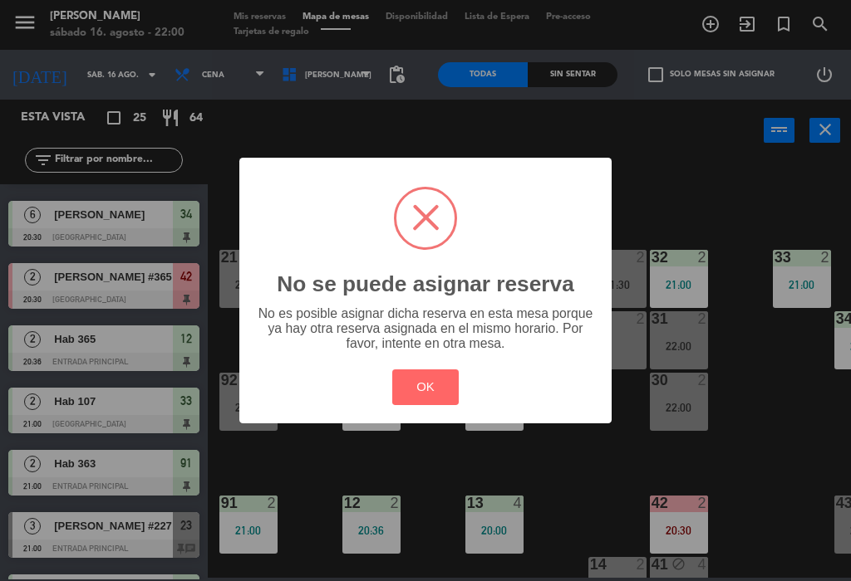
click at [453, 380] on button "OK" at bounding box center [425, 388] width 67 height 36
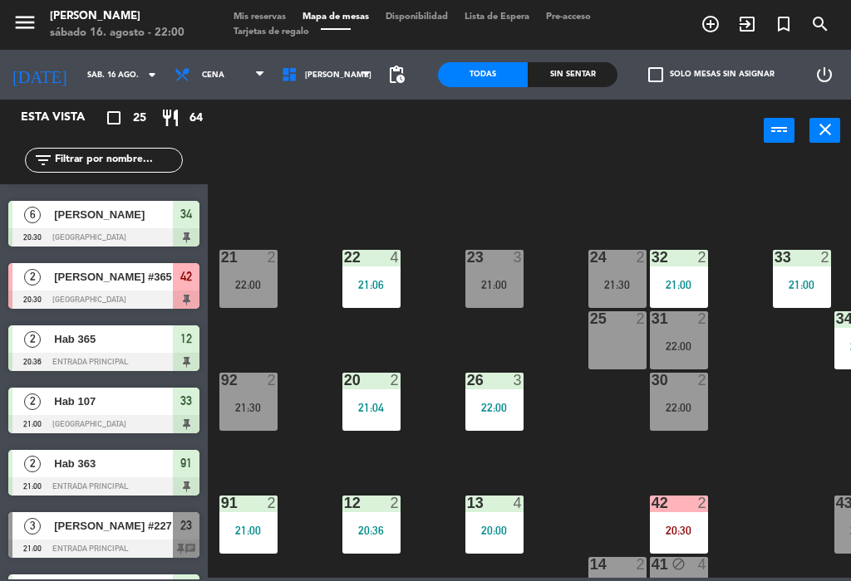
click at [266, 279] on div "22:00" at bounding box center [248, 285] width 58 height 12
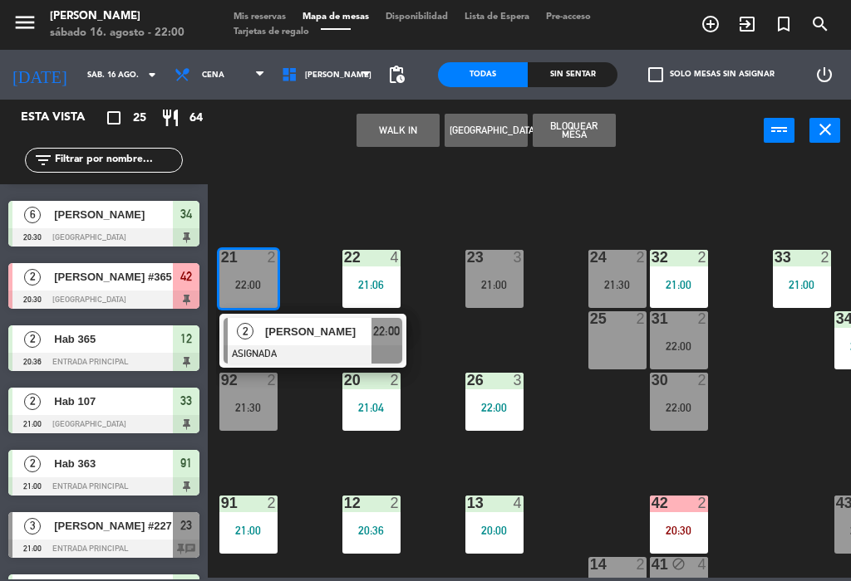
click at [685, 336] on div "31 2 22:00" at bounding box center [679, 340] width 58 height 58
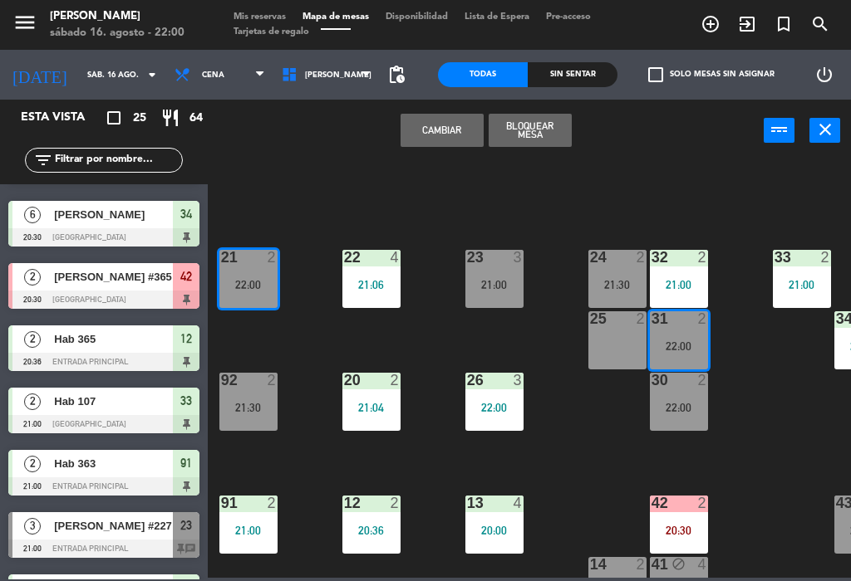
click at [451, 136] on button "Cambiar" at bounding box center [441, 130] width 83 height 33
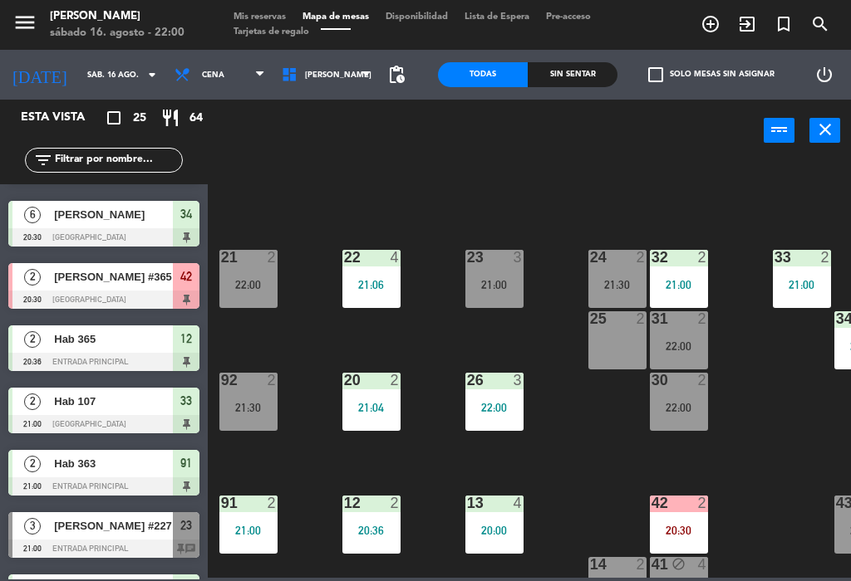
click at [680, 343] on div "22:00" at bounding box center [679, 347] width 58 height 12
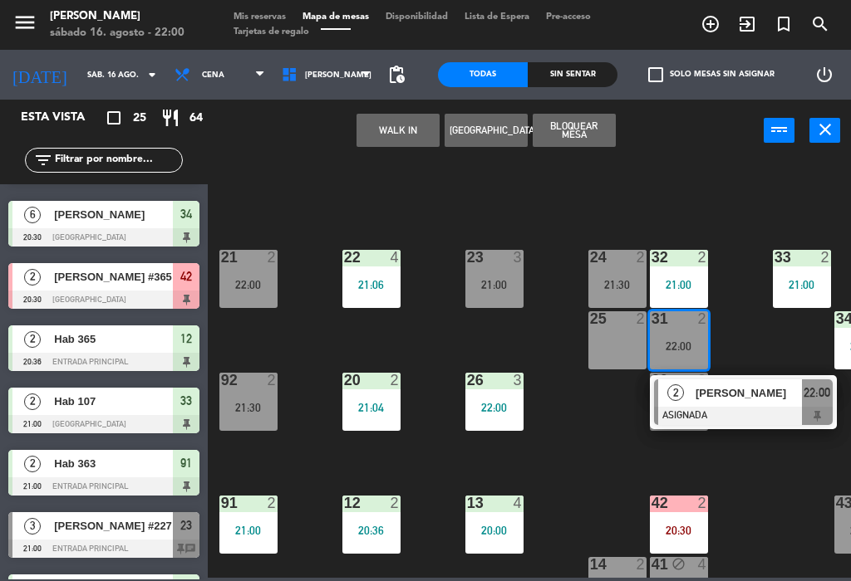
click at [799, 404] on div "[PERSON_NAME]" at bounding box center [748, 393] width 108 height 27
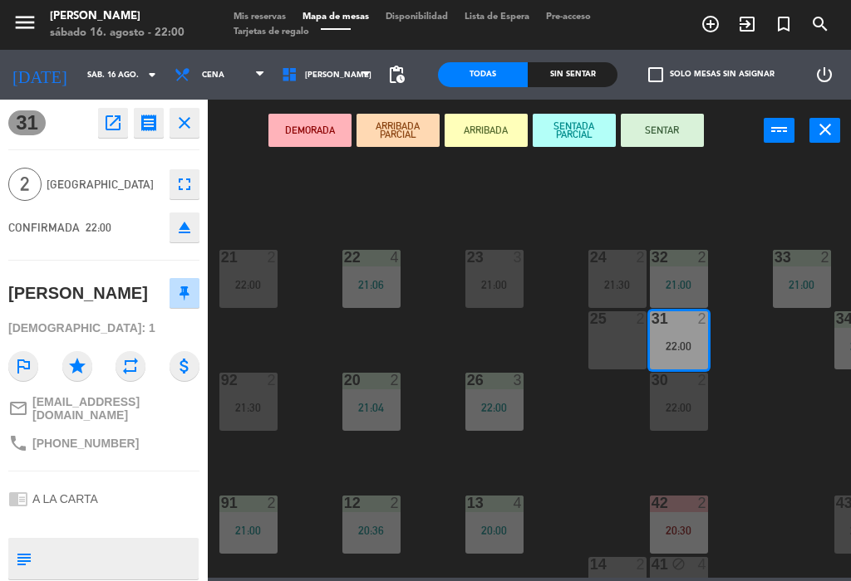
click at [684, 132] on button "SENTAR" at bounding box center [661, 130] width 83 height 33
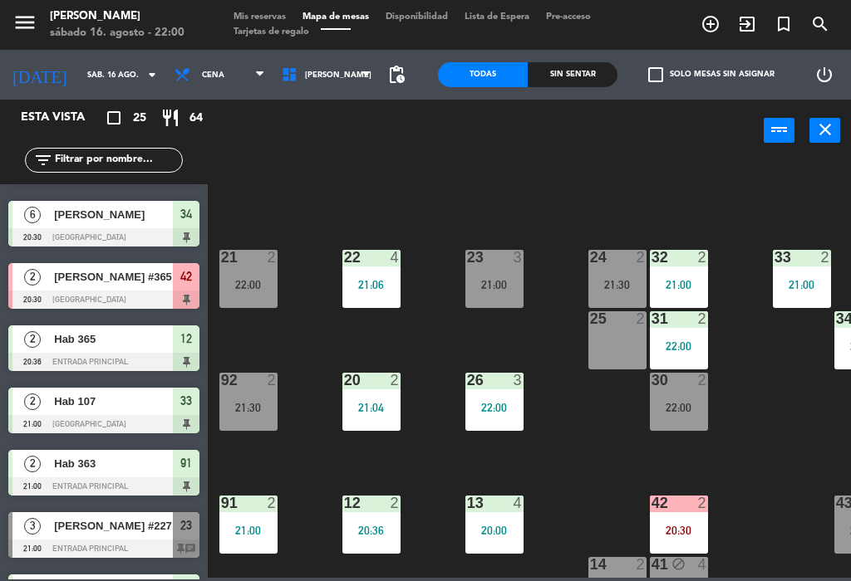
click at [674, 329] on div "31 2 22:00" at bounding box center [679, 340] width 58 height 58
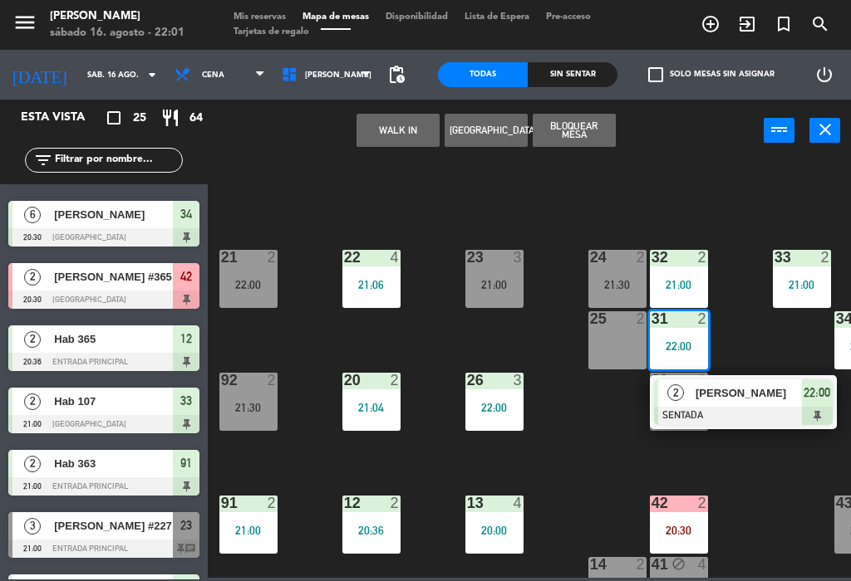
click at [674, 264] on div at bounding box center [677, 257] width 27 height 15
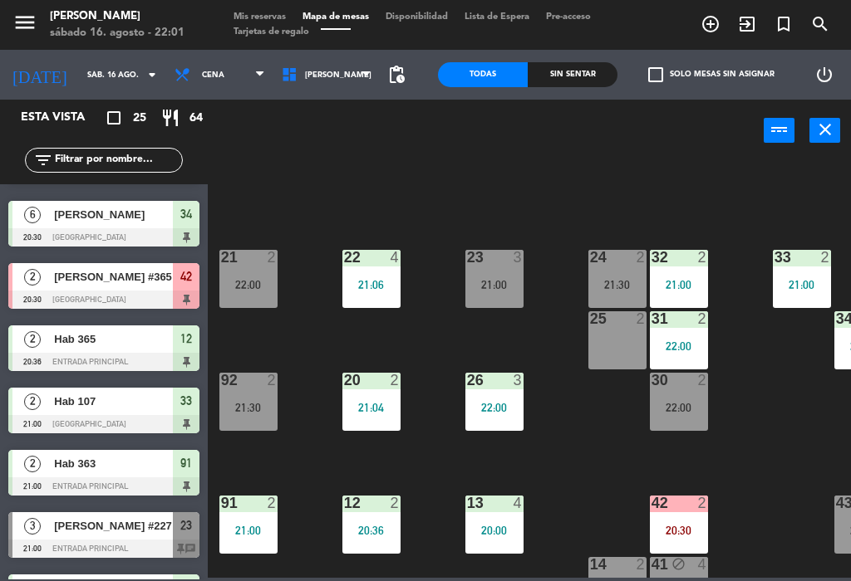
click at [739, 344] on div "22 4 21:06 21 2 22:00 23 3 21:00 24 2 21:30 32 2 21:00 33 2 21:00 25 2 31 2 22:…" at bounding box center [533, 368] width 635 height 419
click at [684, 279] on div "21:00" at bounding box center [679, 285] width 58 height 12
click at [575, 454] on div "22 4 21:06 21 2 22:00 23 3 21:00 24 2 21:30 32 2 21:00 33 2 21:00 25 2 31 2 22:…" at bounding box center [533, 368] width 635 height 419
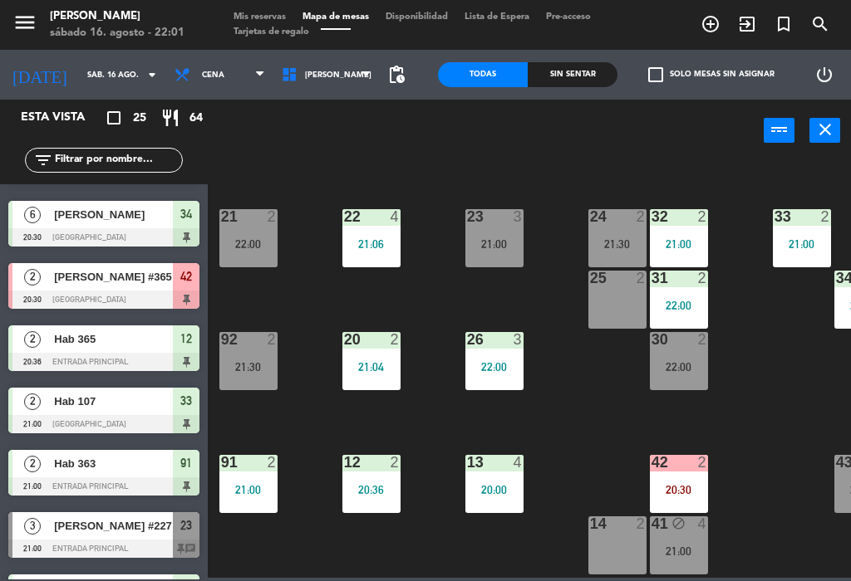
scroll to position [42, 0]
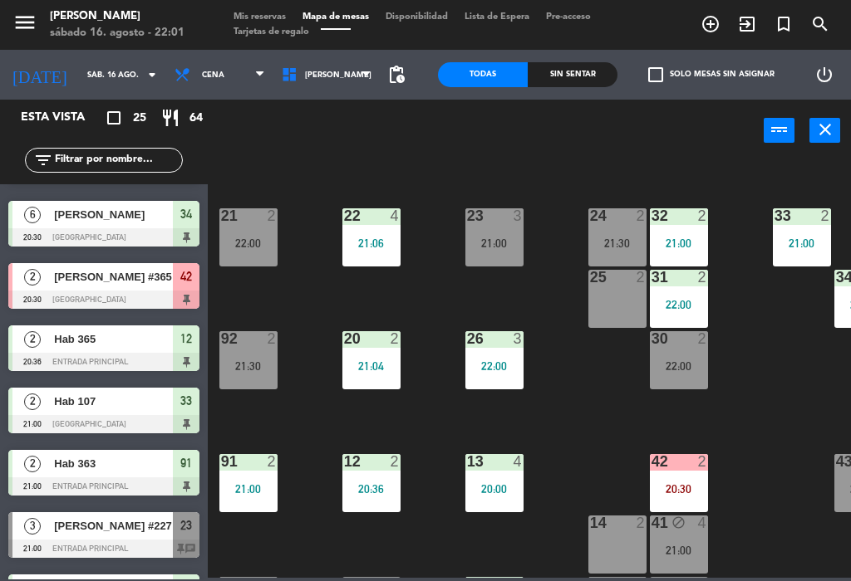
click at [262, 256] on div "21 2 22:00" at bounding box center [248, 237] width 58 height 58
click at [591, 423] on div "22 4 21:06 21 2 22:00 23 3 21:00 24 2 21:30 32 2 21:00 33 2 21:00 25 2 31 2 22:…" at bounding box center [533, 368] width 635 height 419
click at [248, 365] on div "21:30" at bounding box center [248, 366] width 58 height 12
click at [597, 420] on div "22 4 21:06 21 2 22:00 23 3 21:00 24 2 21:30 32 2 21:00 33 2 21:00 25 2 31 2 22:…" at bounding box center [533, 368] width 635 height 419
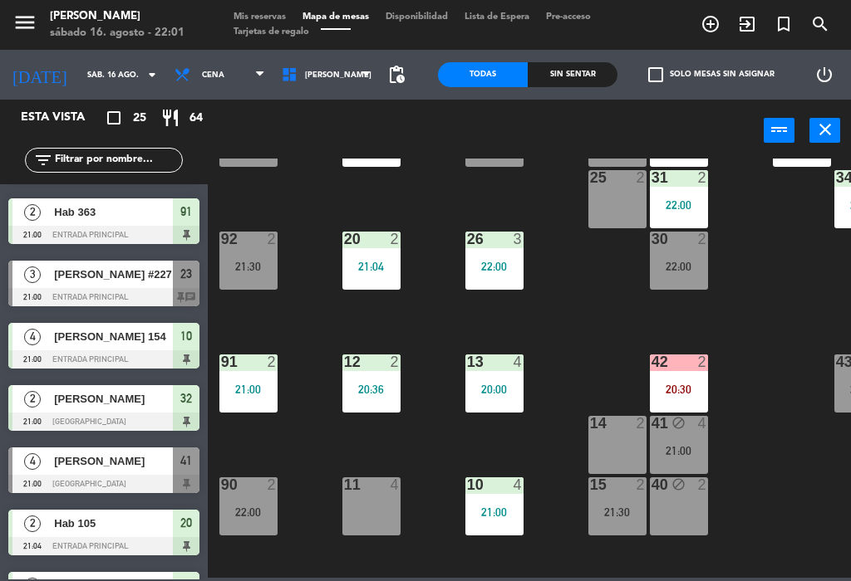
scroll to position [433, 0]
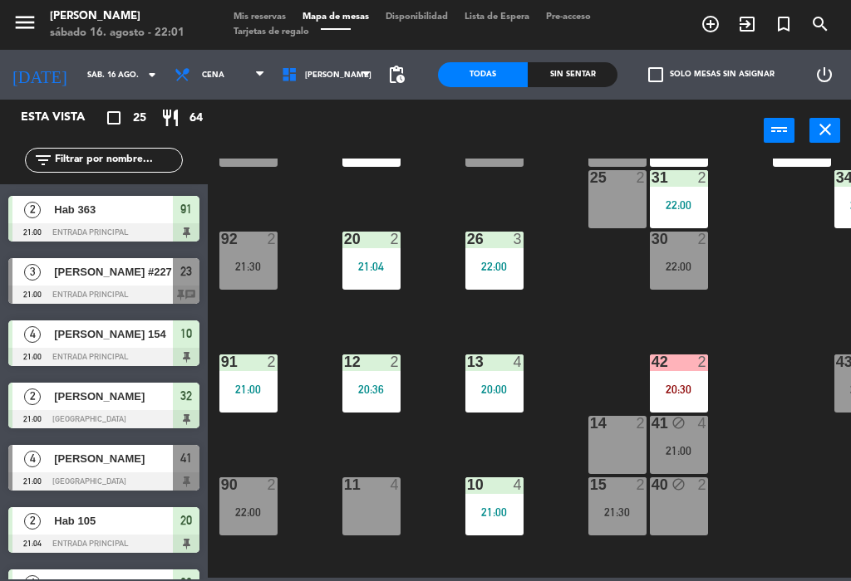
click at [79, 286] on div at bounding box center [103, 295] width 191 height 18
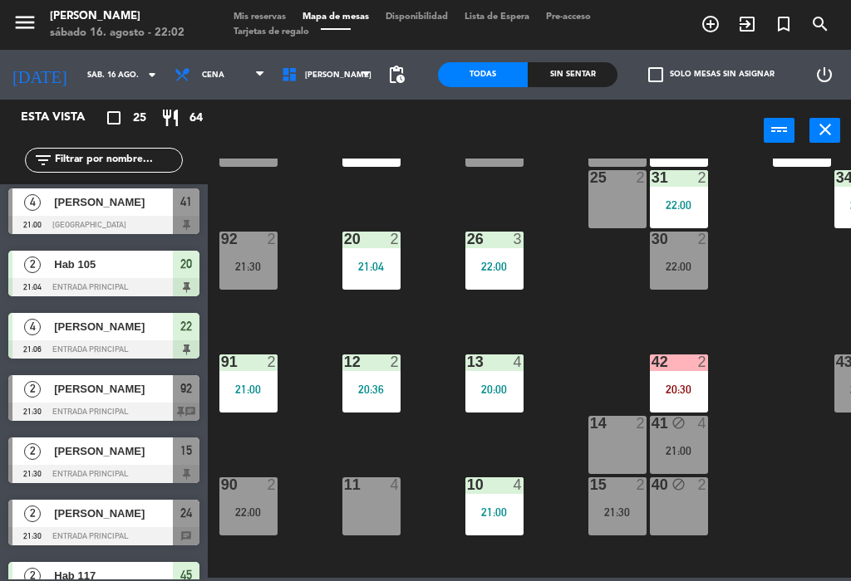
scroll to position [700, 0]
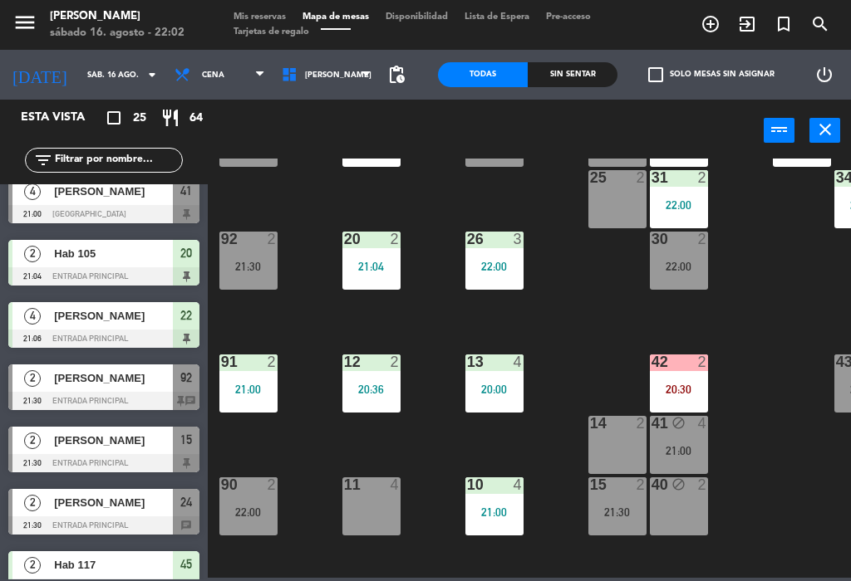
click at [163, 390] on div "[PERSON_NAME]" at bounding box center [112, 378] width 120 height 27
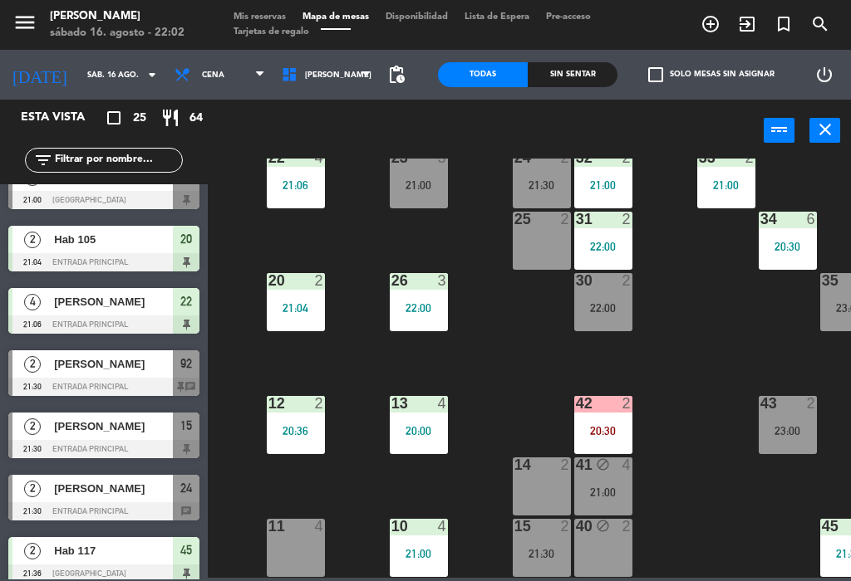
scroll to position [719, 0]
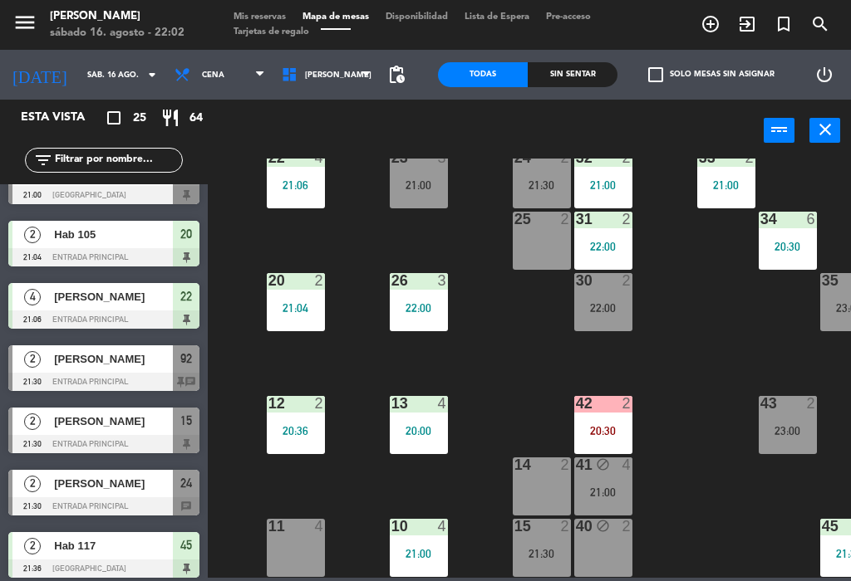
click at [159, 441] on div at bounding box center [103, 444] width 191 height 18
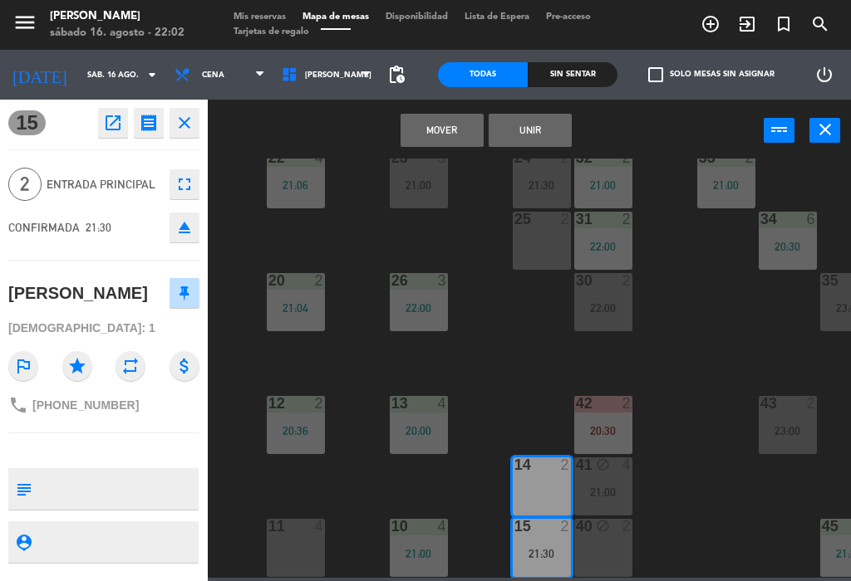
click at [431, 131] on button "Mover" at bounding box center [441, 130] width 83 height 33
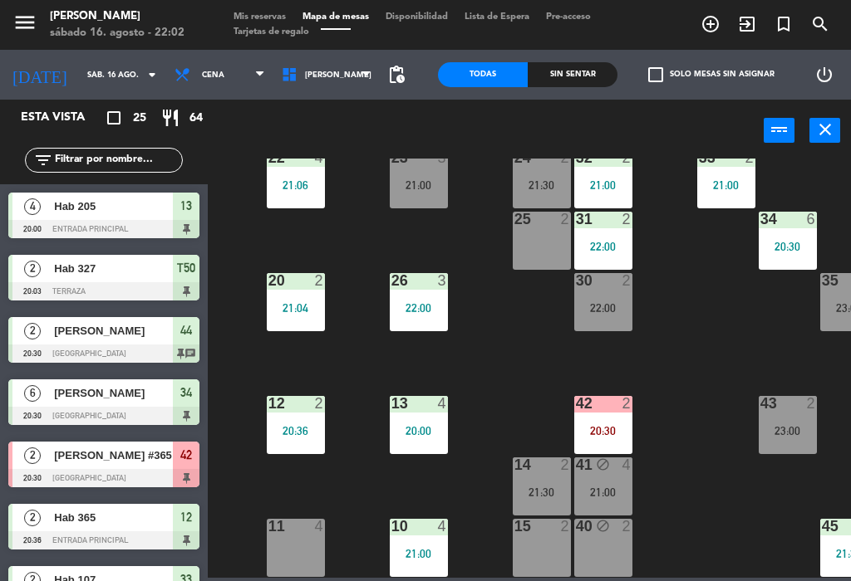
scroll to position [0, 0]
click at [542, 488] on div "21:30" at bounding box center [541, 493] width 58 height 12
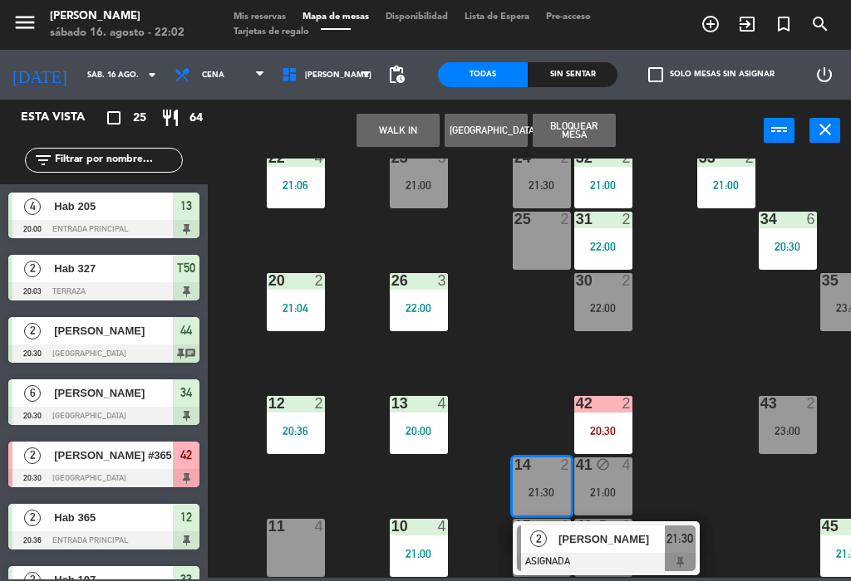
click at [668, 545] on span "21:30" at bounding box center [679, 539] width 27 height 20
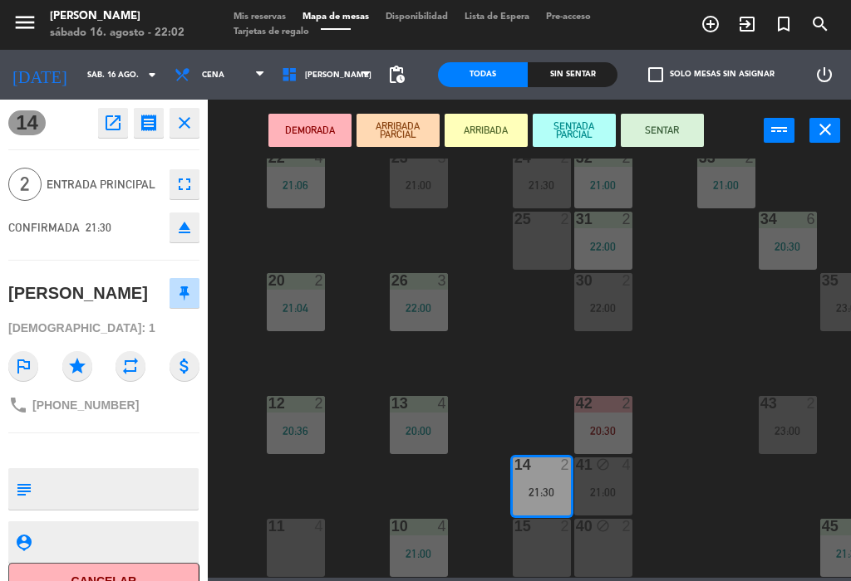
click at [677, 126] on button "SENTAR" at bounding box center [661, 130] width 83 height 33
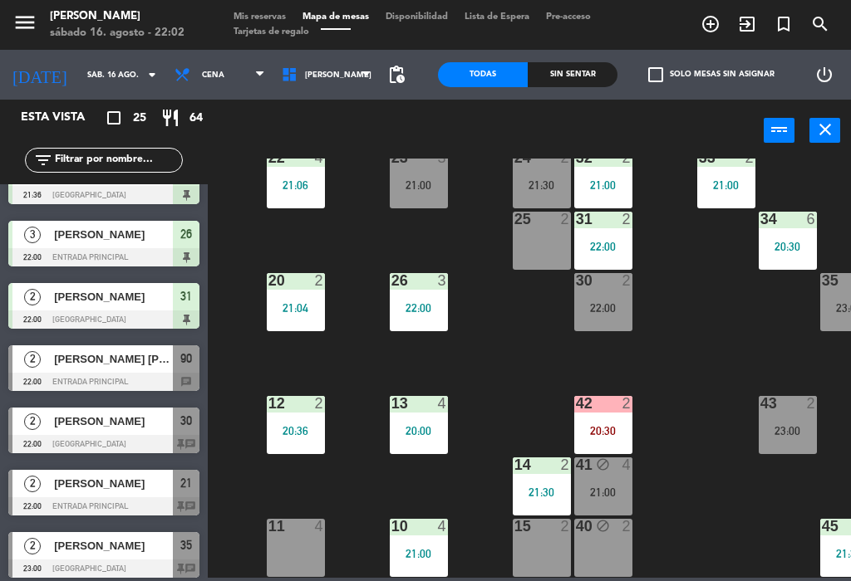
scroll to position [1096, 0]
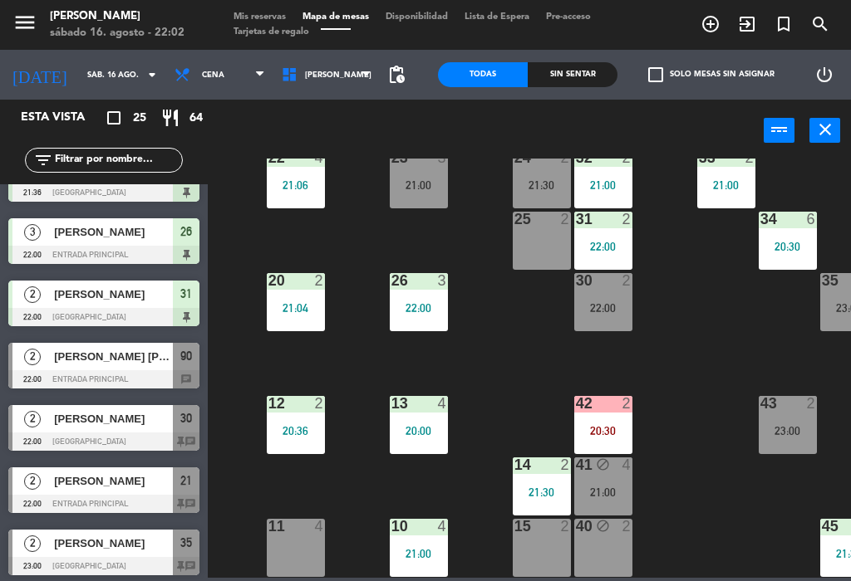
click at [128, 486] on span "[PERSON_NAME]" at bounding box center [113, 481] width 119 height 17
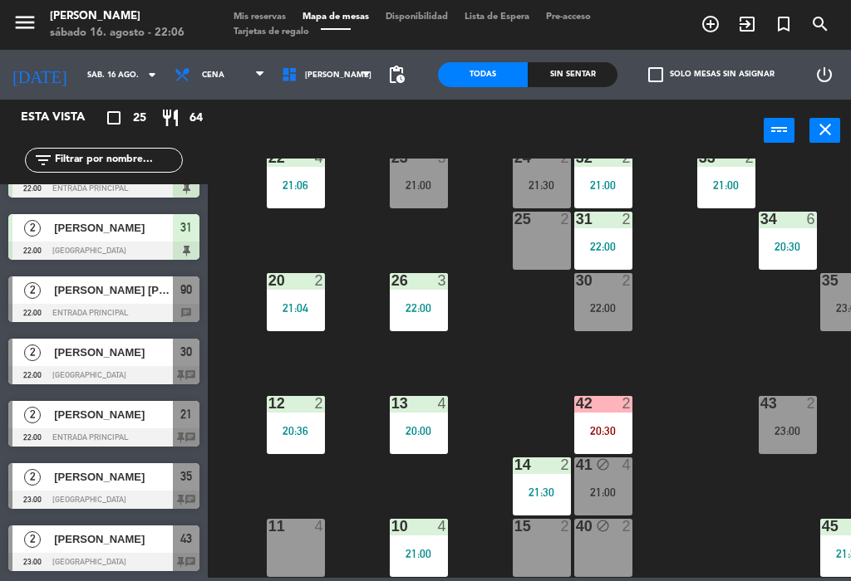
scroll to position [1162, 0]
select select
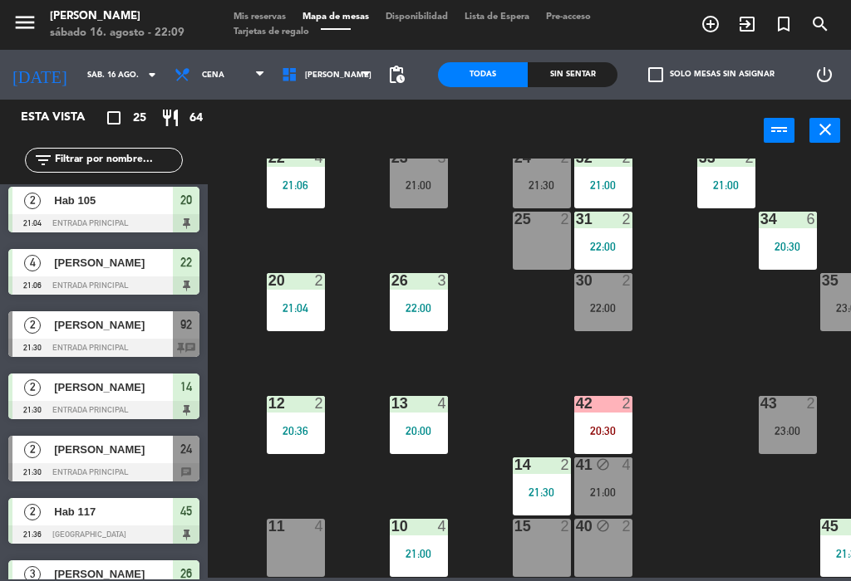
scroll to position [754, 0]
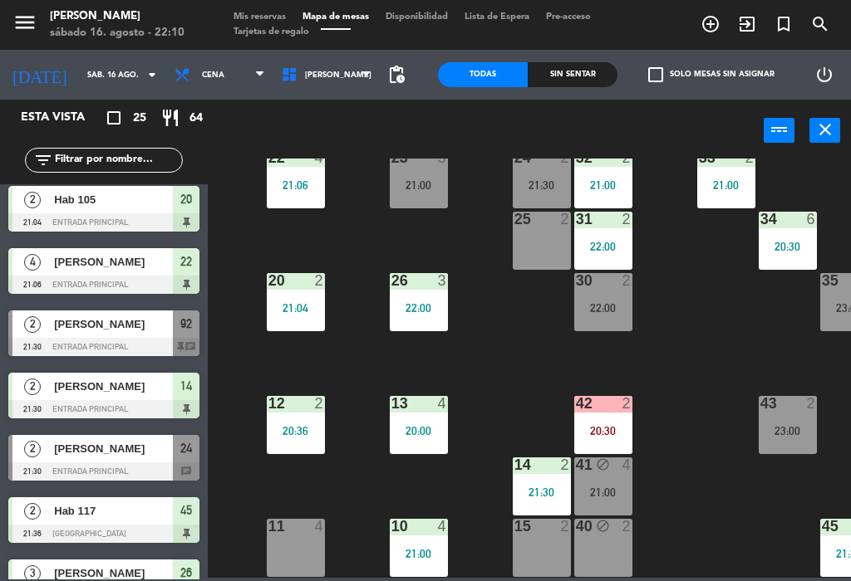
click at [120, 453] on span "[PERSON_NAME]" at bounding box center [113, 448] width 119 height 17
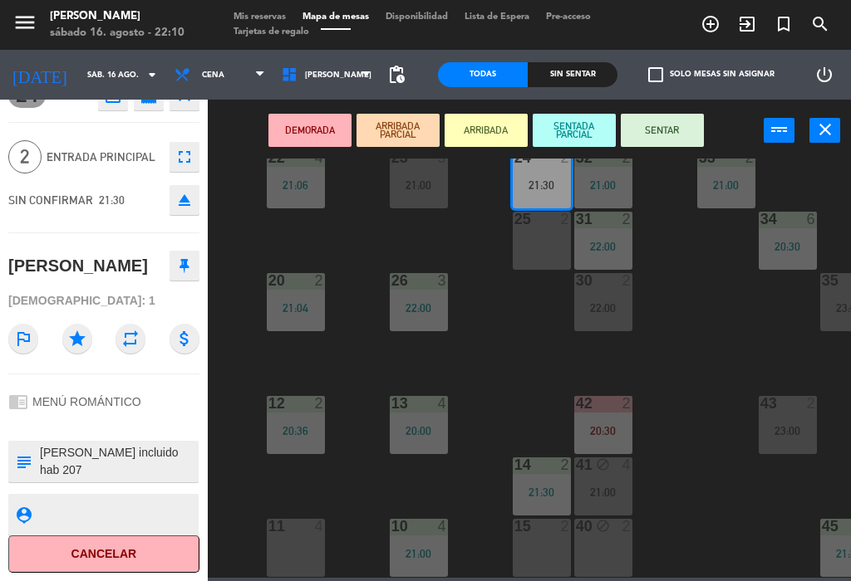
scroll to position [27, 0]
click at [153, 404] on div "chrome_reader_mode MENÚ ROMÁNTICO" at bounding box center [103, 403] width 191 height 32
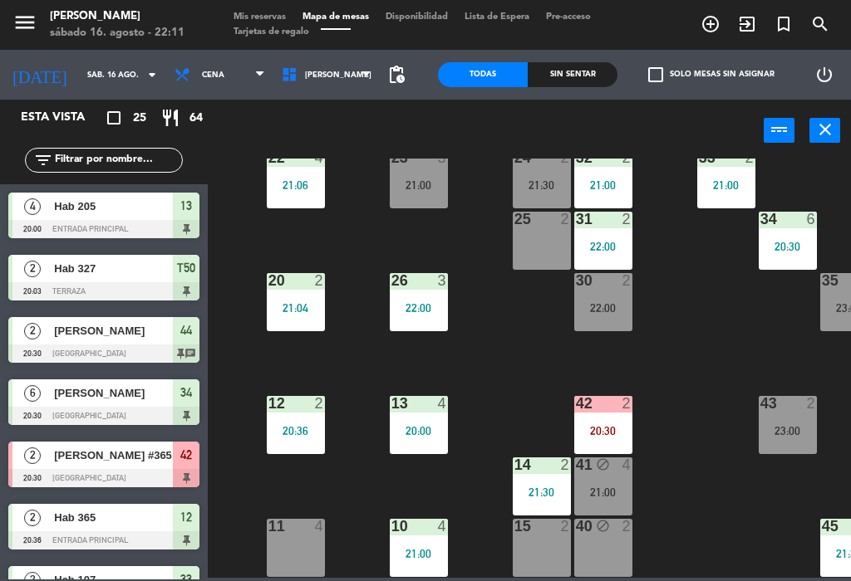
scroll to position [0, 0]
select select
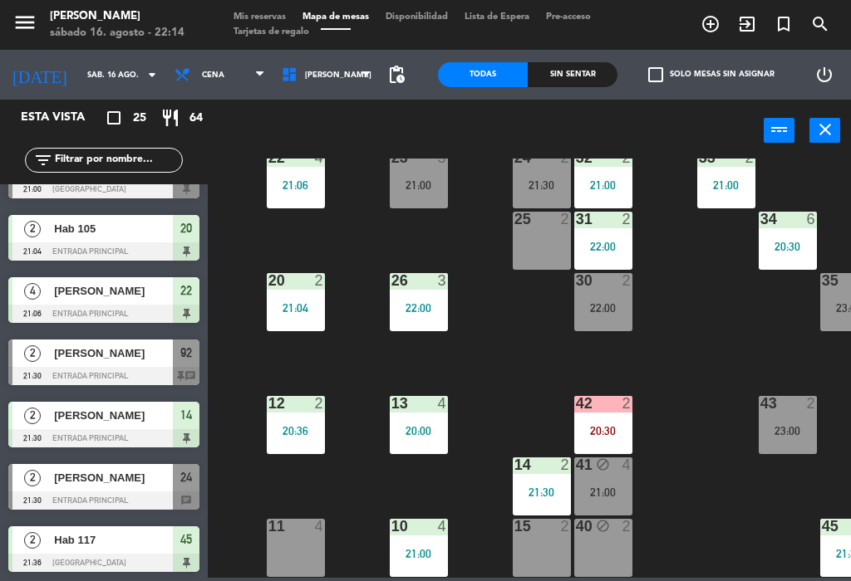
scroll to position [728, 0]
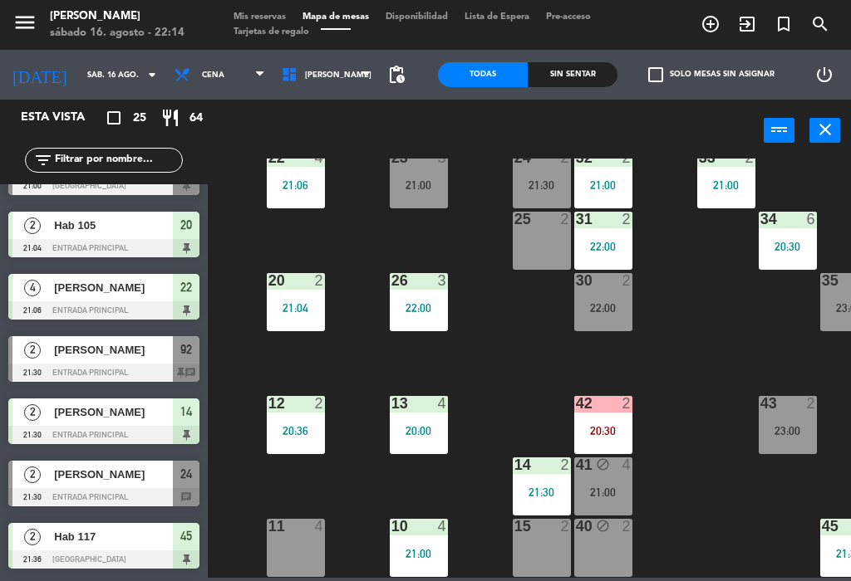
click at [88, 496] on div at bounding box center [103, 497] width 191 height 18
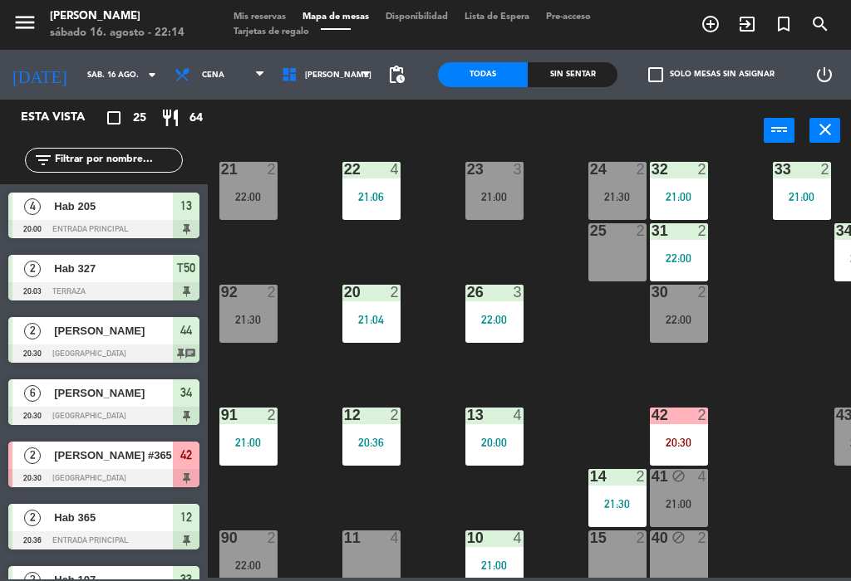
scroll to position [87, 0]
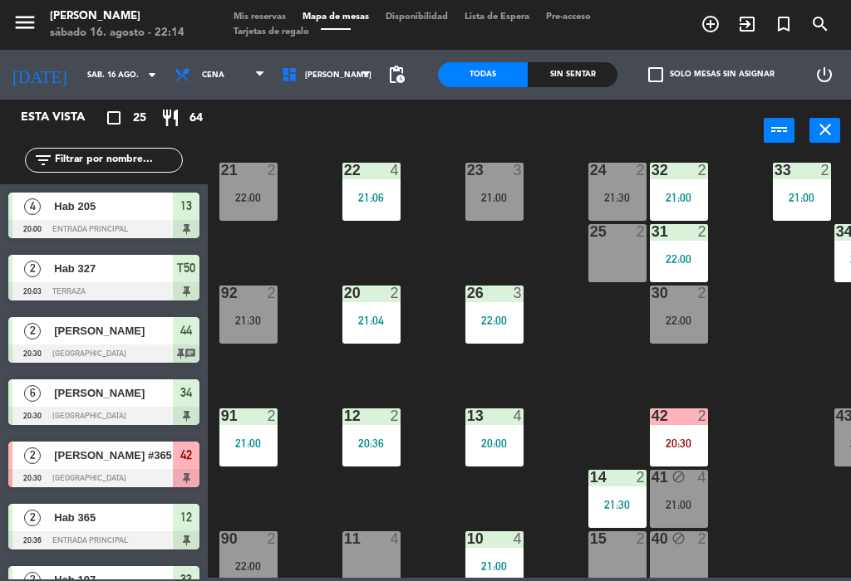
click at [615, 193] on div "21:30" at bounding box center [617, 198] width 58 height 12
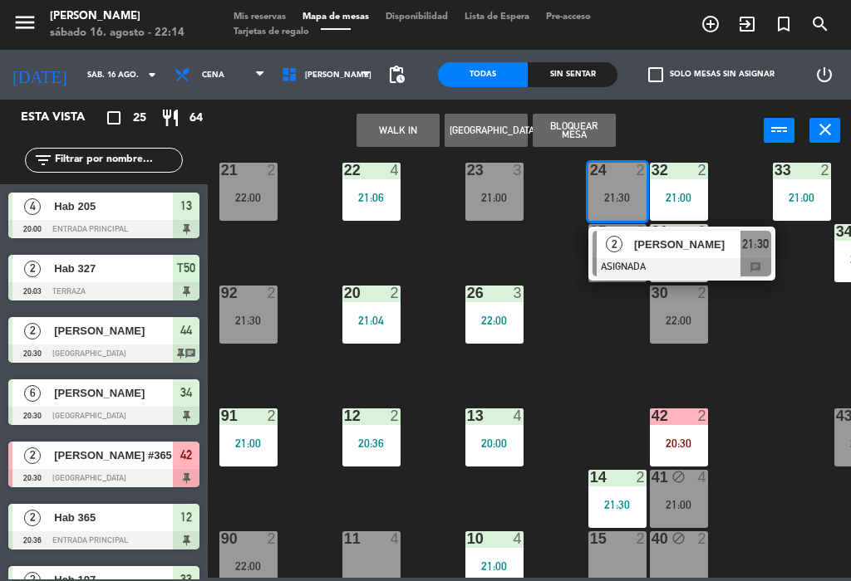
click at [252, 554] on div "90 2 22:00" at bounding box center [248, 561] width 58 height 58
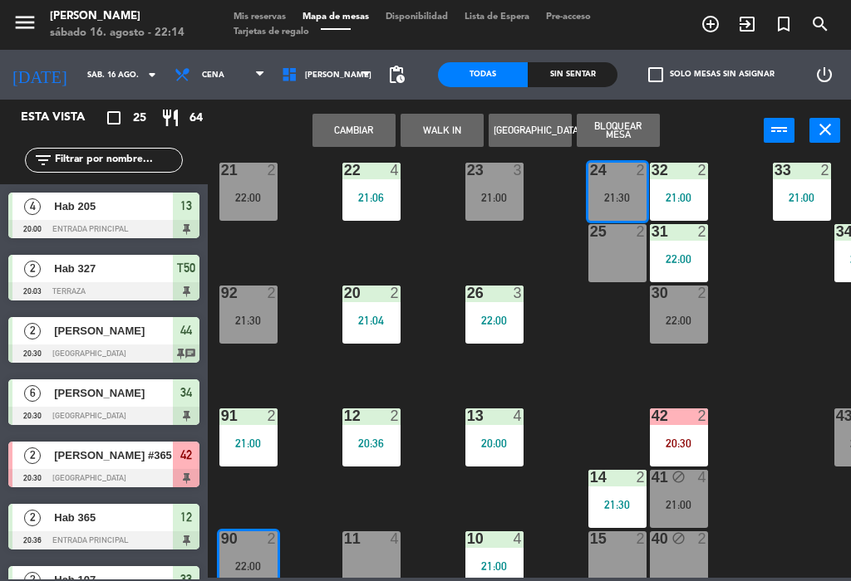
click at [367, 130] on button "Cambiar" at bounding box center [353, 130] width 83 height 33
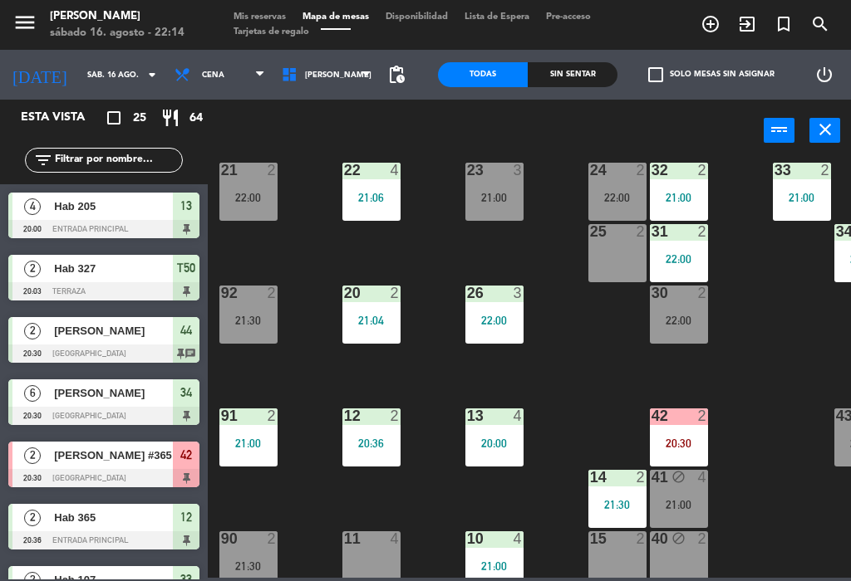
click at [255, 552] on div "90 2 21:30" at bounding box center [248, 561] width 58 height 58
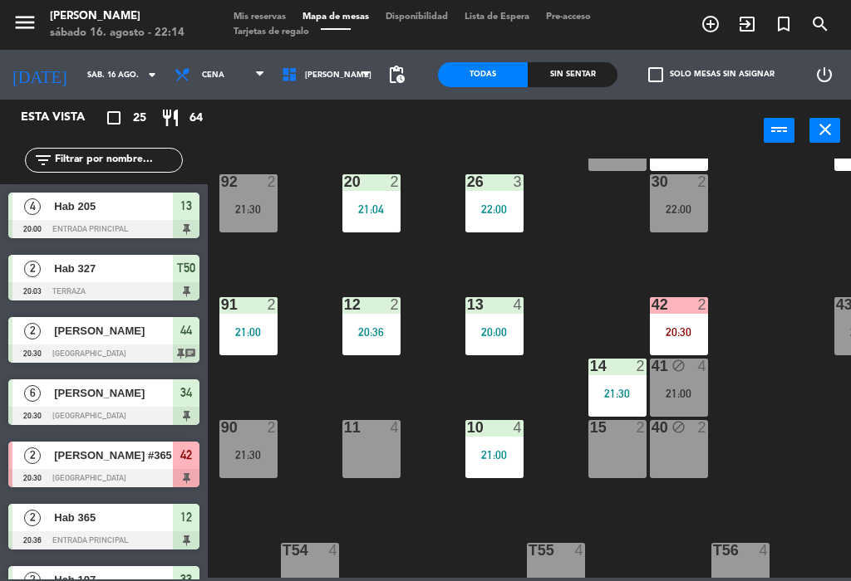
scroll to position [199, 0]
click at [252, 430] on div at bounding box center [247, 427] width 27 height 15
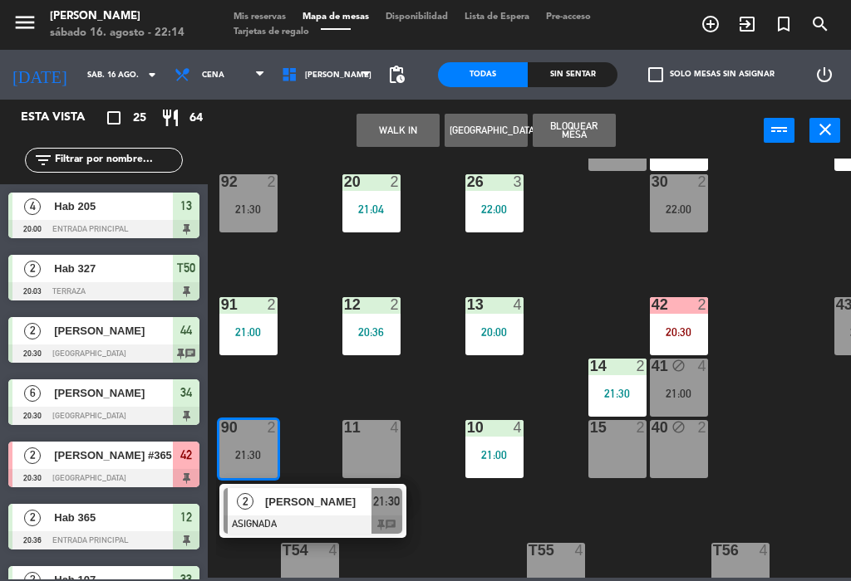
click at [370, 516] on div at bounding box center [312, 525] width 179 height 18
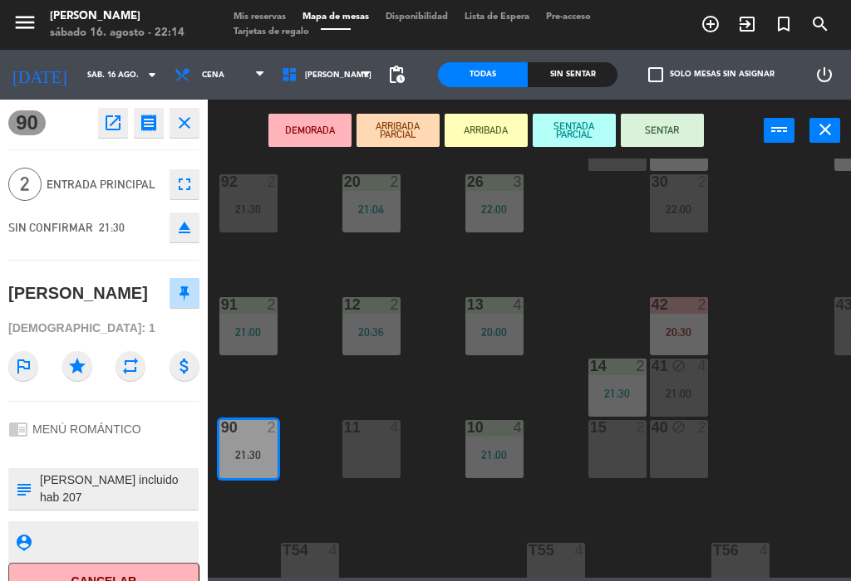
click at [667, 136] on button "SENTAR" at bounding box center [661, 130] width 83 height 33
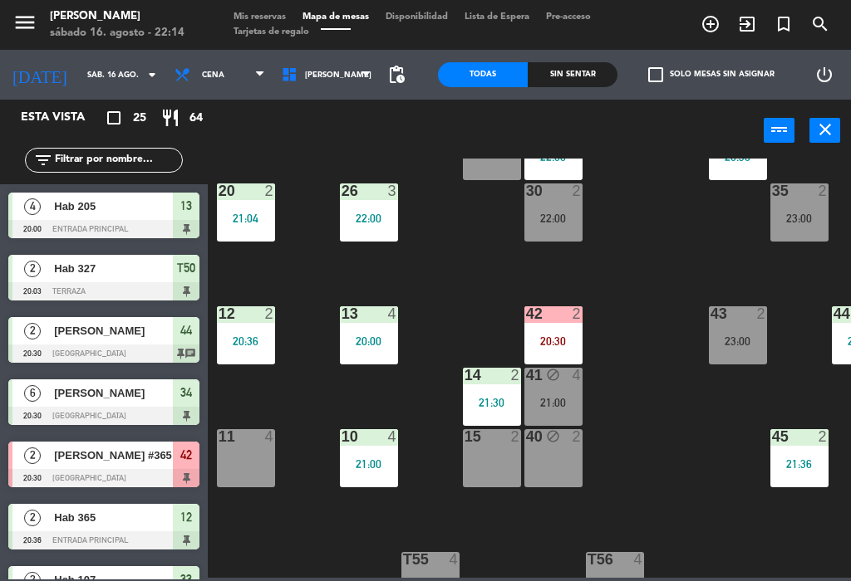
scroll to position [176, 169]
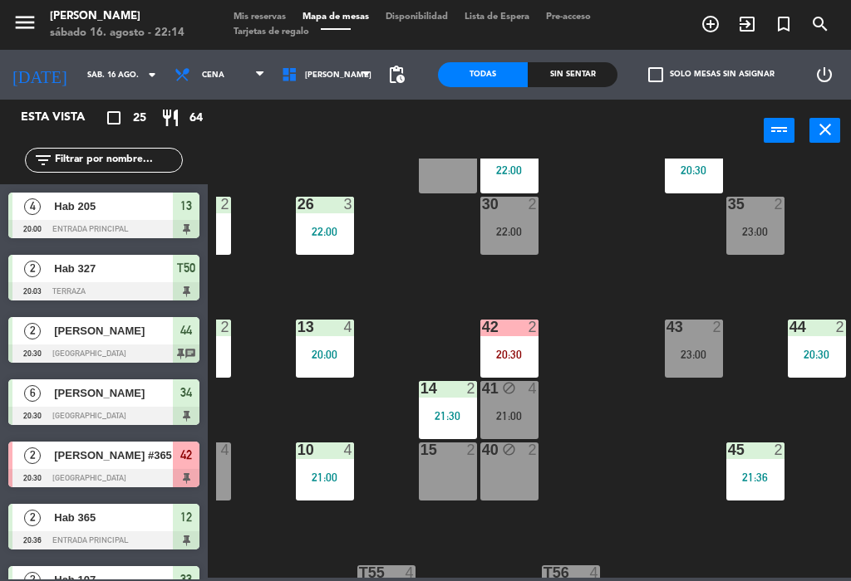
click at [696, 360] on div "23:00" at bounding box center [693, 355] width 58 height 12
click at [646, 496] on div "22 4 21:06 21 2 22:00 23 3 21:00 24 2 22:00 32 2 21:00 33 2 21:00 25 2 31 2 22:…" at bounding box center [533, 368] width 635 height 419
click at [715, 356] on div "23:00" at bounding box center [693, 355] width 58 height 12
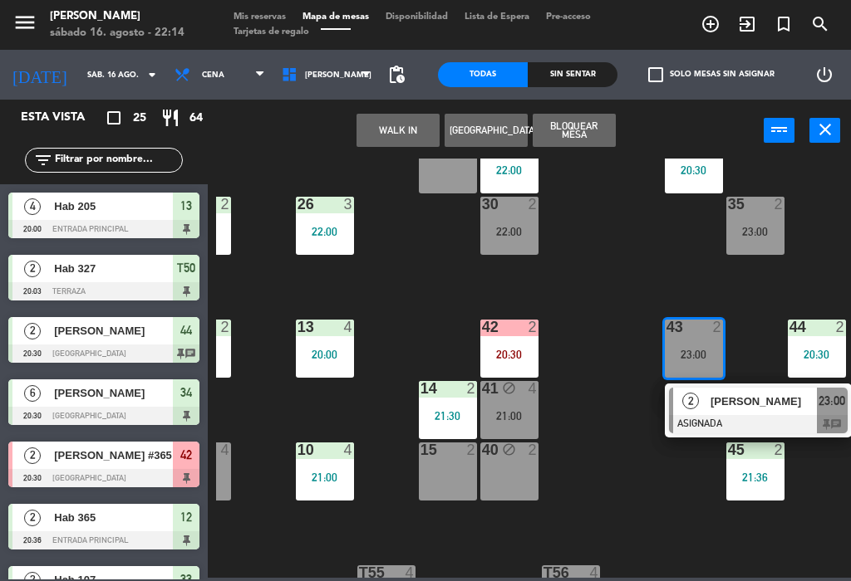
click at [758, 415] on div at bounding box center [758, 424] width 179 height 18
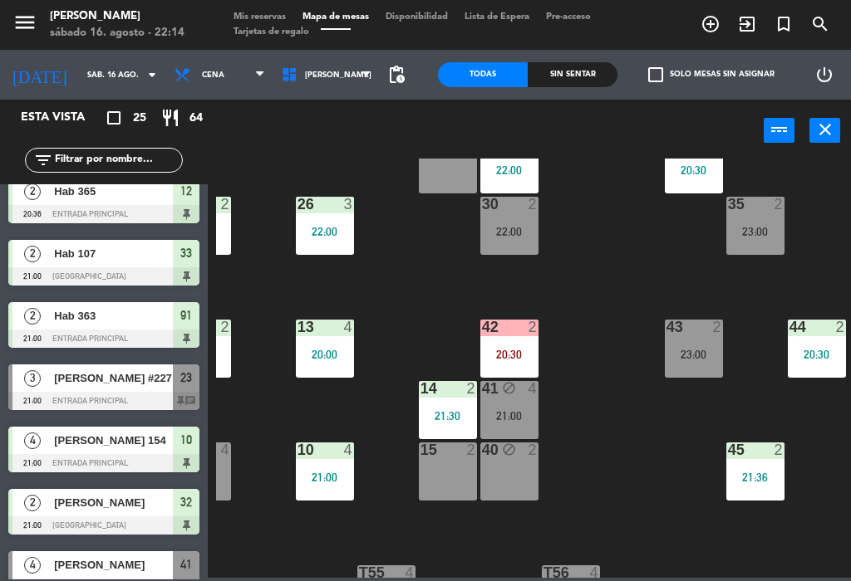
scroll to position [333, 0]
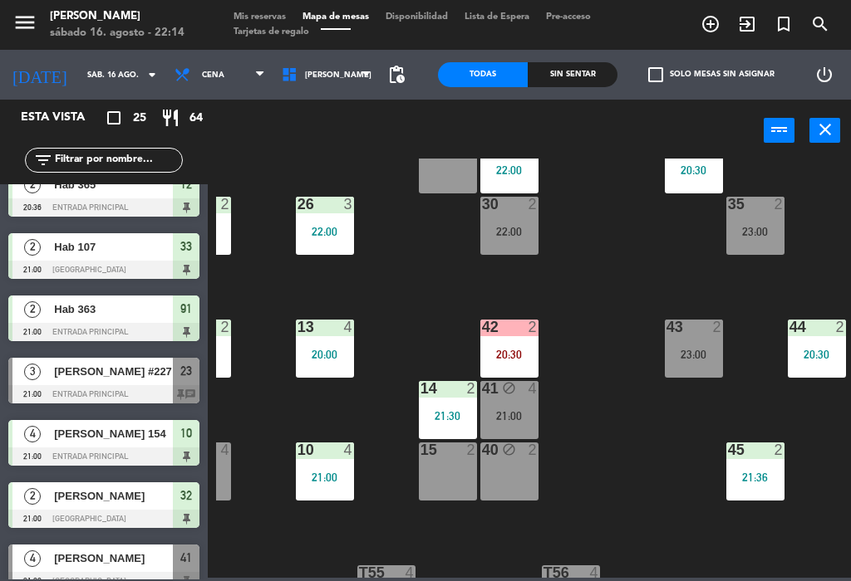
click at [63, 392] on div at bounding box center [103, 394] width 191 height 18
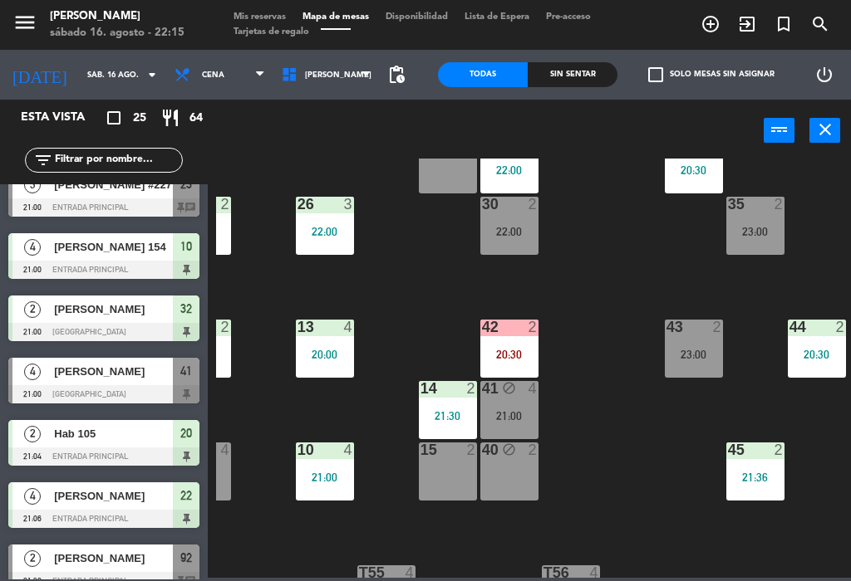
scroll to position [545, 0]
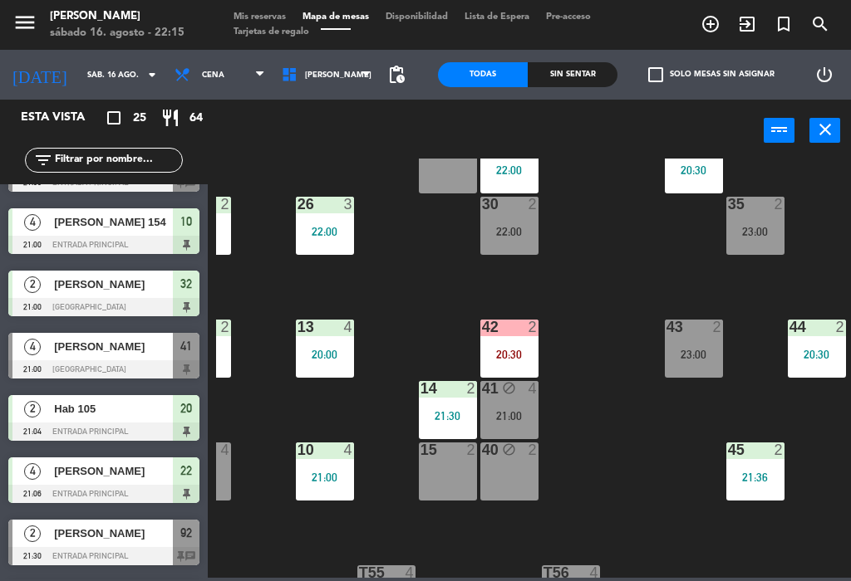
click at [71, 355] on div "[PERSON_NAME]" at bounding box center [112, 346] width 120 height 27
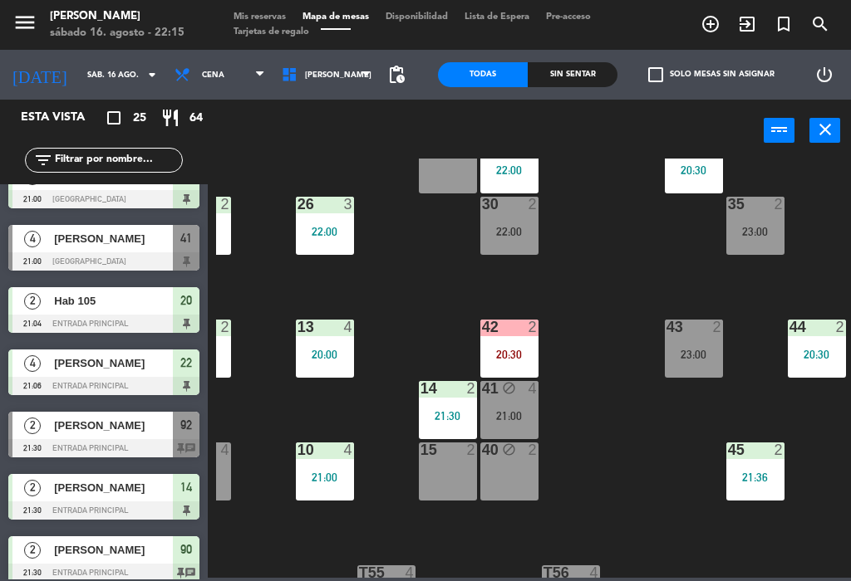
scroll to position [667, 0]
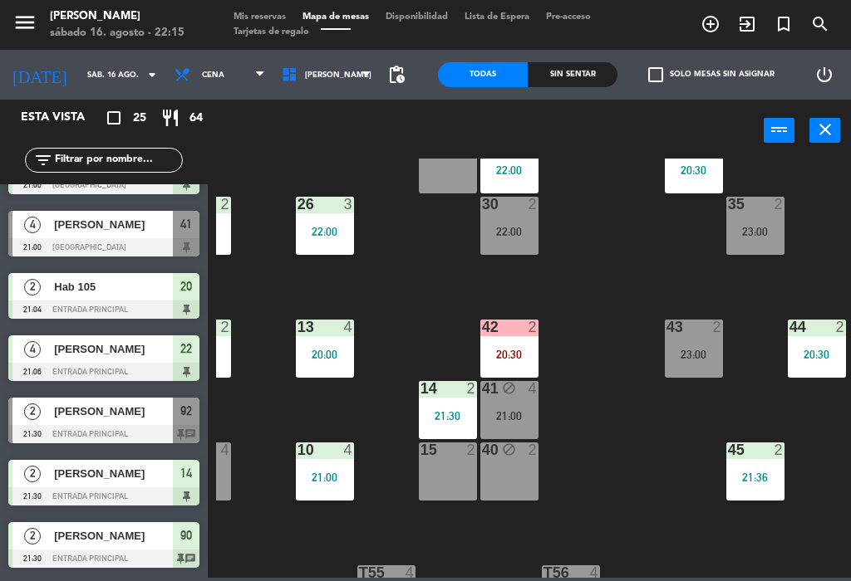
click at [80, 429] on div at bounding box center [103, 434] width 191 height 18
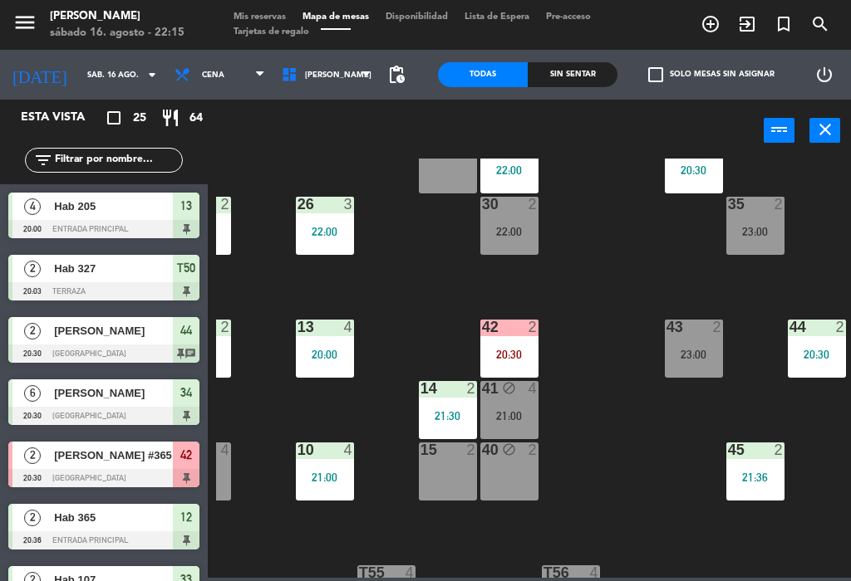
scroll to position [0, 0]
click at [517, 367] on div "42 2 20:30" at bounding box center [509, 349] width 58 height 58
click at [649, 491] on div "22 4 21:06 21 2 22:00 23 3 21:00 24 2 22:00 32 2 21:00 33 2 21:00 25 2 31 2 22:…" at bounding box center [533, 368] width 635 height 419
click at [522, 343] on div "42 2 20:30" at bounding box center [509, 349] width 58 height 58
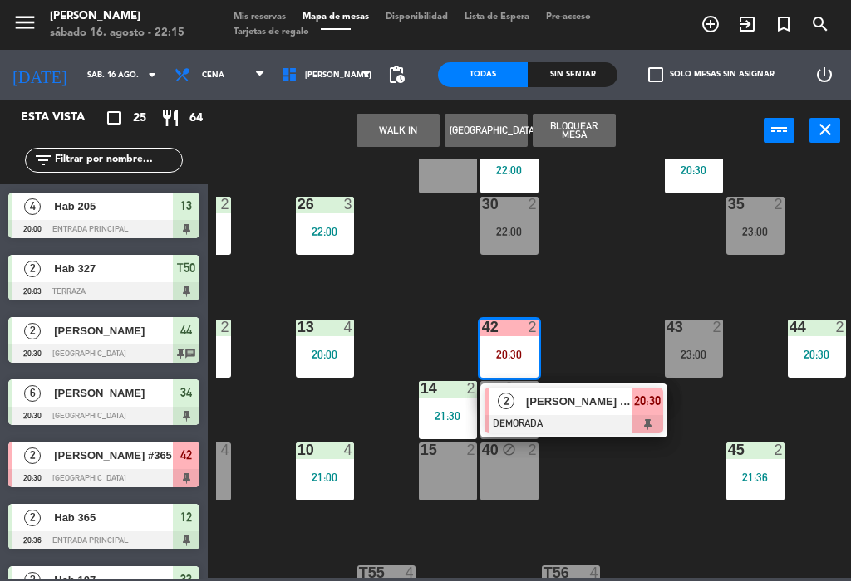
click at [644, 406] on span "20:30" at bounding box center [647, 401] width 27 height 20
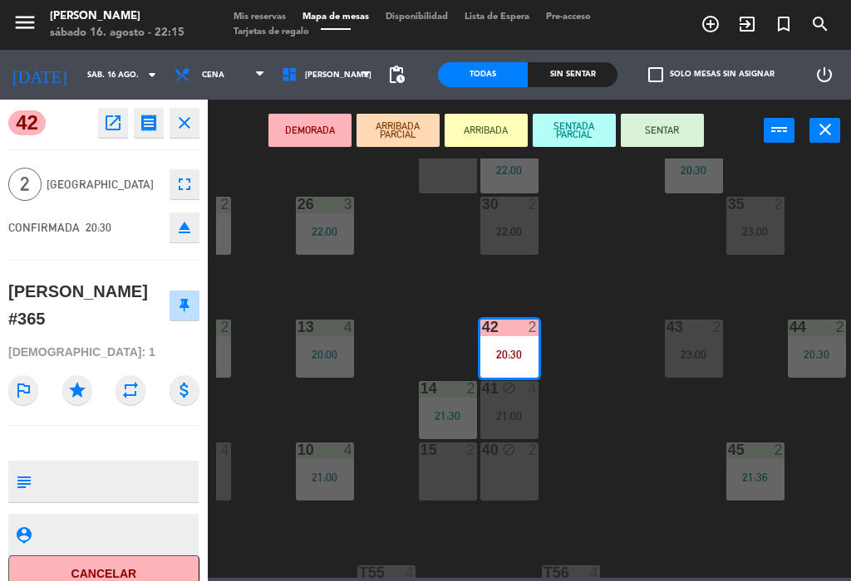
click at [159, 556] on button "Cancelar" at bounding box center [103, 574] width 191 height 37
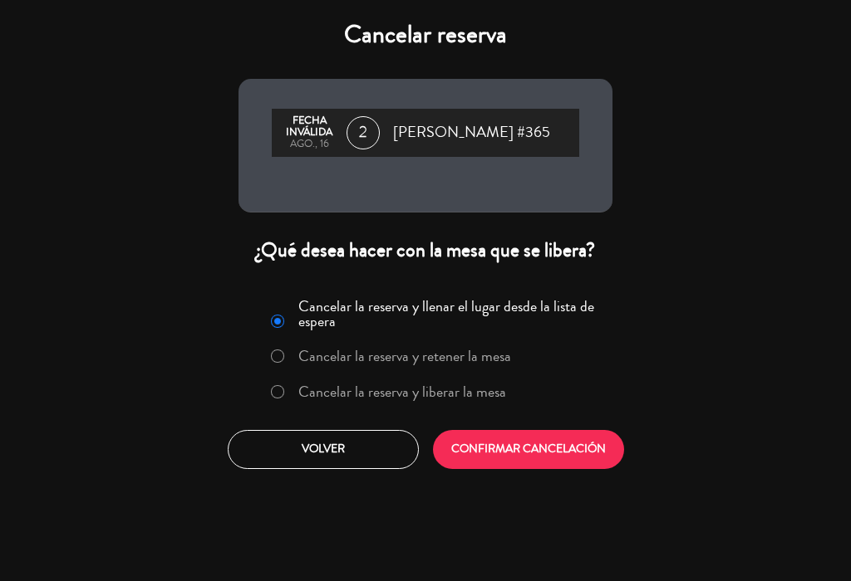
click at [526, 457] on button "CONFIRMAR CANCELACIÓN" at bounding box center [528, 449] width 191 height 39
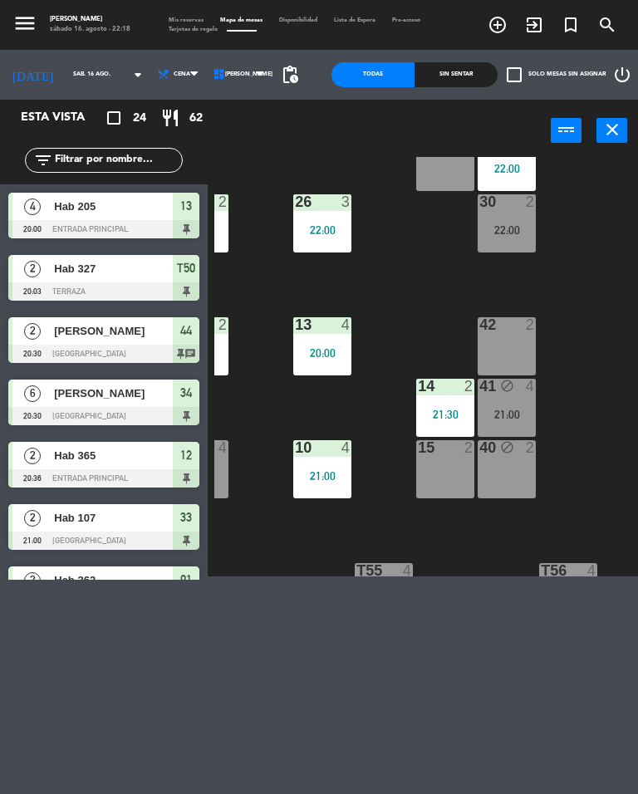
select select
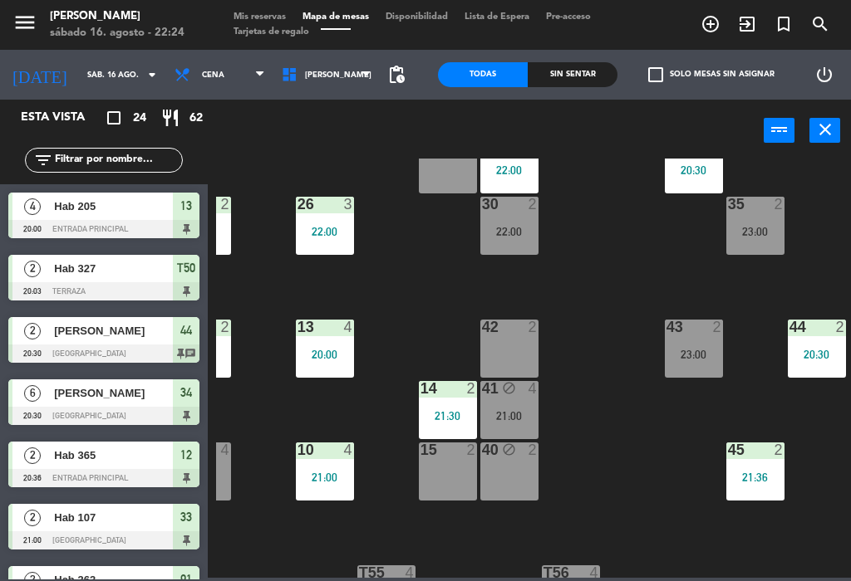
click at [694, 354] on div "23:00" at bounding box center [693, 355] width 58 height 12
click at [589, 470] on div "22 4 21:06 21 2 22:00 23 3 21:00 24 2 22:00 32 2 21:00 33 2 21:00 25 2 31 2 22:…" at bounding box center [533, 368] width 635 height 419
click at [511, 350] on div "42 2" at bounding box center [509, 349] width 58 height 58
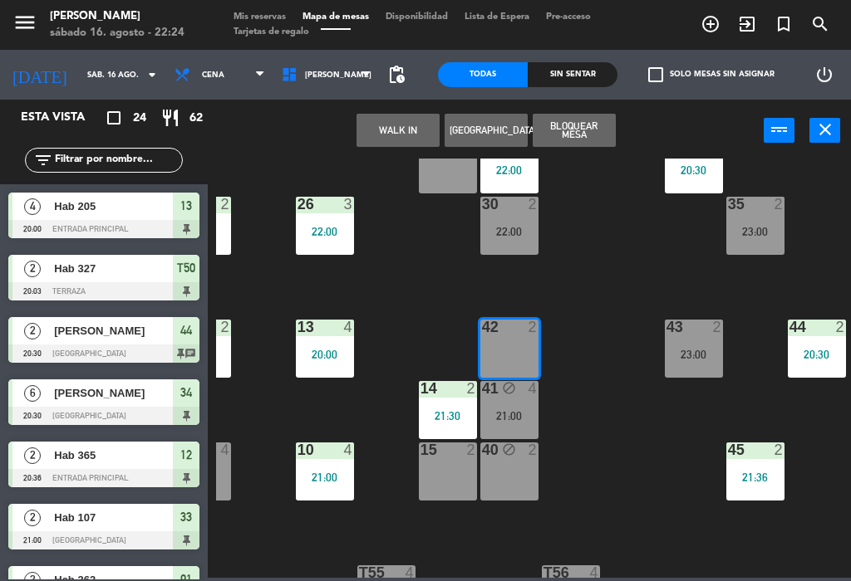
click at [382, 134] on button "WALK IN" at bounding box center [397, 130] width 83 height 33
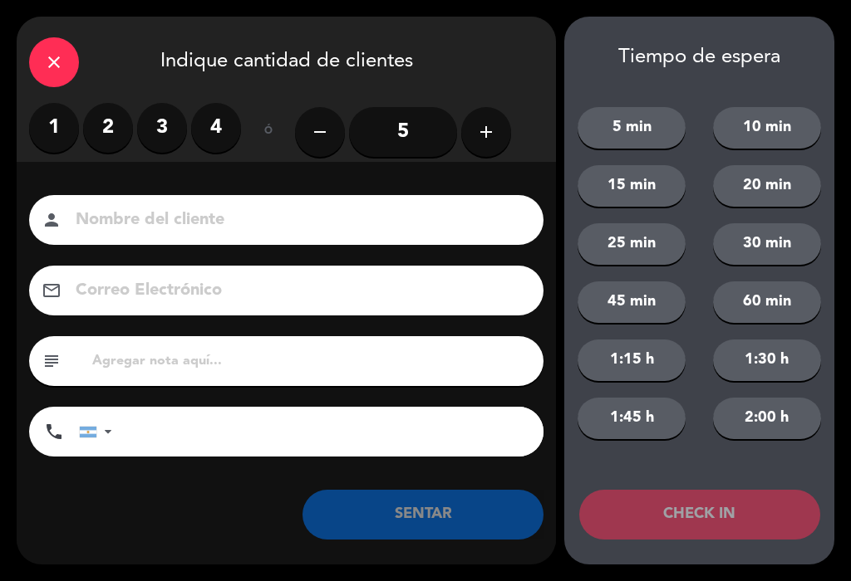
click at [107, 119] on label "2" at bounding box center [108, 128] width 50 height 50
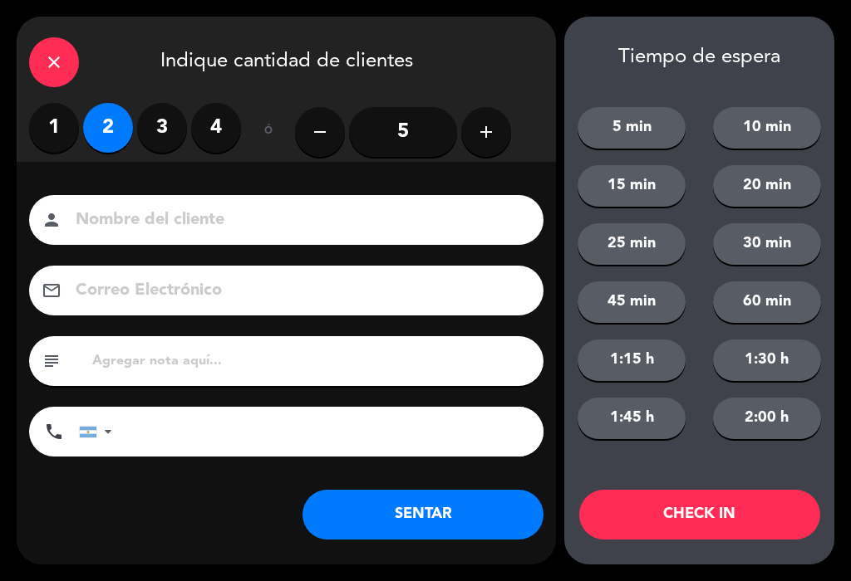
click at [453, 218] on input at bounding box center [298, 220] width 448 height 29
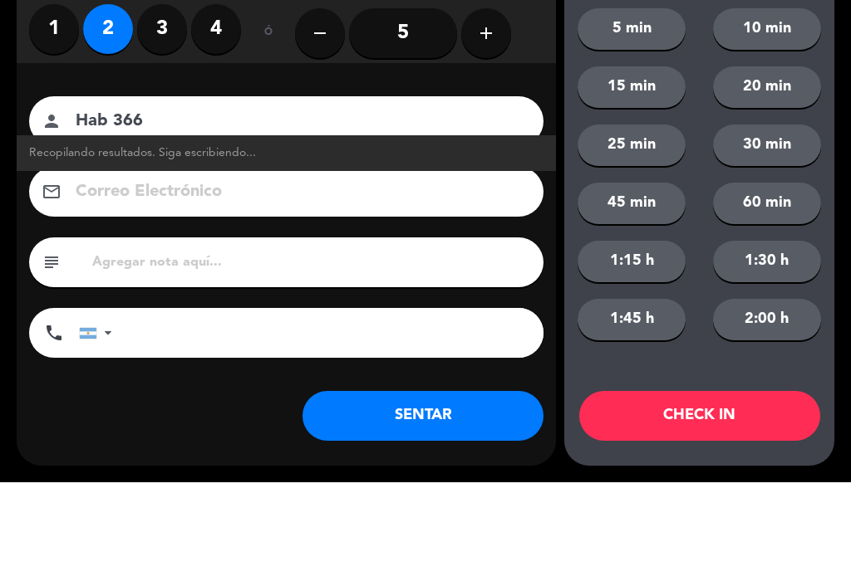
type input "Hab 366"
click at [539, 162] on div "Nombre del cliente person Hab 366 Recopilando resultados. Siga escribiendo... C…" at bounding box center [286, 353] width 539 height 383
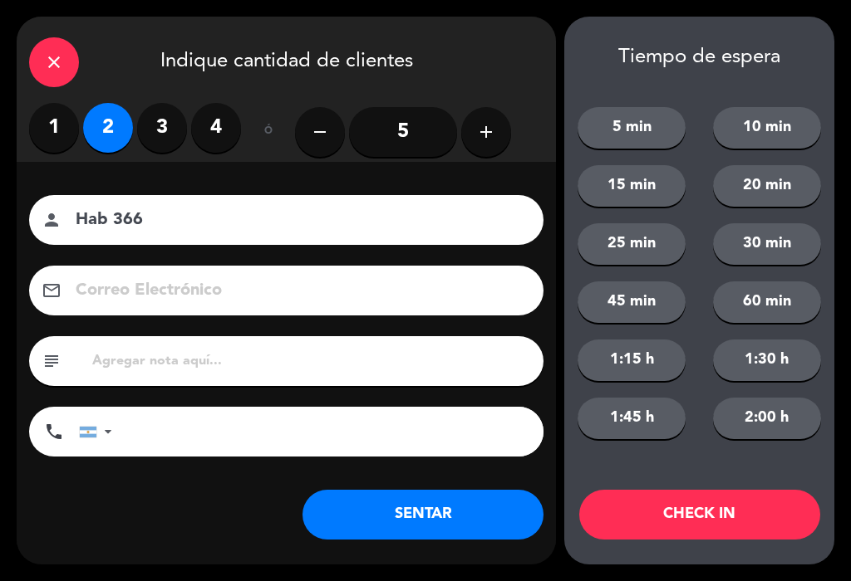
click at [462, 518] on button "SENTAR" at bounding box center [422, 515] width 241 height 50
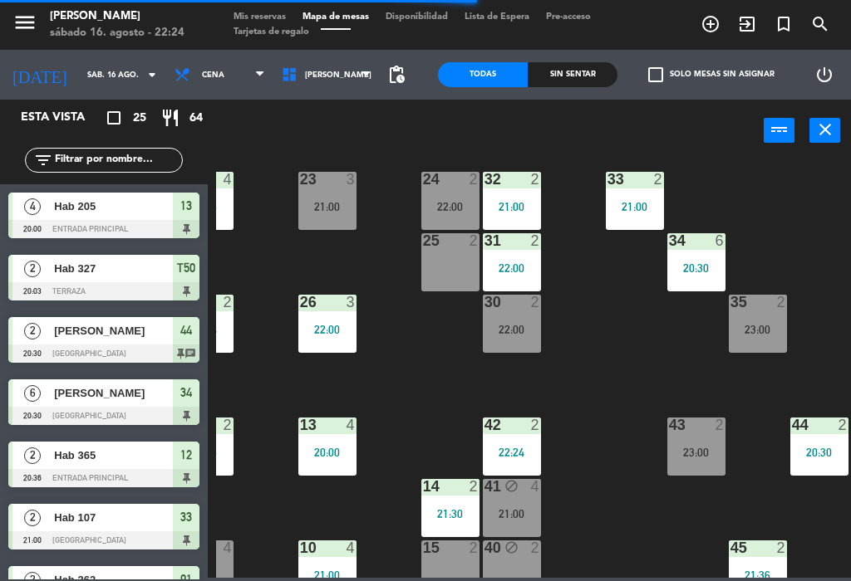
scroll to position [78, 167]
click at [680, 442] on div "43 2 23:00" at bounding box center [696, 447] width 58 height 58
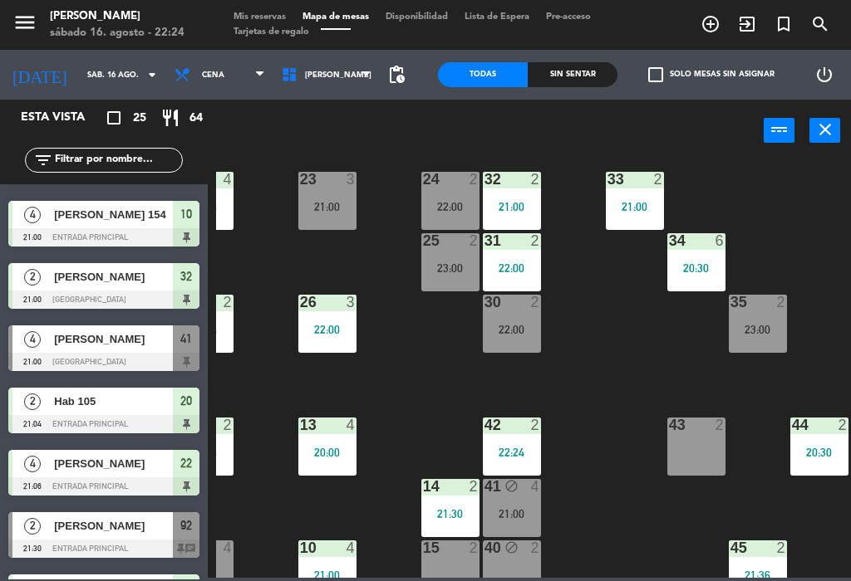
click at [607, 341] on div "22 4 21:06 21 2 22:00 23 3 21:00 24 2 22:00 32 2 21:00 33 2 21:00 25 2 23:00 31…" at bounding box center [533, 368] width 635 height 419
click at [699, 460] on div "43 2" at bounding box center [696, 447] width 58 height 58
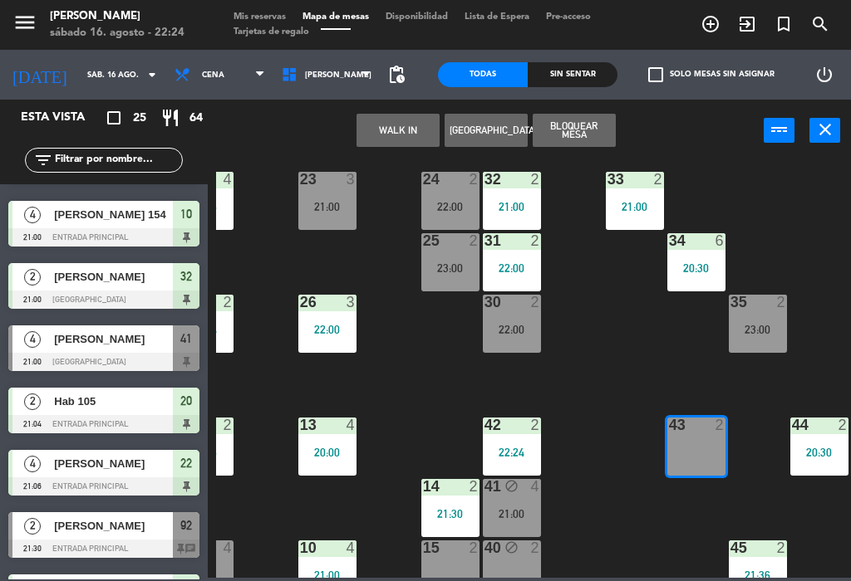
click at [402, 130] on button "WALK IN" at bounding box center [397, 130] width 83 height 33
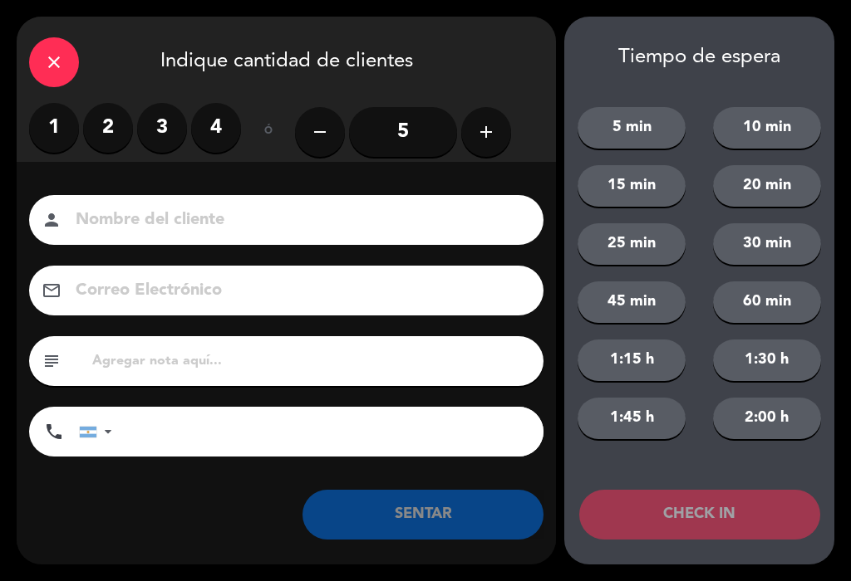
click at [104, 136] on label "2" at bounding box center [108, 128] width 50 height 50
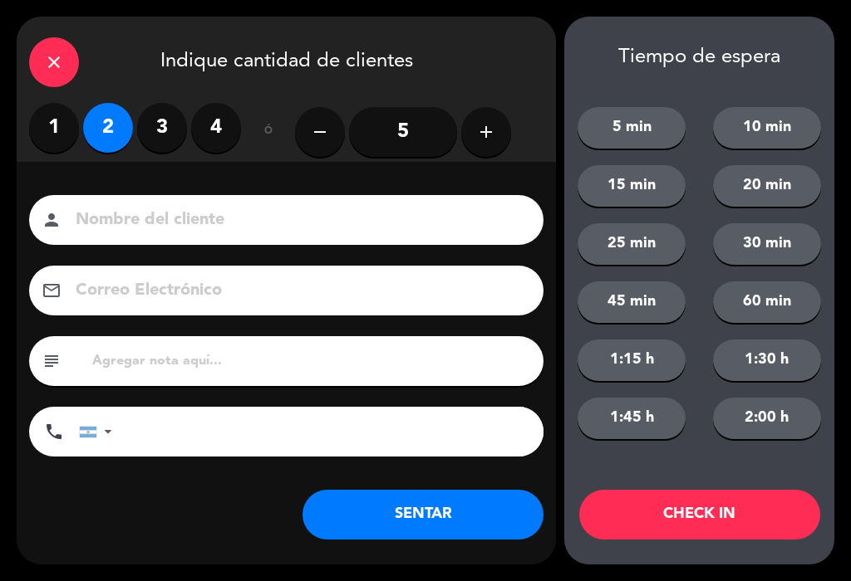
click at [116, 235] on input at bounding box center [298, 220] width 448 height 29
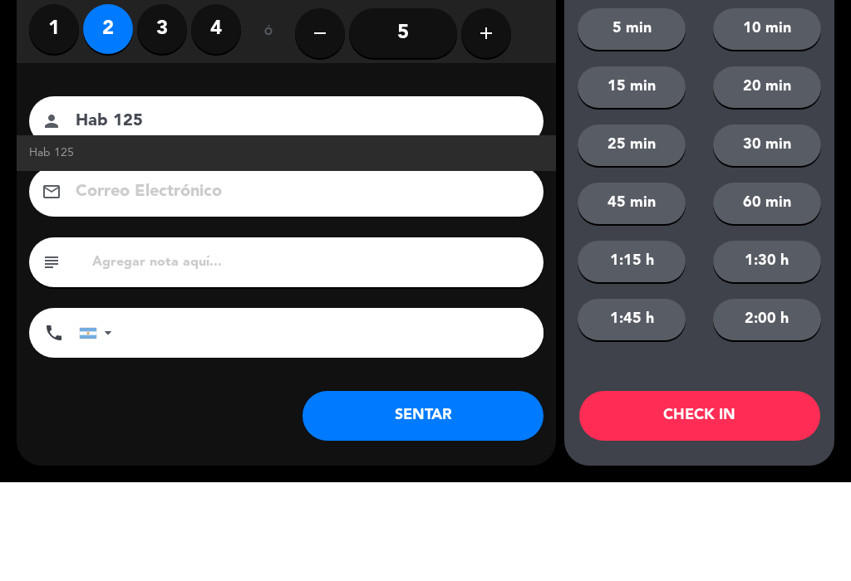
type input "Hab 125"
click at [473, 243] on link "Hab 125" at bounding box center [286, 252] width 514 height 19
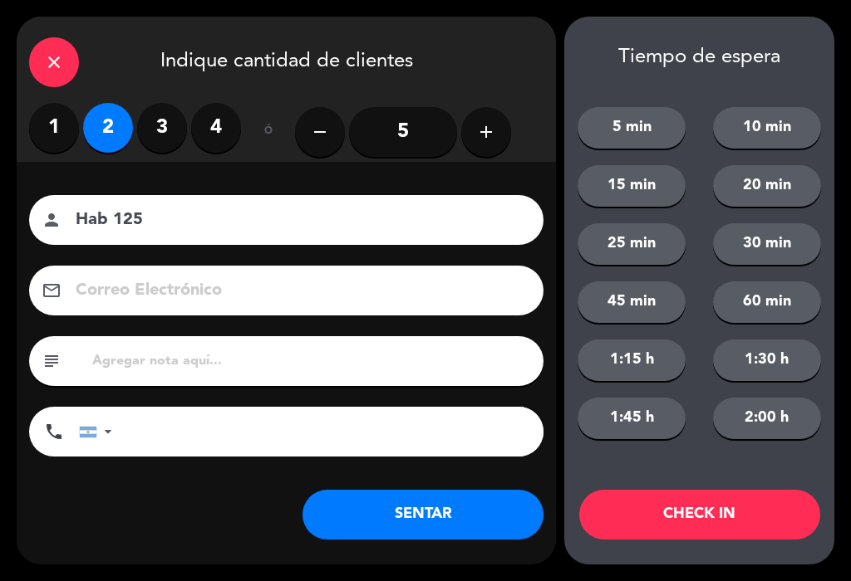
click at [458, 521] on button "SENTAR" at bounding box center [422, 515] width 241 height 50
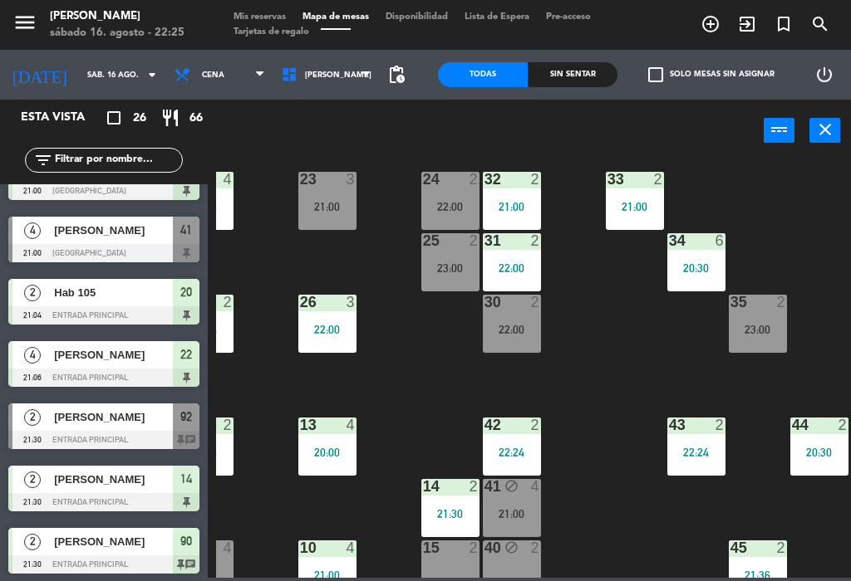
scroll to position [603, 0]
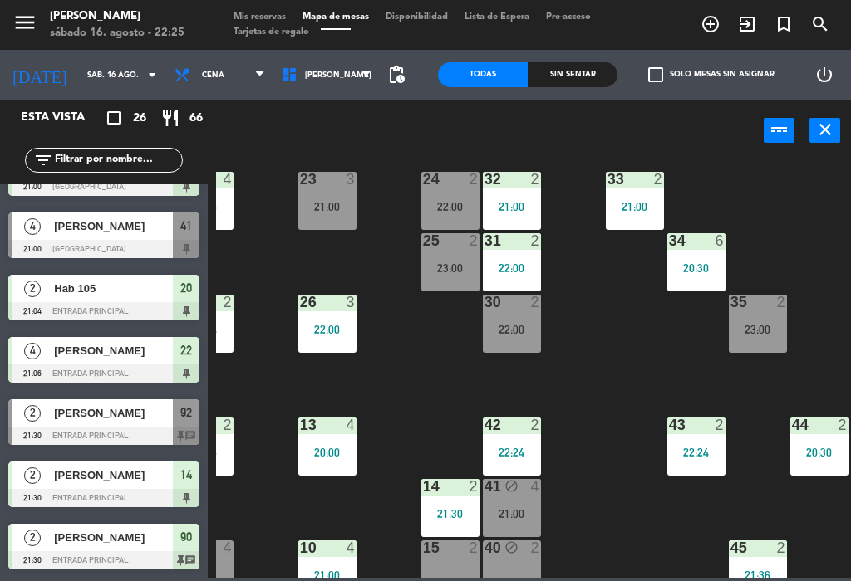
click at [81, 424] on div "[PERSON_NAME]" at bounding box center [112, 413] width 120 height 27
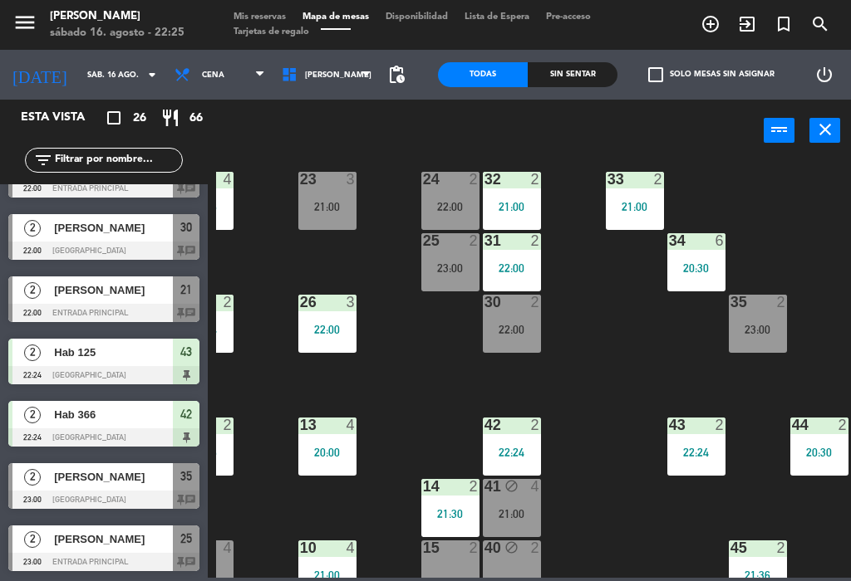
scroll to position [1224, 0]
click at [61, 301] on div "[PERSON_NAME]" at bounding box center [112, 290] width 120 height 27
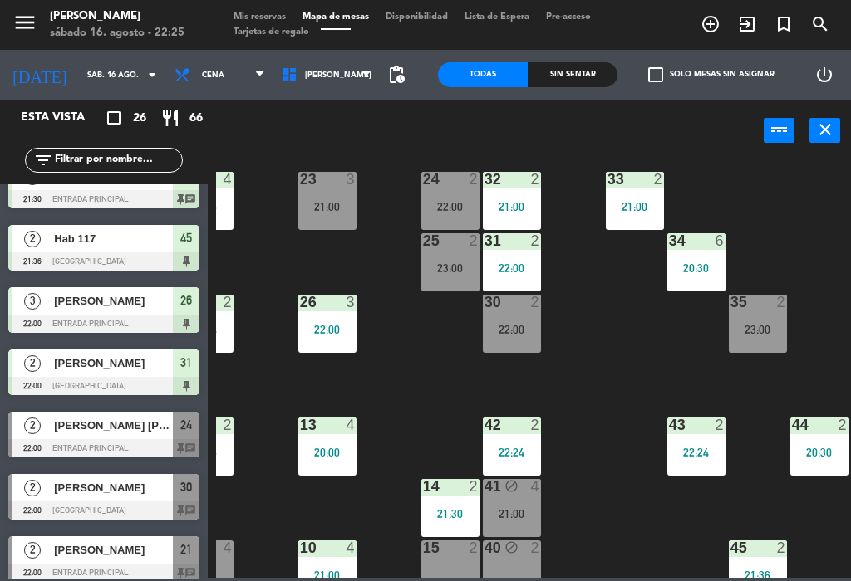
scroll to position [966, 0]
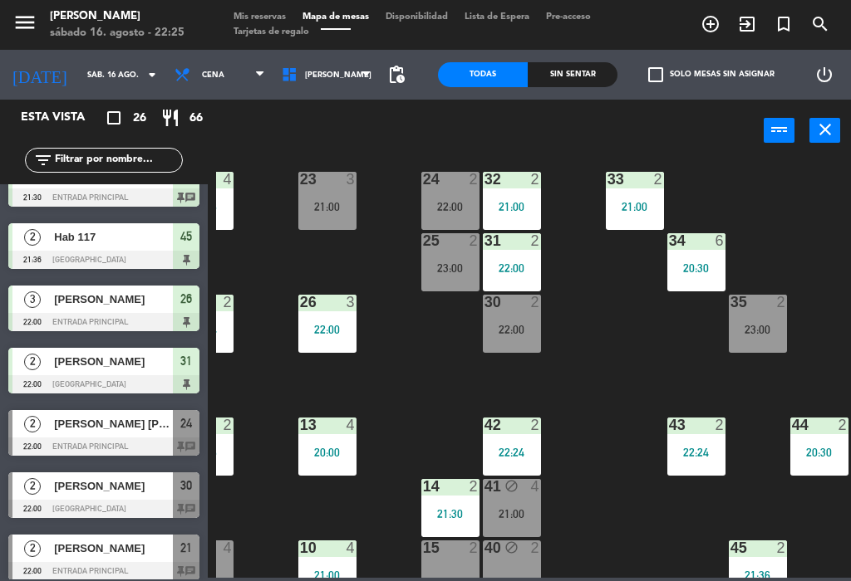
click at [159, 439] on div at bounding box center [103, 447] width 191 height 18
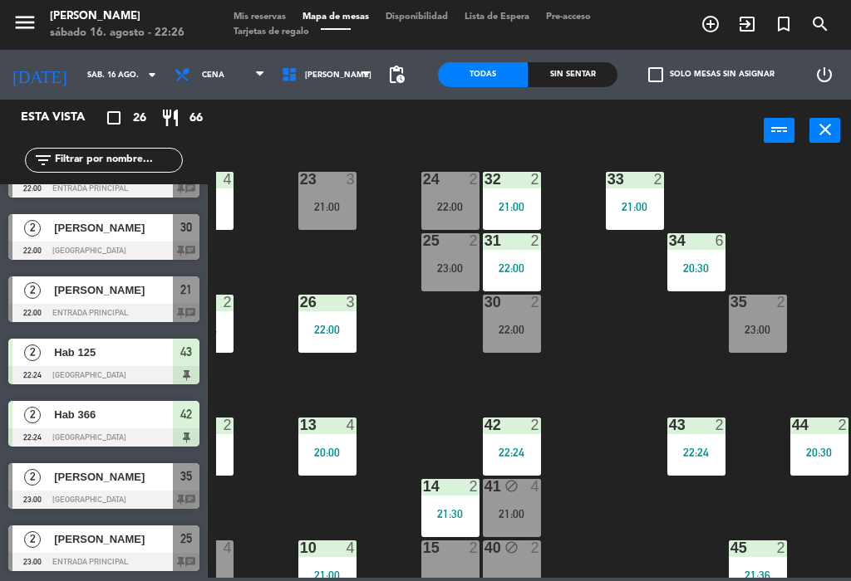
scroll to position [1224, 0]
click at [266, 382] on div "22 4 21:06 21 2 22:00 23 3 21:00 24 2 22:00 32 2 21:00 33 2 21:00 25 2 23:00 31…" at bounding box center [533, 368] width 635 height 419
click at [263, 394] on div "22 4 21:06 21 2 22:00 23 3 21:00 24 2 22:00 32 2 21:00 33 2 21:00 25 2 23:00 31…" at bounding box center [533, 368] width 635 height 419
click at [737, 317] on div "35 2 23:00" at bounding box center [757, 324] width 58 height 58
click at [620, 370] on div "22 4 21:06 21 2 22:00 23 3 21:00 24 2 22:00 32 2 21:00 33 2 21:00 25 2 23:00 31…" at bounding box center [533, 368] width 635 height 419
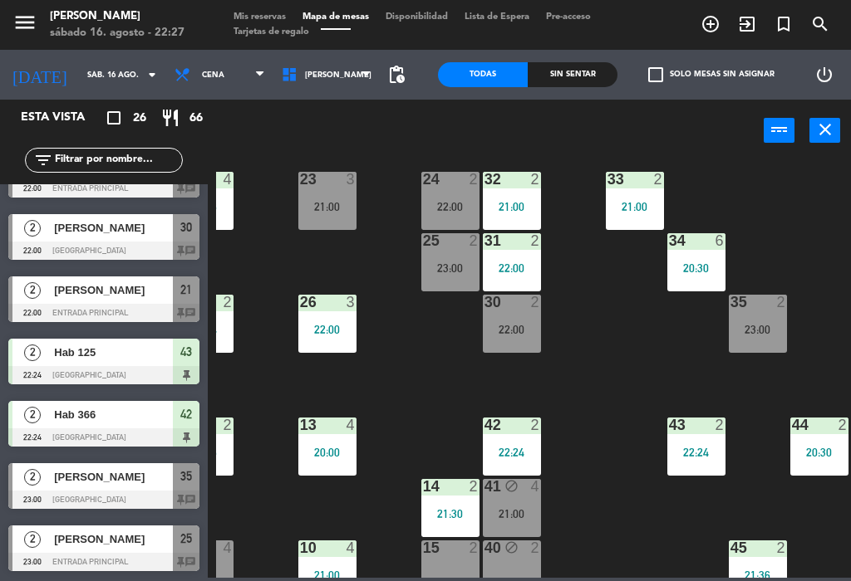
click at [645, 329] on div "22 4 21:06 21 2 22:00 23 3 21:00 24 2 22:00 32 2 21:00 33 2 21:00 25 2 23:00 31…" at bounding box center [533, 368] width 635 height 419
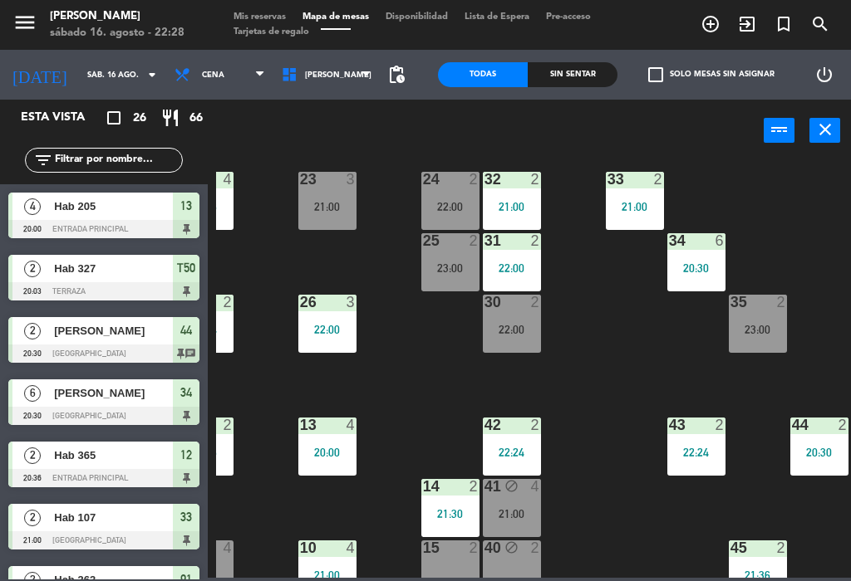
scroll to position [0, 0]
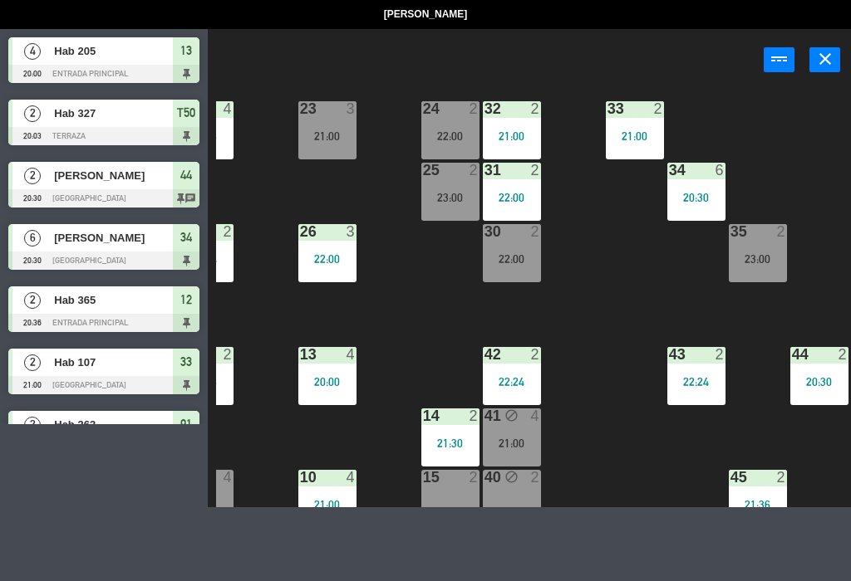
select select
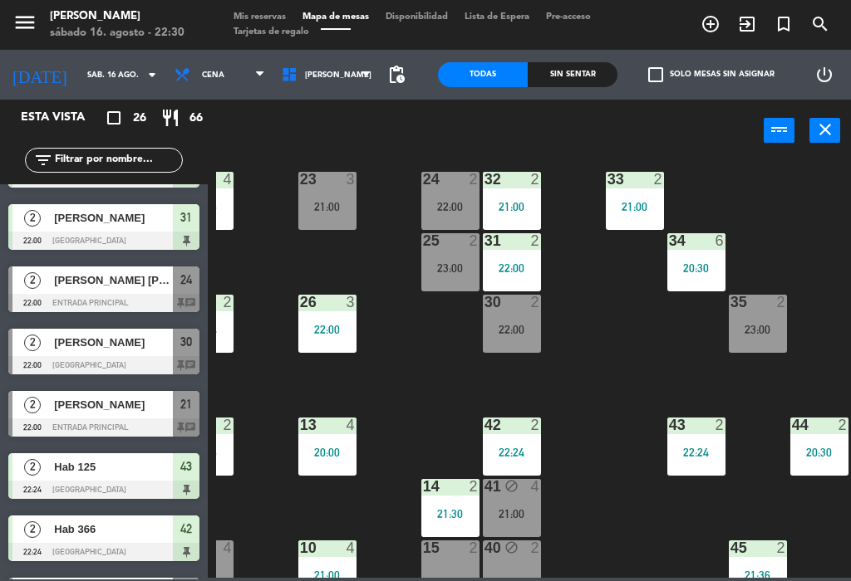
scroll to position [1103, 0]
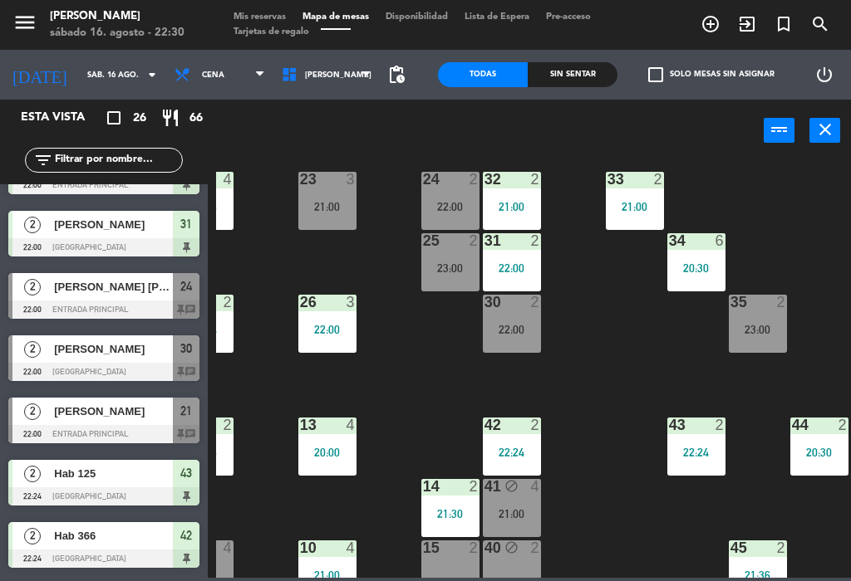
click at [63, 305] on div at bounding box center [103, 310] width 191 height 18
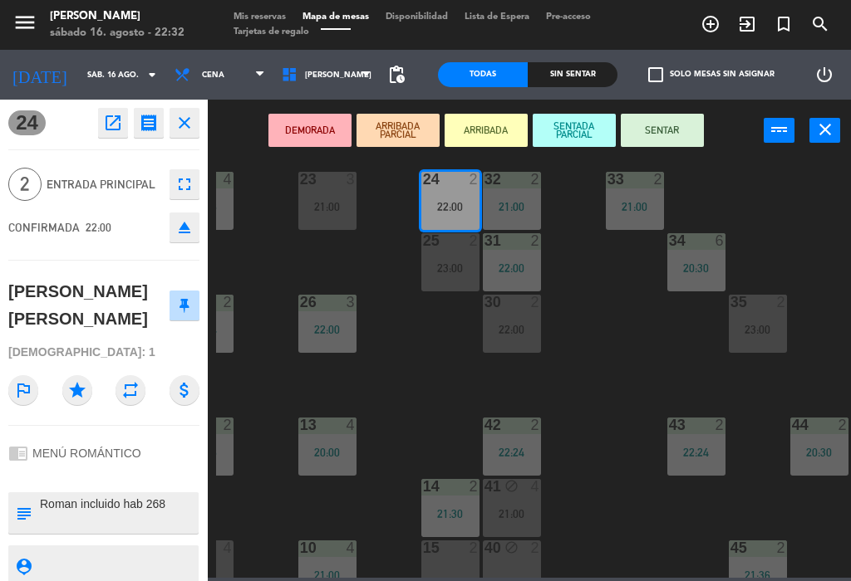
click at [669, 132] on button "SENTAR" at bounding box center [661, 130] width 83 height 33
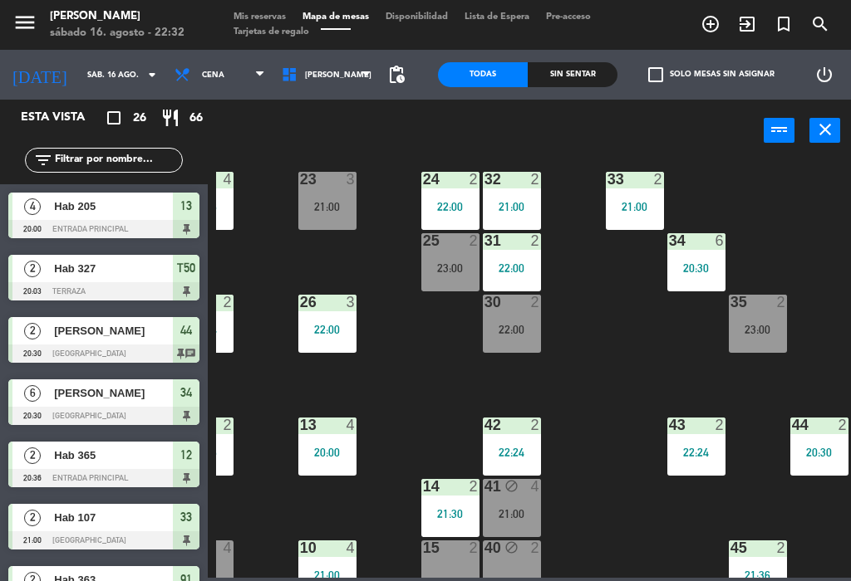
scroll to position [0, 0]
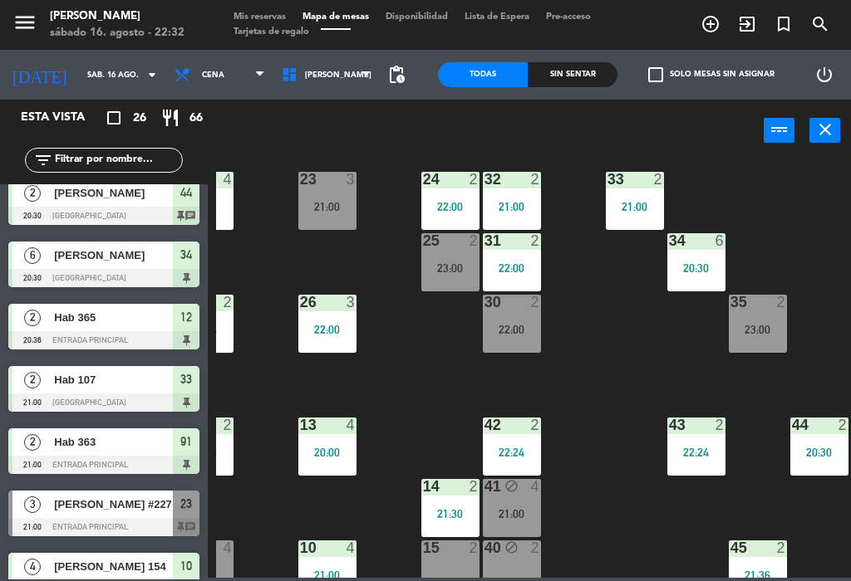
click at [434, 198] on div "24 2 22:00" at bounding box center [450, 201] width 58 height 58
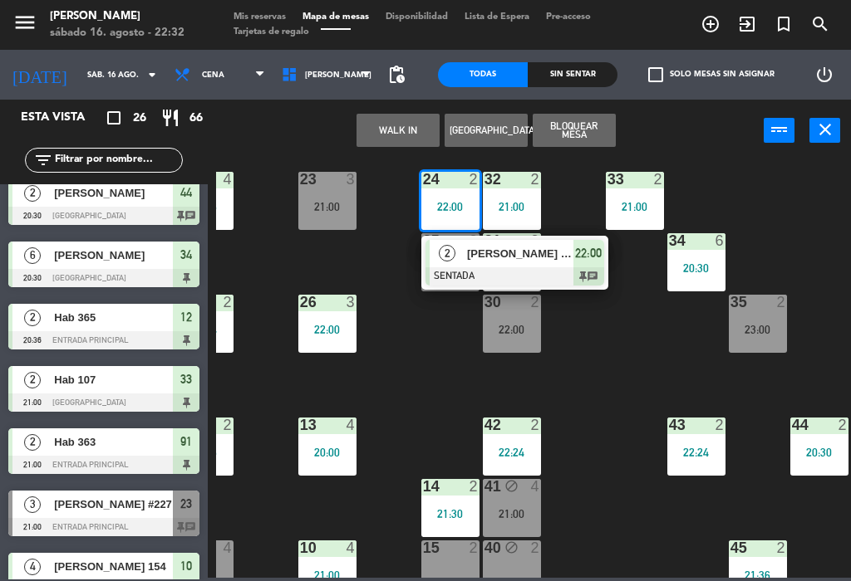
click at [583, 265] on div "22:00" at bounding box center [588, 253] width 31 height 27
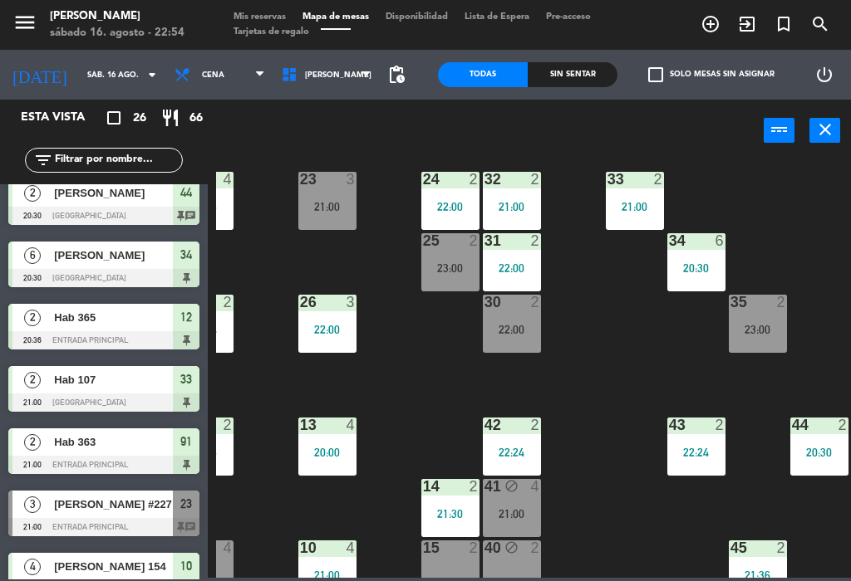
click at [515, 329] on div "22:00" at bounding box center [512, 330] width 58 height 12
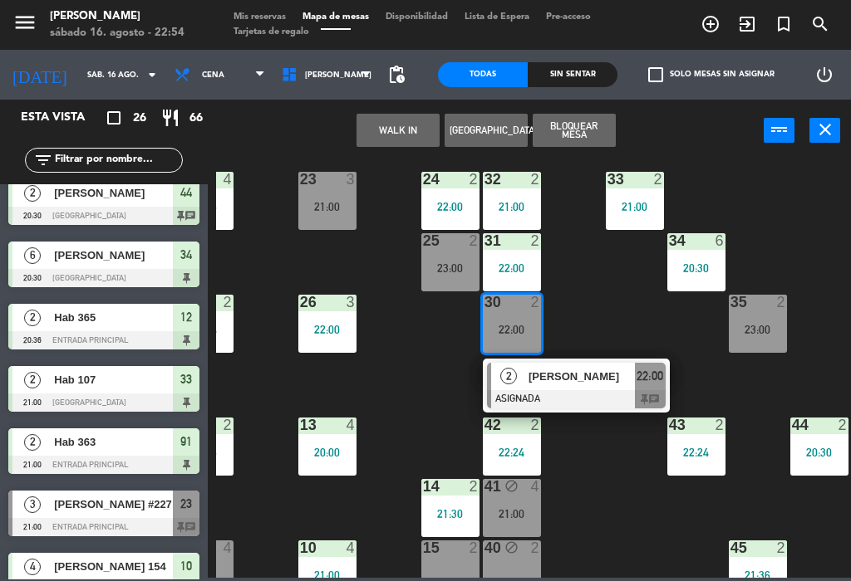
click at [630, 388] on div "[PERSON_NAME]" at bounding box center [581, 376] width 108 height 27
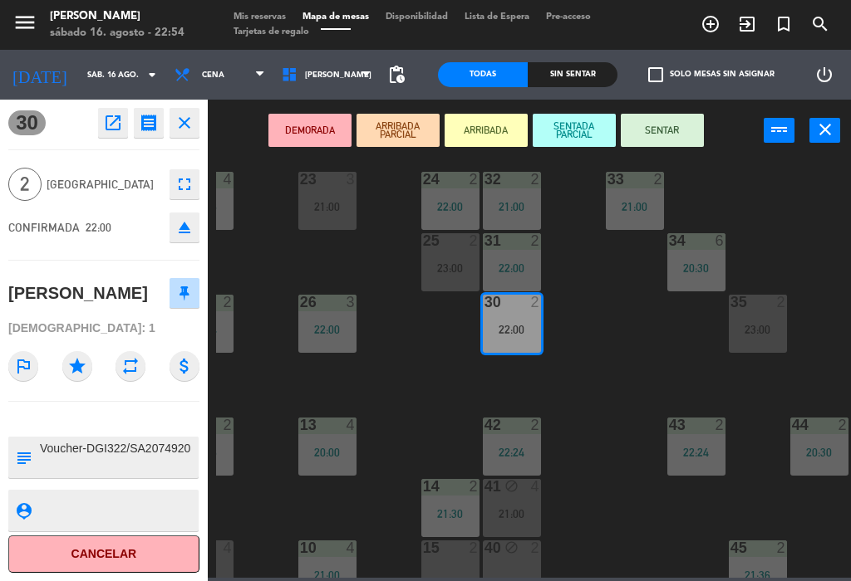
click at [771, 313] on div "35 2 23:00" at bounding box center [757, 324] width 58 height 58
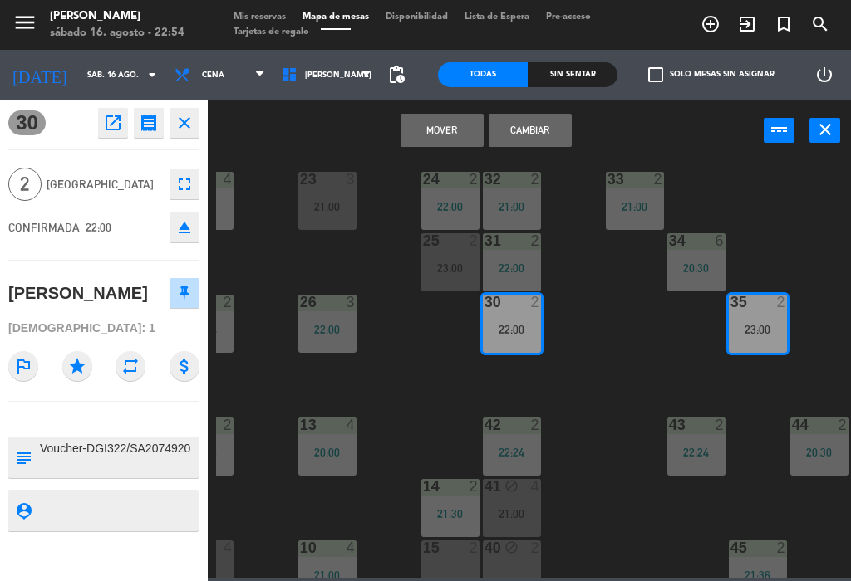
click at [542, 132] on button "Cambiar" at bounding box center [529, 130] width 83 height 33
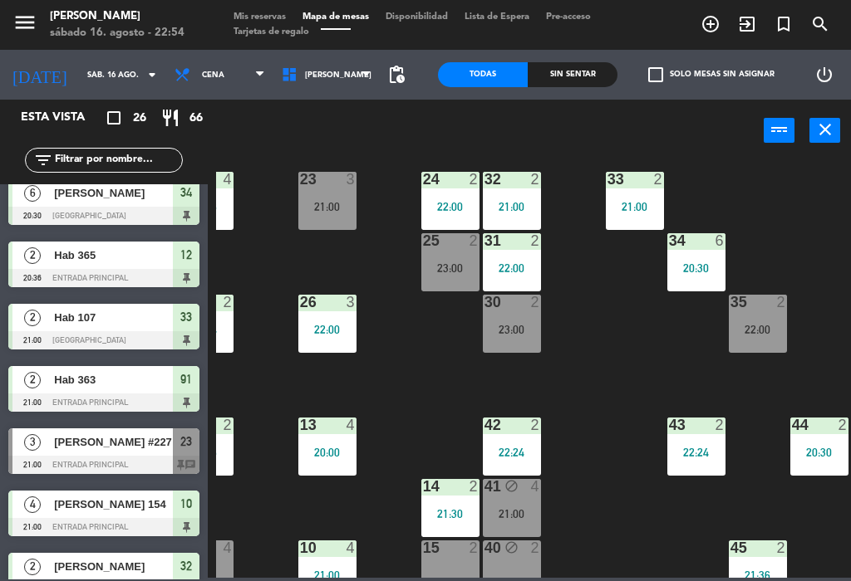
click at [770, 324] on div "22:00" at bounding box center [757, 330] width 58 height 12
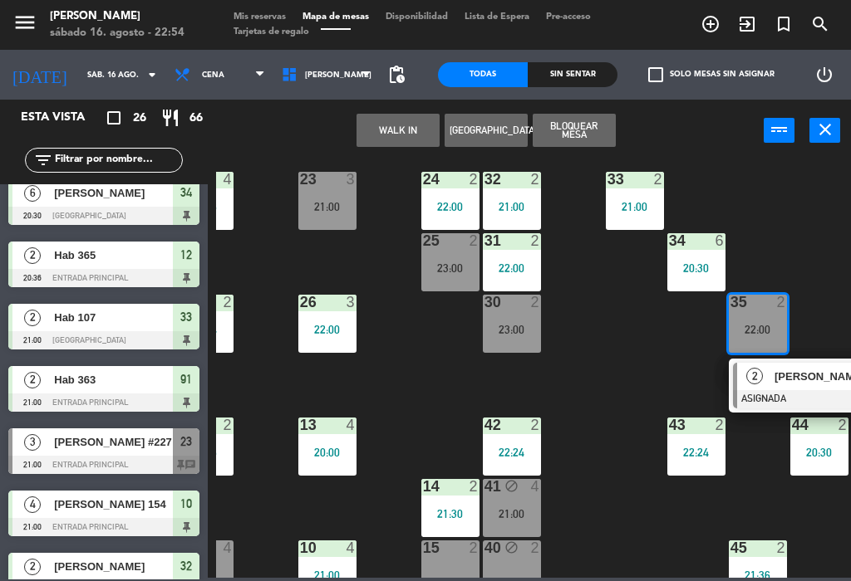
click at [817, 381] on span "[PERSON_NAME]" at bounding box center [827, 376] width 106 height 17
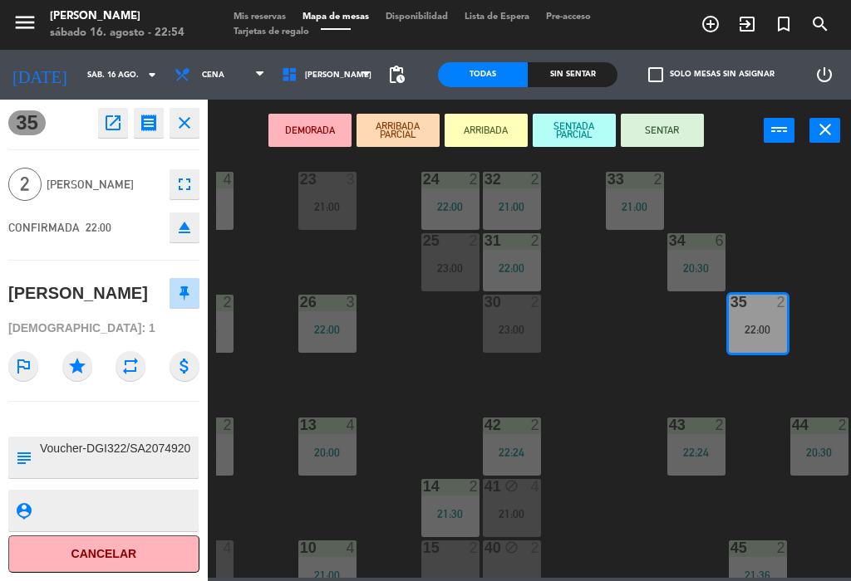
click at [680, 131] on button "SENTAR" at bounding box center [661, 130] width 83 height 33
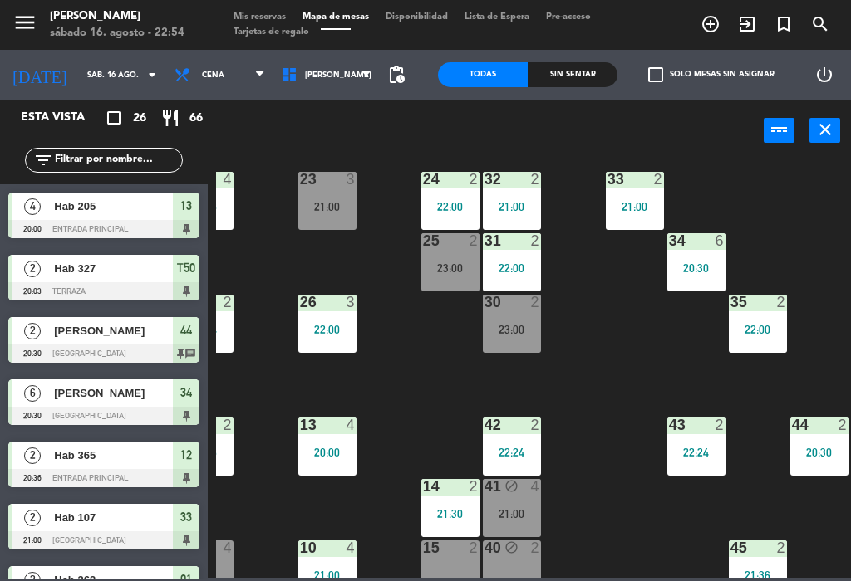
scroll to position [200, 0]
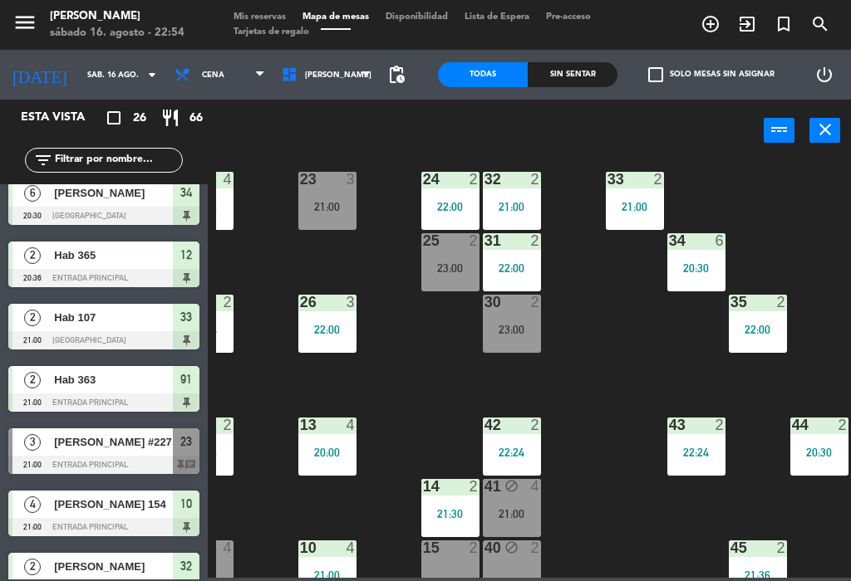
click at [513, 332] on div "23:00" at bounding box center [512, 330] width 58 height 12
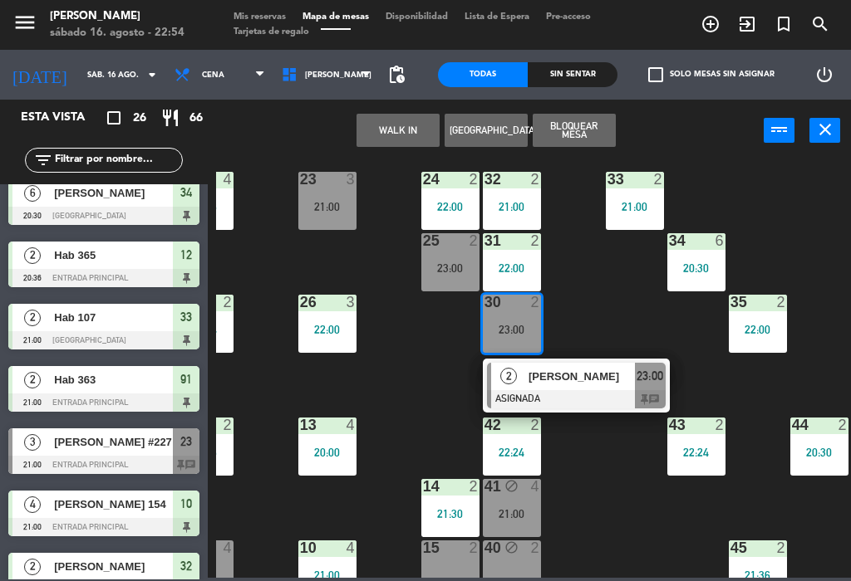
click at [635, 388] on div "23:00" at bounding box center [650, 376] width 31 height 27
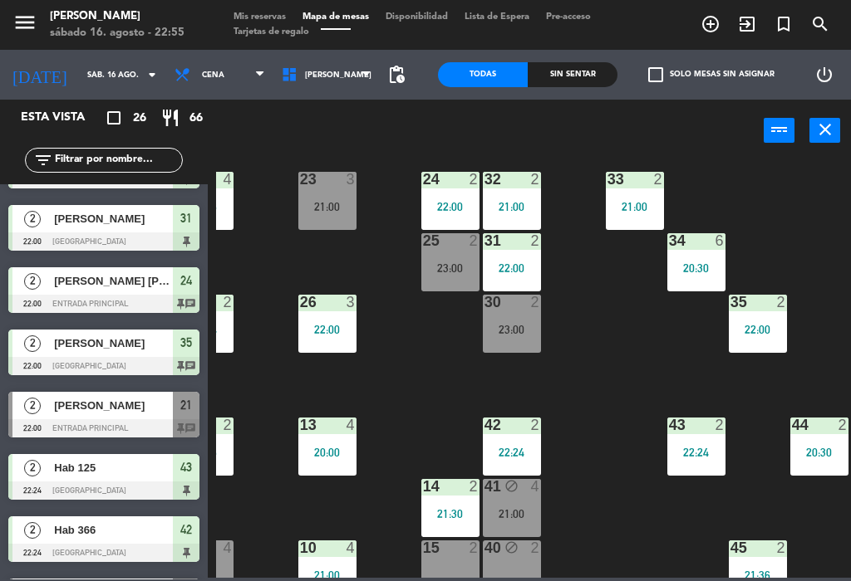
scroll to position [1149, 0]
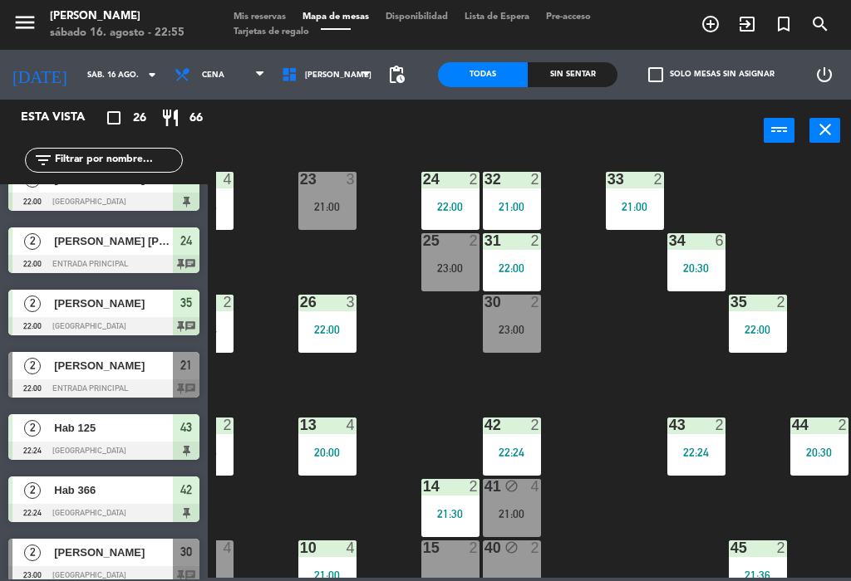
click at [66, 386] on div at bounding box center [103, 389] width 191 height 18
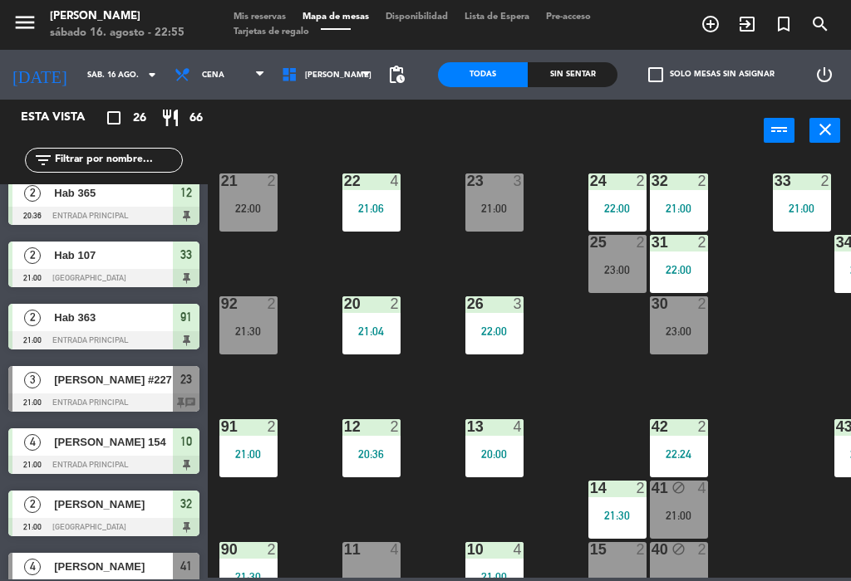
scroll to position [76, 0]
click at [244, 208] on div "22:00" at bounding box center [248, 209] width 58 height 12
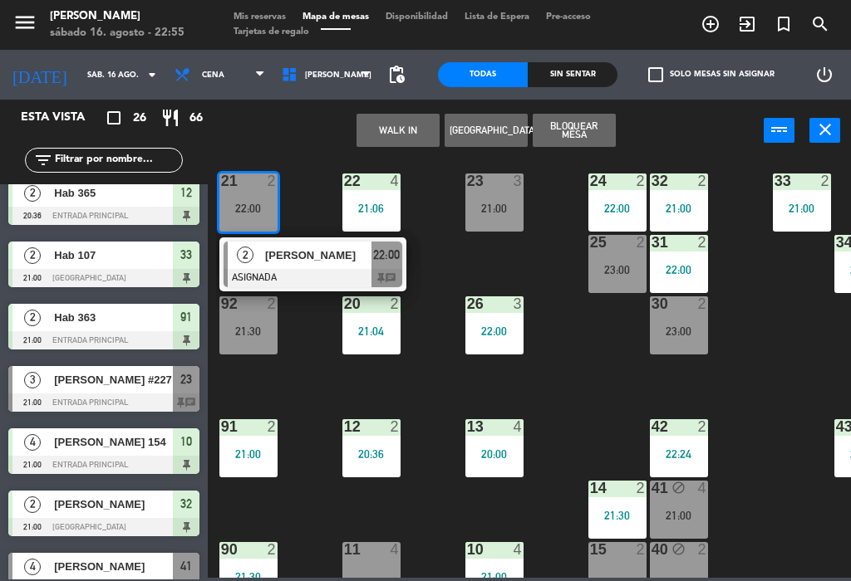
click at [694, 334] on div "23:00" at bounding box center [679, 332] width 58 height 12
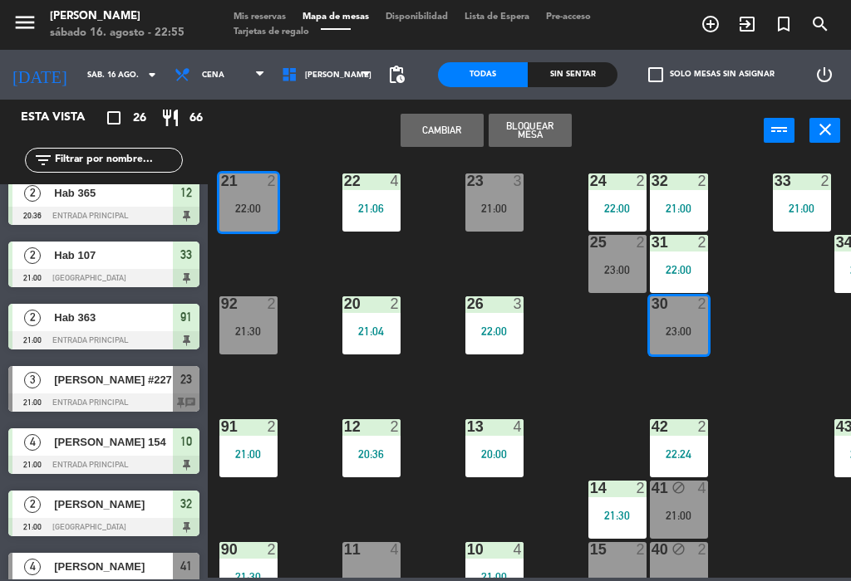
click at [444, 133] on button "Cambiar" at bounding box center [441, 130] width 83 height 33
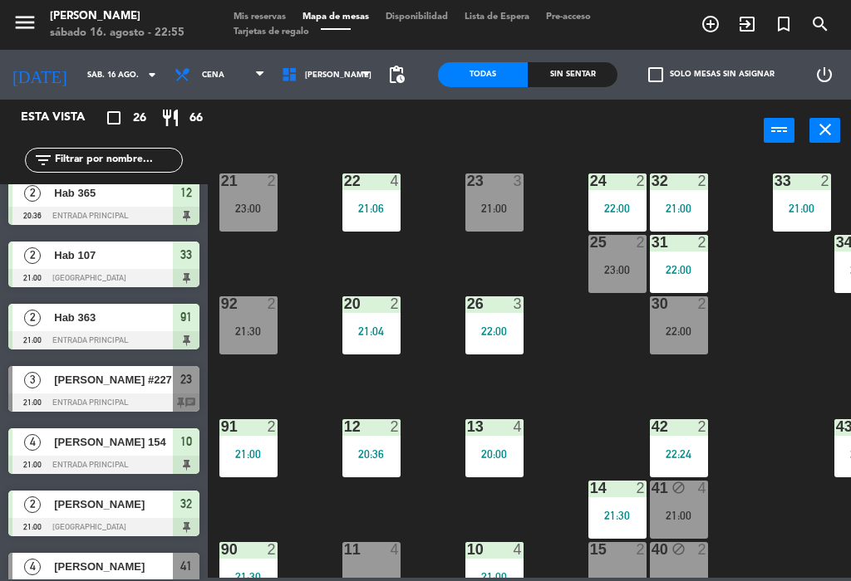
click at [682, 330] on div "22:00" at bounding box center [679, 332] width 58 height 12
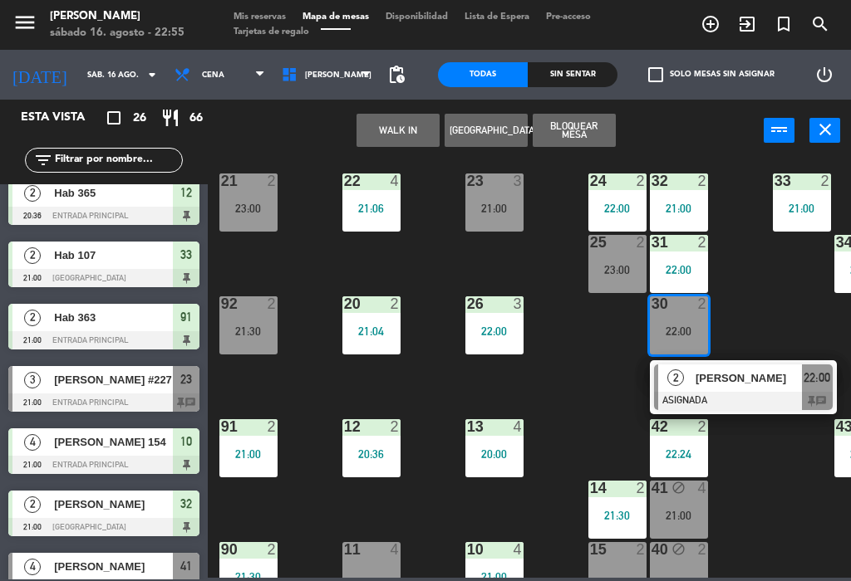
click at [792, 390] on div "[PERSON_NAME]" at bounding box center [748, 378] width 108 height 27
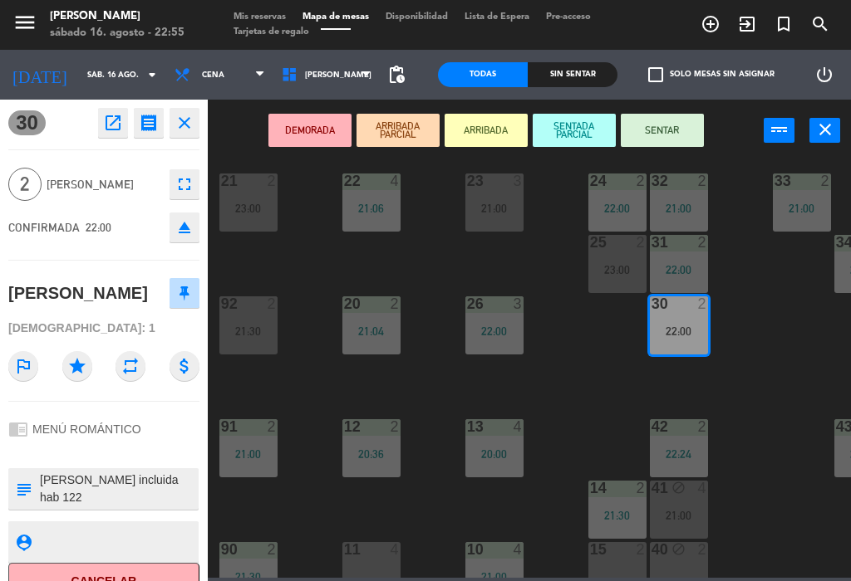
click at [682, 133] on button "SENTAR" at bounding box center [661, 130] width 83 height 33
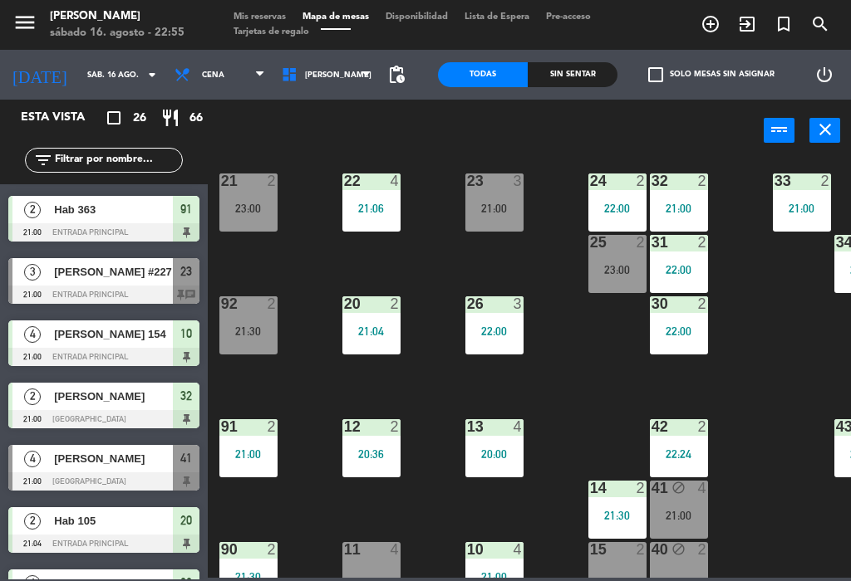
scroll to position [357, 0]
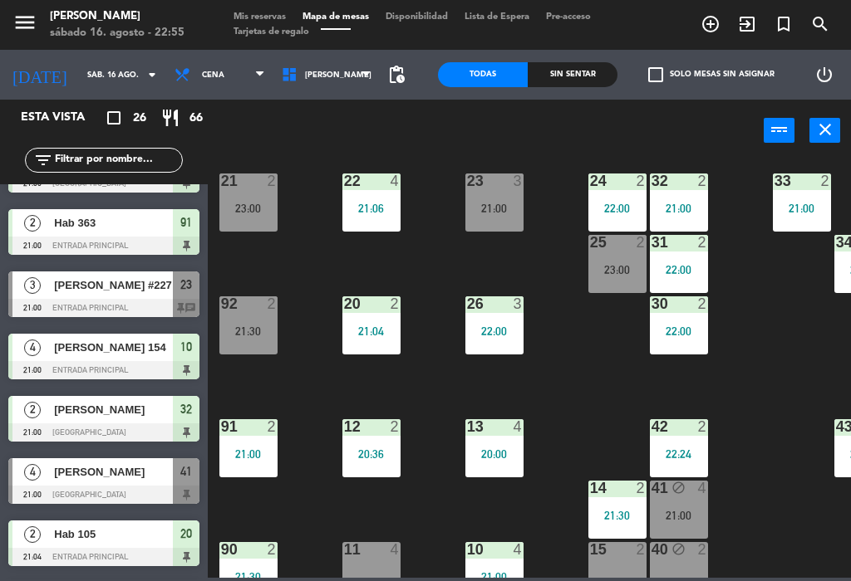
click at [68, 314] on div at bounding box center [103, 308] width 191 height 18
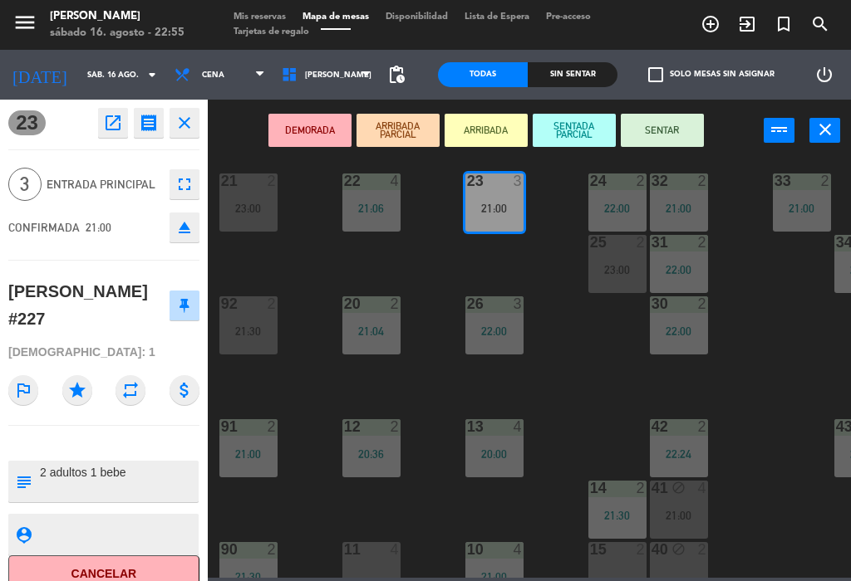
click at [301, 135] on button "DEMORADA" at bounding box center [309, 130] width 83 height 33
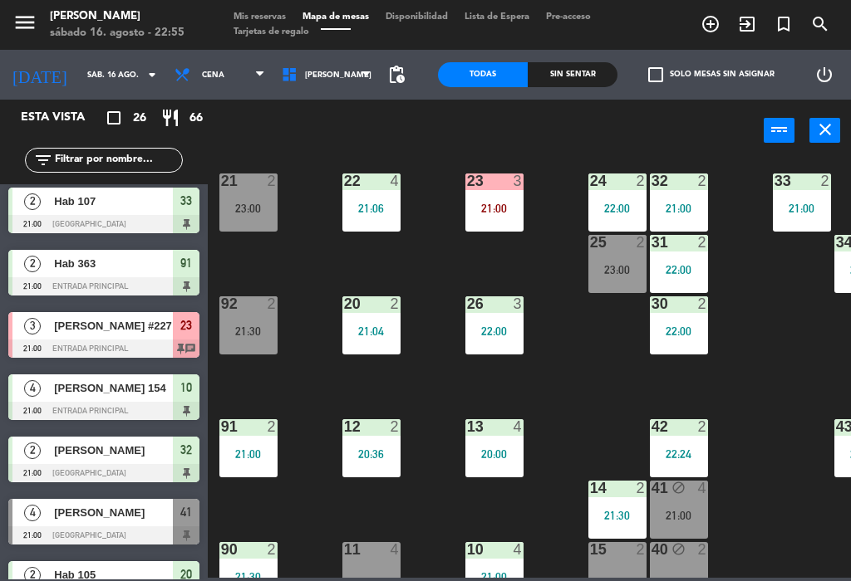
scroll to position [427, 0]
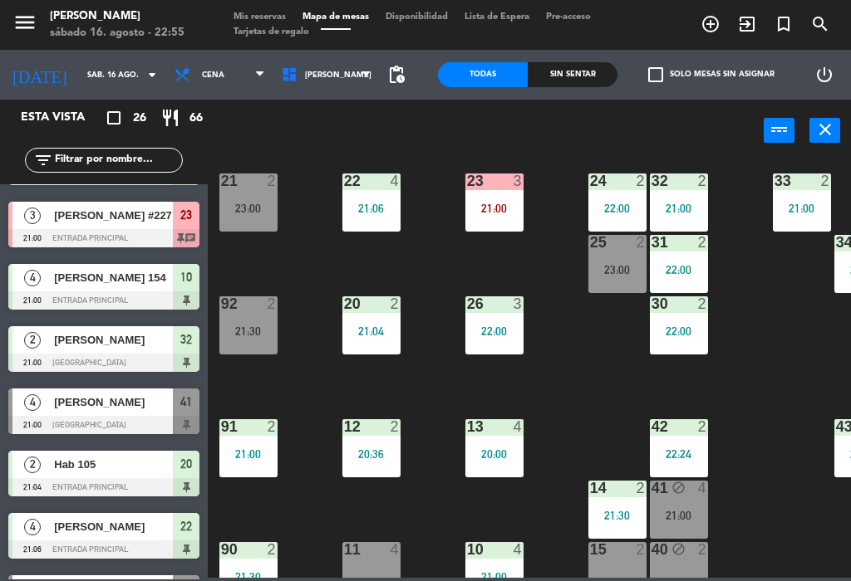
click at [66, 428] on div at bounding box center [103, 425] width 191 height 18
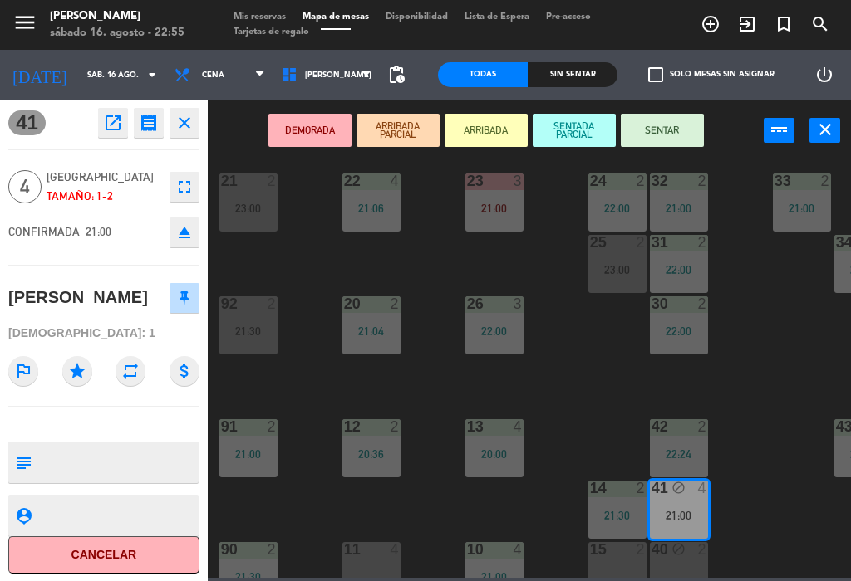
click at [301, 131] on button "DEMORADA" at bounding box center [309, 130] width 83 height 33
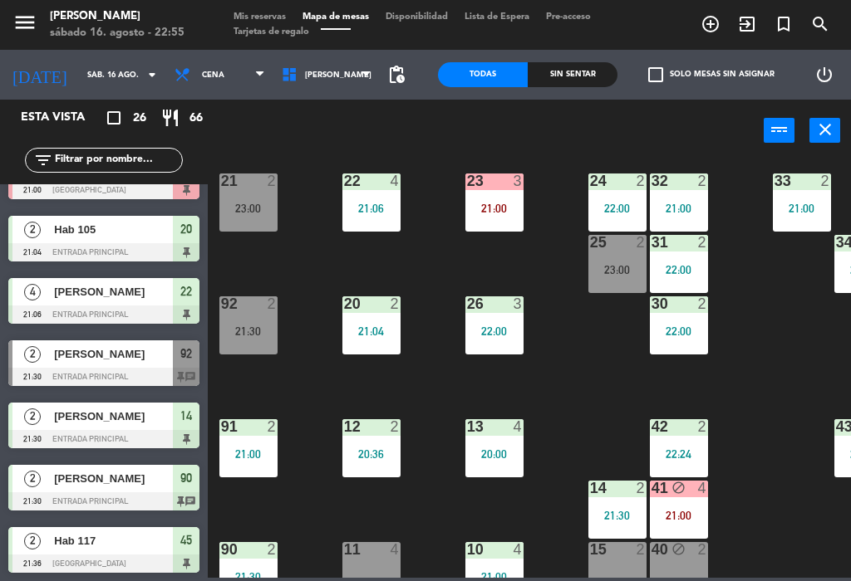
scroll to position [664, 0]
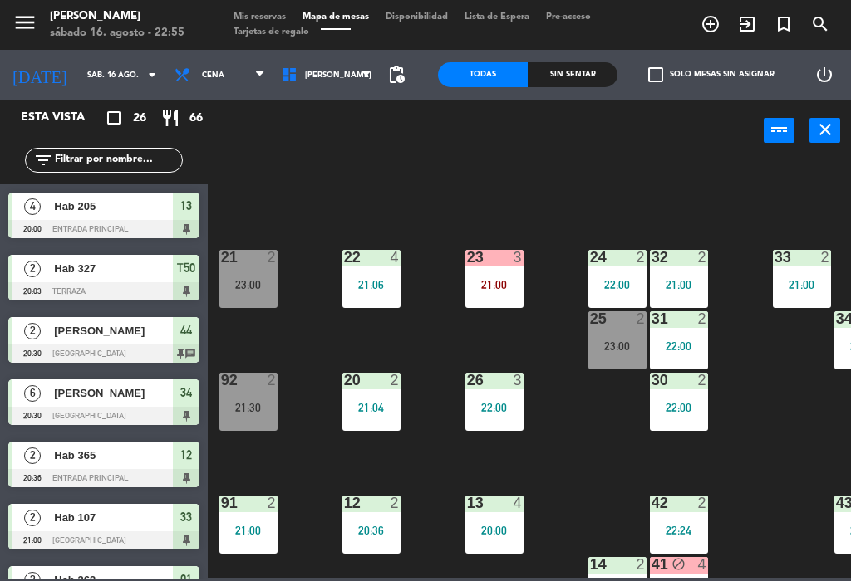
scroll to position [76, 0]
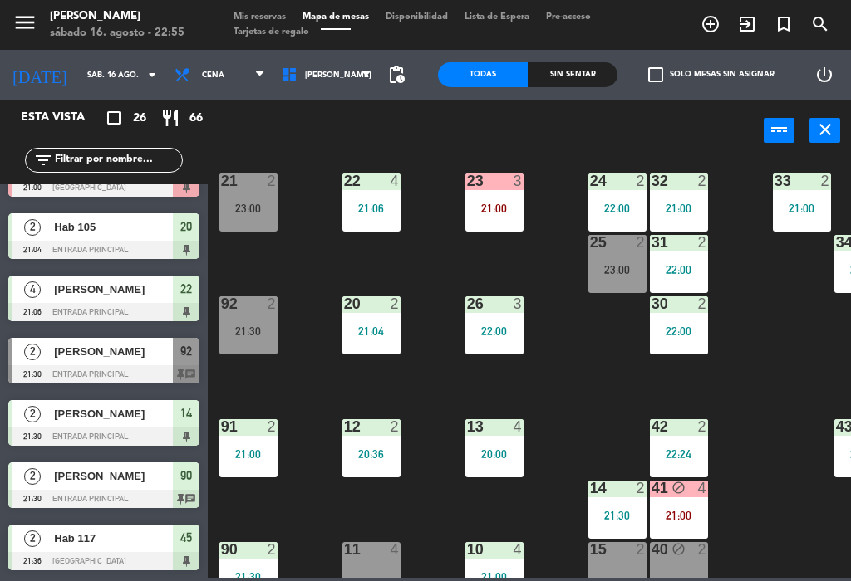
click at [58, 367] on div at bounding box center [103, 374] width 191 height 18
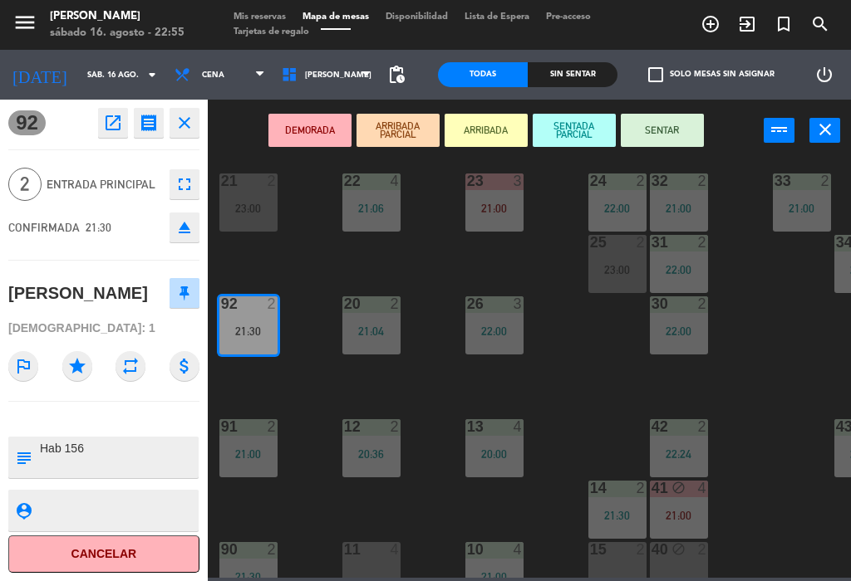
click at [300, 130] on button "DEMORADA" at bounding box center [309, 130] width 83 height 33
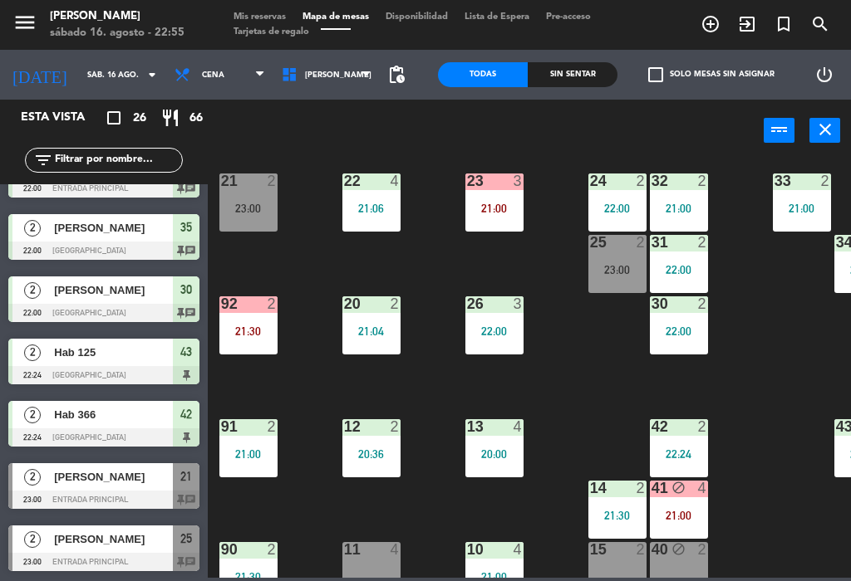
scroll to position [1224, 0]
select select
click at [139, 553] on div at bounding box center [103, 562] width 191 height 18
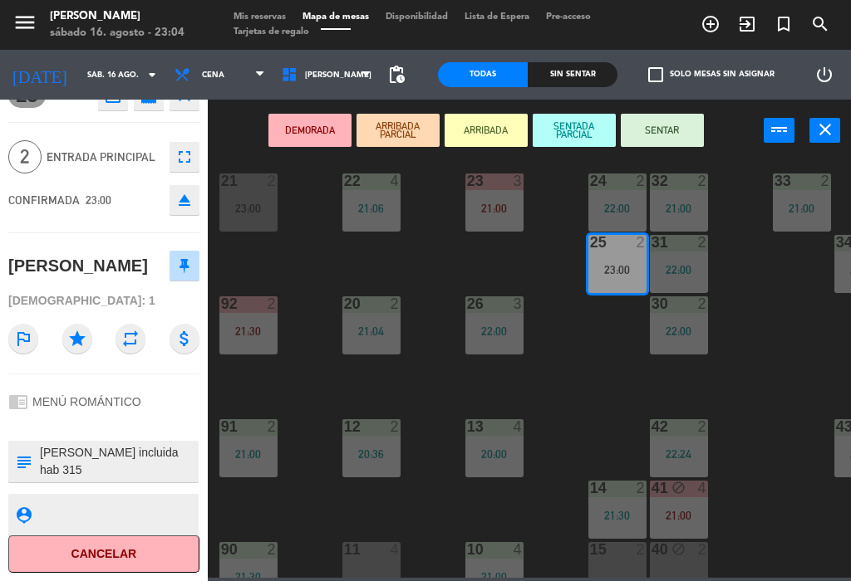
scroll to position [27, 0]
click at [682, 124] on button "SENTAR" at bounding box center [661, 130] width 83 height 33
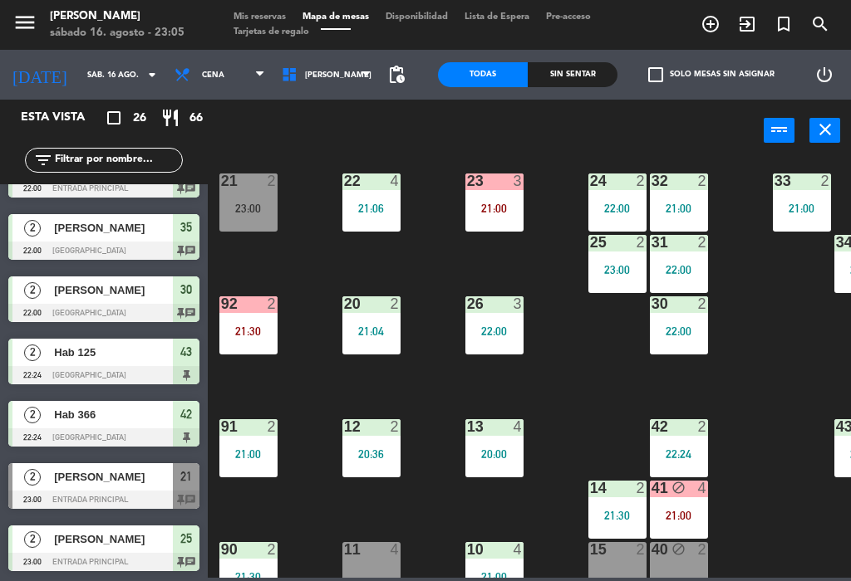
scroll to position [1224, 0]
click at [82, 488] on div "[PERSON_NAME]" at bounding box center [112, 476] width 120 height 27
